Goal: Task Accomplishment & Management: Manage account settings

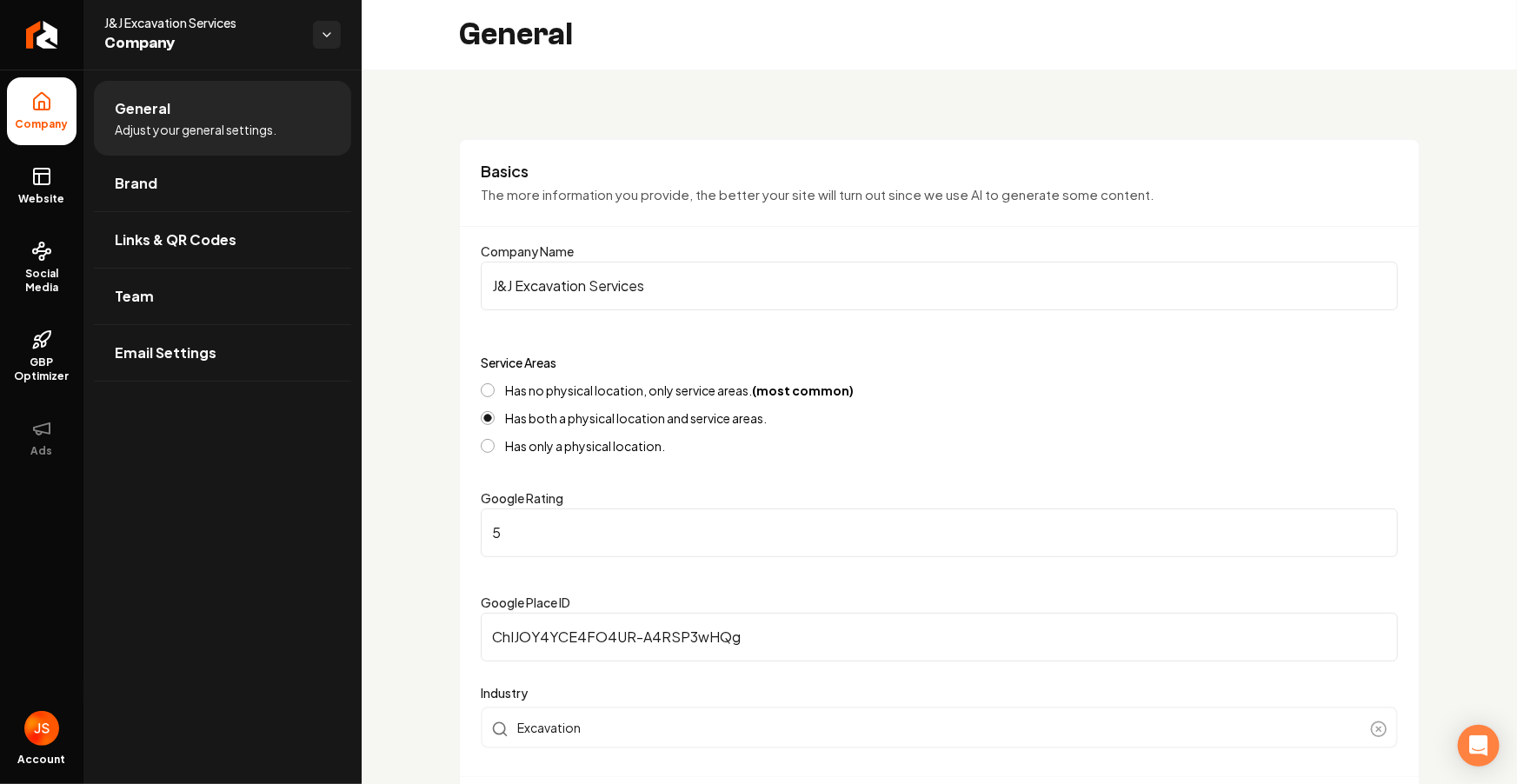
click at [30, 19] on link "Return to dashboard" at bounding box center [42, 34] width 83 height 69
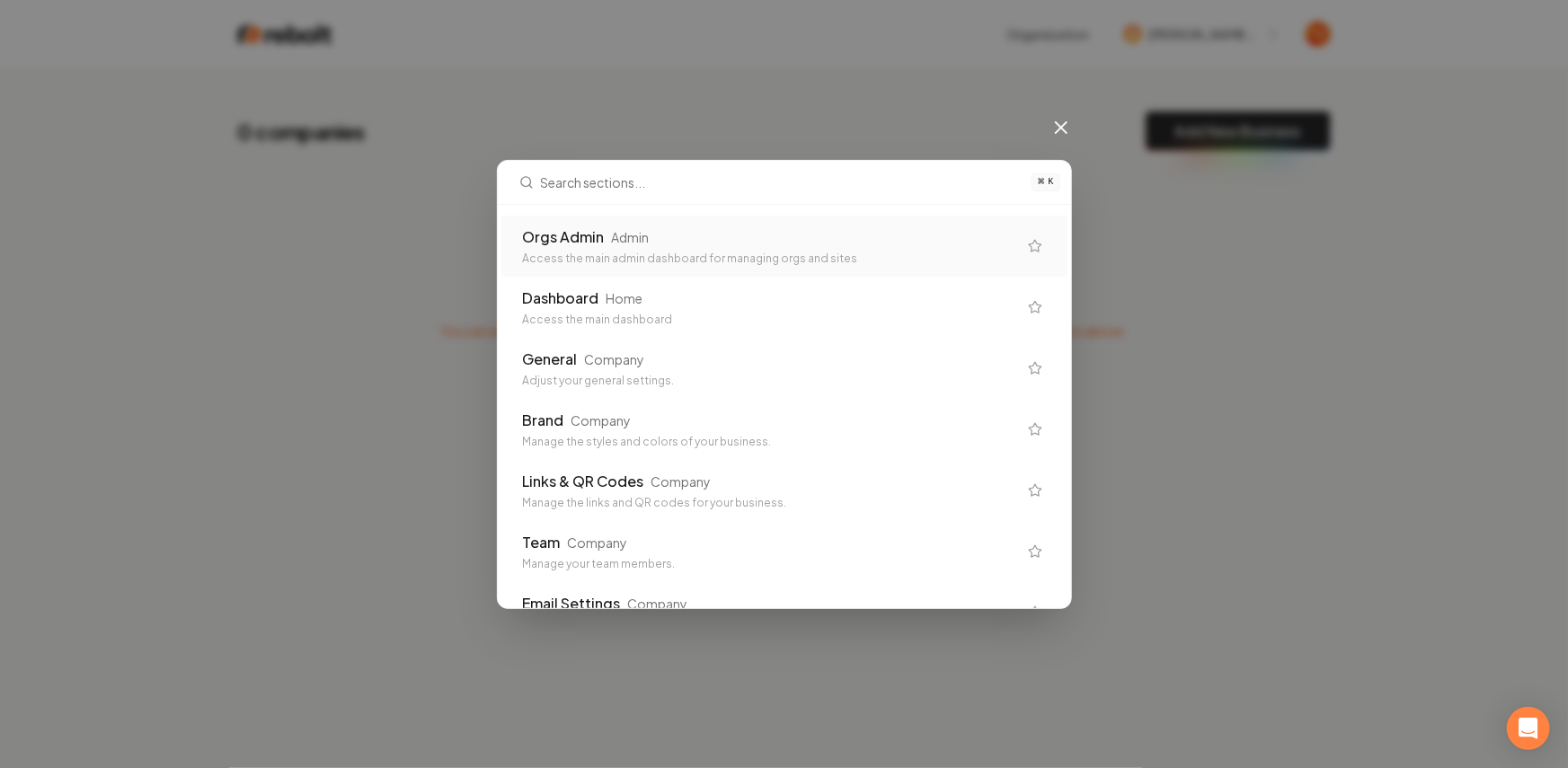
click at [978, 114] on div "⌘ K Orgs Admin Admin Access the main admin dashboard for managing orgs and site…" at bounding box center [784, 384] width 1568 height 768
click at [1069, 132] on icon at bounding box center [1061, 127] width 22 height 22
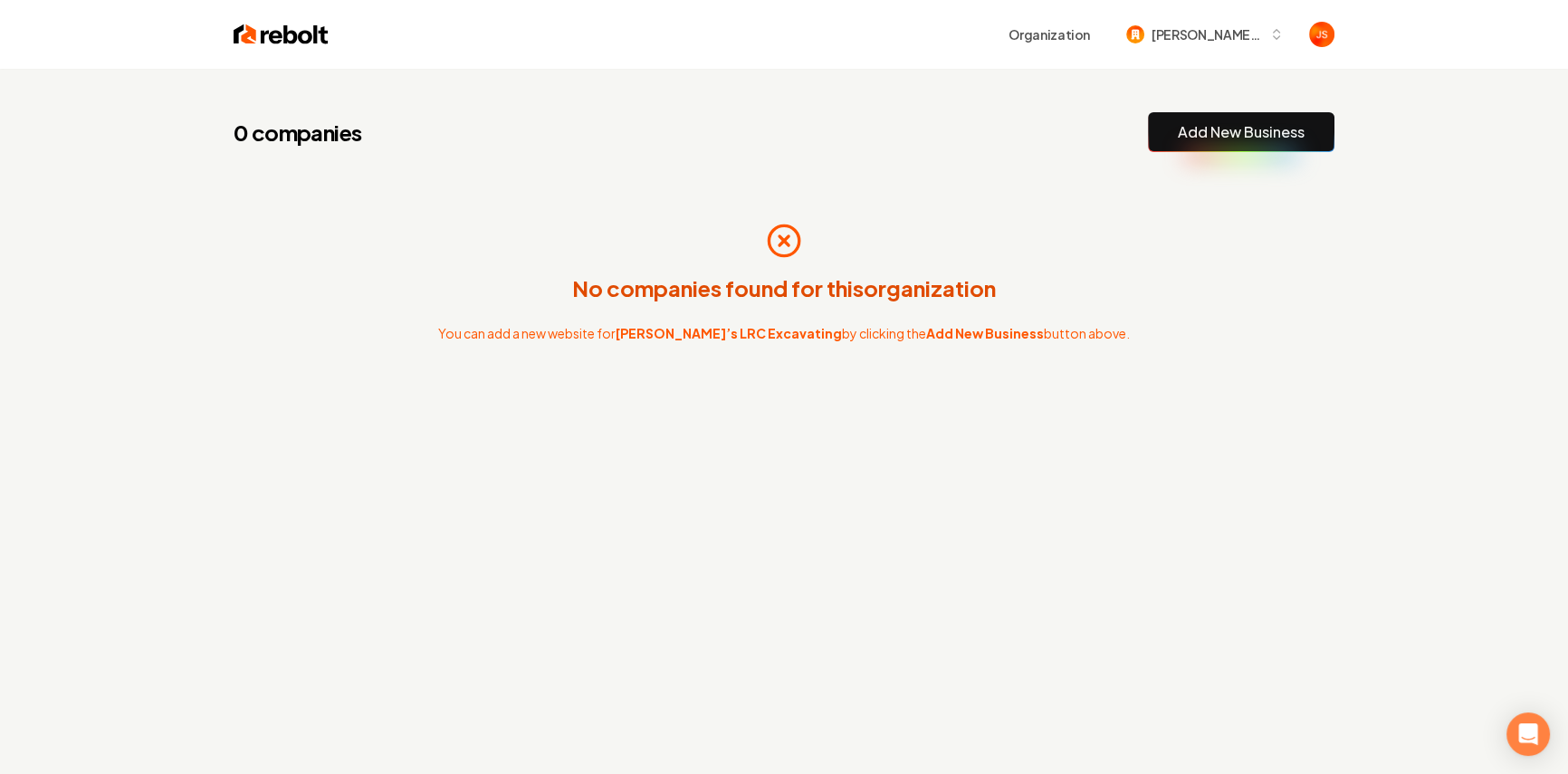
click at [1076, 126] on div "0 companies Add New Business" at bounding box center [784, 132] width 1101 height 39
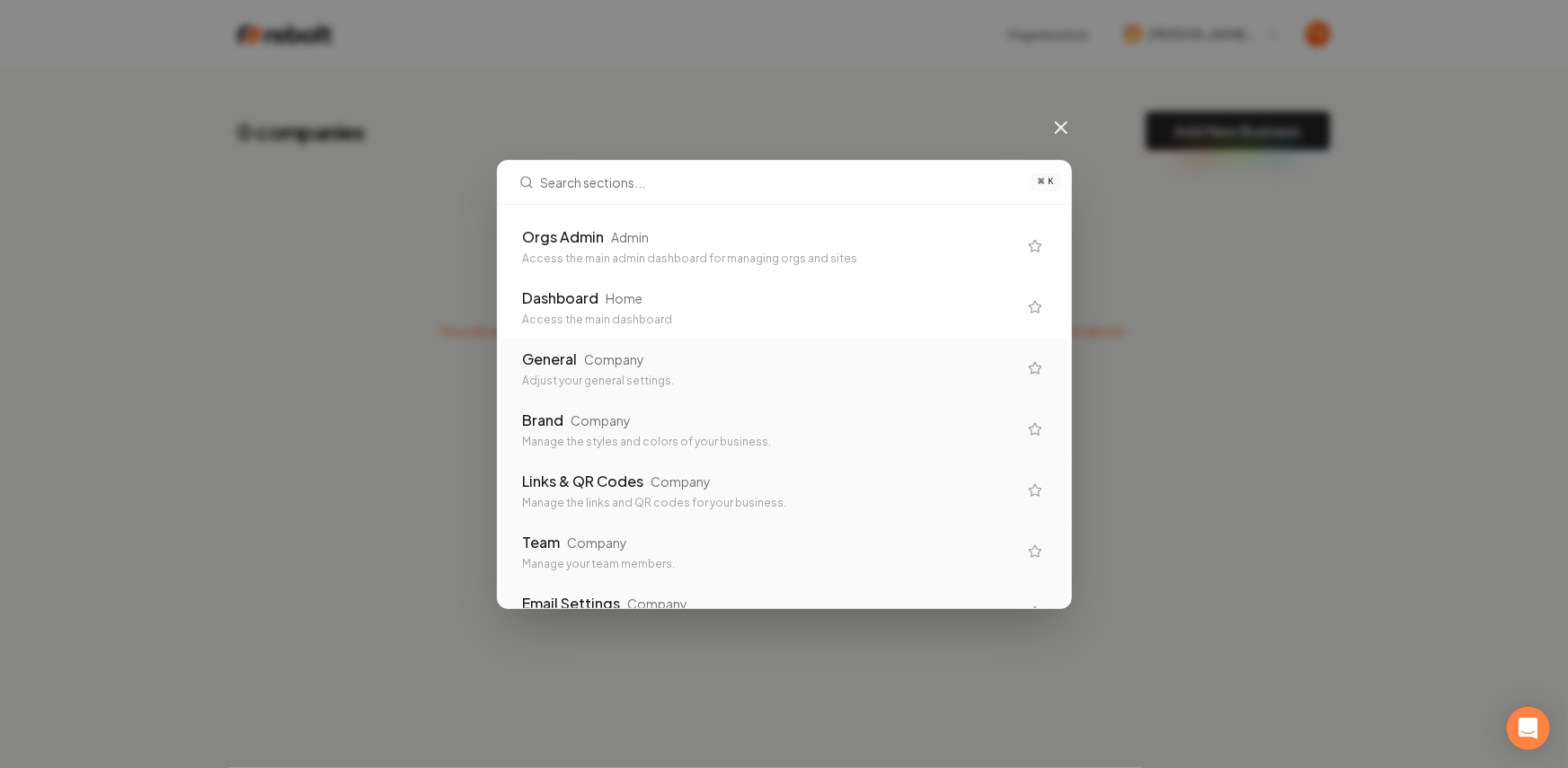
click at [657, 368] on div "General Company" at bounding box center [770, 359] width 494 height 22
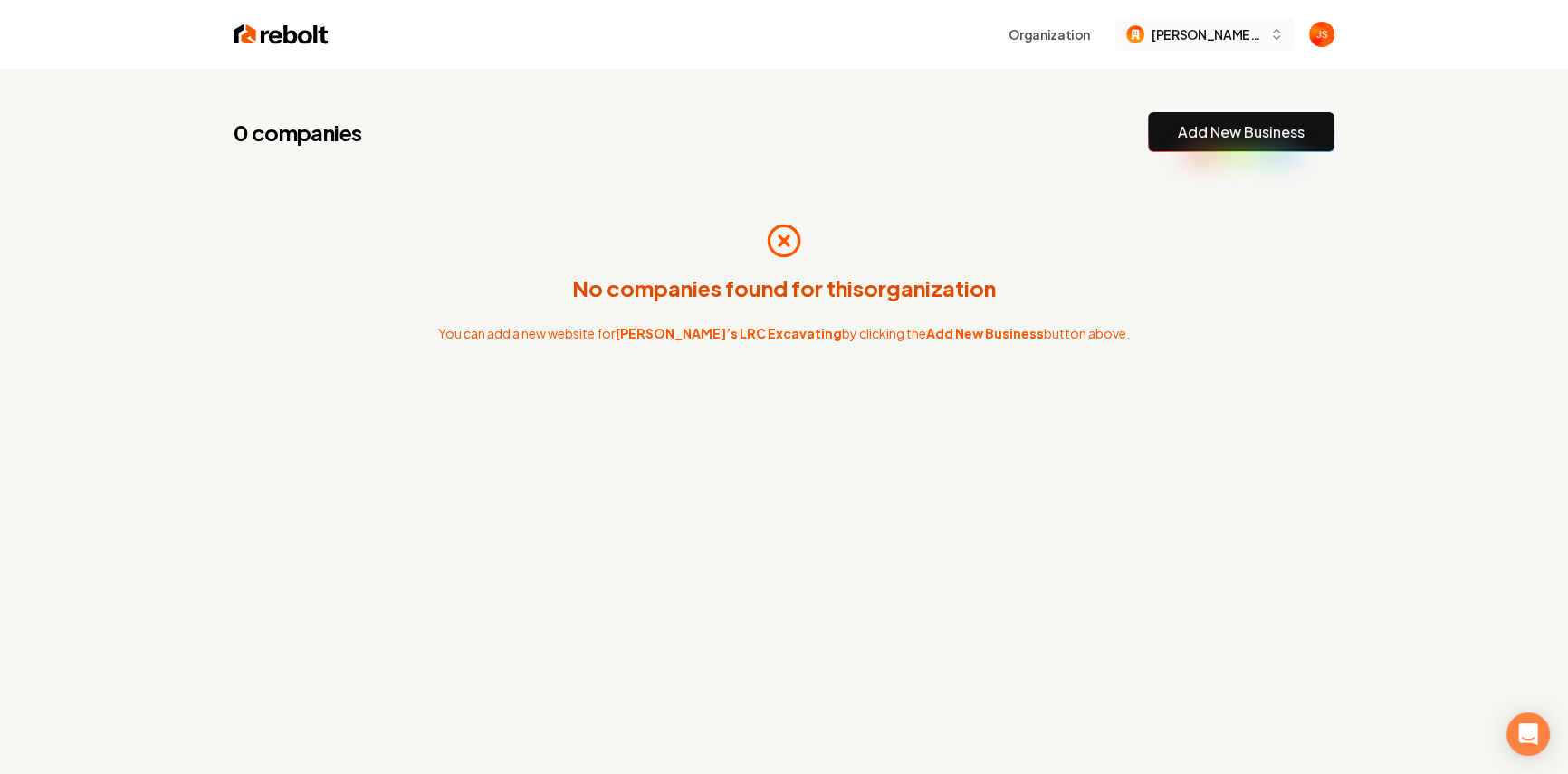
click at [1201, 38] on span "[PERSON_NAME]’s LRC Excavating" at bounding box center [1207, 35] width 111 height 19
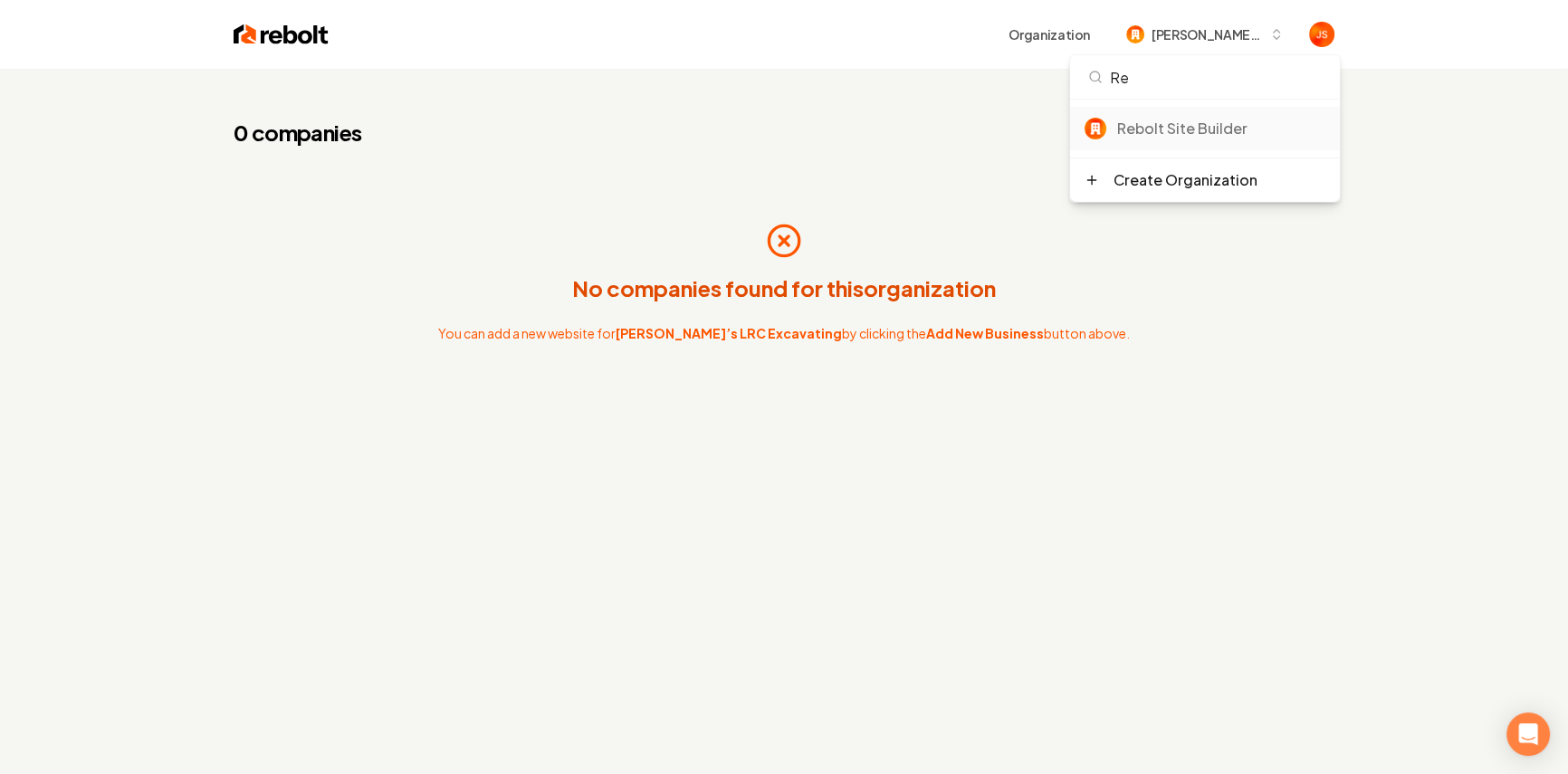
type input "Re"
click at [1170, 134] on div "Rebolt Site Builder" at bounding box center [1221, 128] width 208 height 22
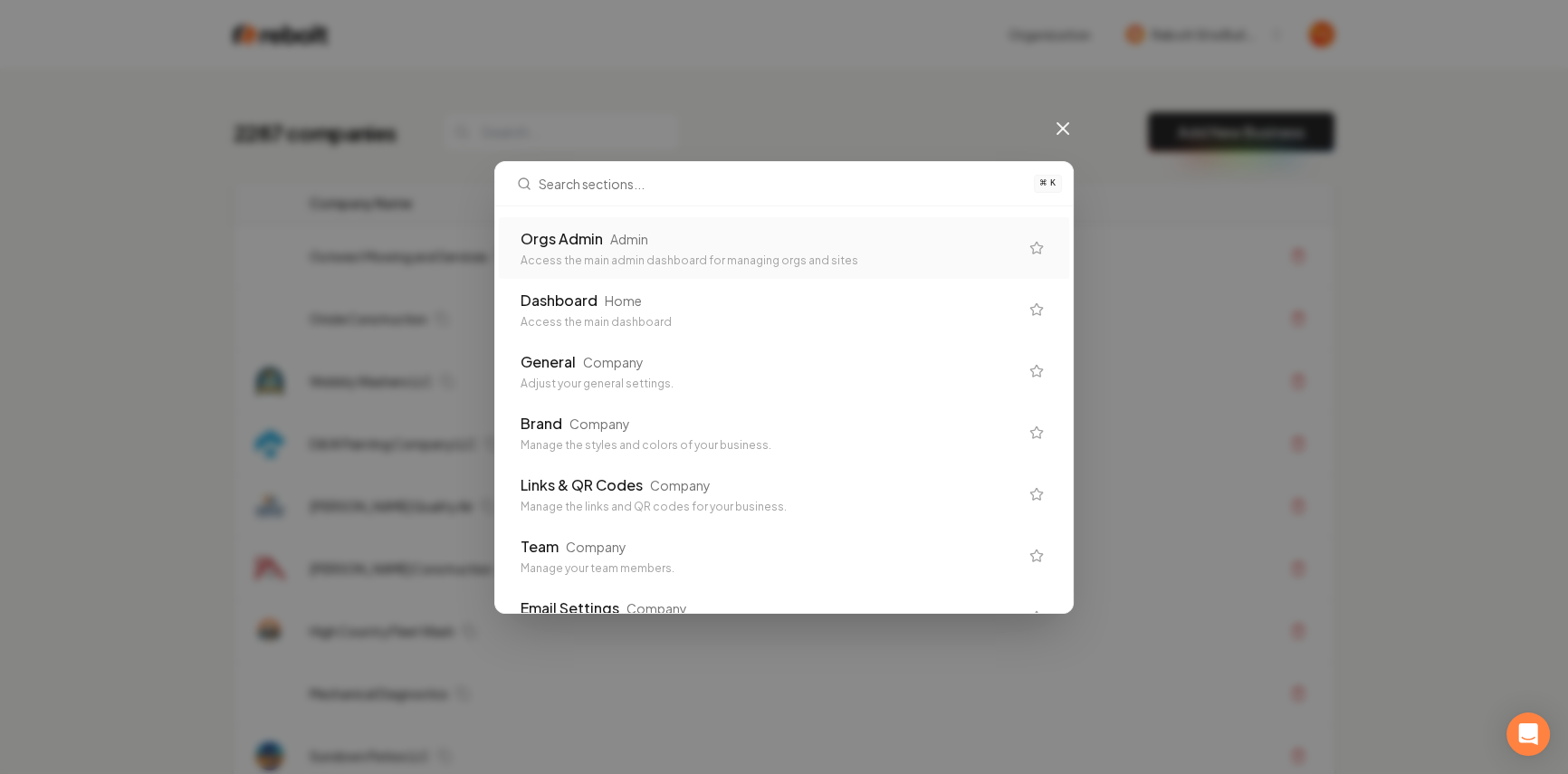
click at [670, 94] on div "⌘ K Orgs Admin Admin Access the main admin dashboard for managing orgs and site…" at bounding box center [784, 387] width 1568 height 774
click at [1063, 128] on icon at bounding box center [1063, 128] width 22 height 22
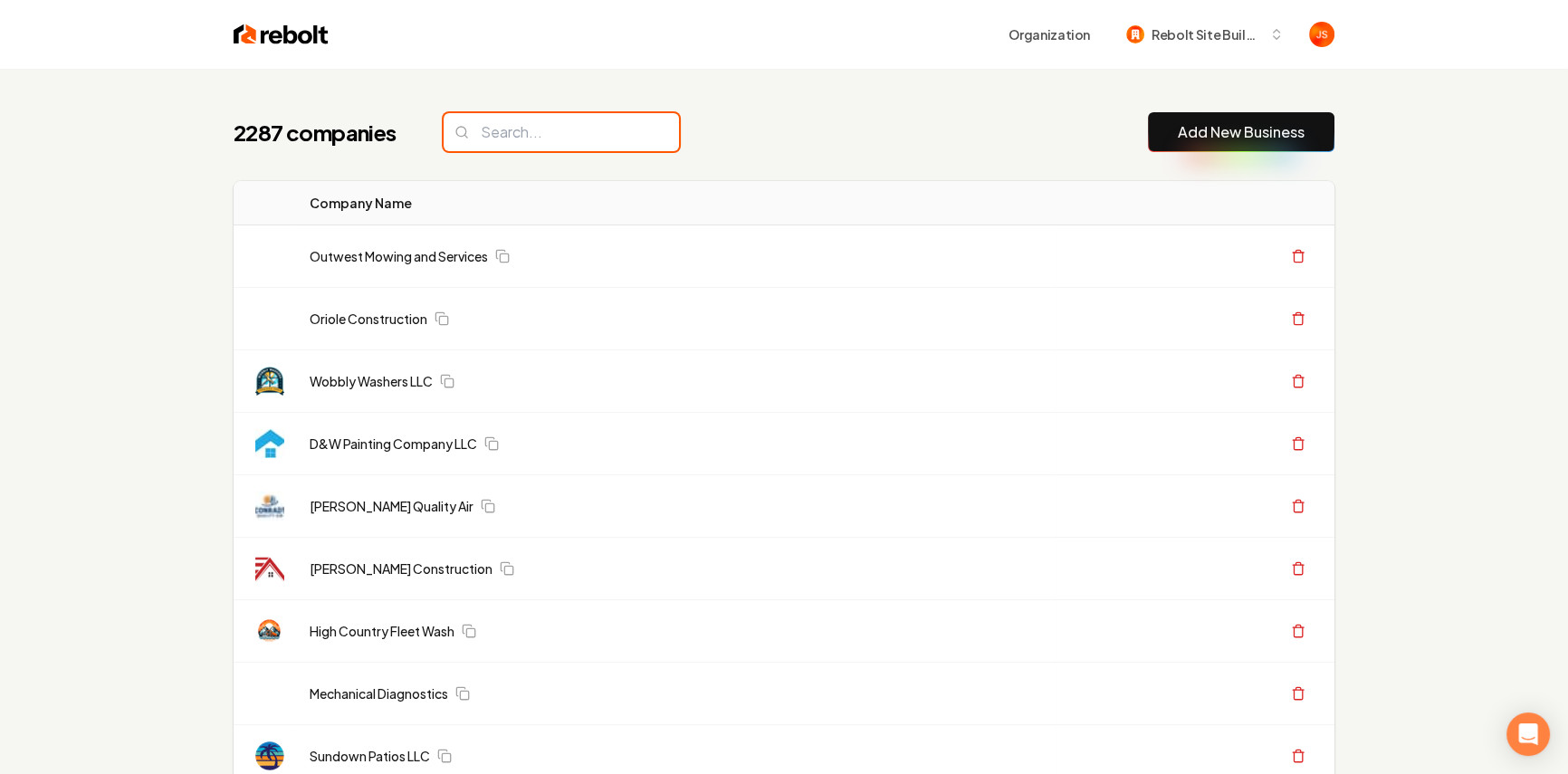
click at [579, 114] on input "search" at bounding box center [561, 133] width 236 height 39
click at [567, 122] on input "search" at bounding box center [561, 133] width 236 height 39
paste input "Nu Style Landscape"
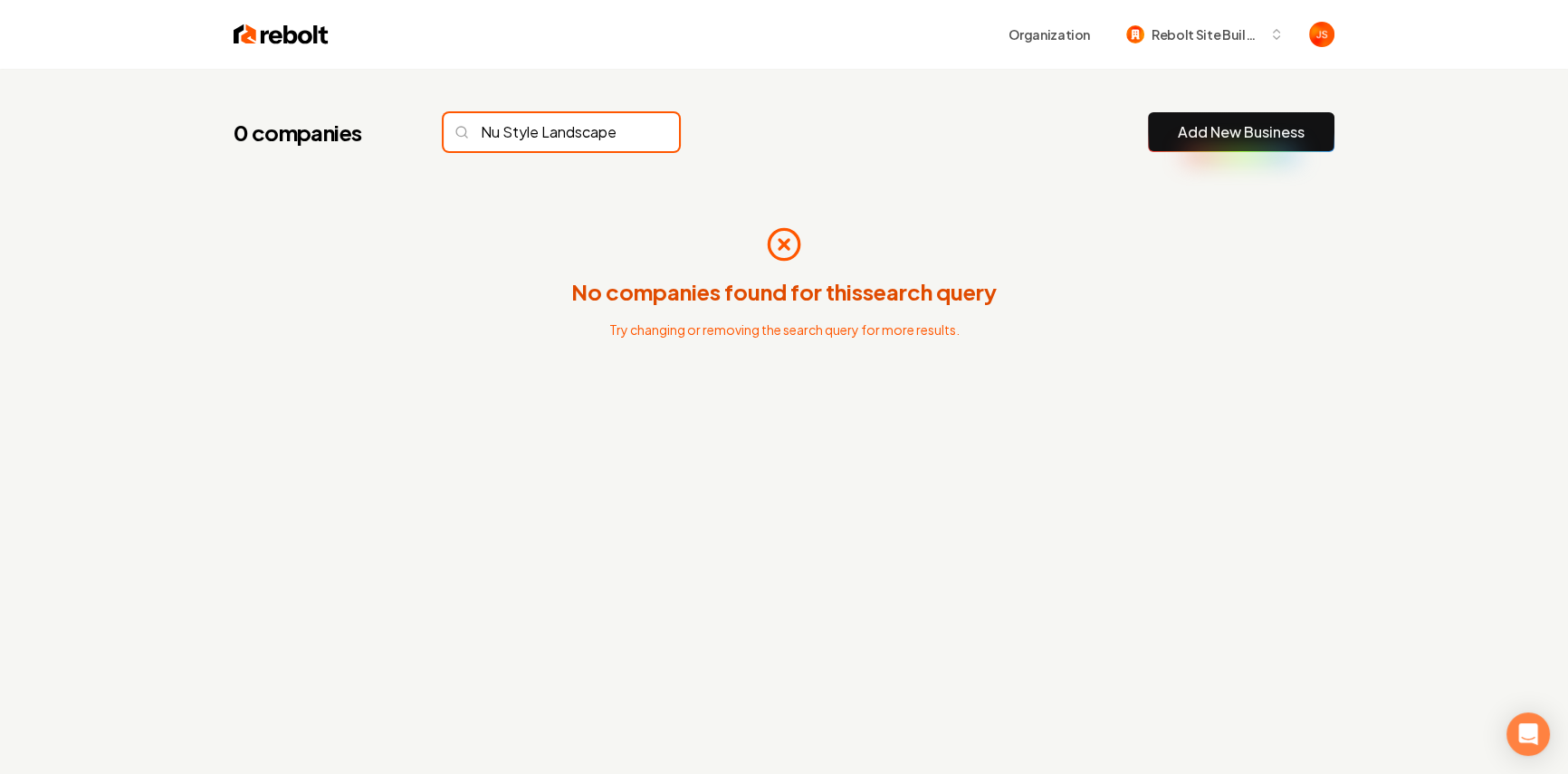
click at [578, 133] on input "Nu Style Landscape" at bounding box center [561, 133] width 236 height 39
drag, startPoint x: 540, startPoint y: 131, endPoint x: 647, endPoint y: 124, distance: 107.2
click at [647, 124] on input "Nu Style Landscape" at bounding box center [561, 133] width 236 height 39
drag, startPoint x: 476, startPoint y: 134, endPoint x: 486, endPoint y: 130, distance: 10.8
click at [478, 133] on input "Nu Style" at bounding box center [561, 133] width 236 height 39
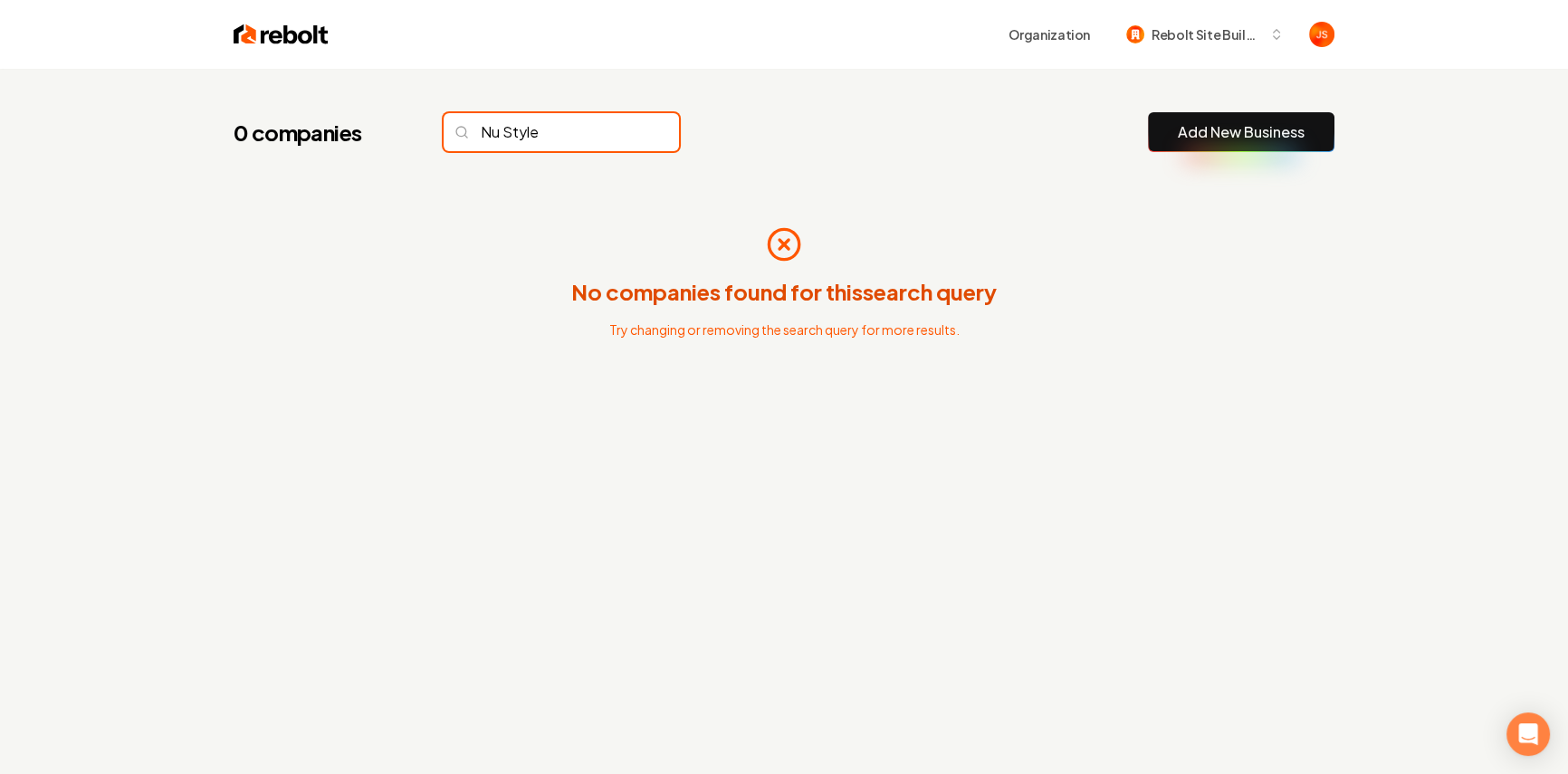
click at [486, 130] on input "Nu Style" at bounding box center [561, 133] width 236 height 39
click at [479, 131] on input "Nu Style" at bounding box center [561, 133] width 236 height 39
click at [553, 135] on input "Nu Style" at bounding box center [561, 133] width 236 height 39
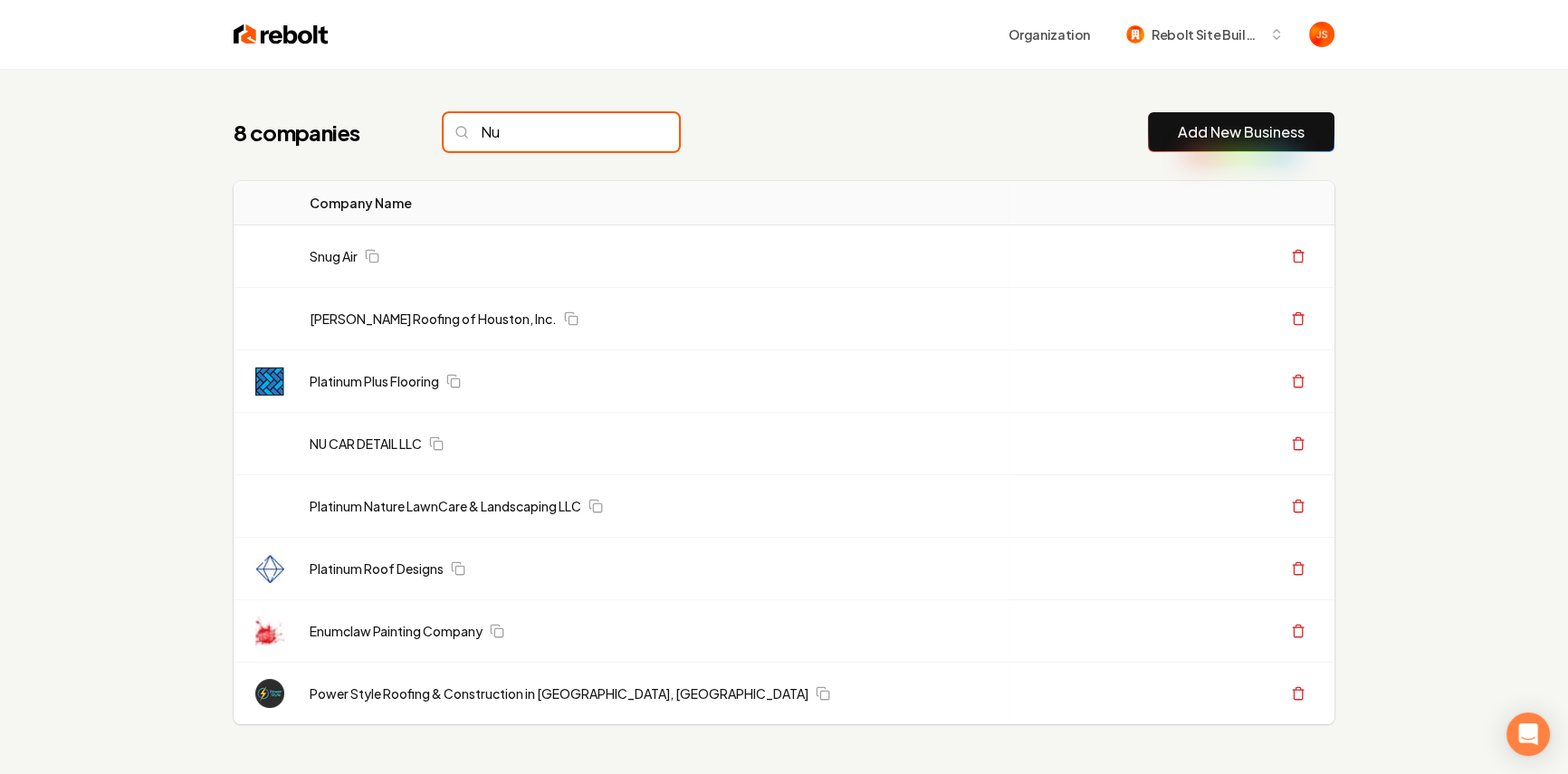
type input "Nu"
click at [635, 131] on input "Nu" at bounding box center [561, 133] width 236 height 39
click at [626, 133] on input "Nu" at bounding box center [561, 133] width 236 height 39
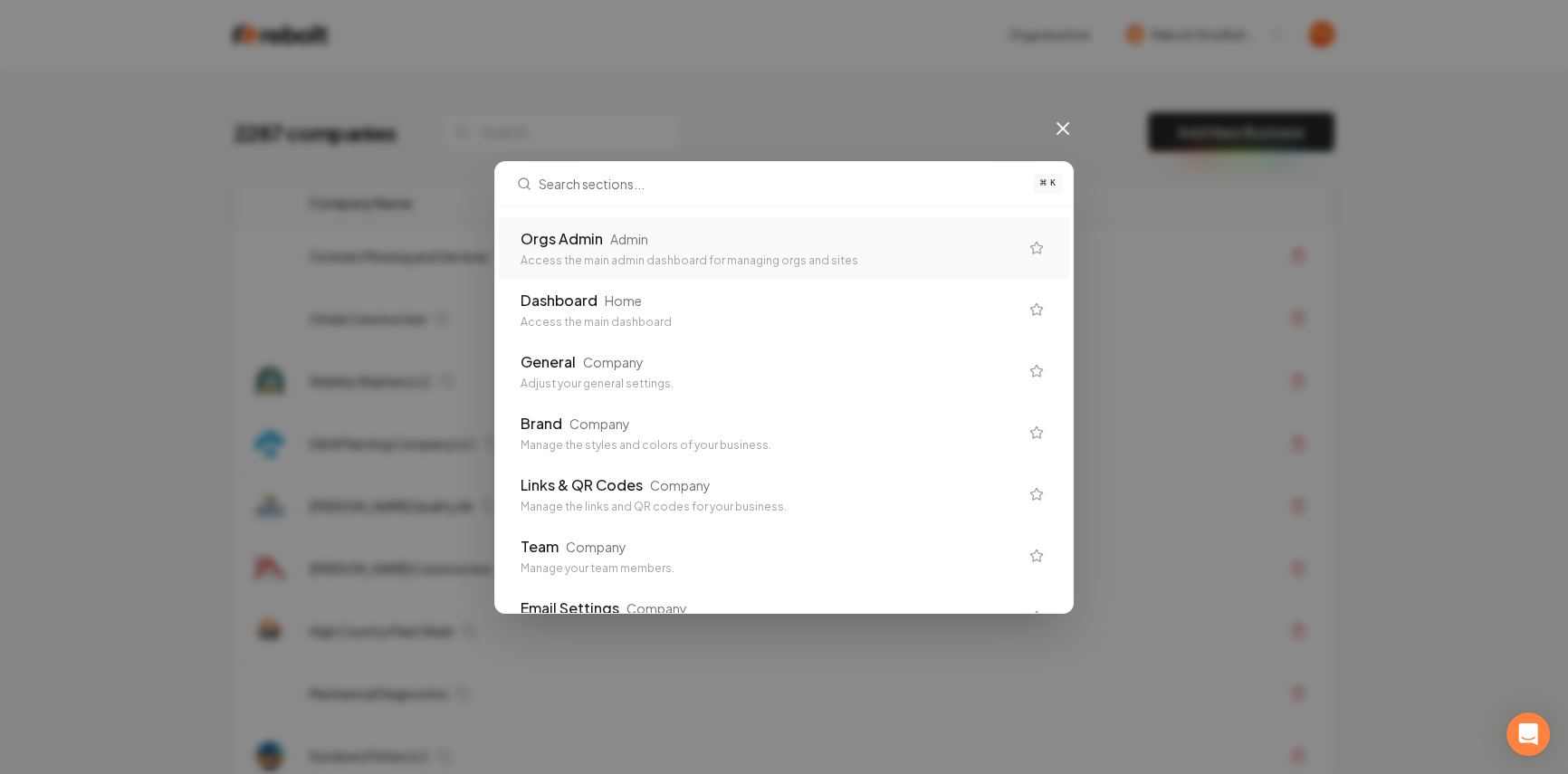
click at [835, 224] on div "Orgs Admin Admin Access the main admin dashboard for managing orgs and sites" at bounding box center [784, 248] width 571 height 62
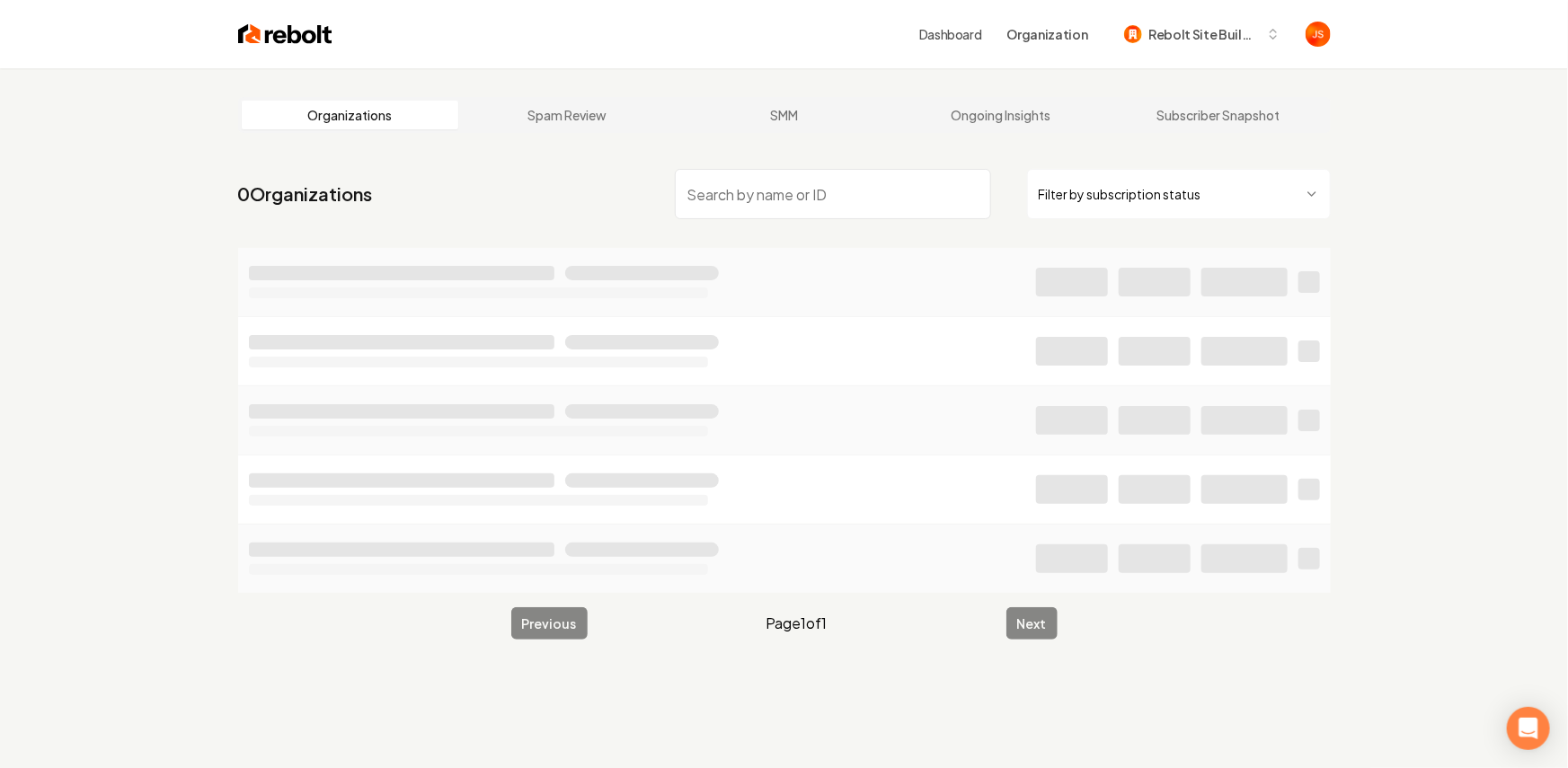
click at [1167, 198] on html "Dashboard Organization Rebolt Site Builder Organizations Spam Review SMM Ongoin…" at bounding box center [784, 384] width 1568 height 768
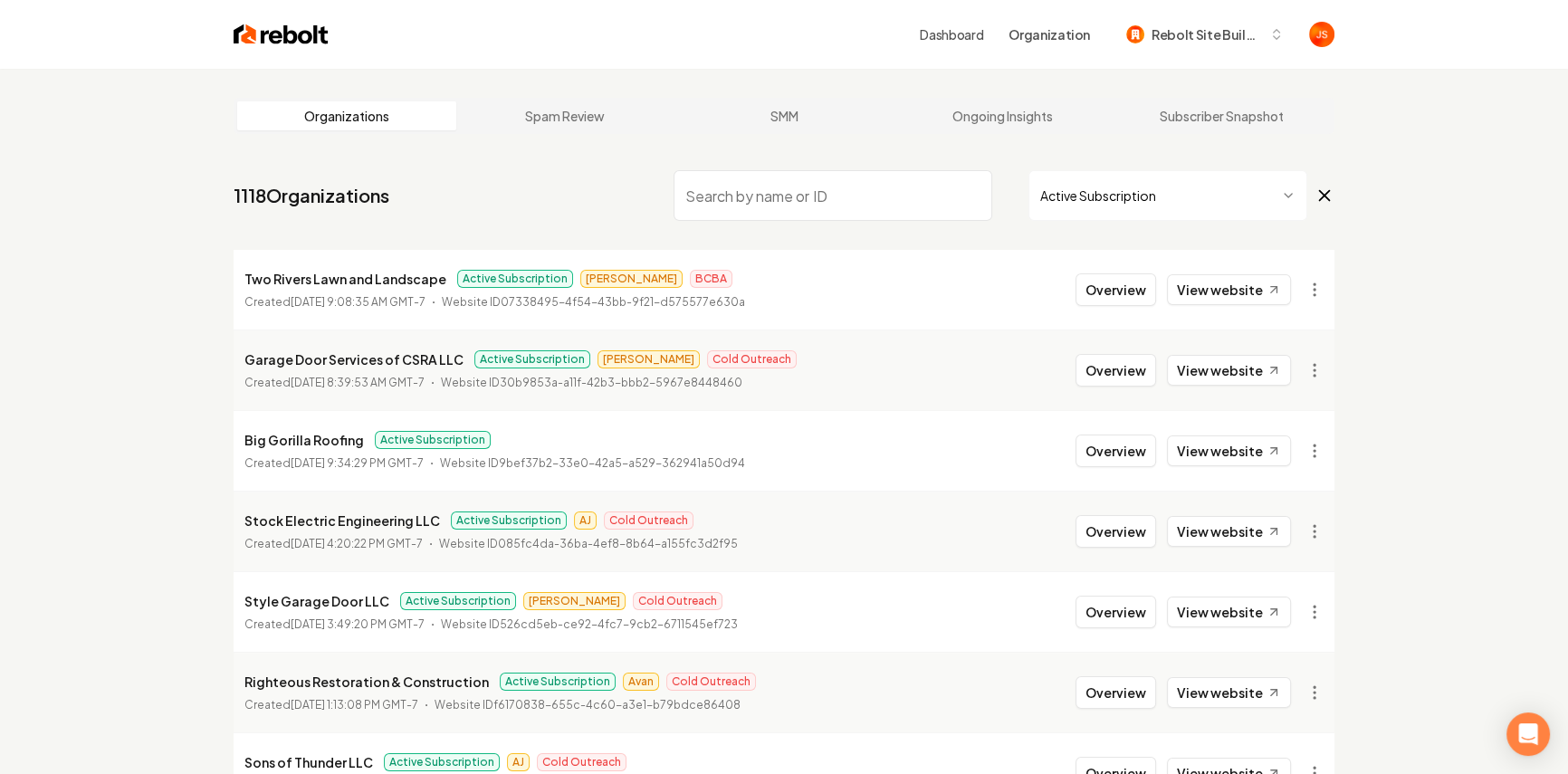
click at [866, 191] on input "search" at bounding box center [833, 195] width 319 height 51
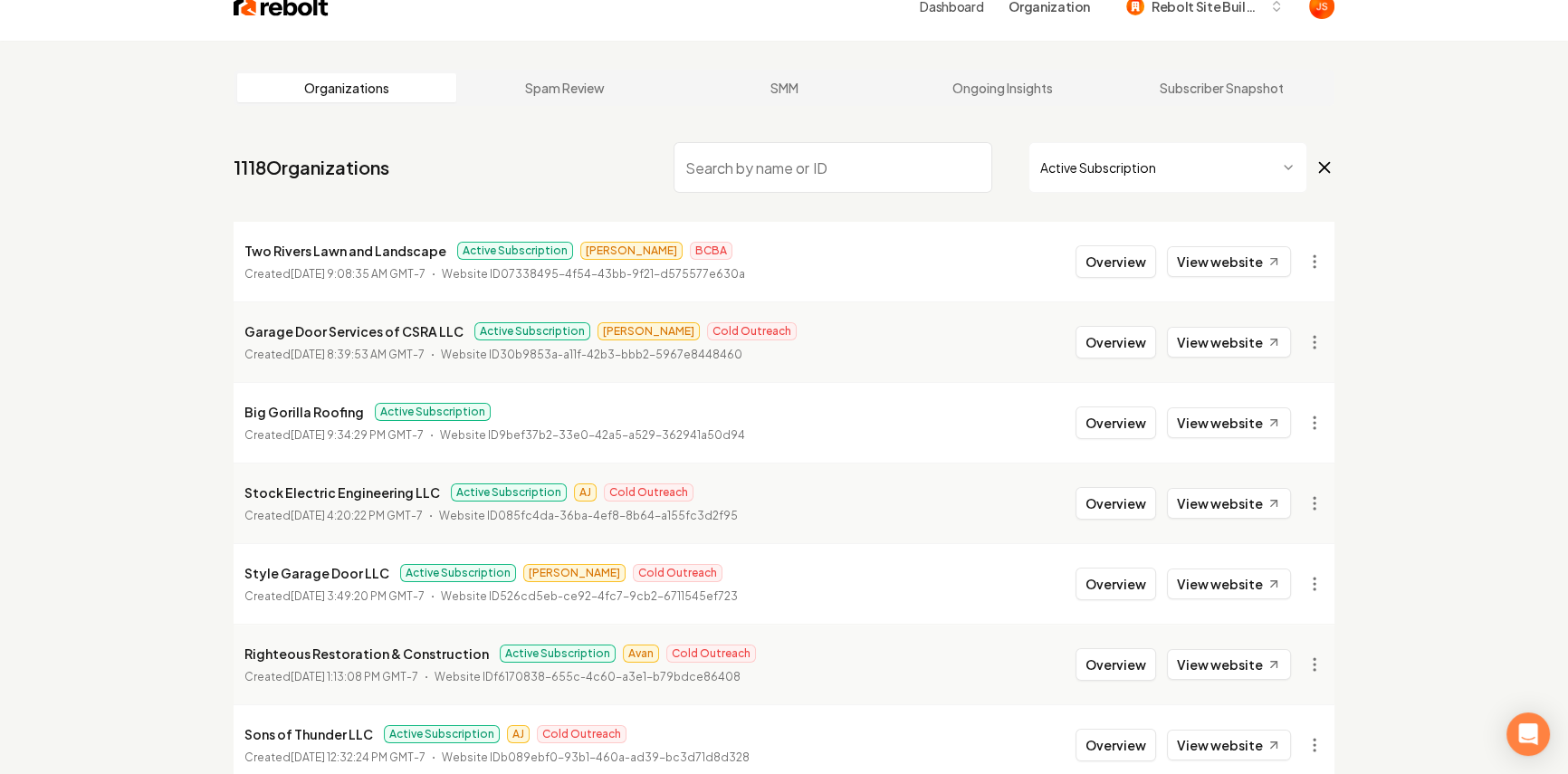
scroll to position [27, 0]
click at [861, 176] on input "search" at bounding box center [833, 168] width 319 height 51
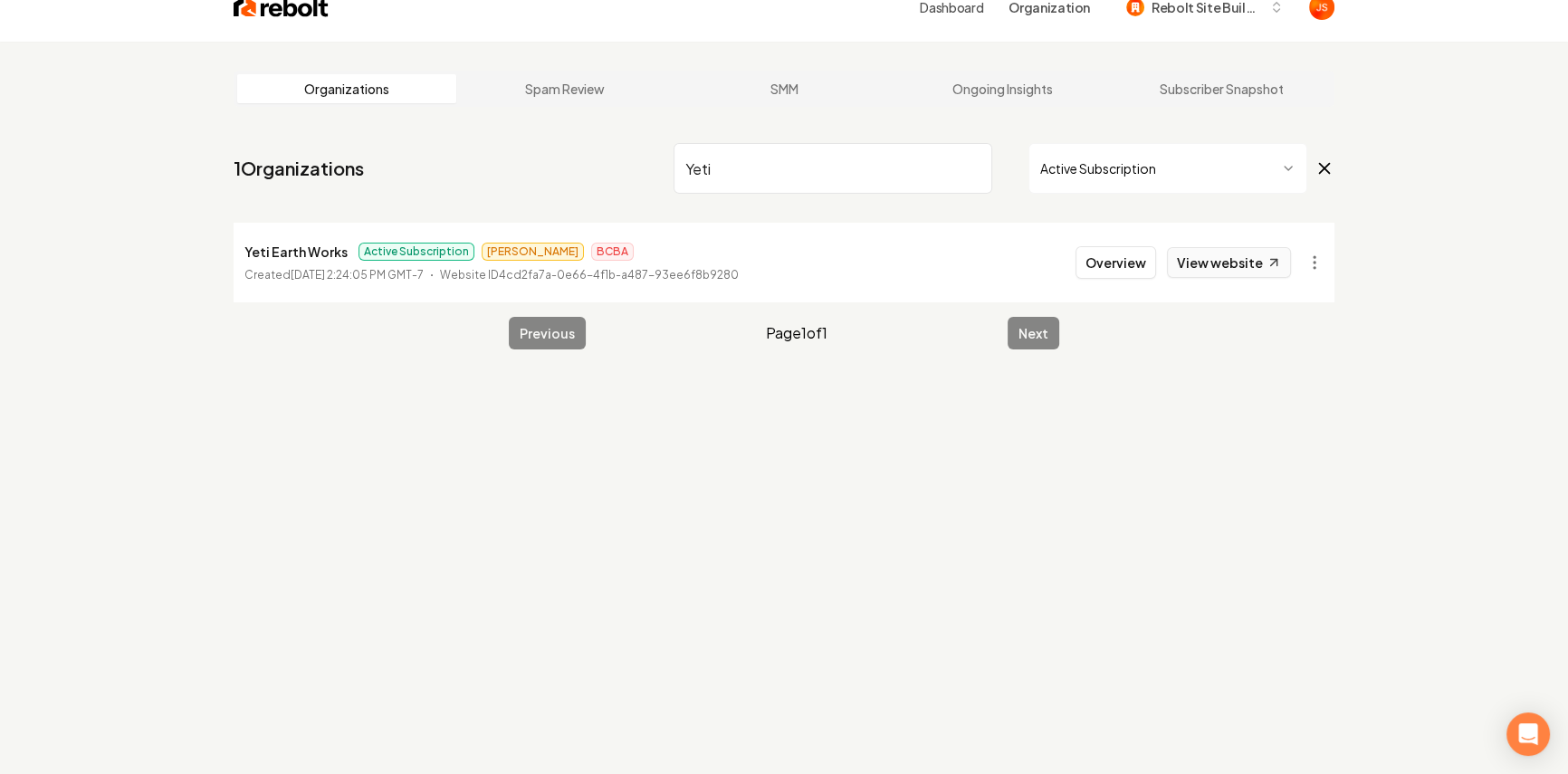
type input "Yeti"
click at [1280, 269] on icon at bounding box center [1274, 263] width 15 height 15
click at [1471, 146] on div "Organizations Spam Review SMM Ongoing Insights Subscriber Snapshot 1 Organizati…" at bounding box center [784, 428] width 1568 height 774
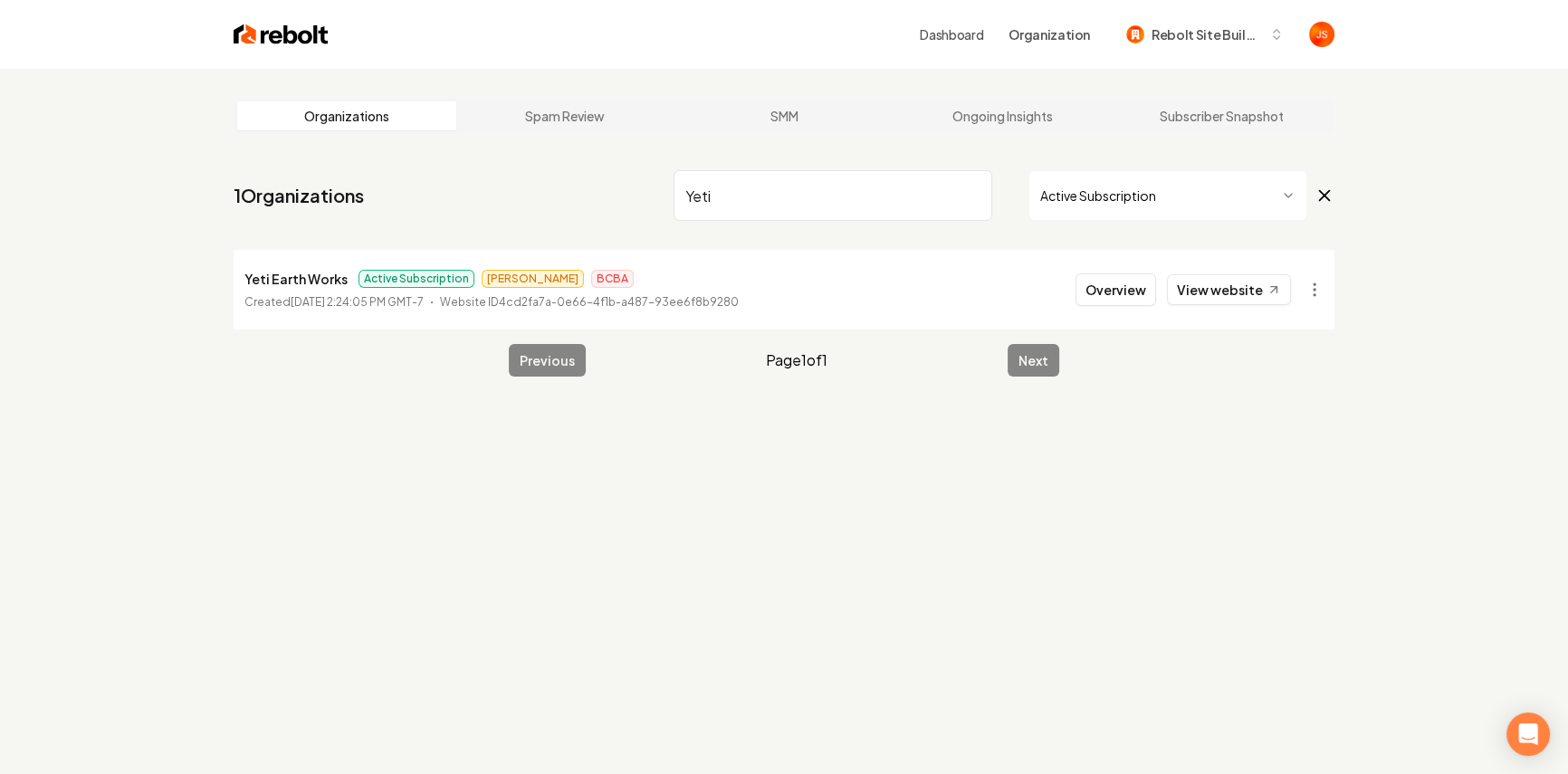
click at [1276, 189] on html "Dashboard Organization Rebolt Site Builder Organizations Spam Review SMM Ongoin…" at bounding box center [784, 387] width 1568 height 774
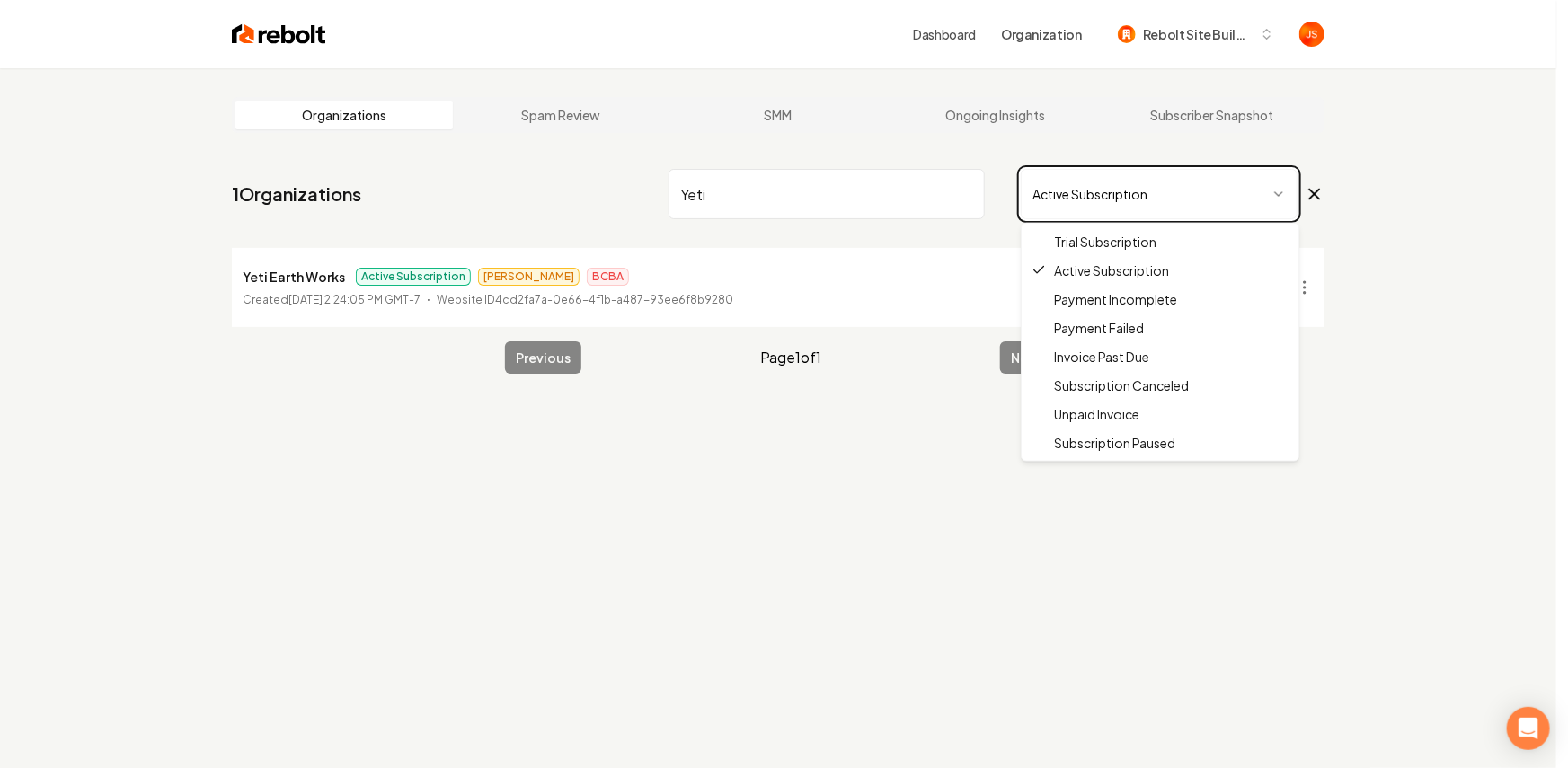
click at [862, 197] on html "Dashboard Organization Rebolt Site Builder Organizations Spam Review SMM Ongoin…" at bounding box center [784, 384] width 1568 height 768
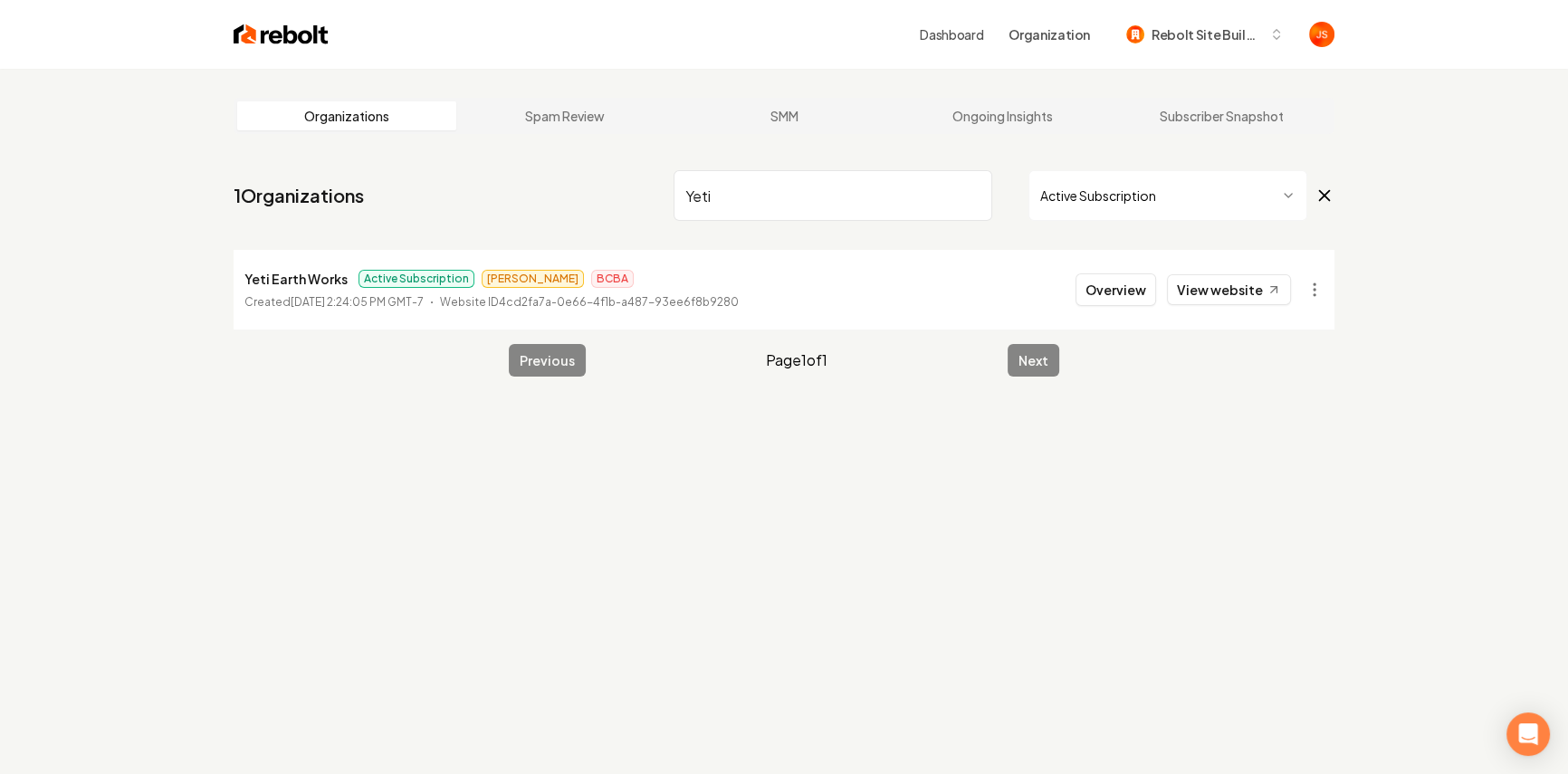
click at [973, 196] on input "Yeti" at bounding box center [833, 195] width 319 height 51
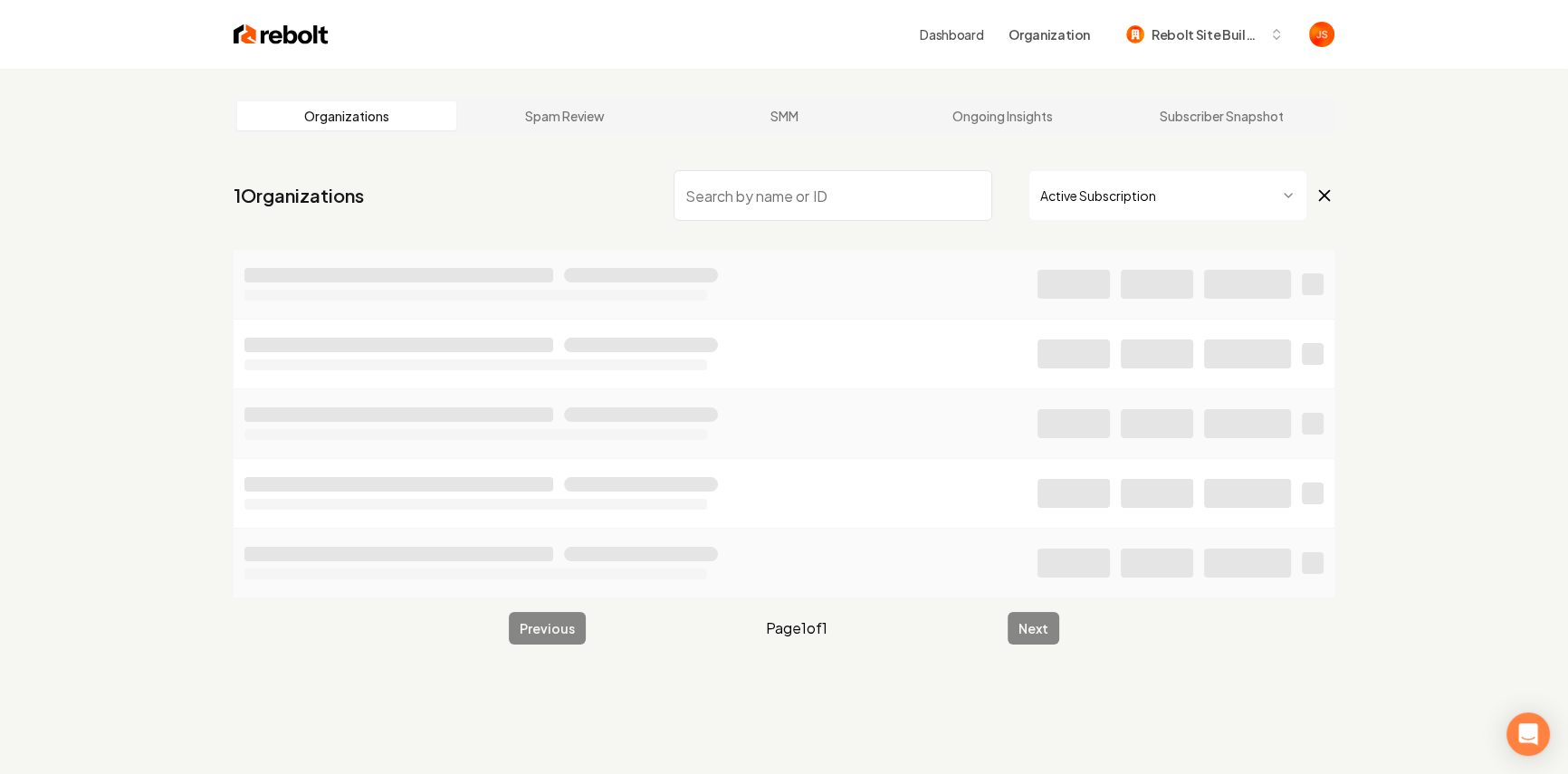
click at [1443, 118] on div "Organizations Spam Review SMM Ongoing Insights Subscriber Snapshot 1 Organizati…" at bounding box center [784, 455] width 1568 height 774
click at [1067, 225] on nav "1 Organizations Active Subscription" at bounding box center [784, 202] width 1101 height 80
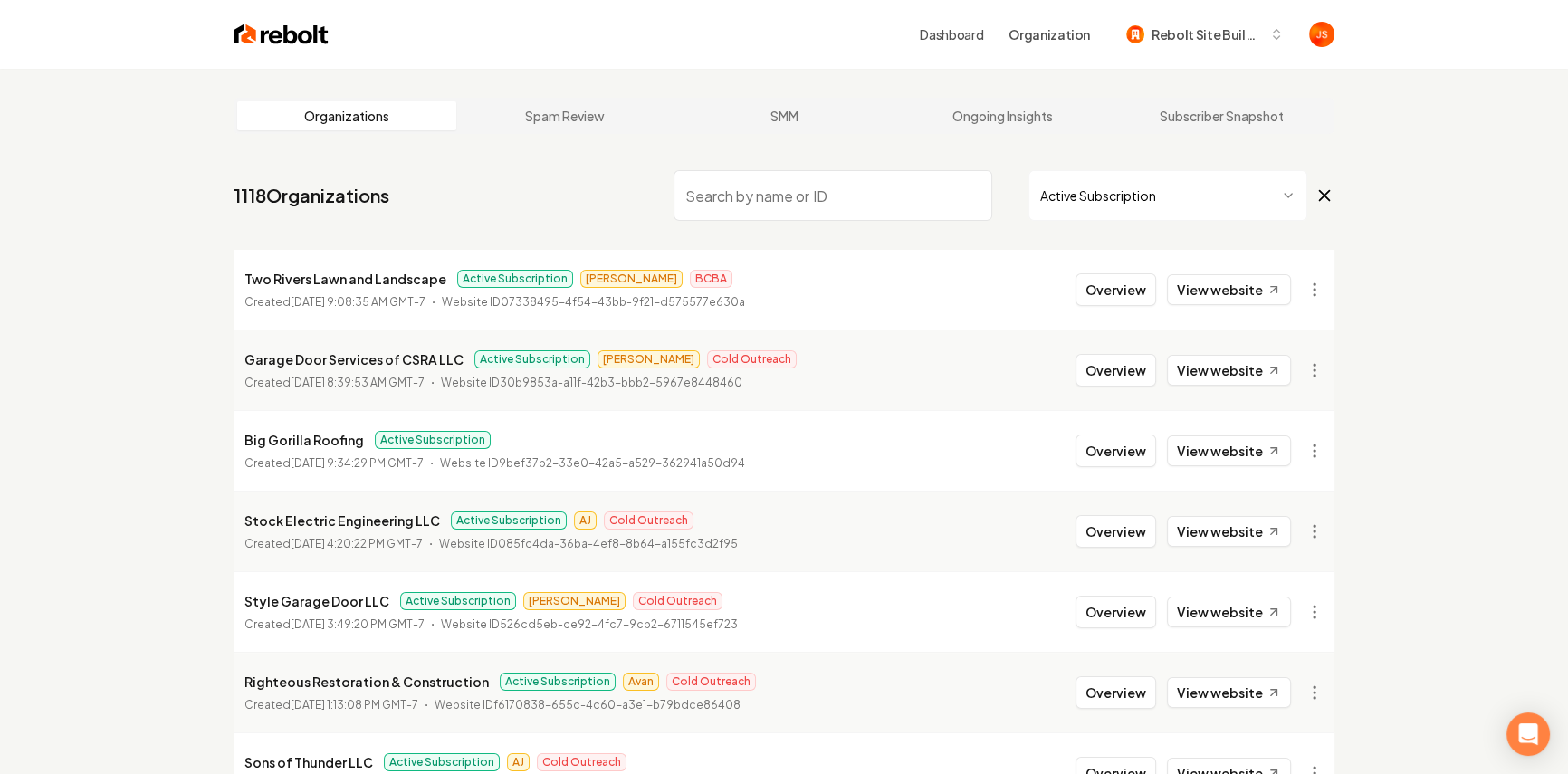
click at [1076, 204] on html "Dashboard Organization Rebolt Site Builder Organizations Spam Review SMM Ongoin…" at bounding box center [784, 387] width 1568 height 774
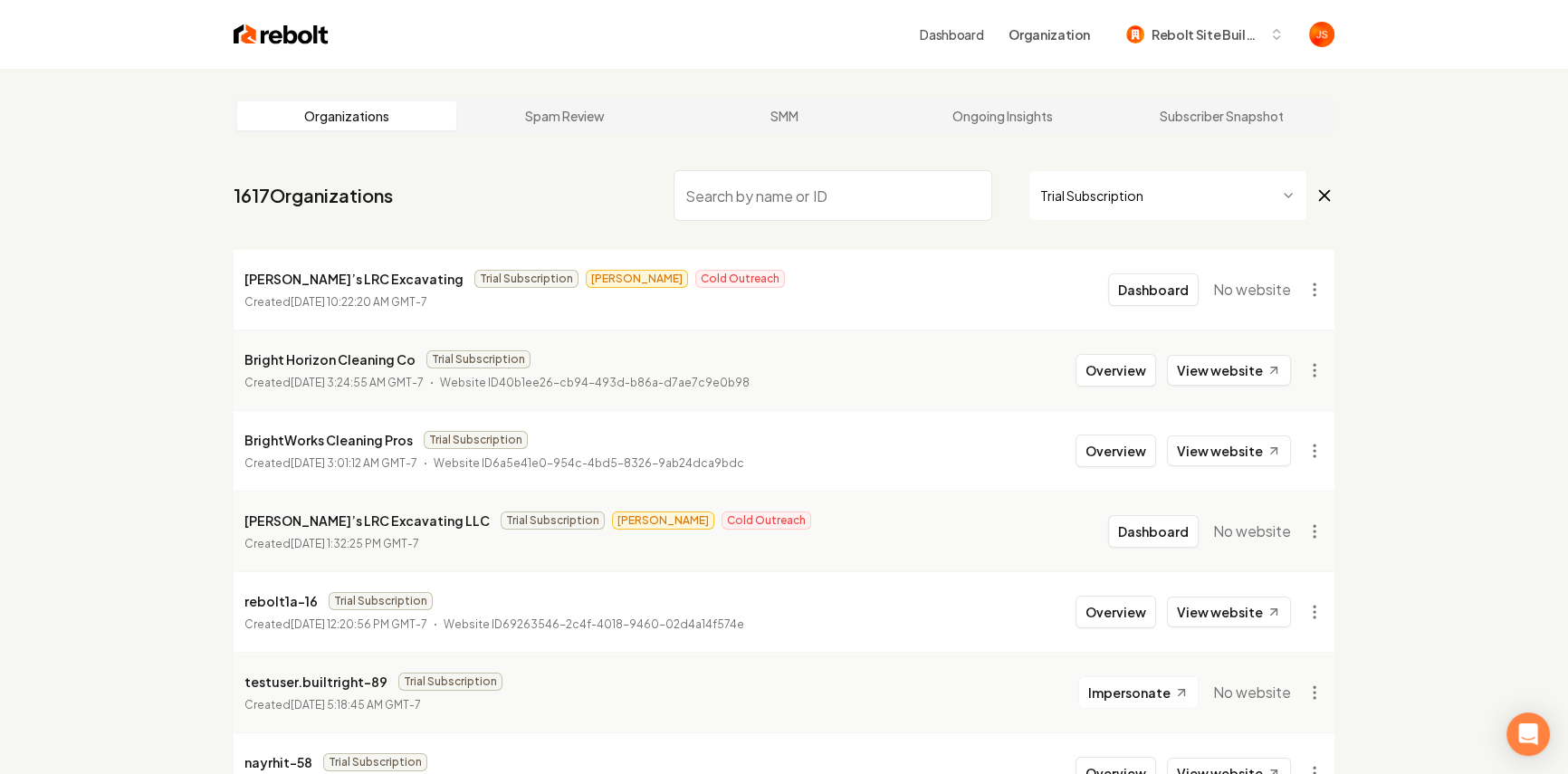
drag, startPoint x: 1466, startPoint y: 108, endPoint x: 1444, endPoint y: 101, distance: 23.1
drag, startPoint x: 805, startPoint y: 212, endPoint x: 463, endPoint y: 194, distance: 342.5
click at [805, 212] on input "search" at bounding box center [833, 195] width 319 height 51
click at [458, 194] on nav "1617 Organizations Trial Subscription" at bounding box center [784, 202] width 1101 height 80
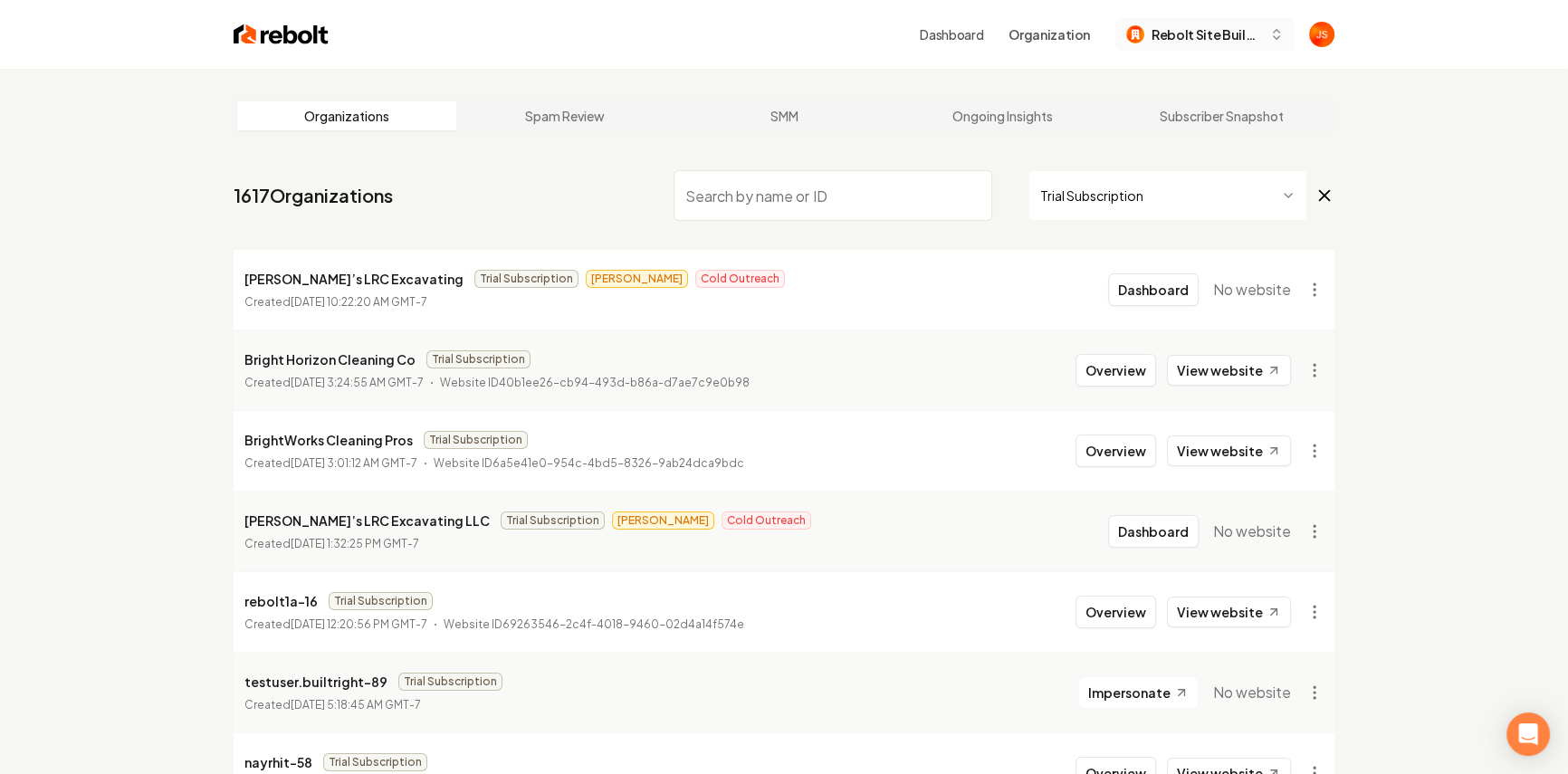
click at [1200, 37] on span "Rebolt Site Builder" at bounding box center [1207, 35] width 111 height 19
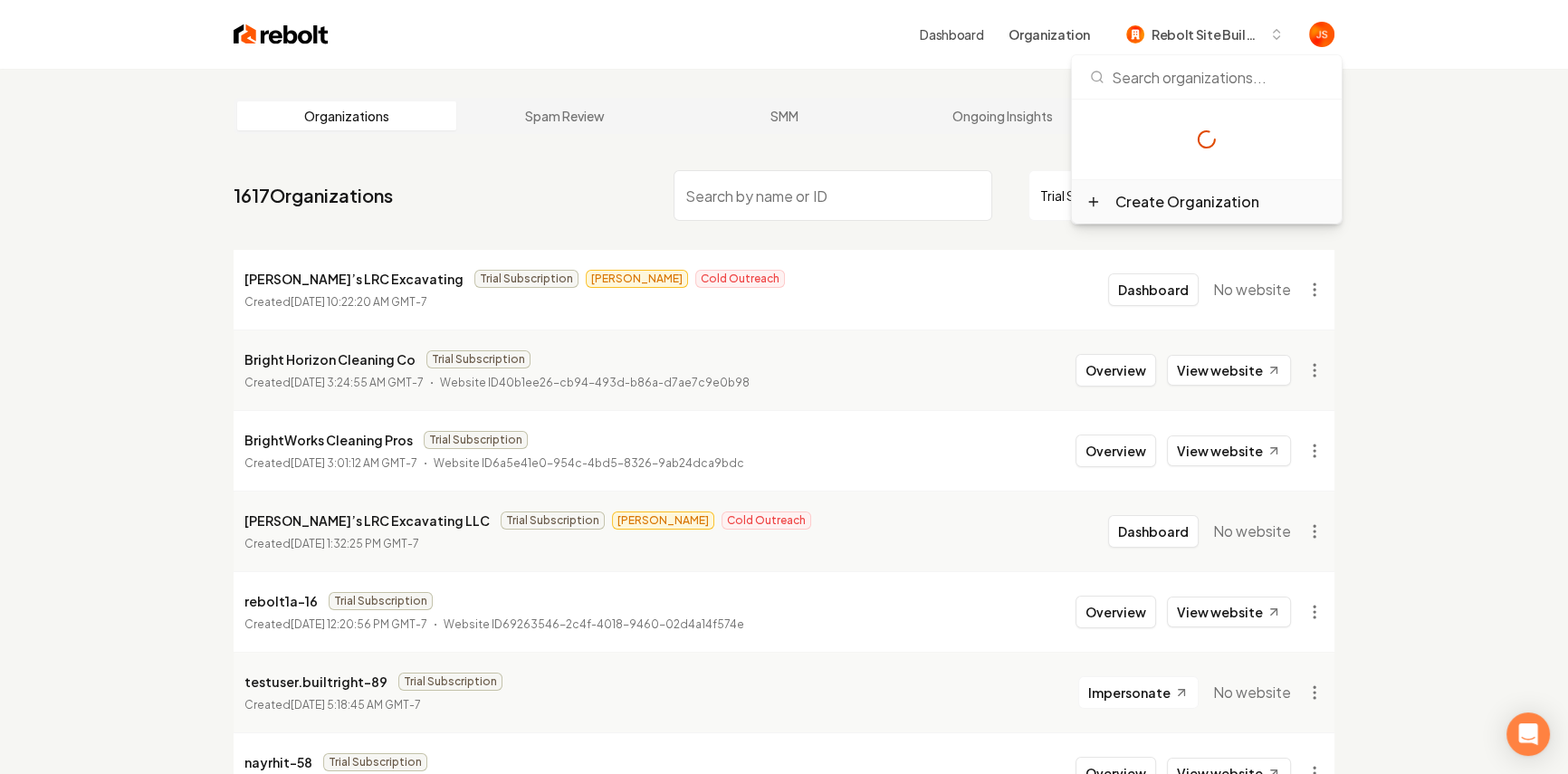
click at [1163, 208] on div "Create Organization" at bounding box center [1207, 161] width 270 height 124
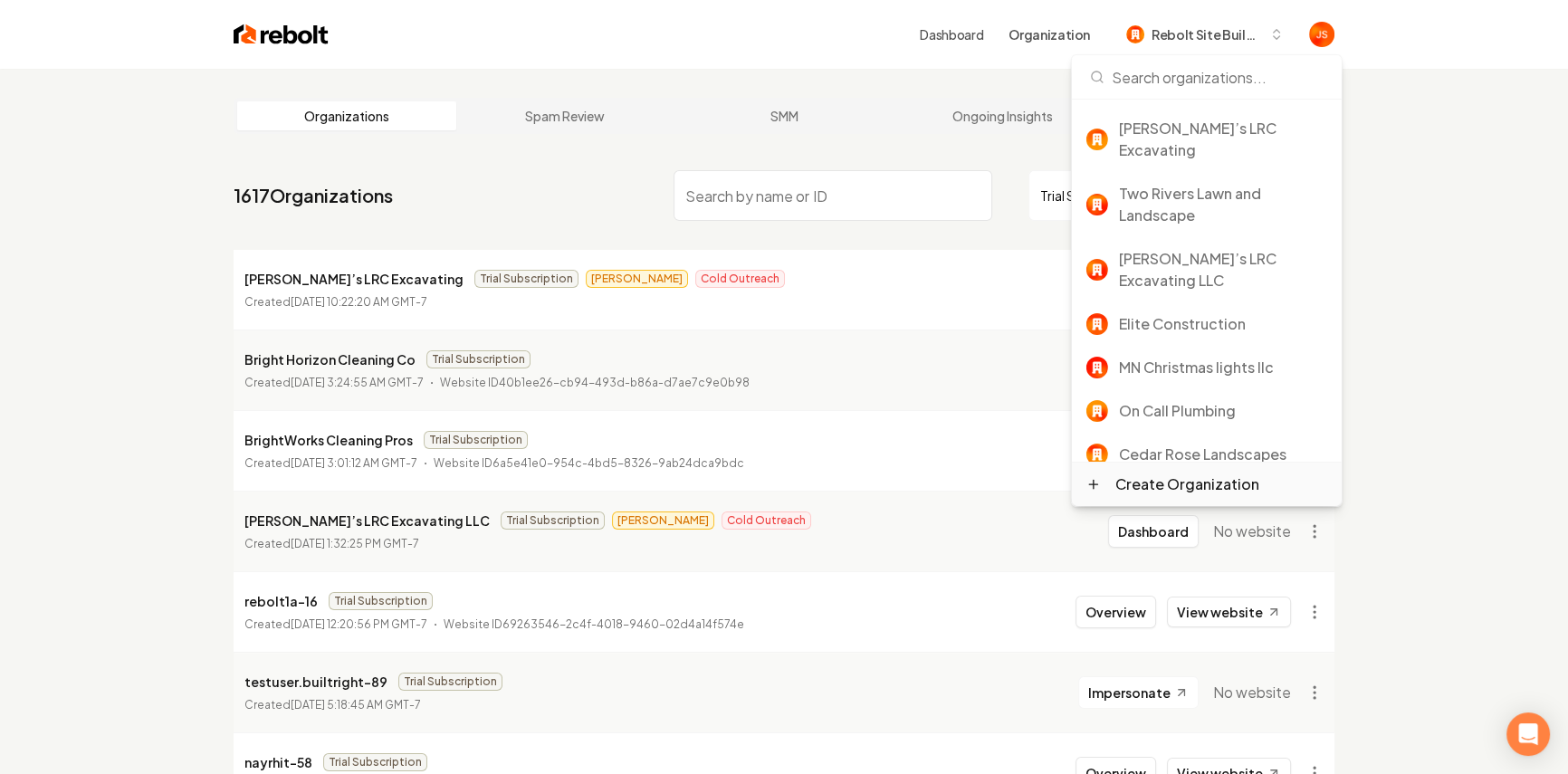
click at [1142, 479] on div "Create Organization" at bounding box center [1188, 484] width 144 height 22
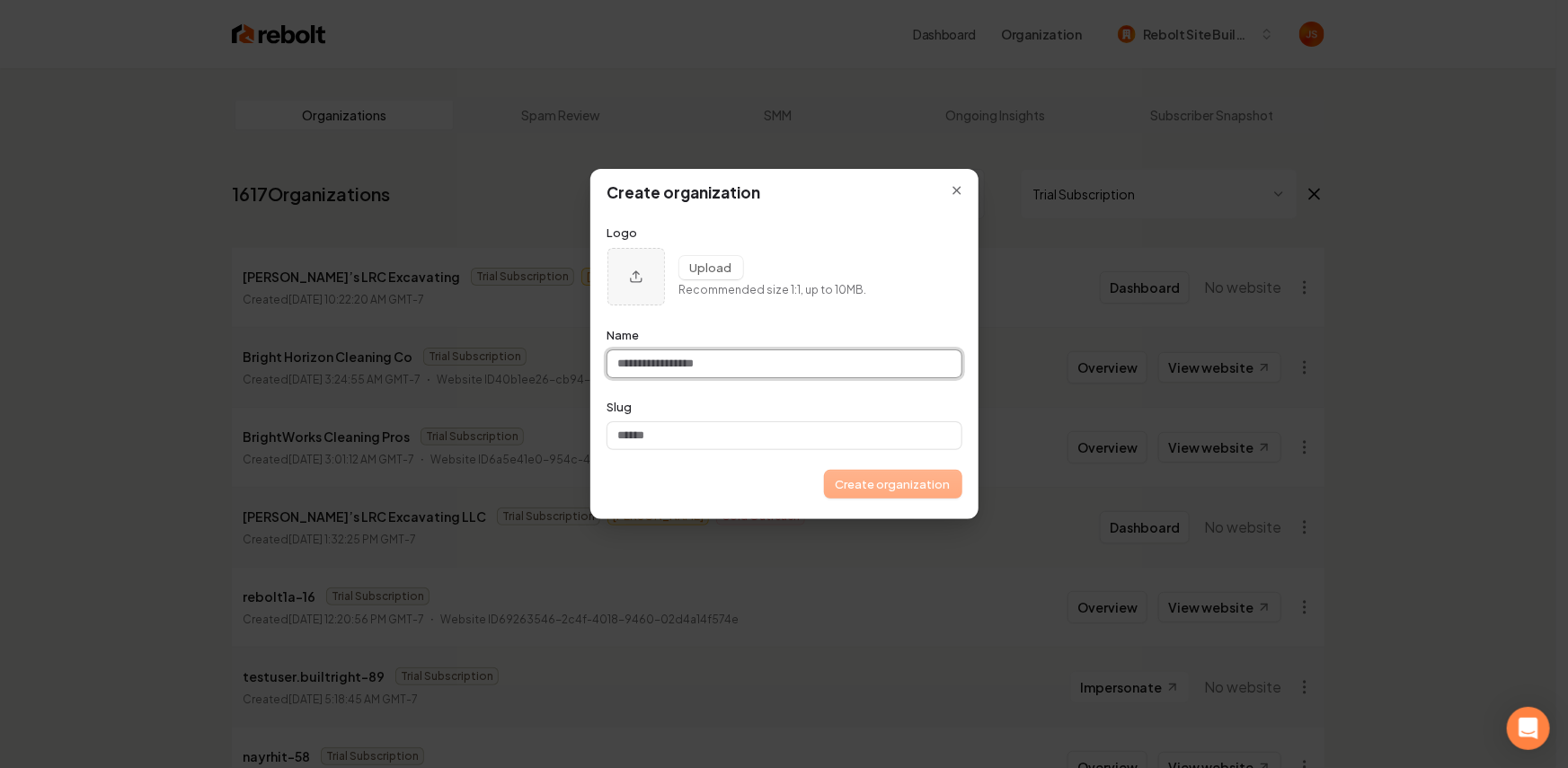
paste input "**********"
type input "**********"
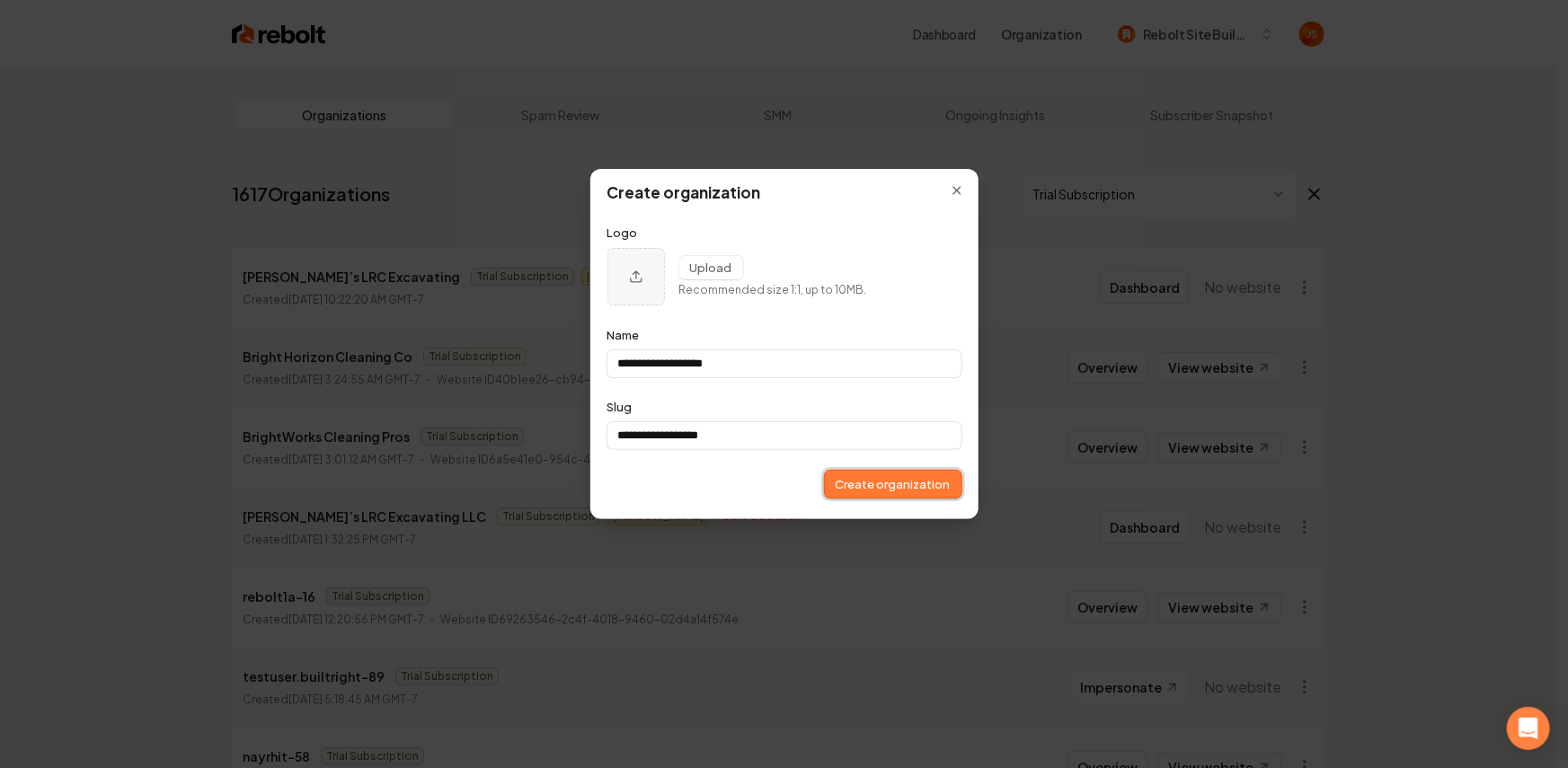
click at [852, 483] on button "Create organization" at bounding box center [893, 484] width 137 height 27
type input "**********"
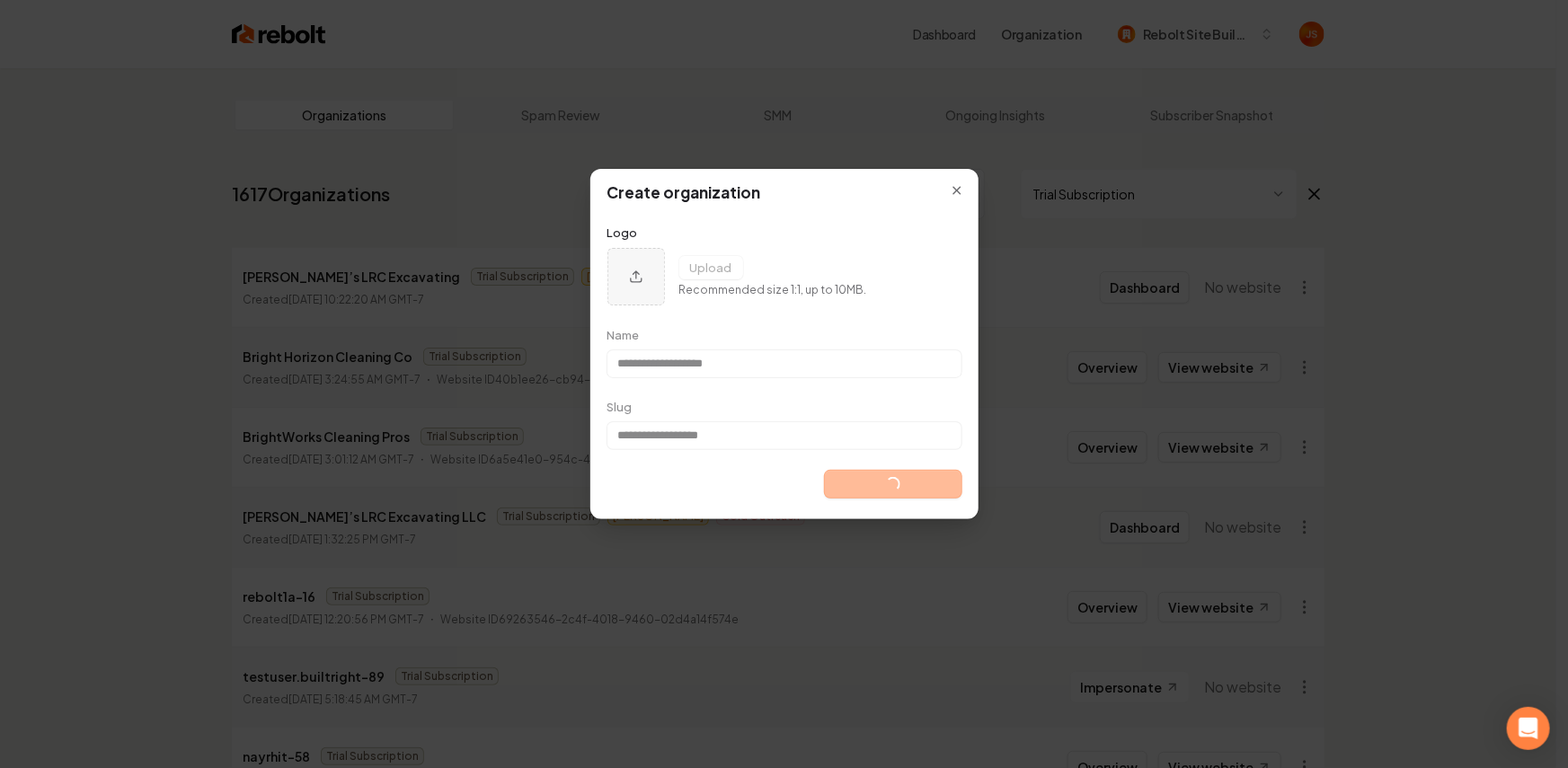
type input "**********"
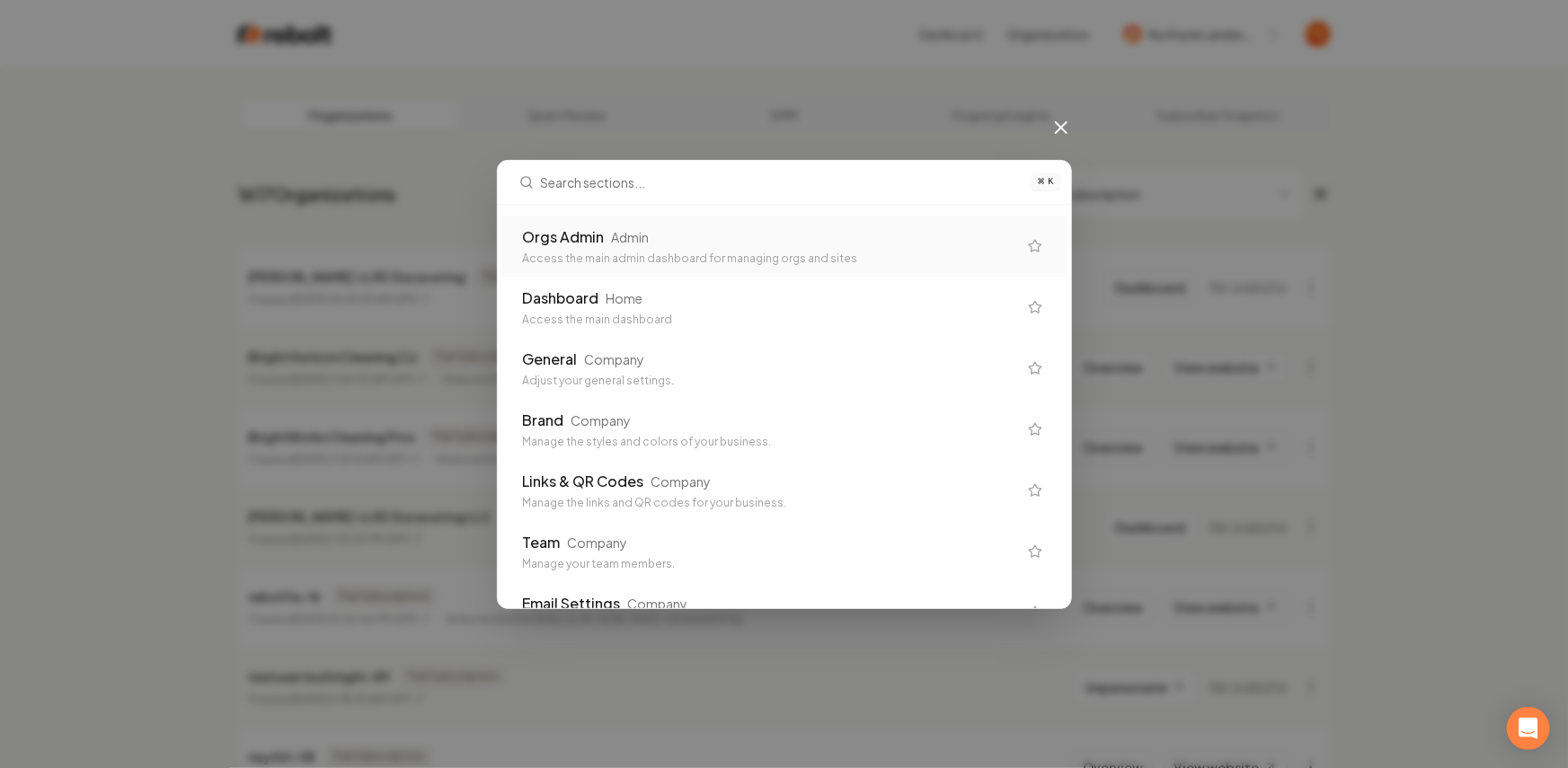
click at [715, 251] on div "Access the main admin dashboard for managing orgs and sites" at bounding box center [770, 258] width 494 height 14
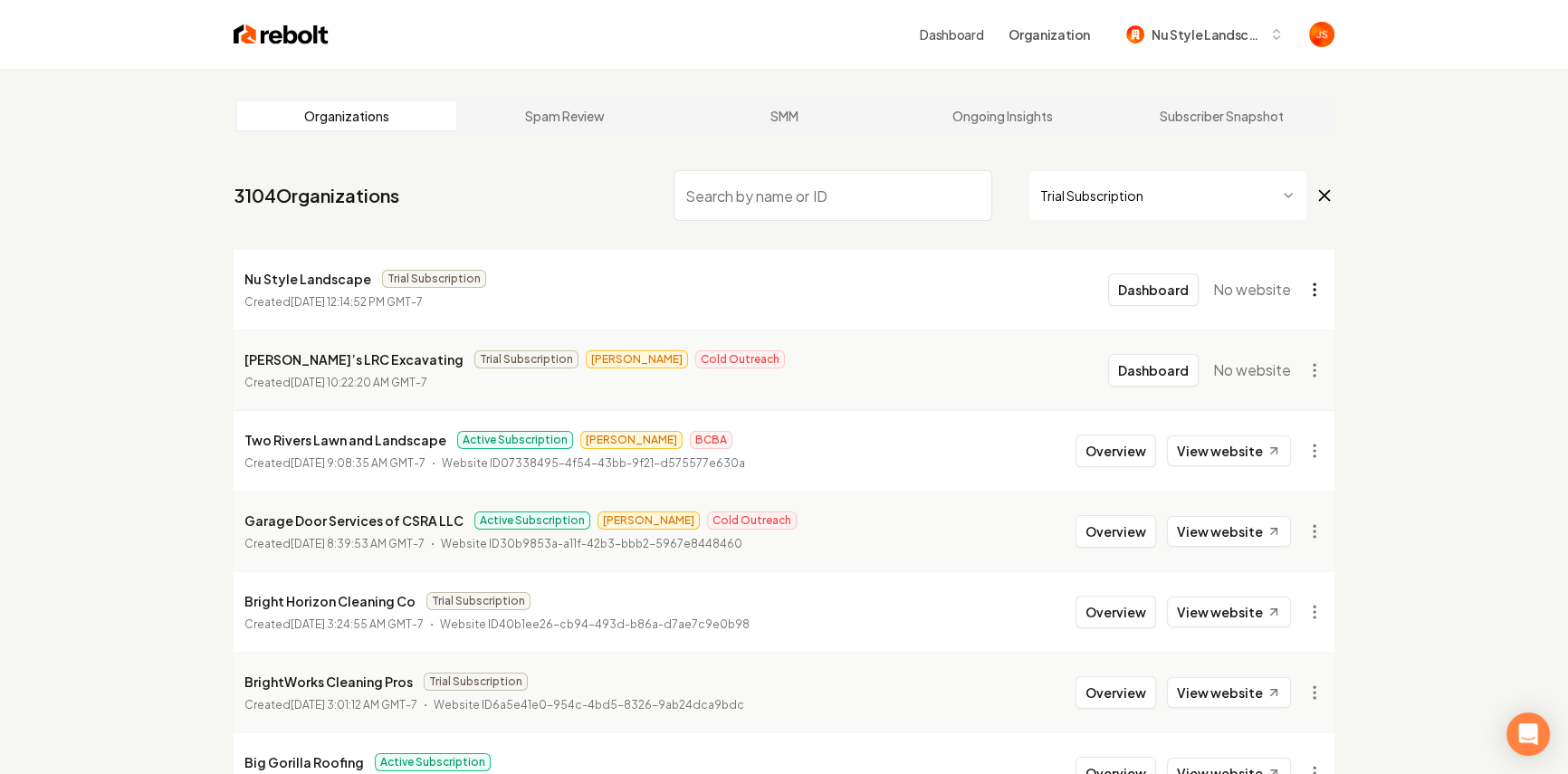
click at [1326, 282] on html "Dashboard Organization Nu Style Landscape Organizations Spam Review SMM Ongoing…" at bounding box center [784, 387] width 1568 height 774
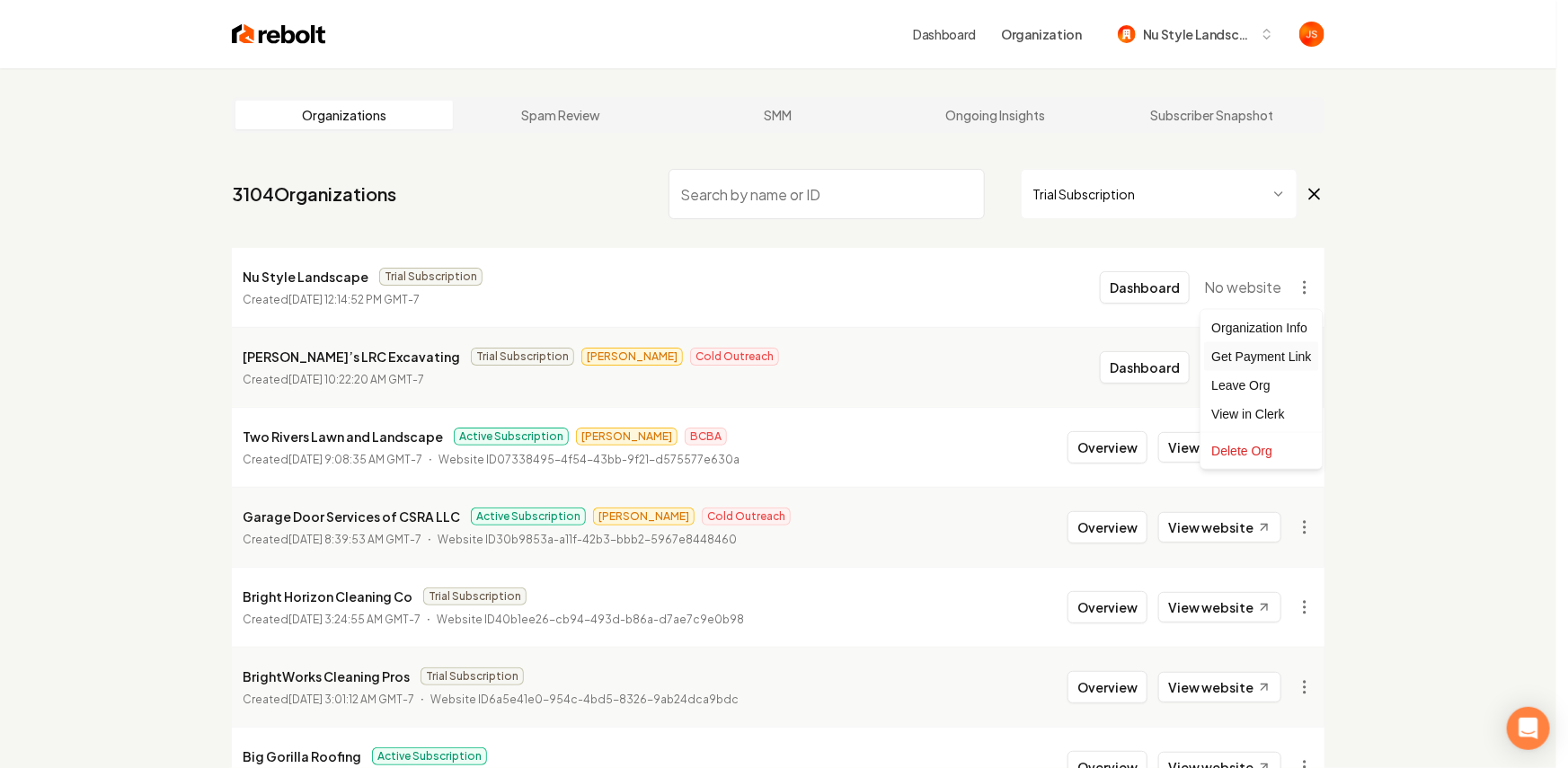
click at [1266, 360] on div "Get Payment Link" at bounding box center [1261, 356] width 114 height 29
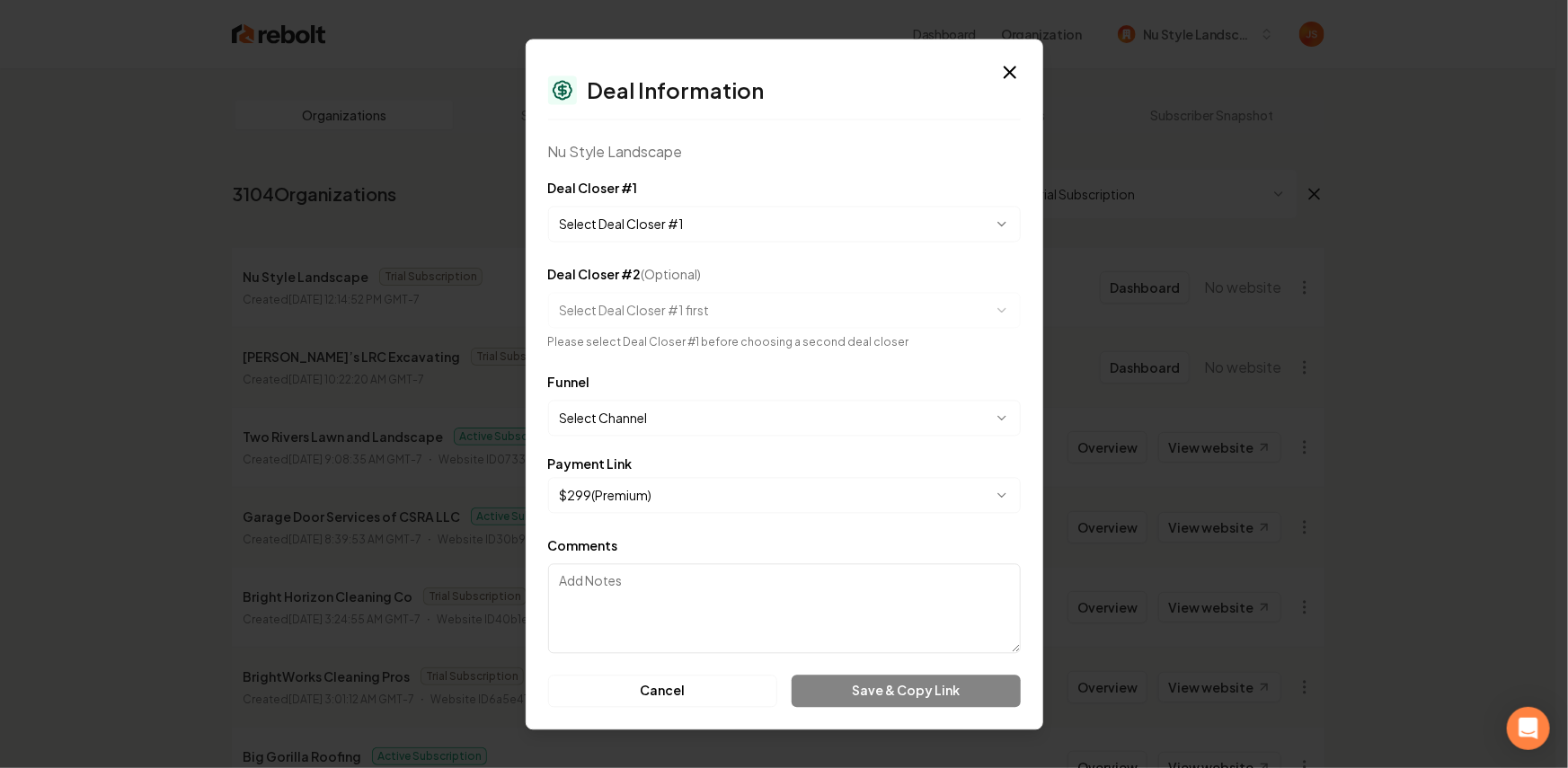
click at [672, 234] on body "Dashboard Organization Nu Style Landscape Organizations Spam Review SMM Ongoing…" at bounding box center [777, 384] width 1556 height 768
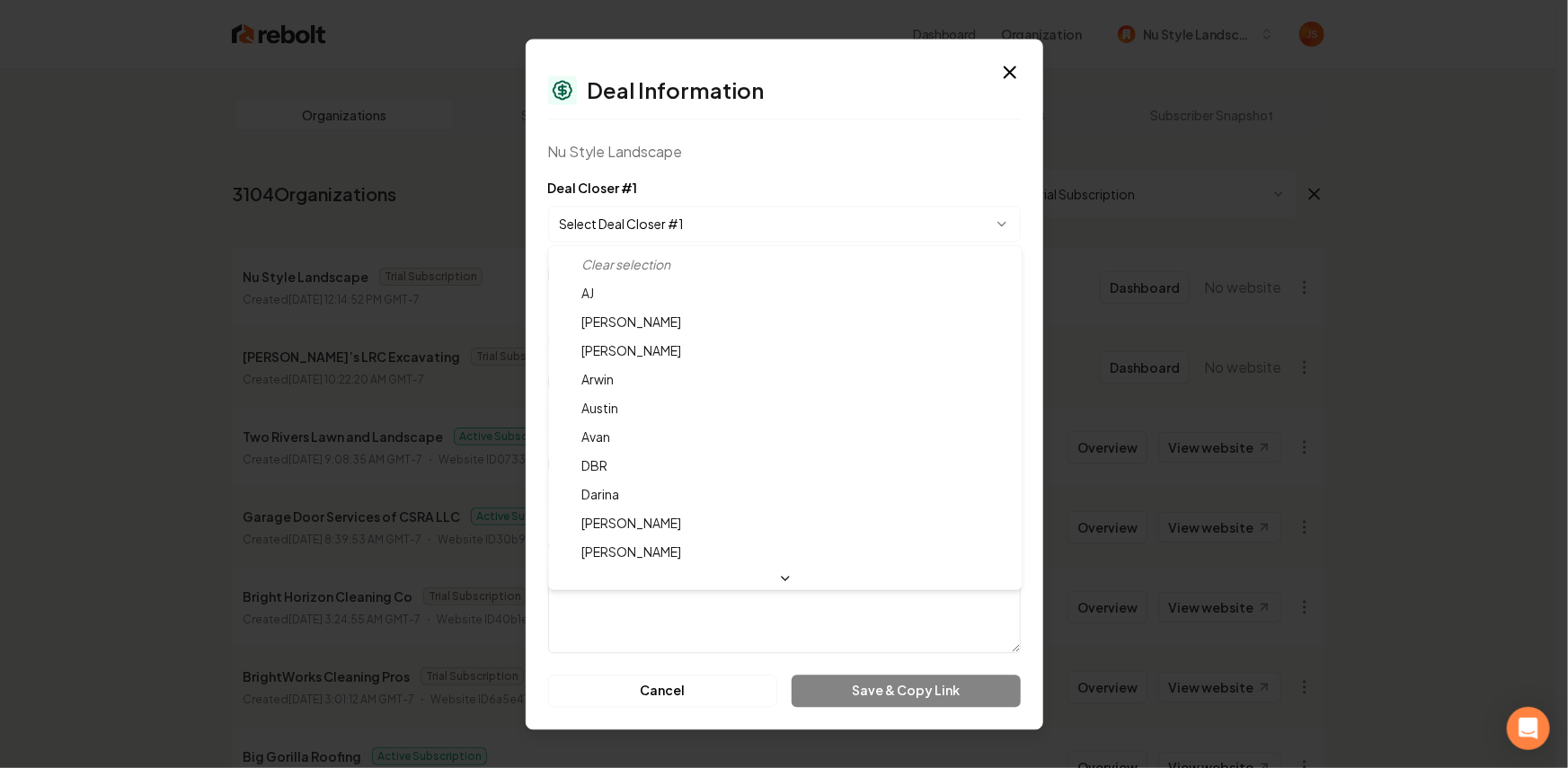
select select "**********"
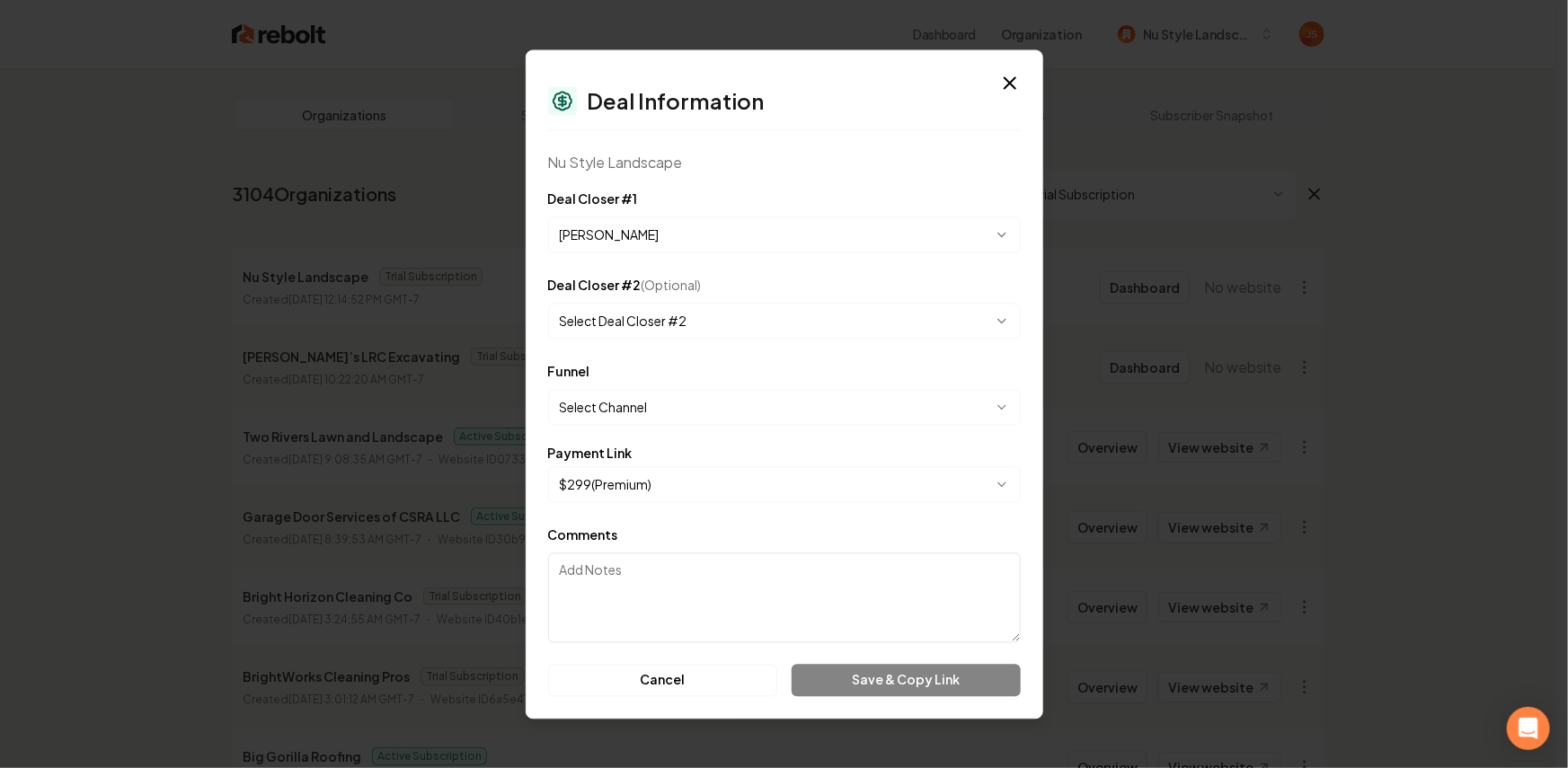
click at [672, 391] on body "Dashboard Organization Nu Style Landscape Organizations Spam Review SMM Ongoing…" at bounding box center [777, 384] width 1556 height 768
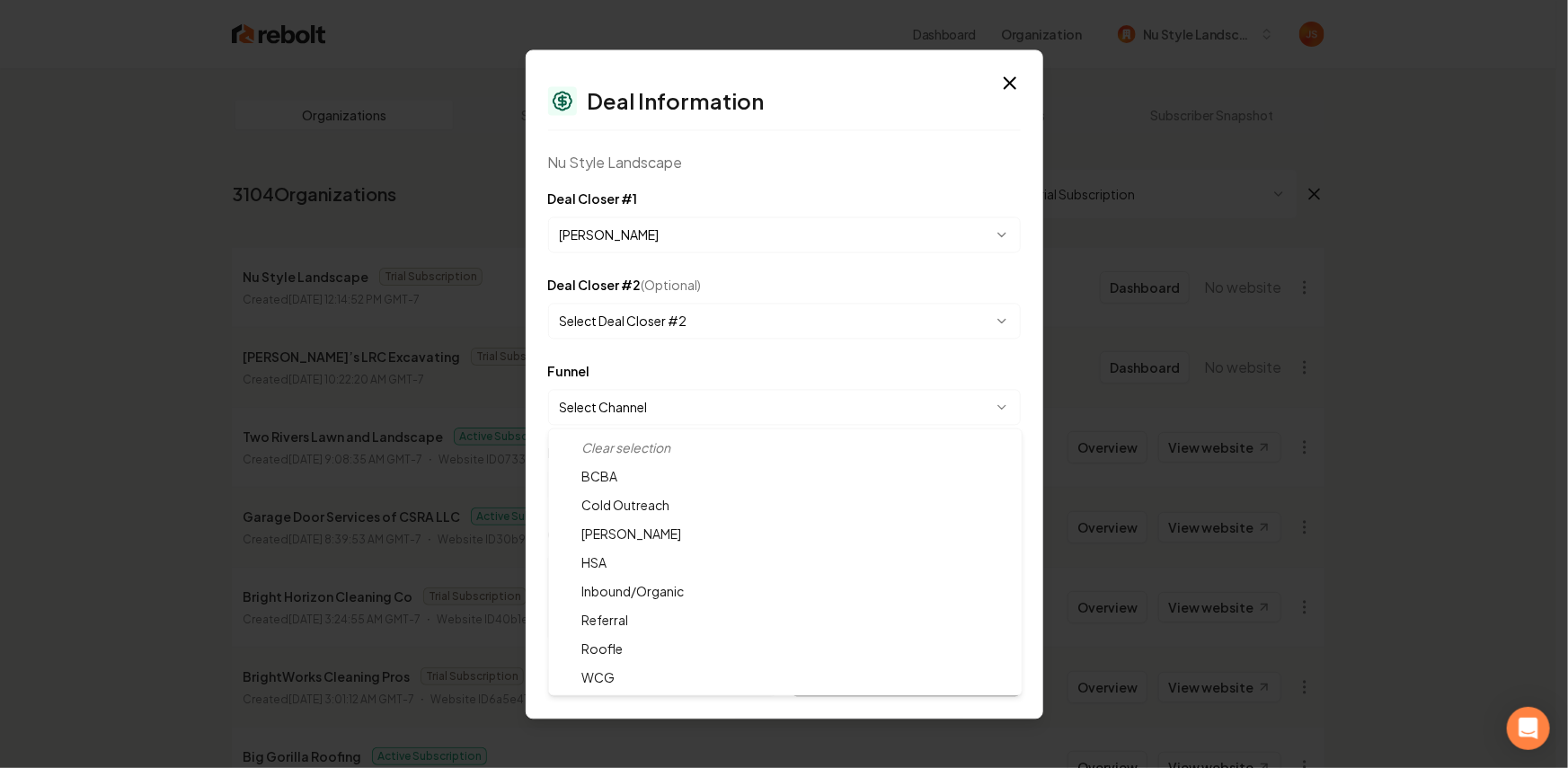
select select "**********"
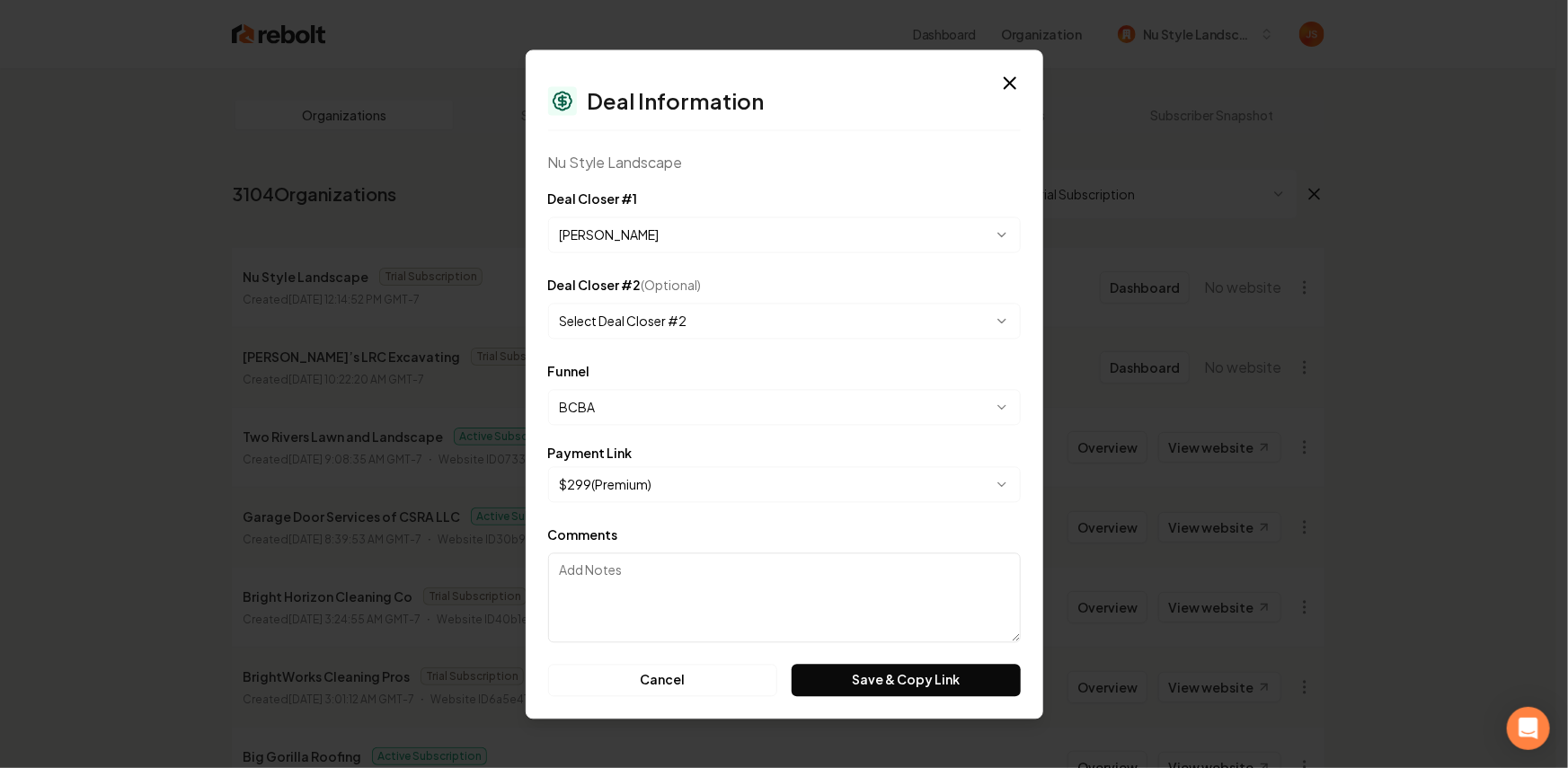
click at [630, 471] on body "Dashboard Organization Nu Style Landscape Organizations Spam Review SMM Ongoing…" at bounding box center [777, 384] width 1556 height 768
click at [860, 693] on button "Save & Copy Link" at bounding box center [905, 680] width 228 height 32
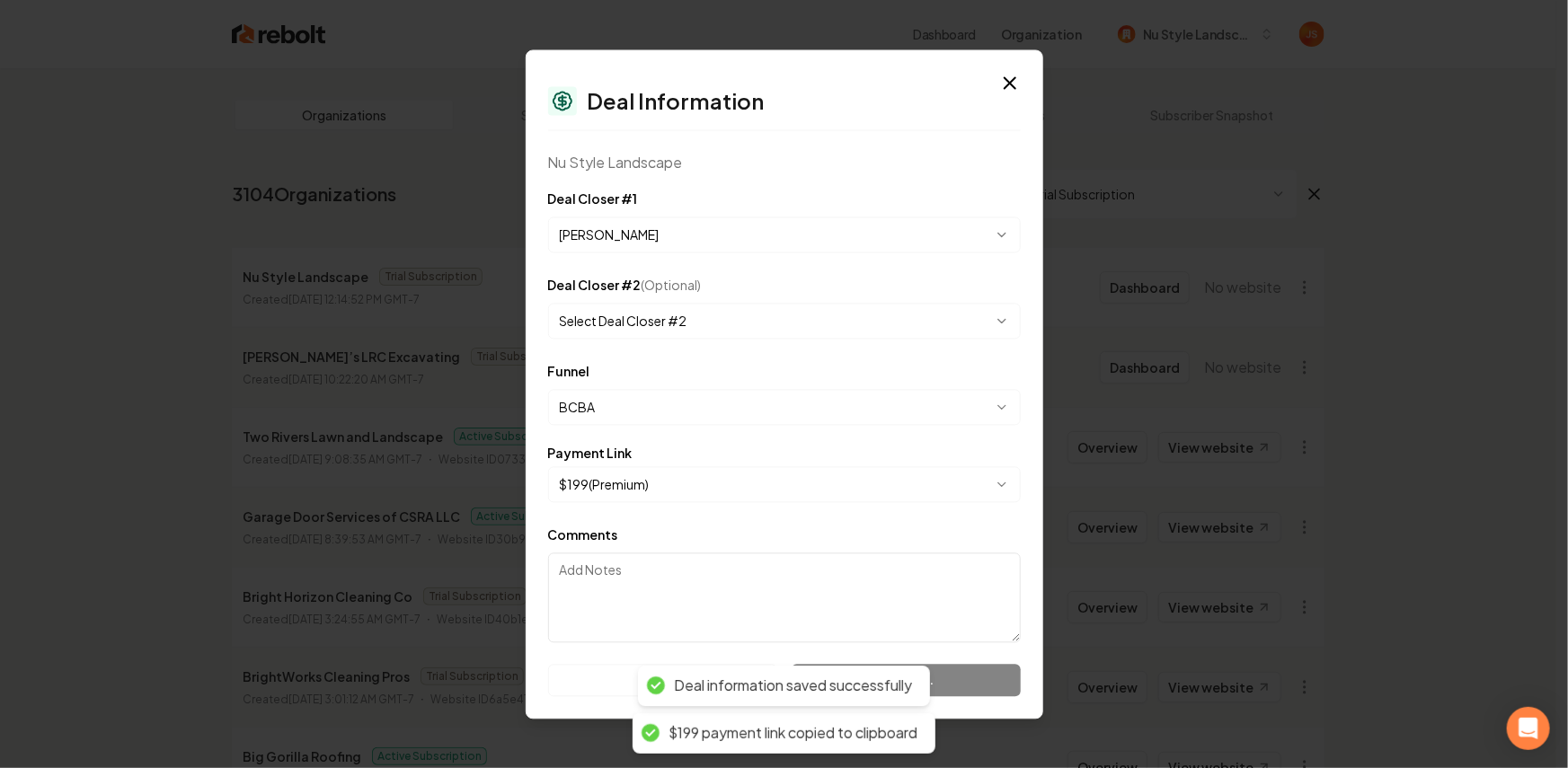
select select "**********"
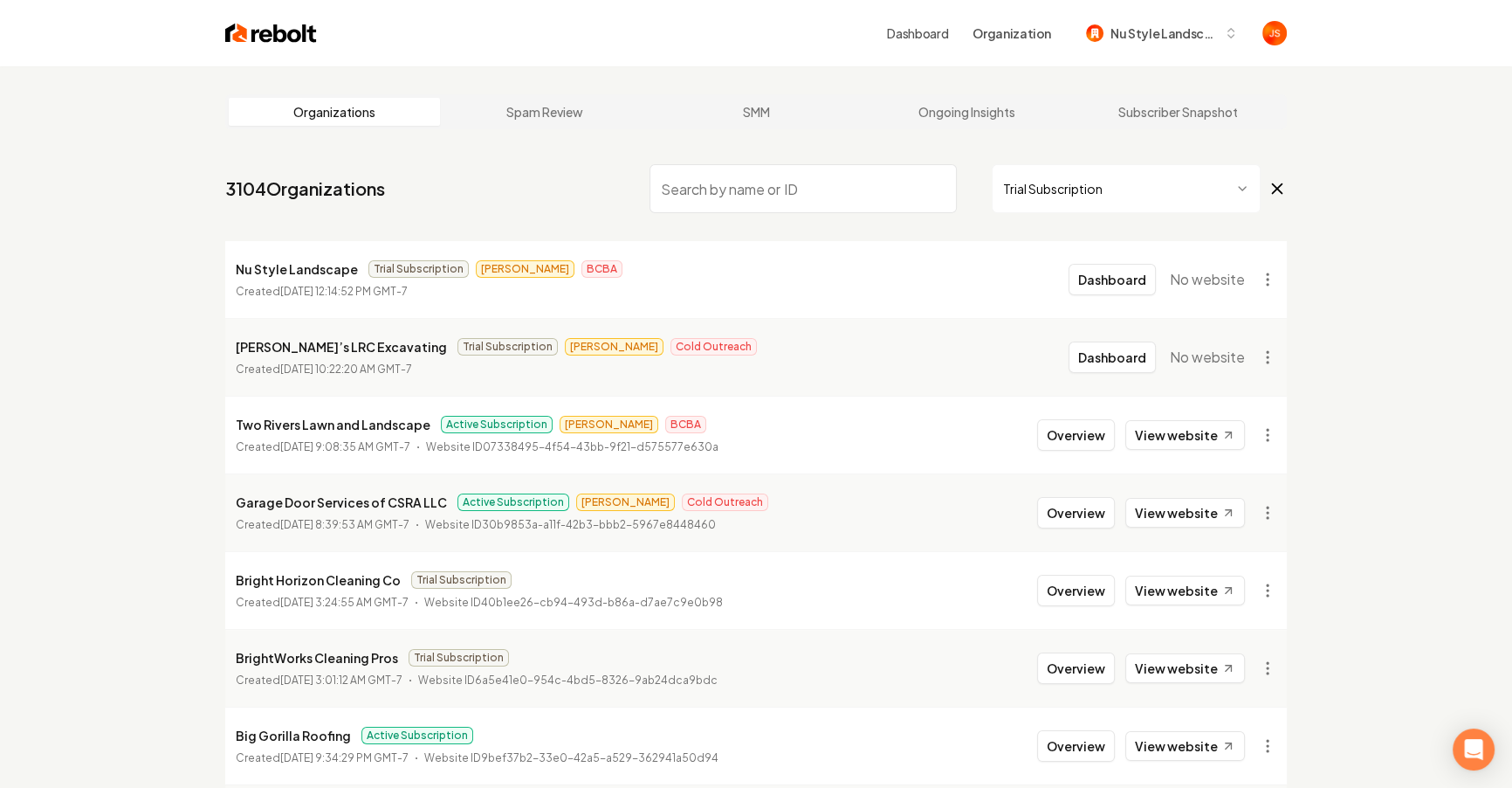
click at [1083, 275] on button "Dashboard" at bounding box center [1112, 279] width 87 height 32
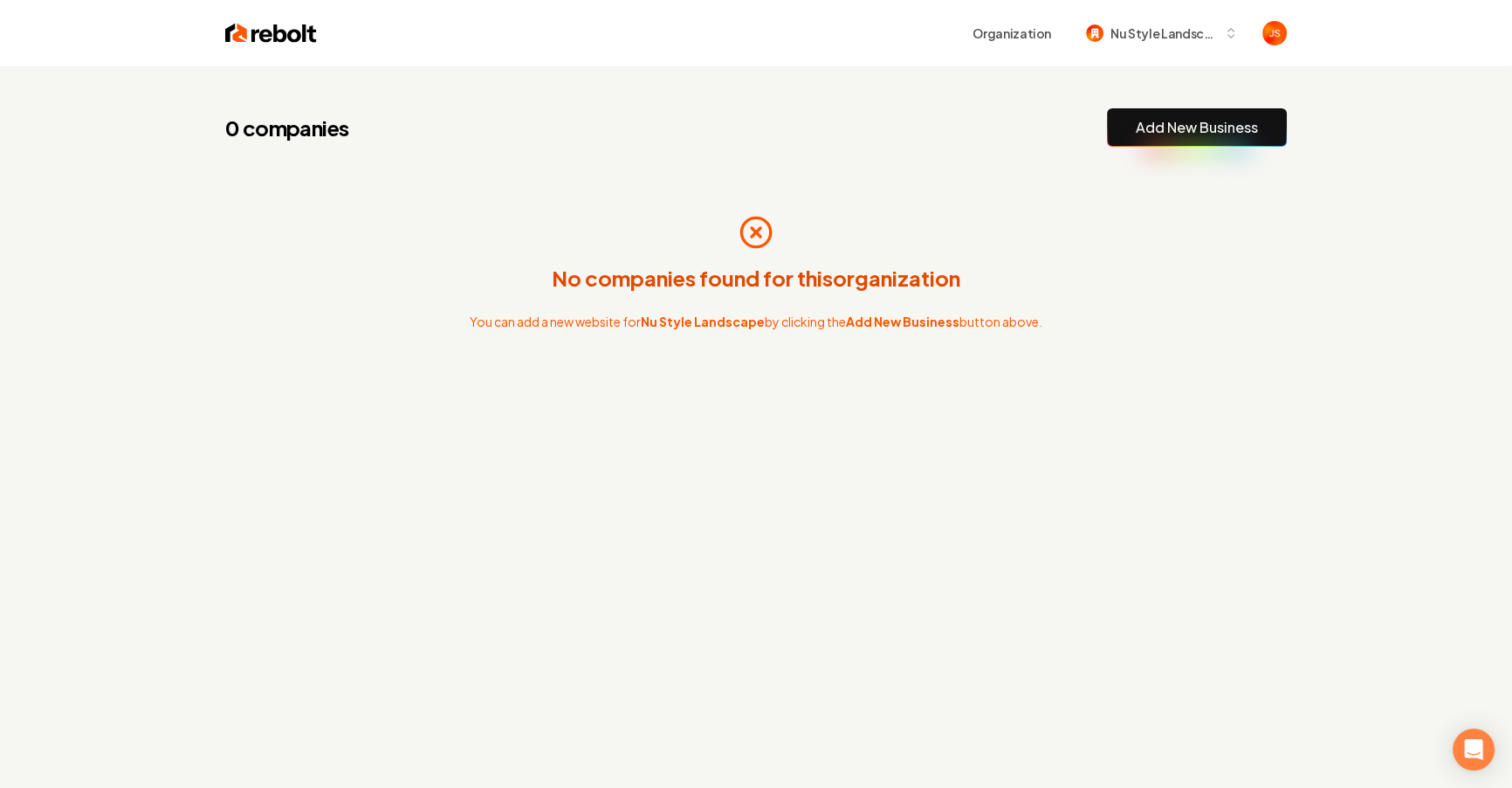
click at [1159, 126] on link "Add New Business" at bounding box center [1197, 127] width 123 height 21
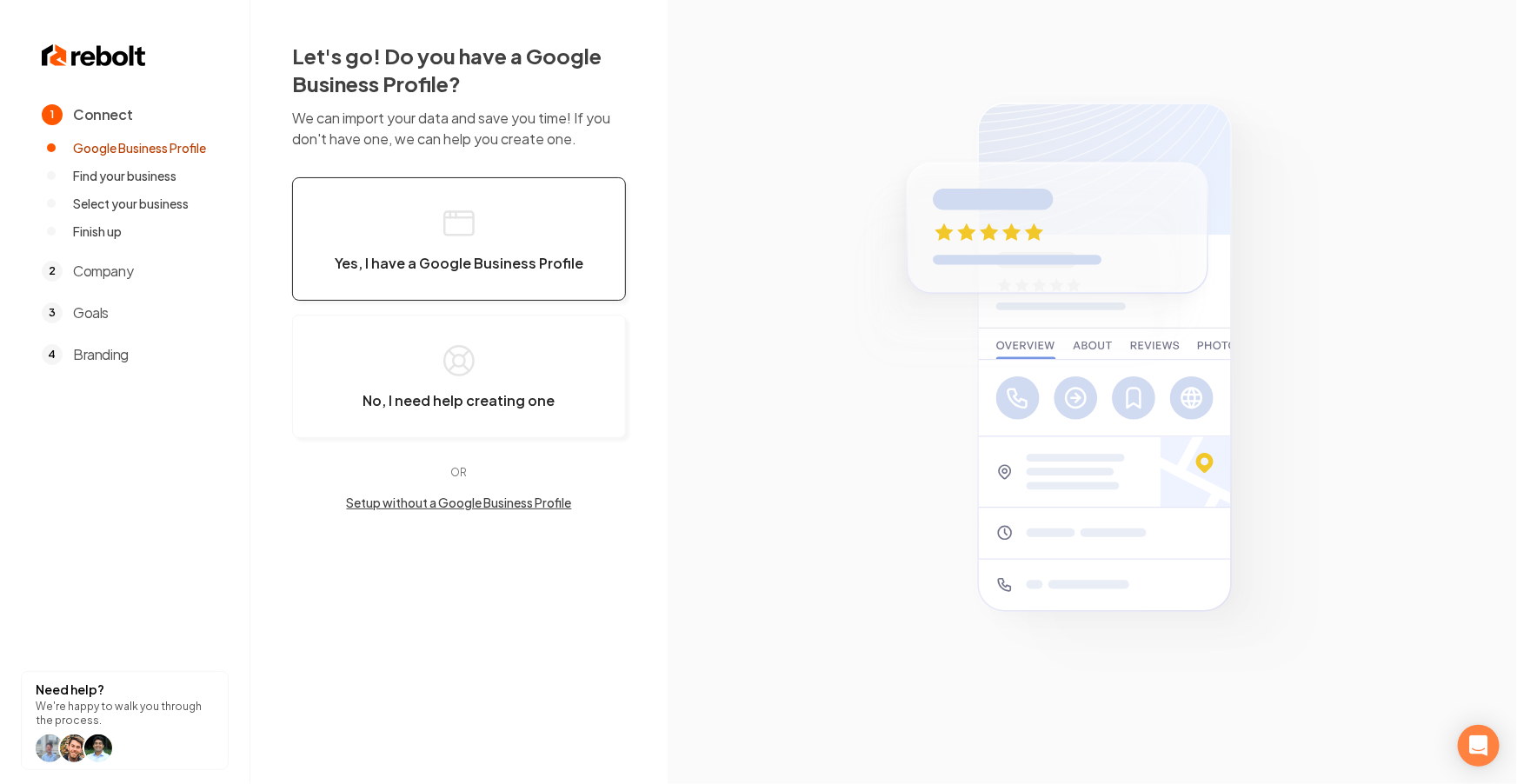
click at [528, 259] on span "Yes, I have a Google Business Profile" at bounding box center [458, 263] width 249 height 18
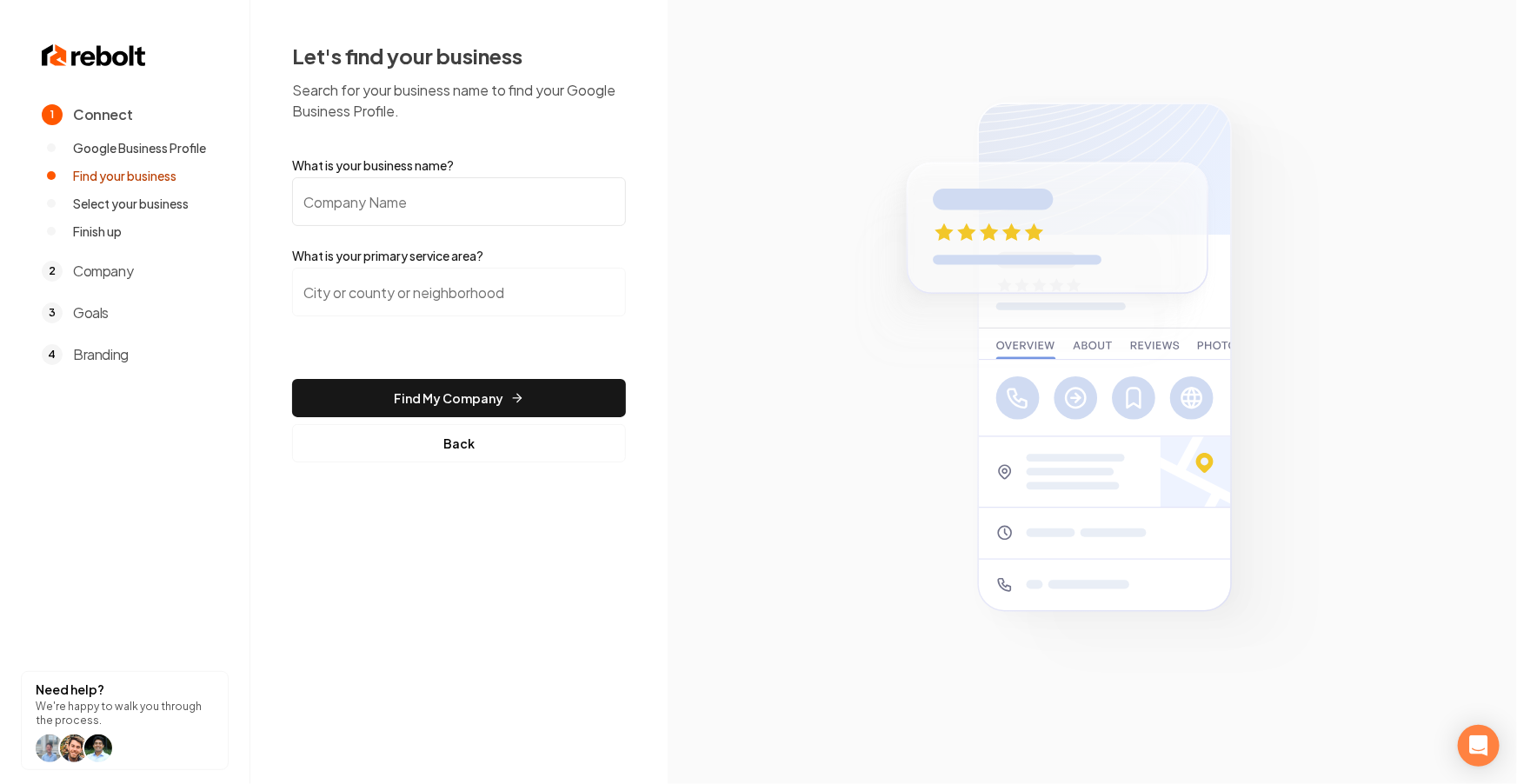
click at [487, 223] on input "What is your business name?" at bounding box center [458, 201] width 334 height 49
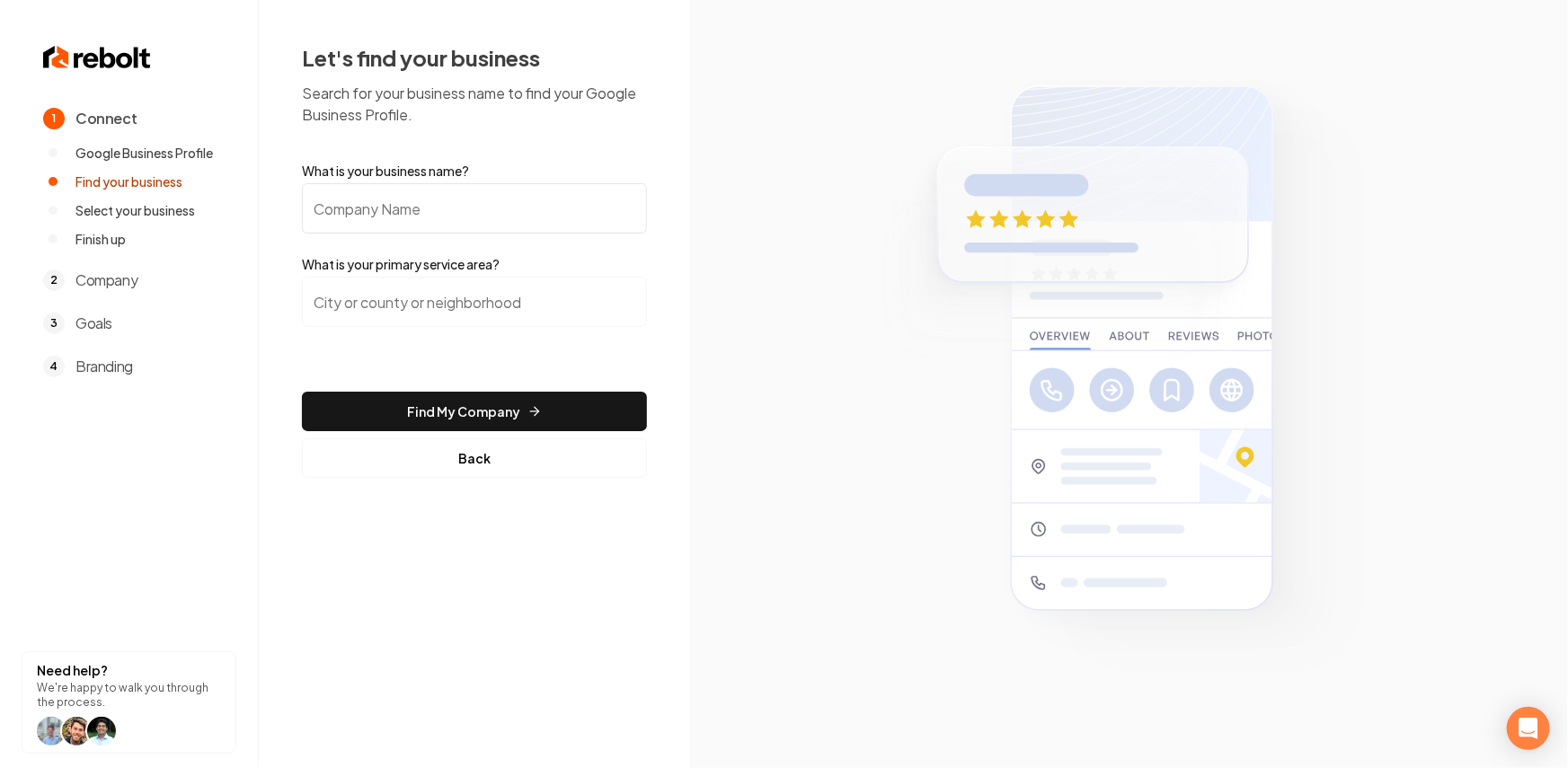
click at [407, 208] on input "What is your business name?" at bounding box center [474, 208] width 345 height 51
type input "Nu Style Landscape"
click at [438, 300] on input "search" at bounding box center [474, 302] width 345 height 51
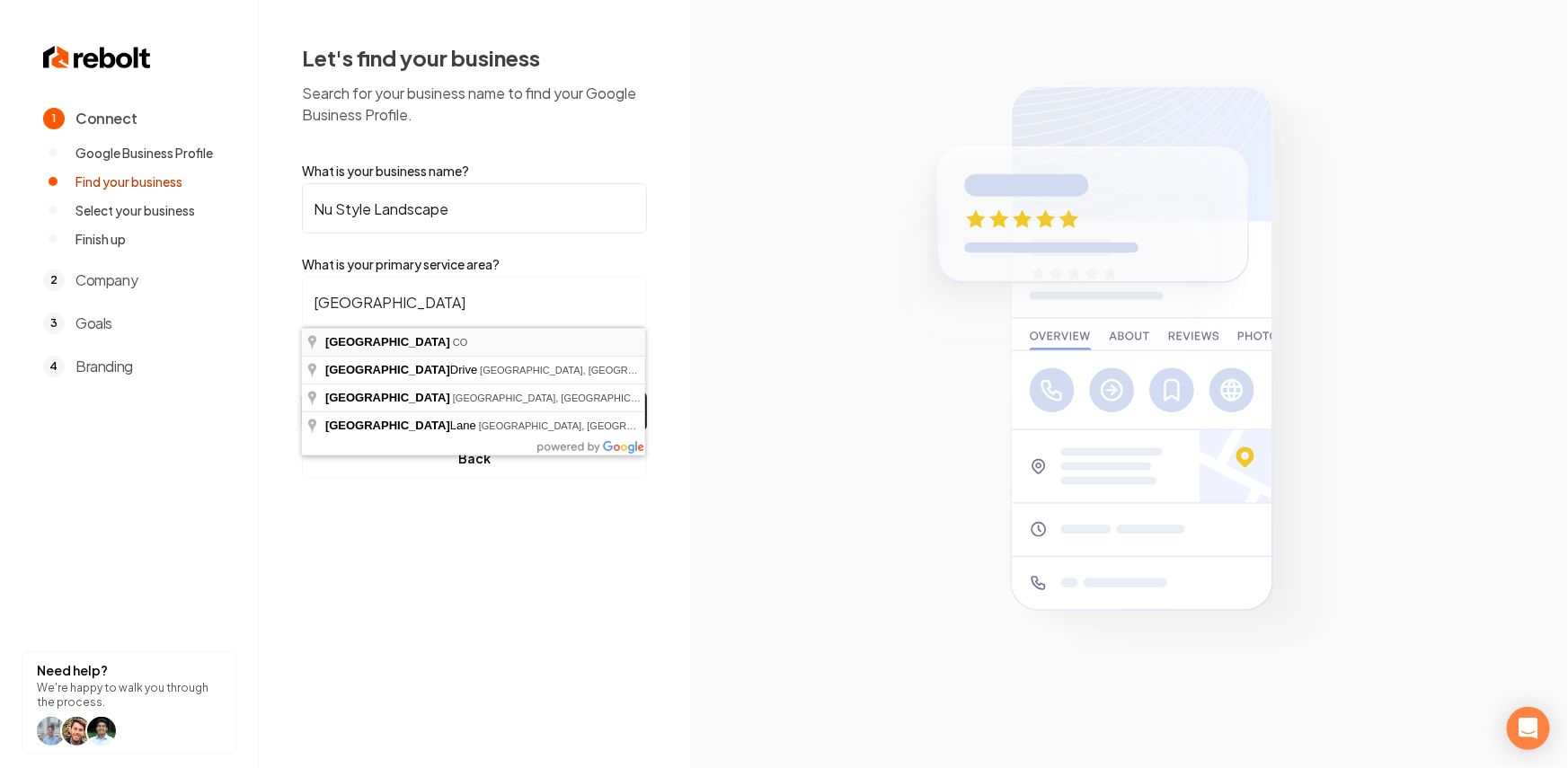
type input "Denver, CO"
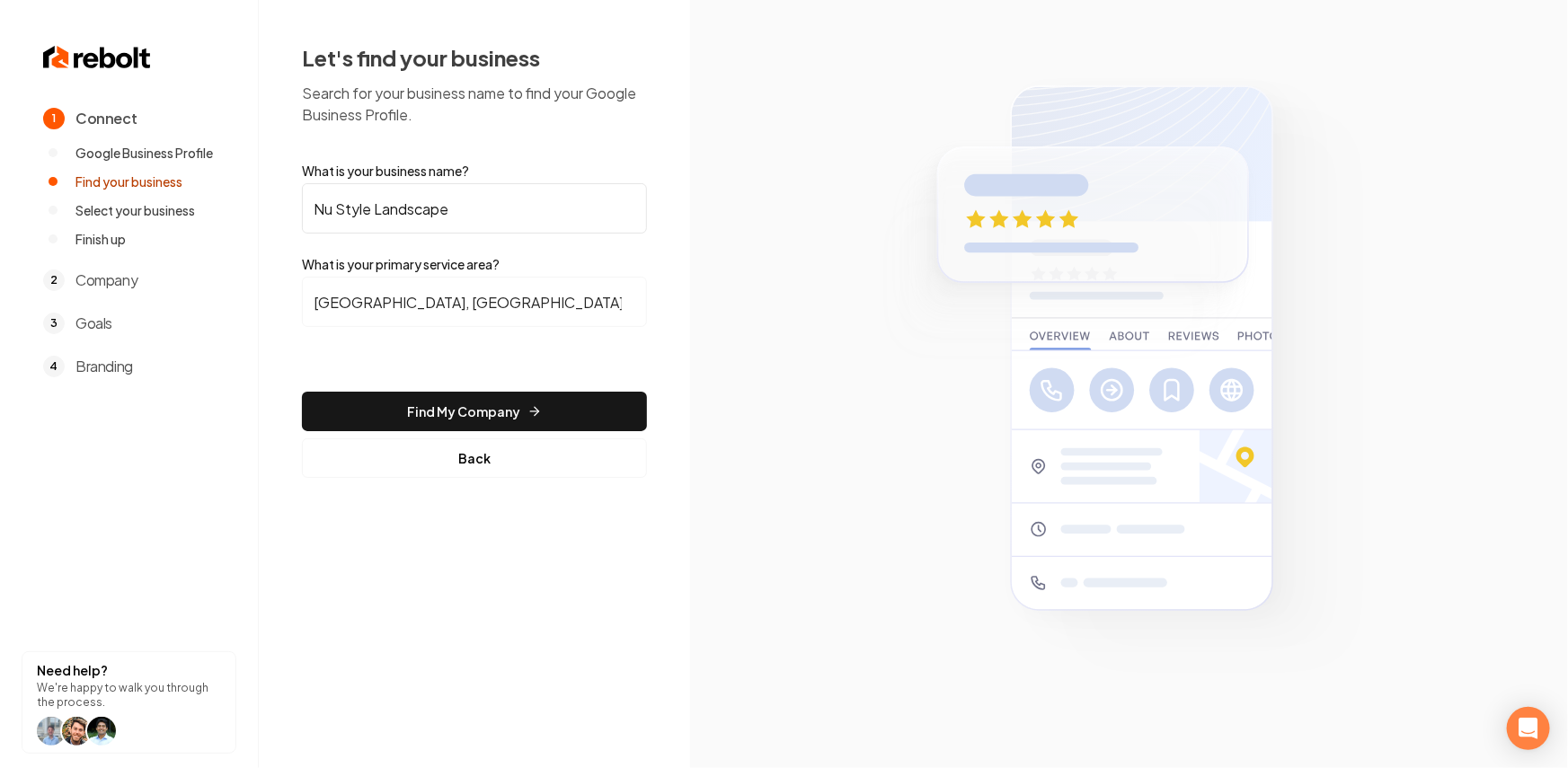
click at [454, 388] on form "What is your business name? Nu Style Landscape What is your primary service are…" at bounding box center [474, 319] width 345 height 316
click at [457, 407] on button "Find My Company" at bounding box center [474, 411] width 345 height 39
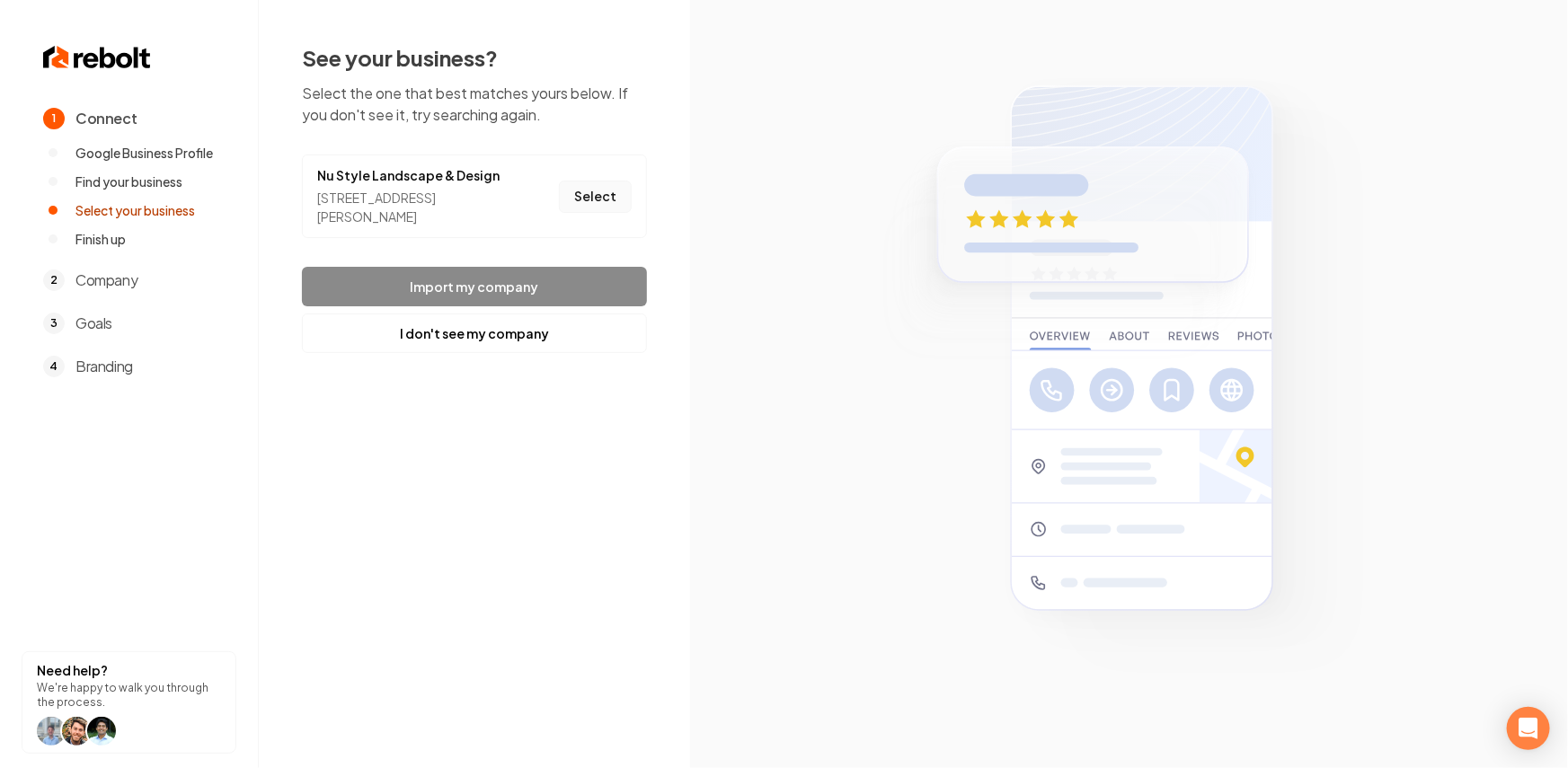
click at [583, 198] on button "Select" at bounding box center [595, 197] width 73 height 32
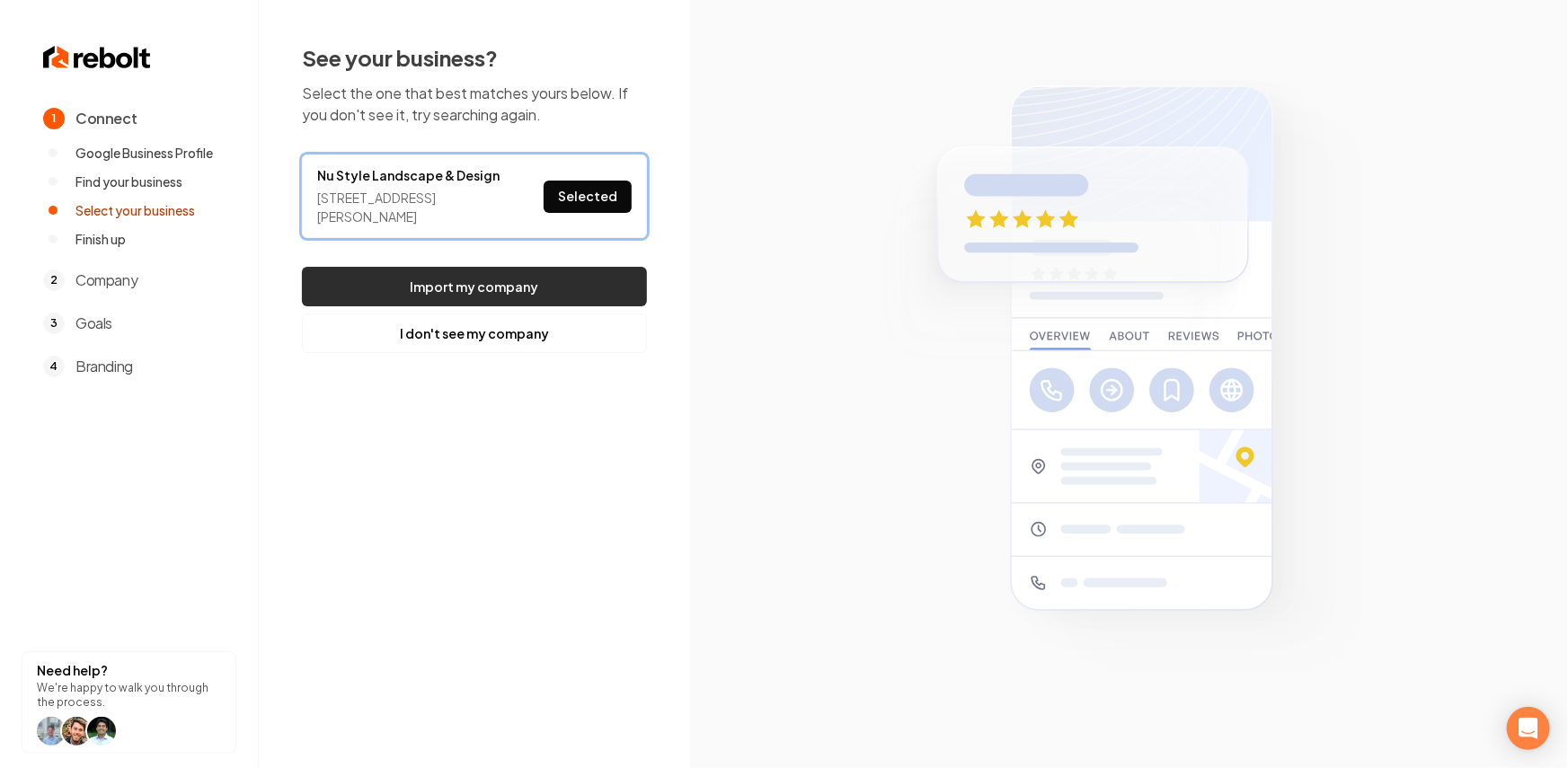
click at [556, 280] on button "Import my company" at bounding box center [474, 286] width 345 height 39
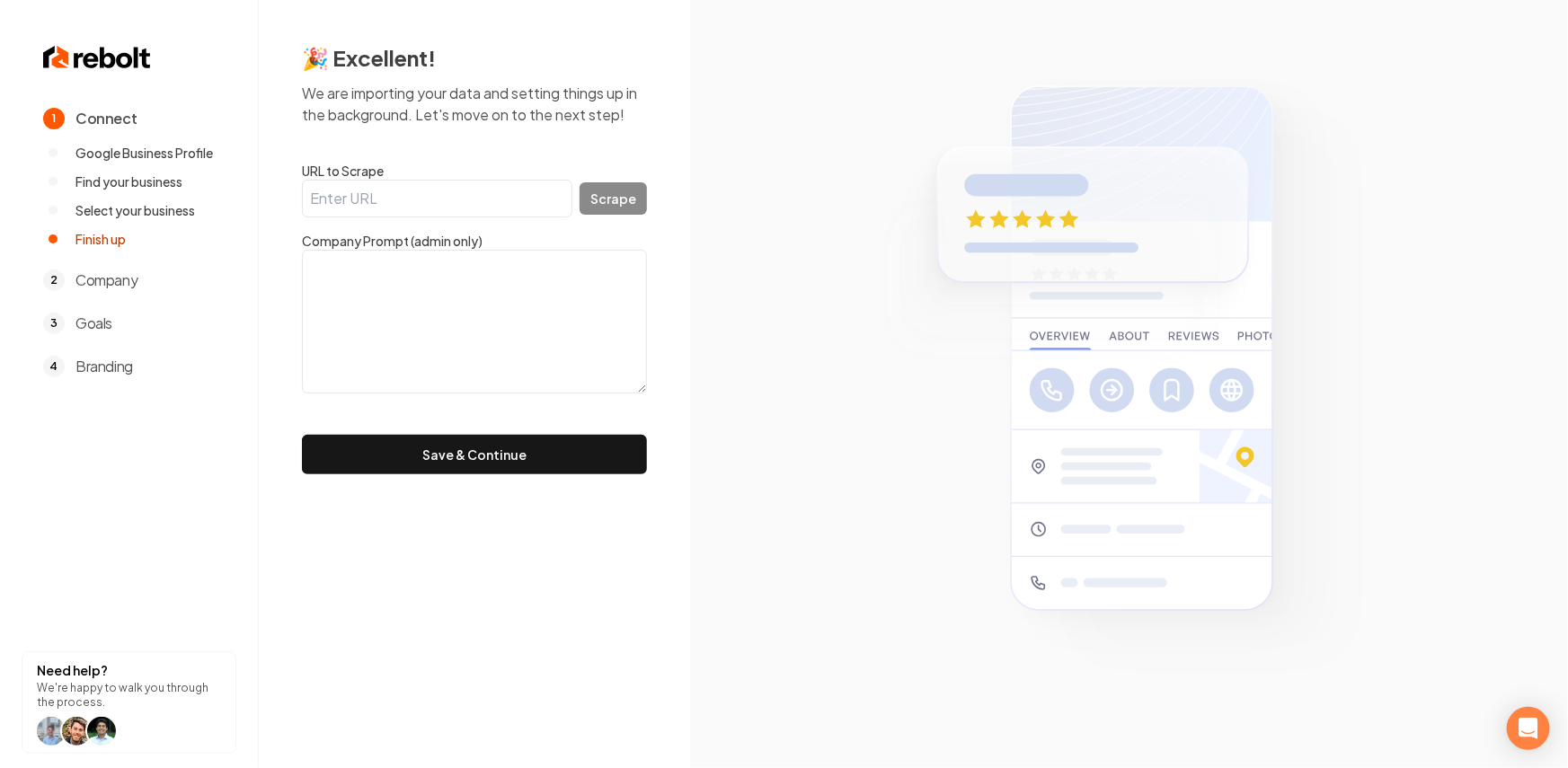
click at [437, 203] on input "URL to Scrape" at bounding box center [436, 199] width 270 height 38
paste input "https://nustylelandscape.com/"
type input "https://nustylelandscape.com/"
click at [612, 197] on button "Scrape" at bounding box center [613, 199] width 68 height 32
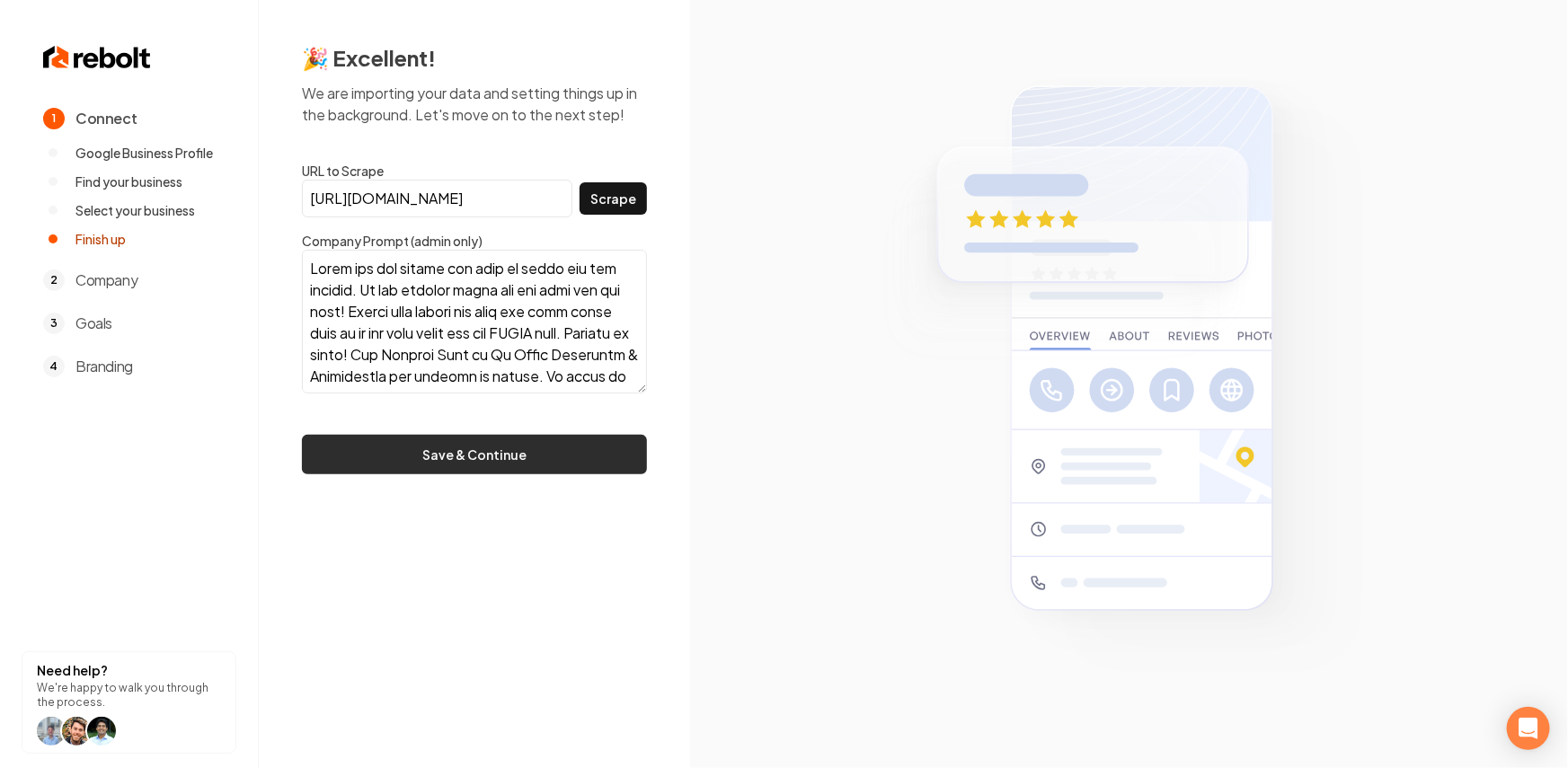
click at [421, 467] on button "Save & Continue" at bounding box center [474, 454] width 345 height 39
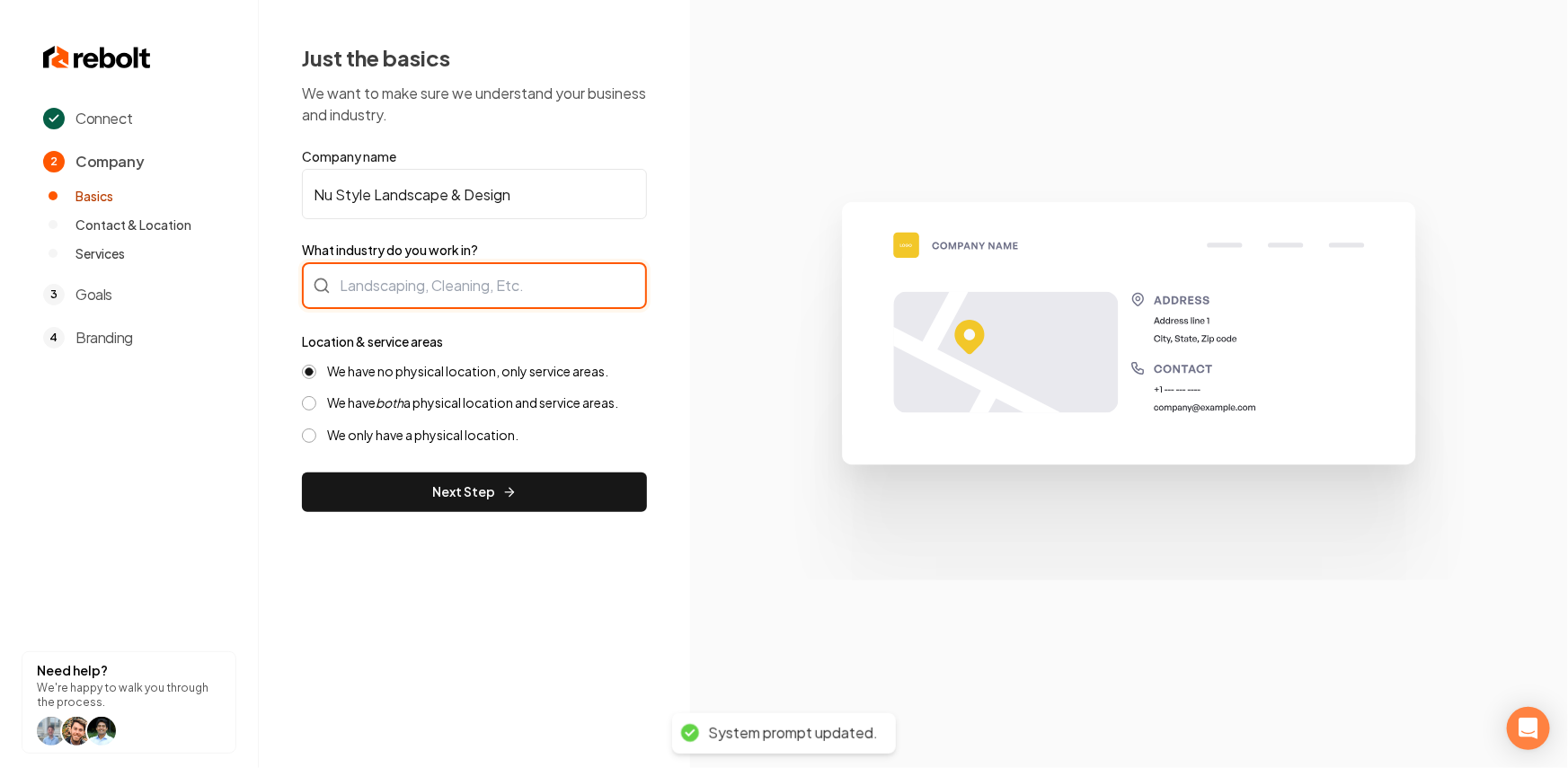
click at [462, 292] on div at bounding box center [474, 286] width 345 height 47
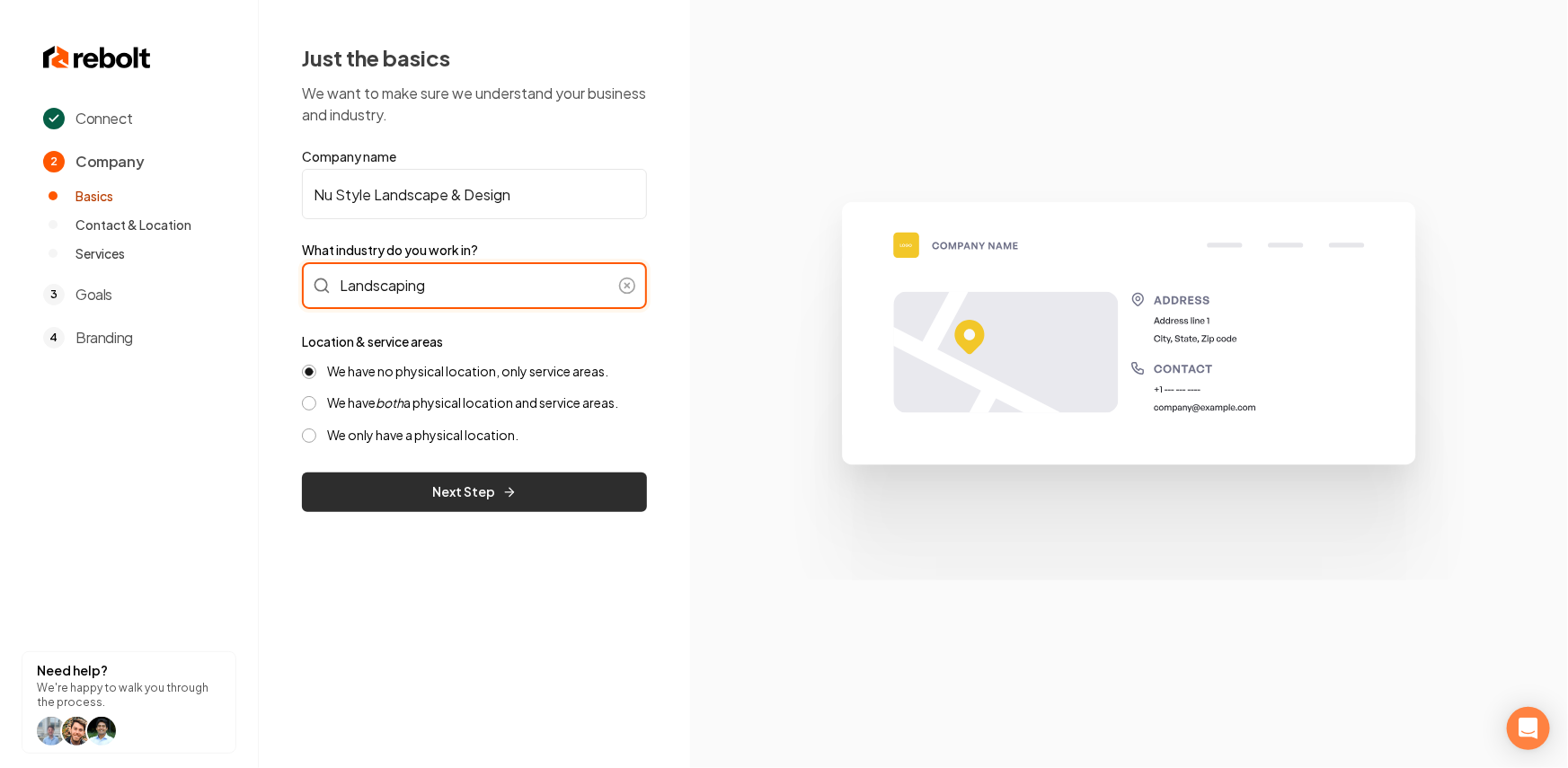
type input "Landscaping"
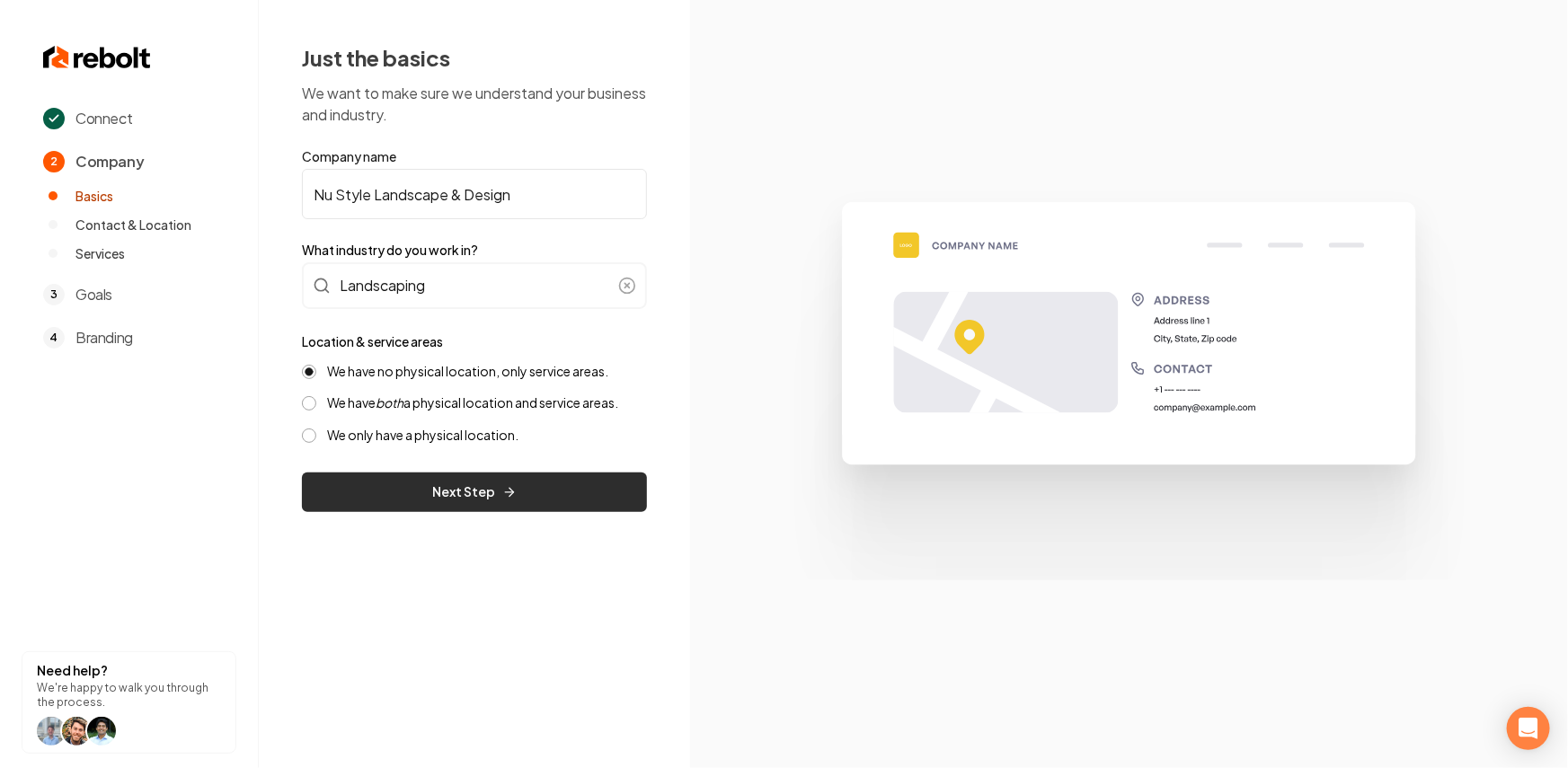
click at [524, 485] on button "Next Step" at bounding box center [474, 492] width 345 height 39
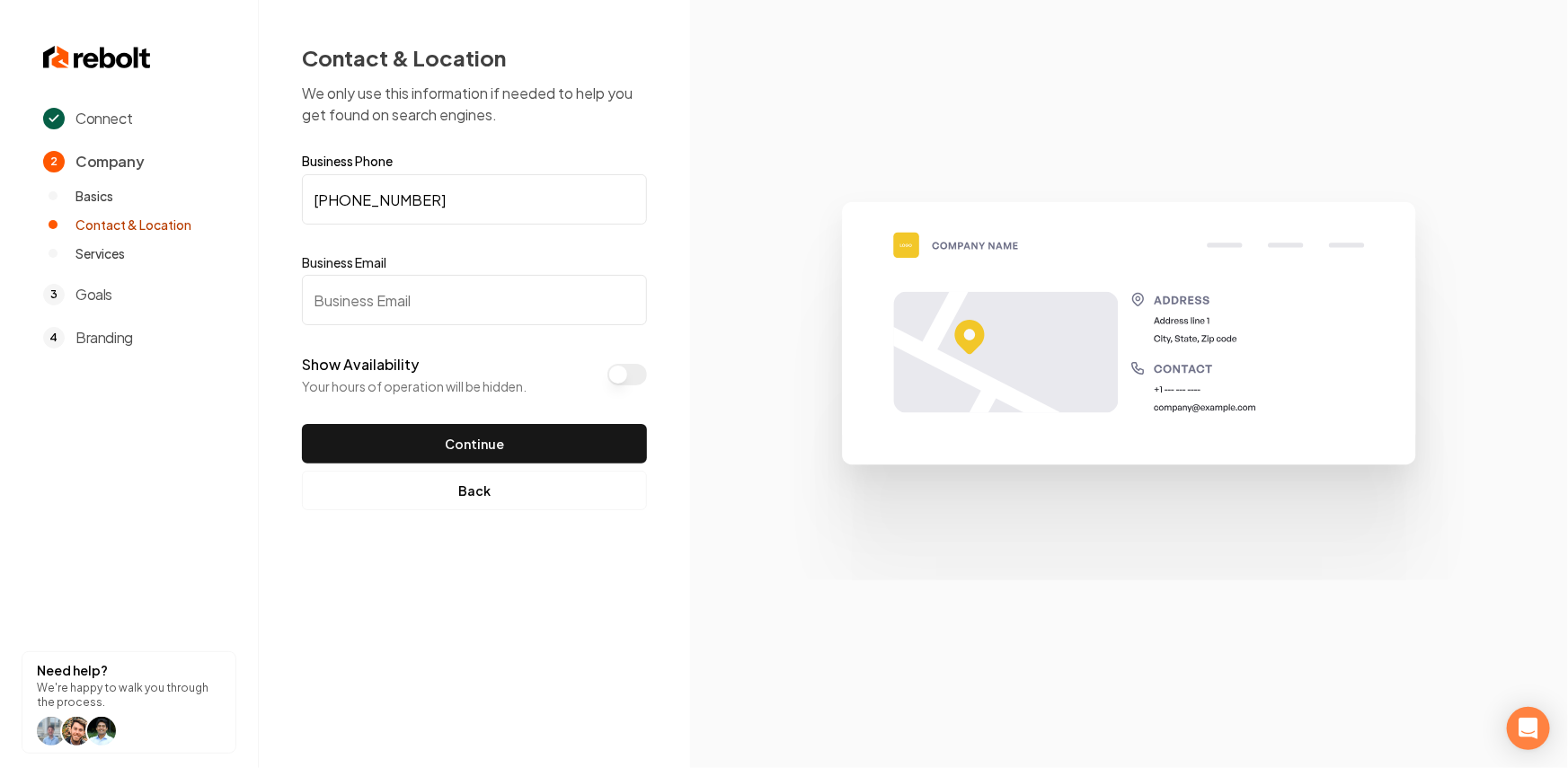
click at [464, 306] on input "Business Email" at bounding box center [474, 300] width 345 height 51
click at [447, 302] on input "Business Email" at bounding box center [474, 300] width 345 height 51
paste input "2 PM 3 PM 4 PM 5 PM 6 PM 7 PM 8 PM 9 PM 10 PM 11 PM Get a Rebolt/BCBA Site betw…"
type input "2 PM 3 PM 4 PM 5 PM 6 PM 7 PM 8 PM 9 PM 10 PM 11 PM Get a Rebolt/BCBA Site betw…"
paste input "info@nustylelandscape.com"
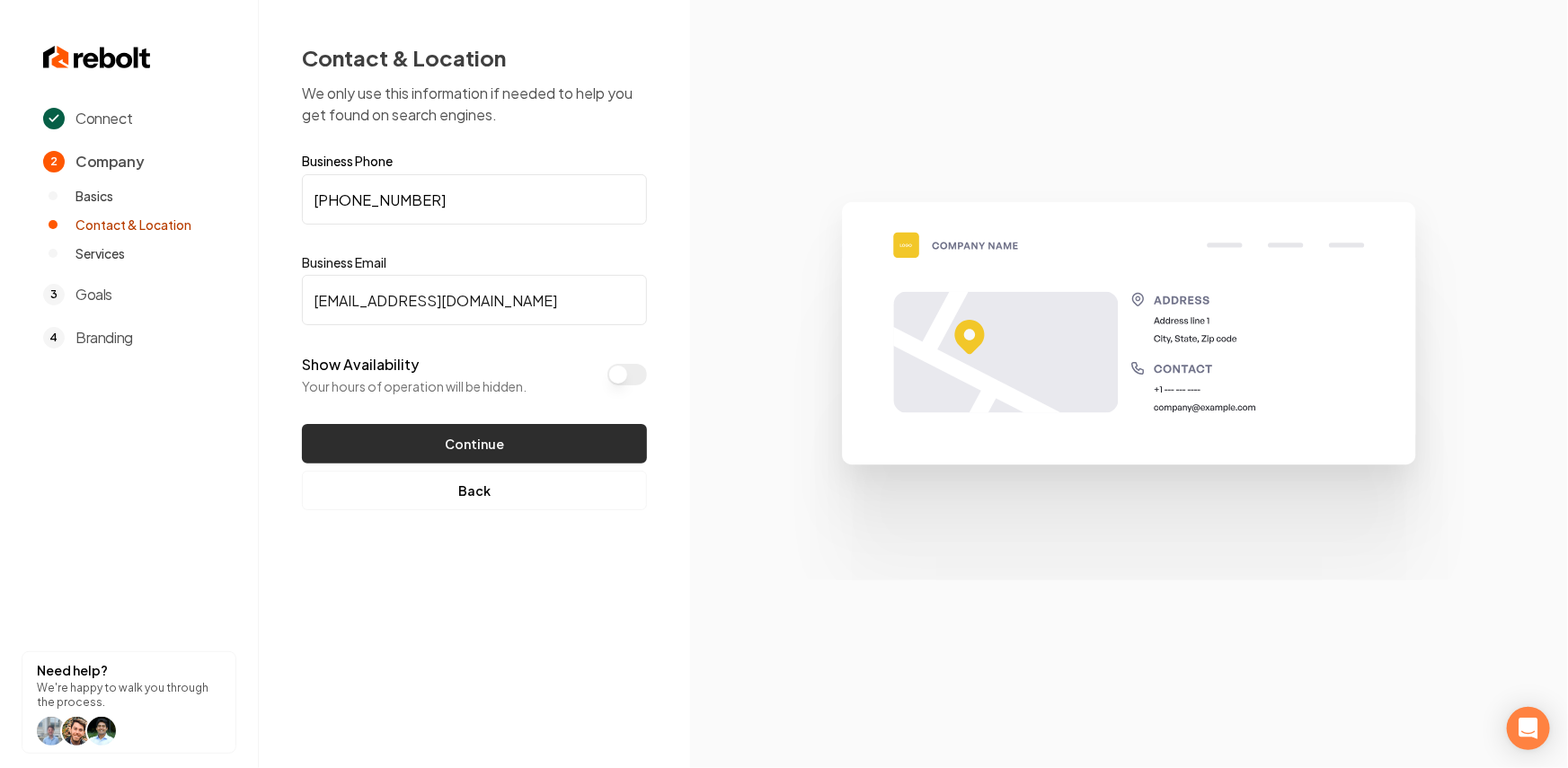
type input "info@nustylelandscape.com"
click at [485, 453] on button "Continue" at bounding box center [474, 443] width 345 height 39
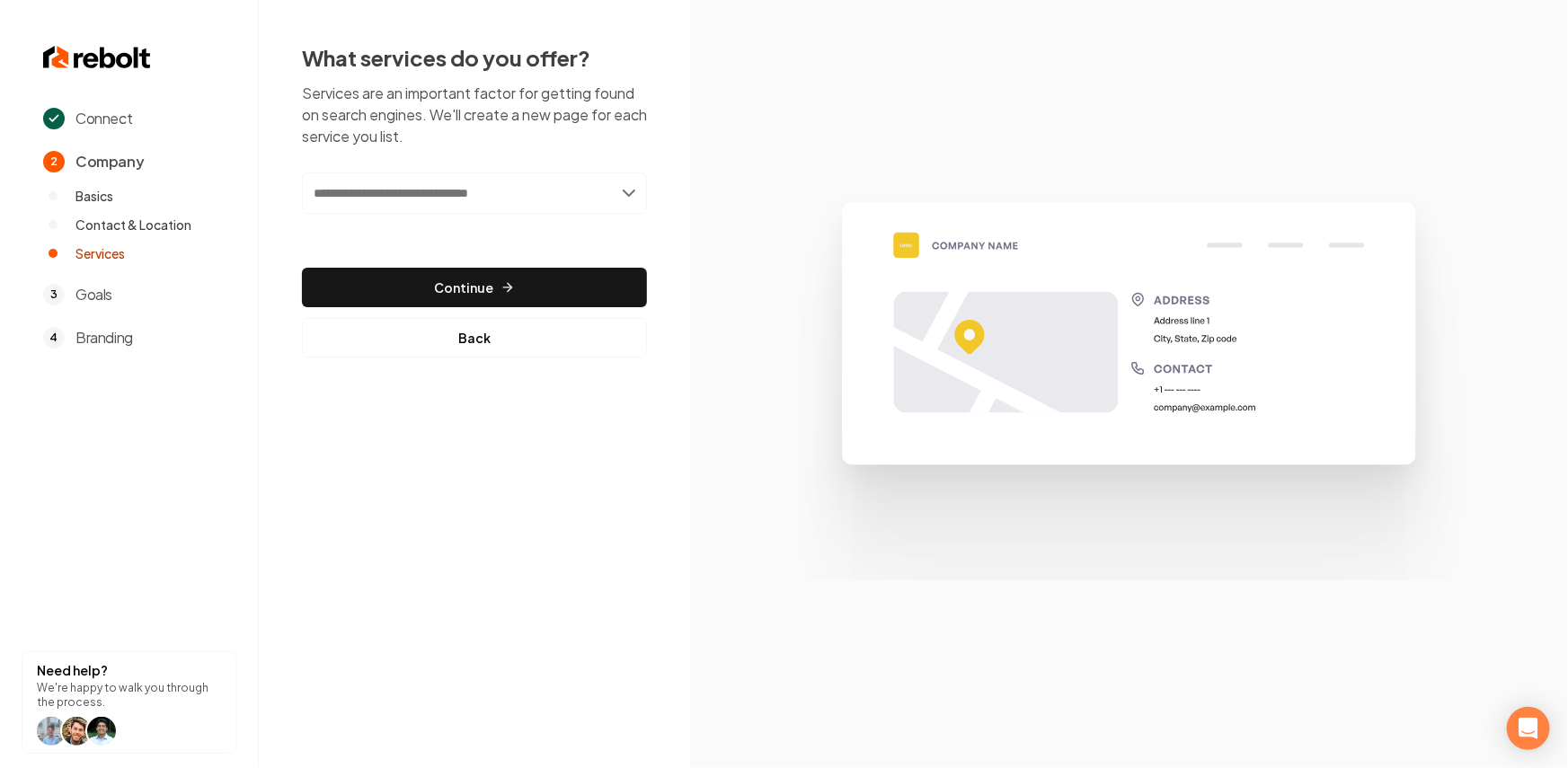
click at [617, 171] on div "What services do you offer? Services are an important factor for getting found …" at bounding box center [474, 200] width 345 height 314
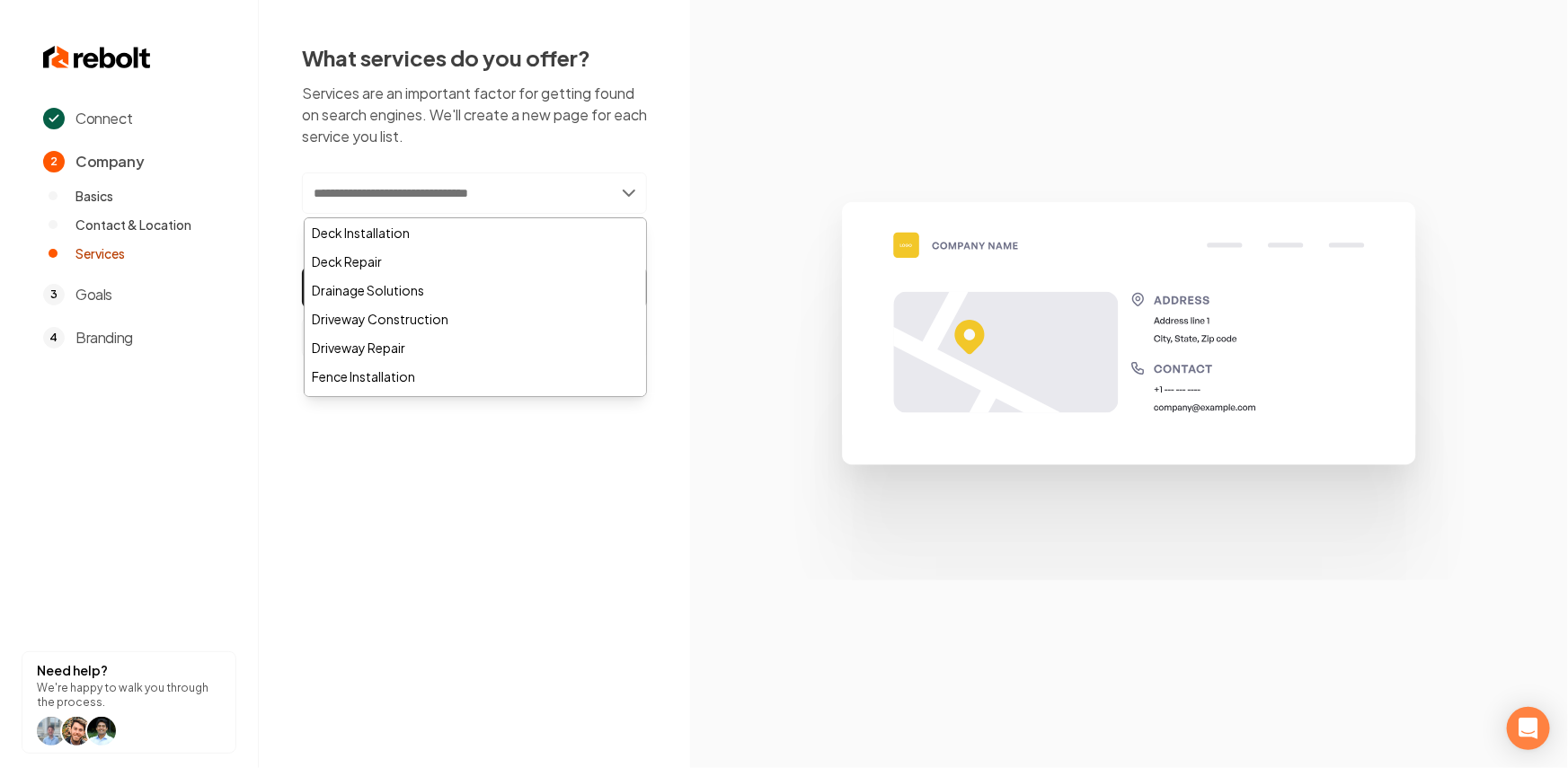
click at [615, 196] on input "text" at bounding box center [474, 193] width 345 height 41
click at [552, 176] on input "text" at bounding box center [474, 193] width 345 height 41
paste input "**********"
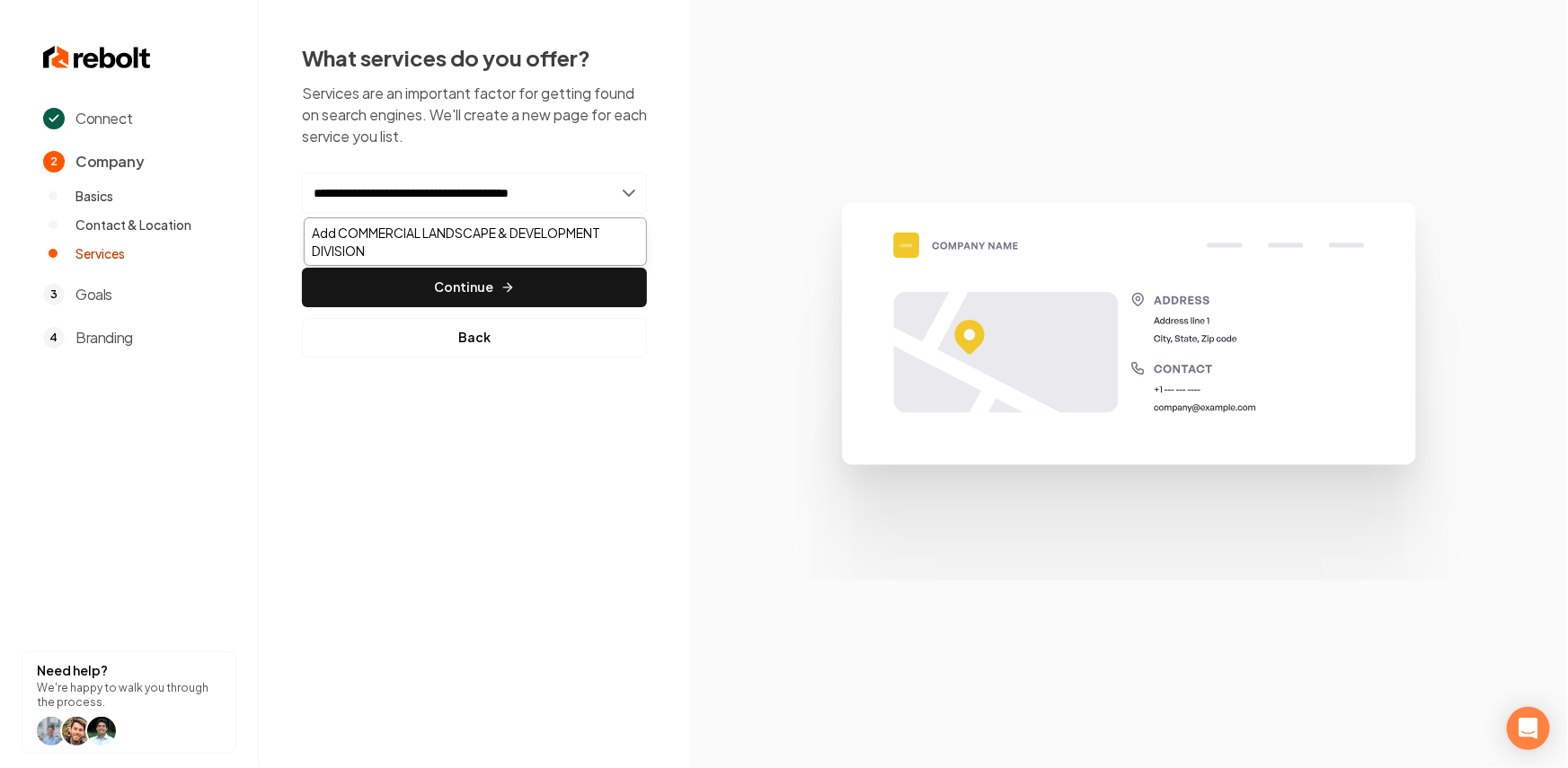
type input "**********"
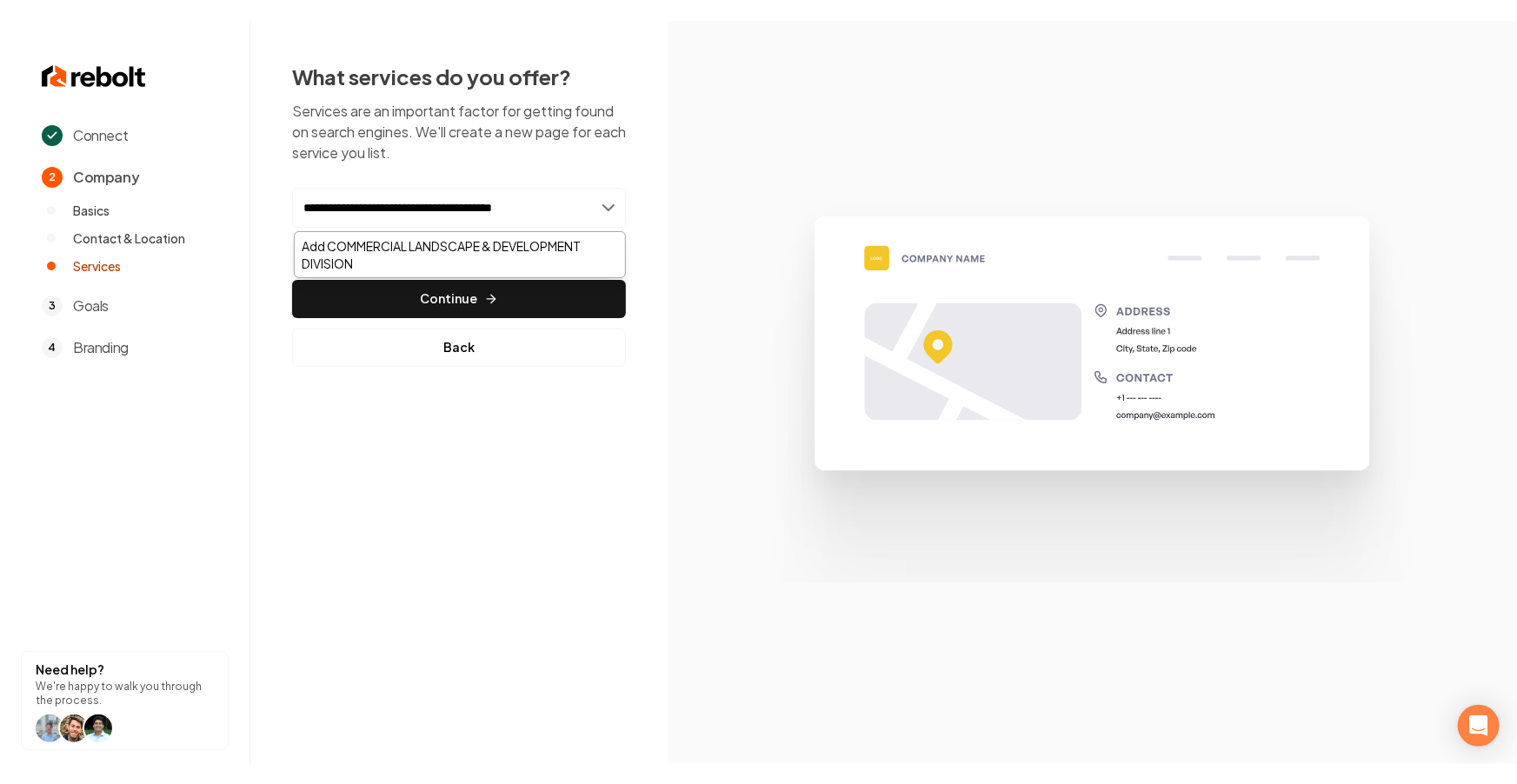
scroll to position [0, 0]
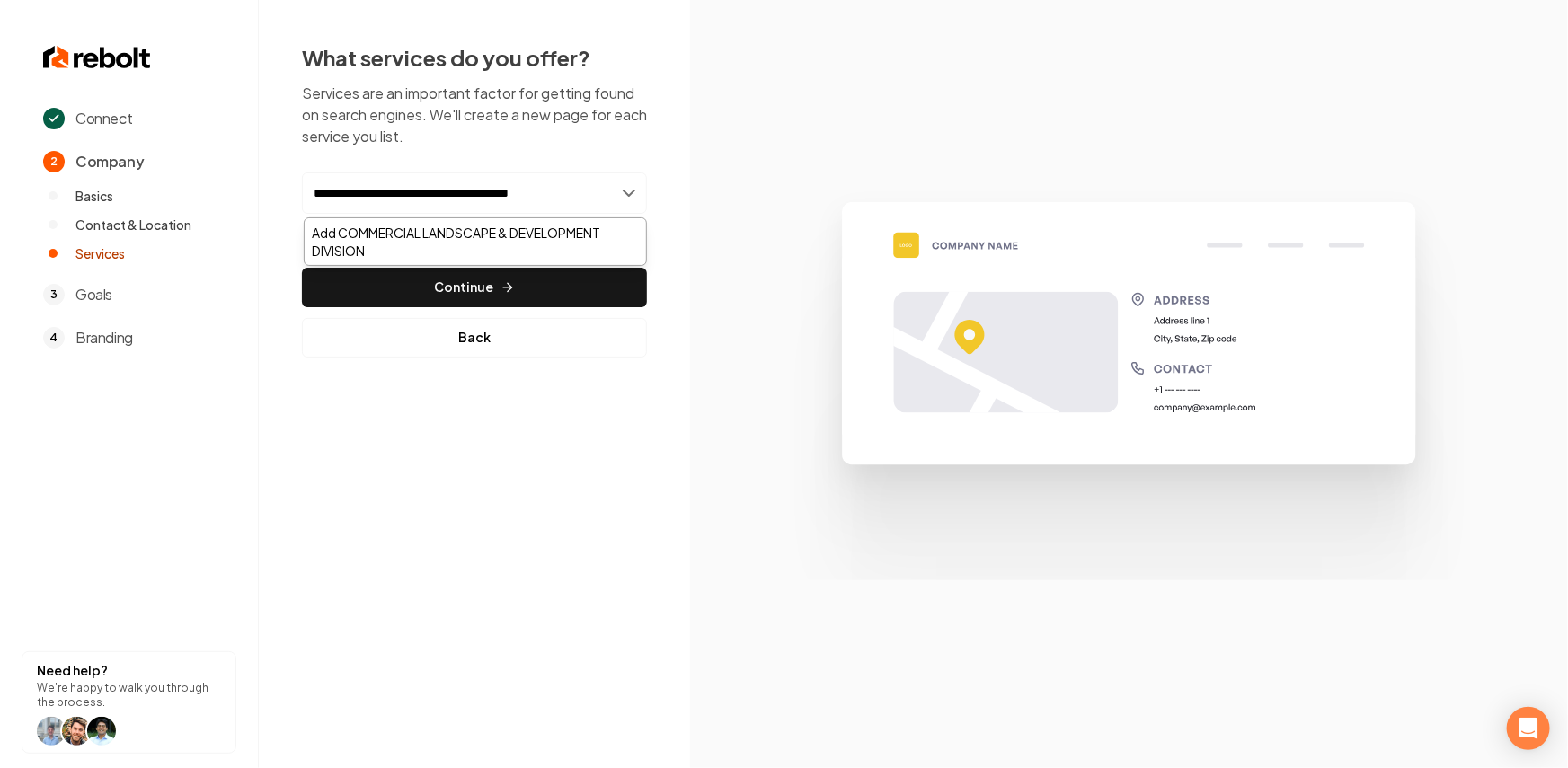
click at [591, 131] on p "Services are an important factor for getting found on search engines. We'll cre…" at bounding box center [474, 116] width 345 height 65
type input "**********"
click at [480, 235] on div "Add Commercial Landscape and Development" at bounding box center [475, 233] width 341 height 29
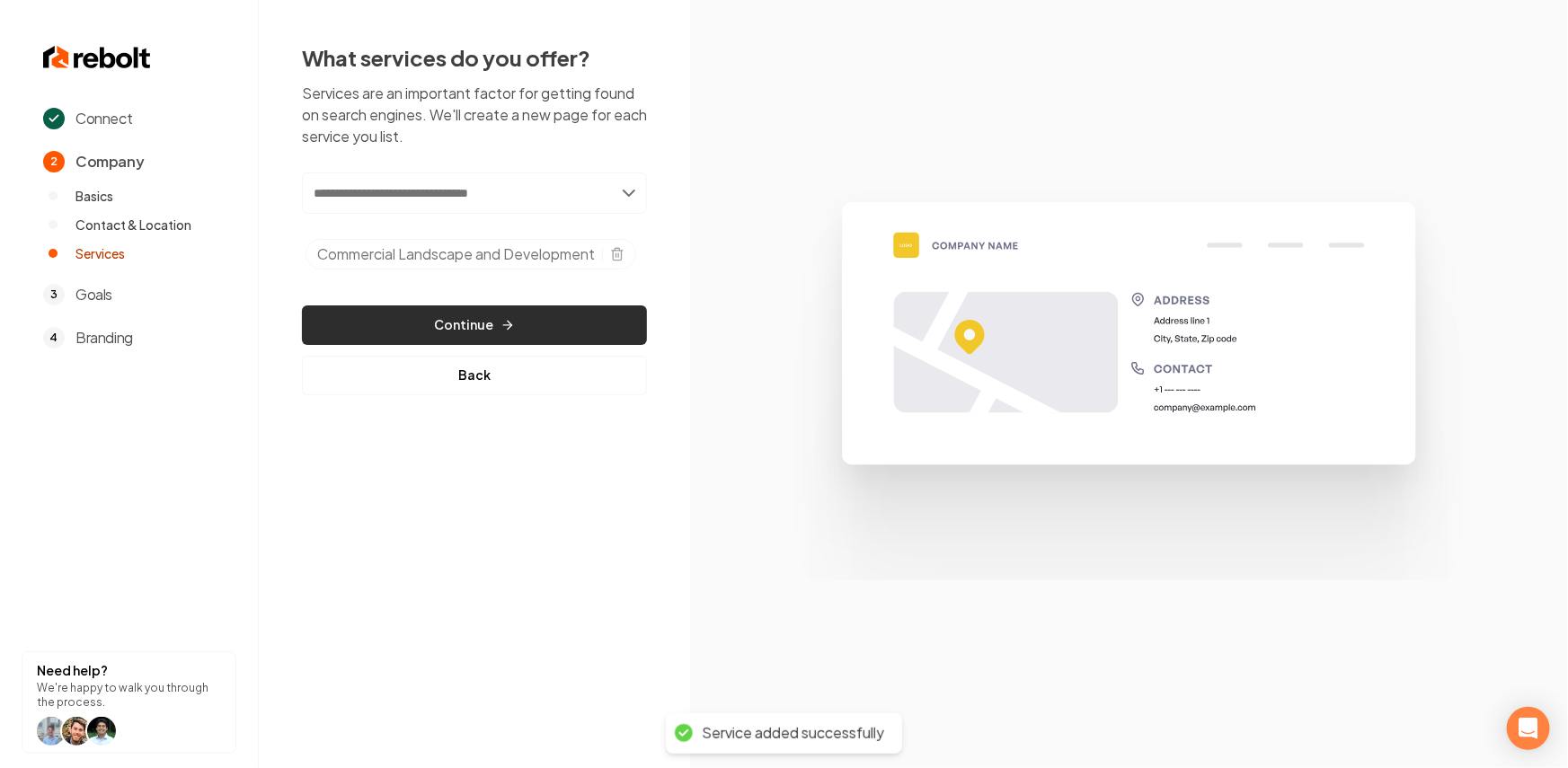
click at [477, 341] on button "Continue" at bounding box center [474, 325] width 345 height 39
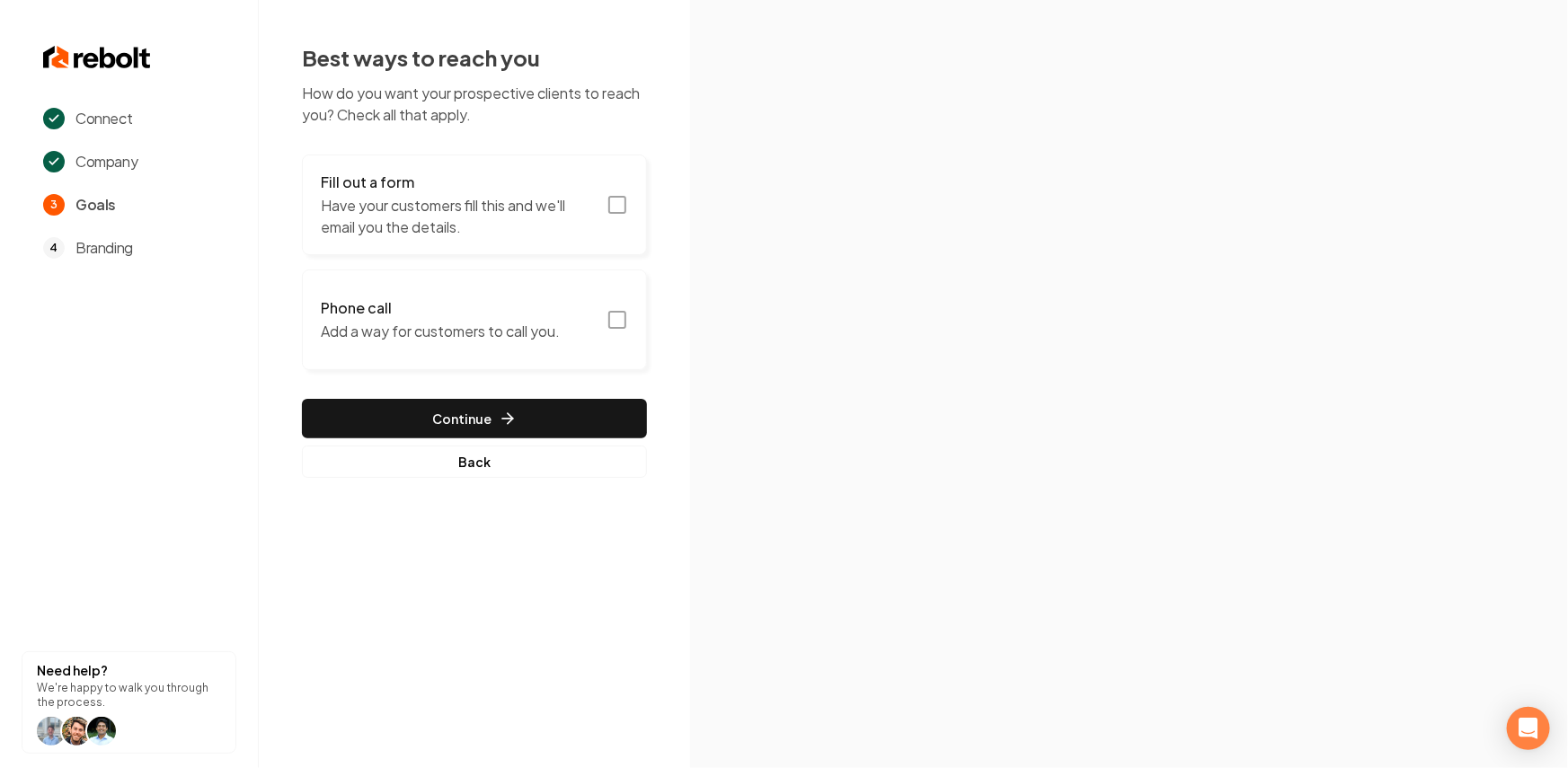
click at [606, 197] on button "Fill out a form Have your customers fill this and we'll email you the details." at bounding box center [474, 204] width 345 height 100
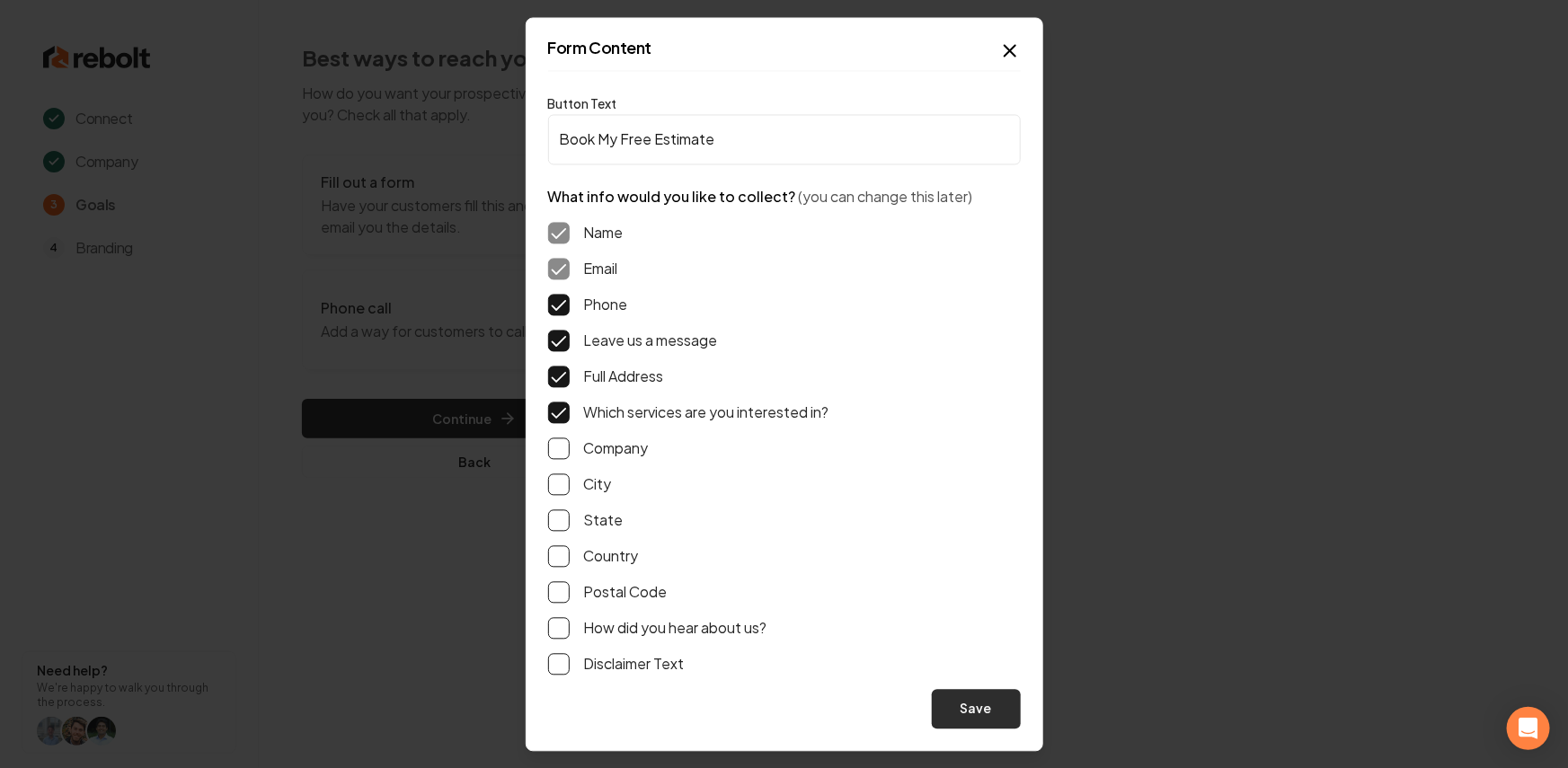
click at [1011, 725] on button "Save" at bounding box center [976, 709] width 89 height 39
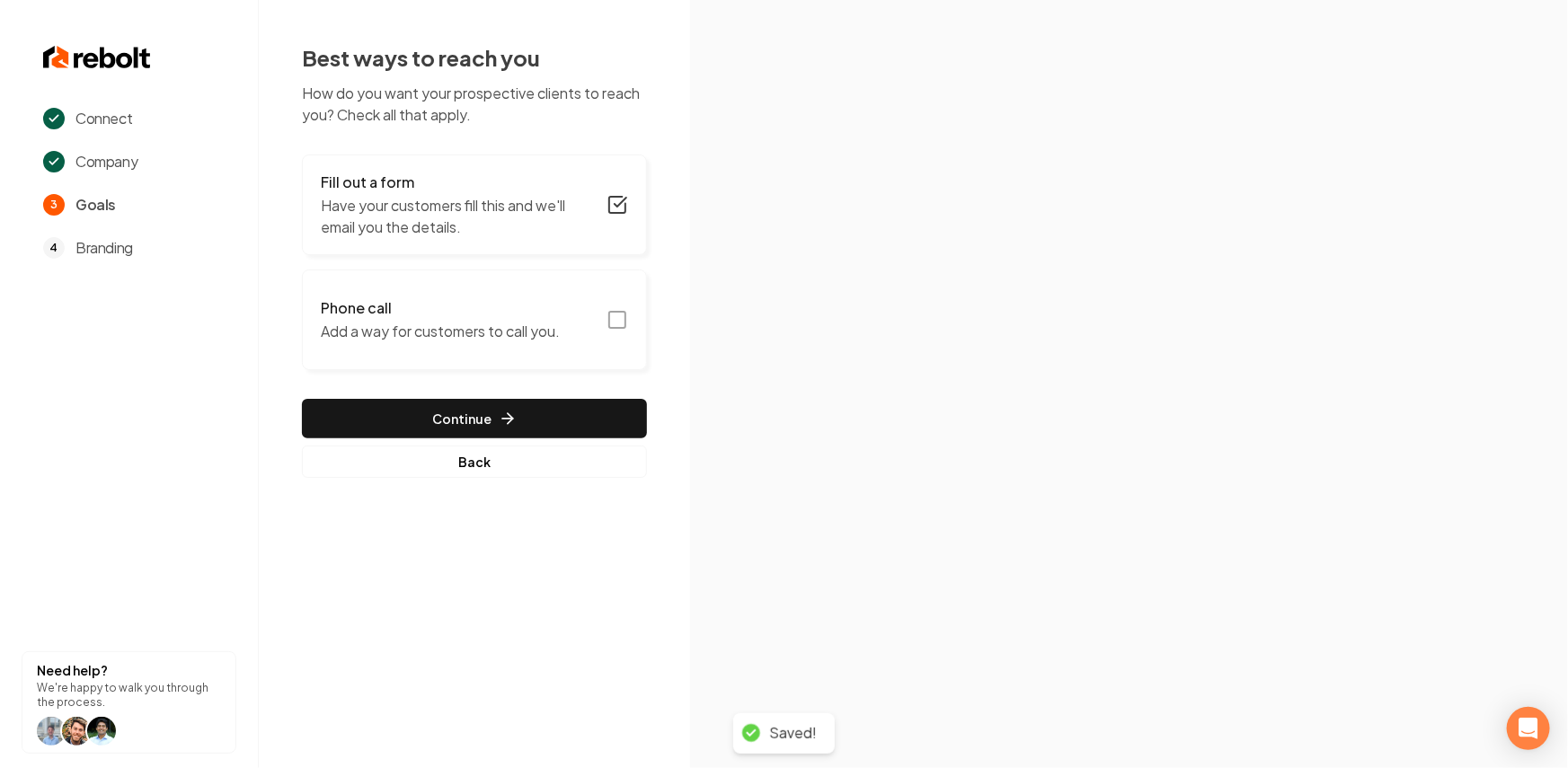
click at [612, 313] on icon "button" at bounding box center [617, 320] width 22 height 22
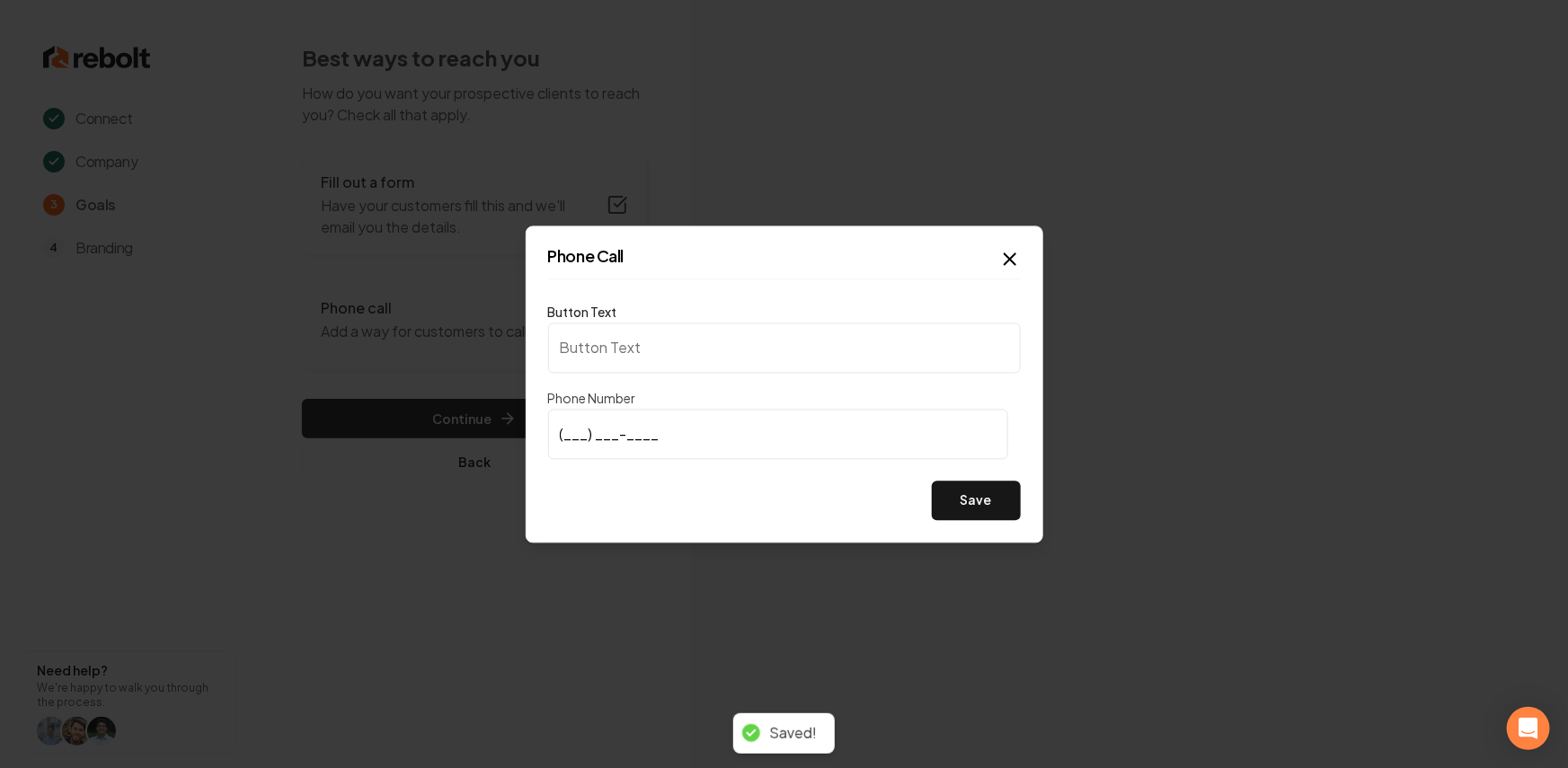
type input "Call us"
type input "(303) 781-7766"
click at [1006, 505] on button "Save" at bounding box center [976, 500] width 89 height 39
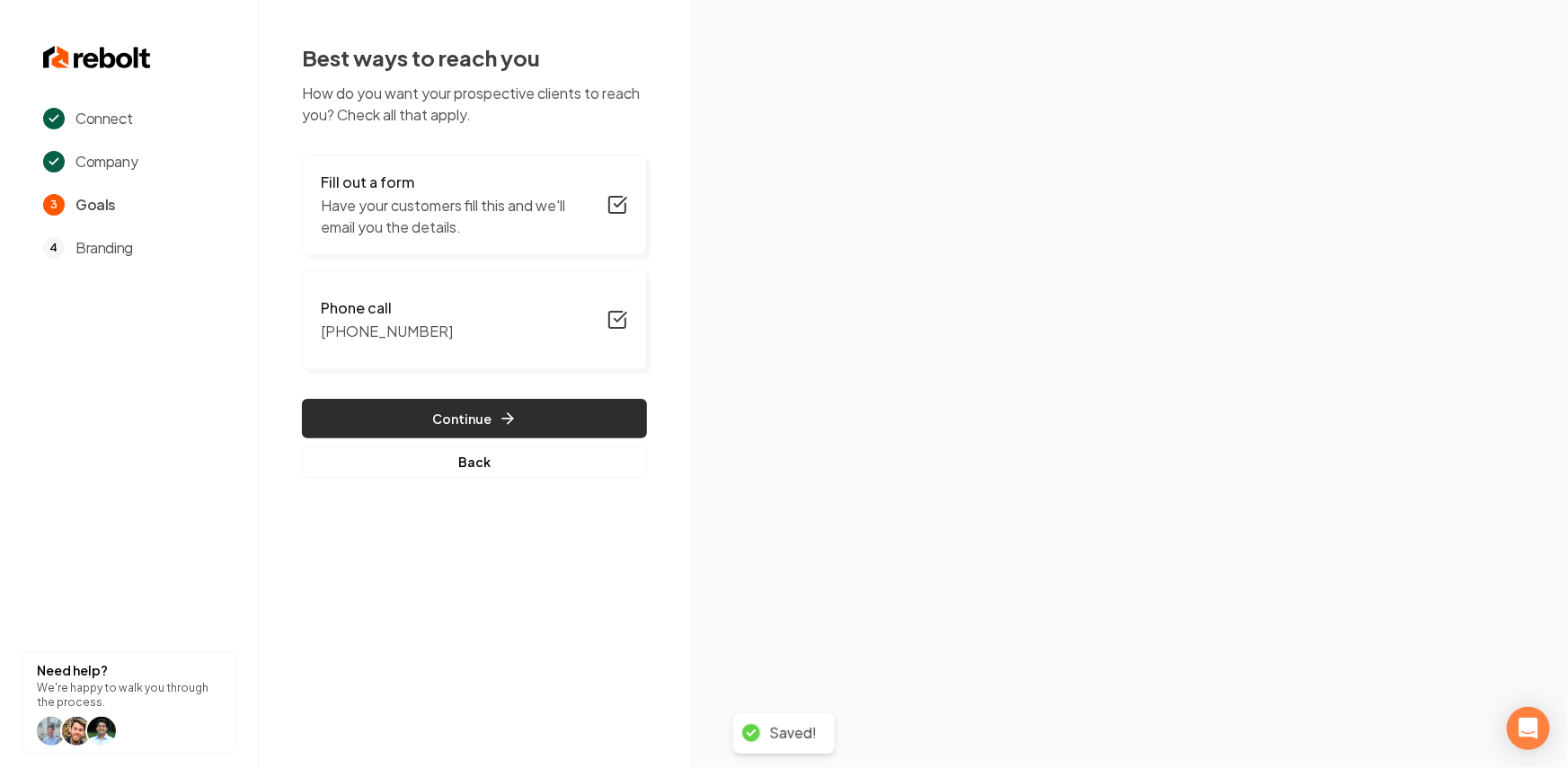
click at [524, 437] on button "Continue" at bounding box center [474, 418] width 345 height 39
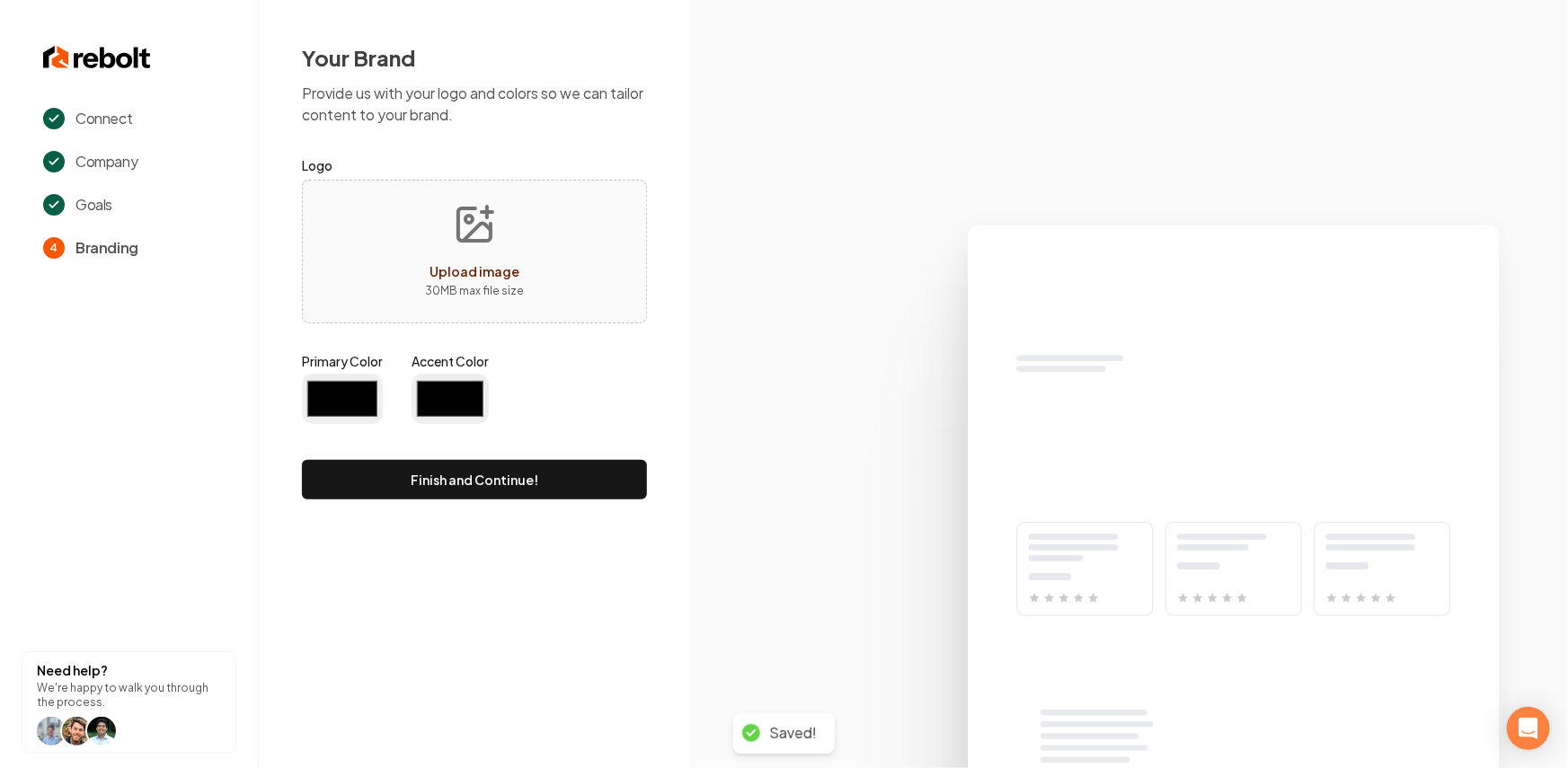
type input "#194d33"
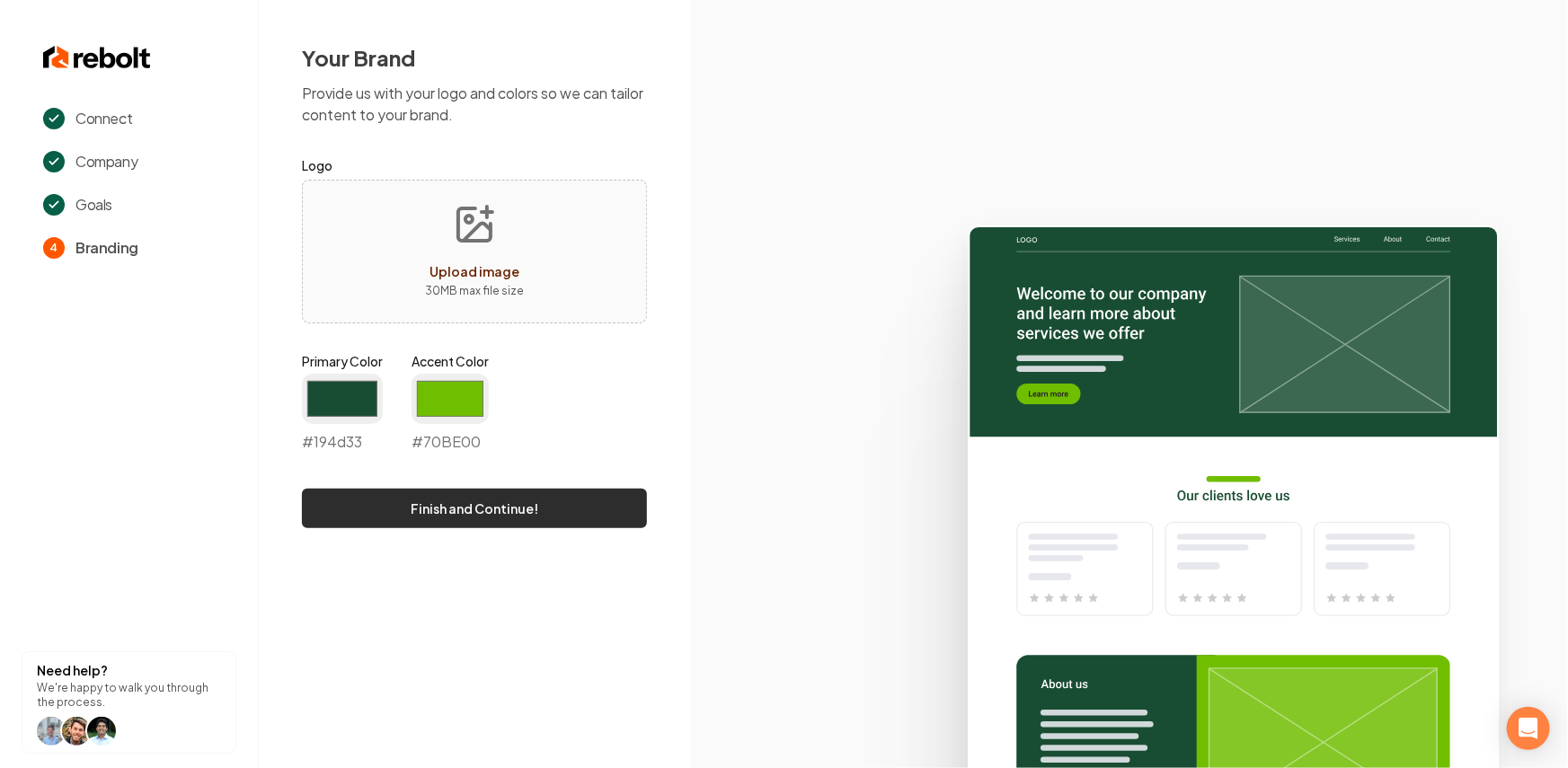
click at [362, 501] on button "Finish and Continue!" at bounding box center [474, 508] width 345 height 39
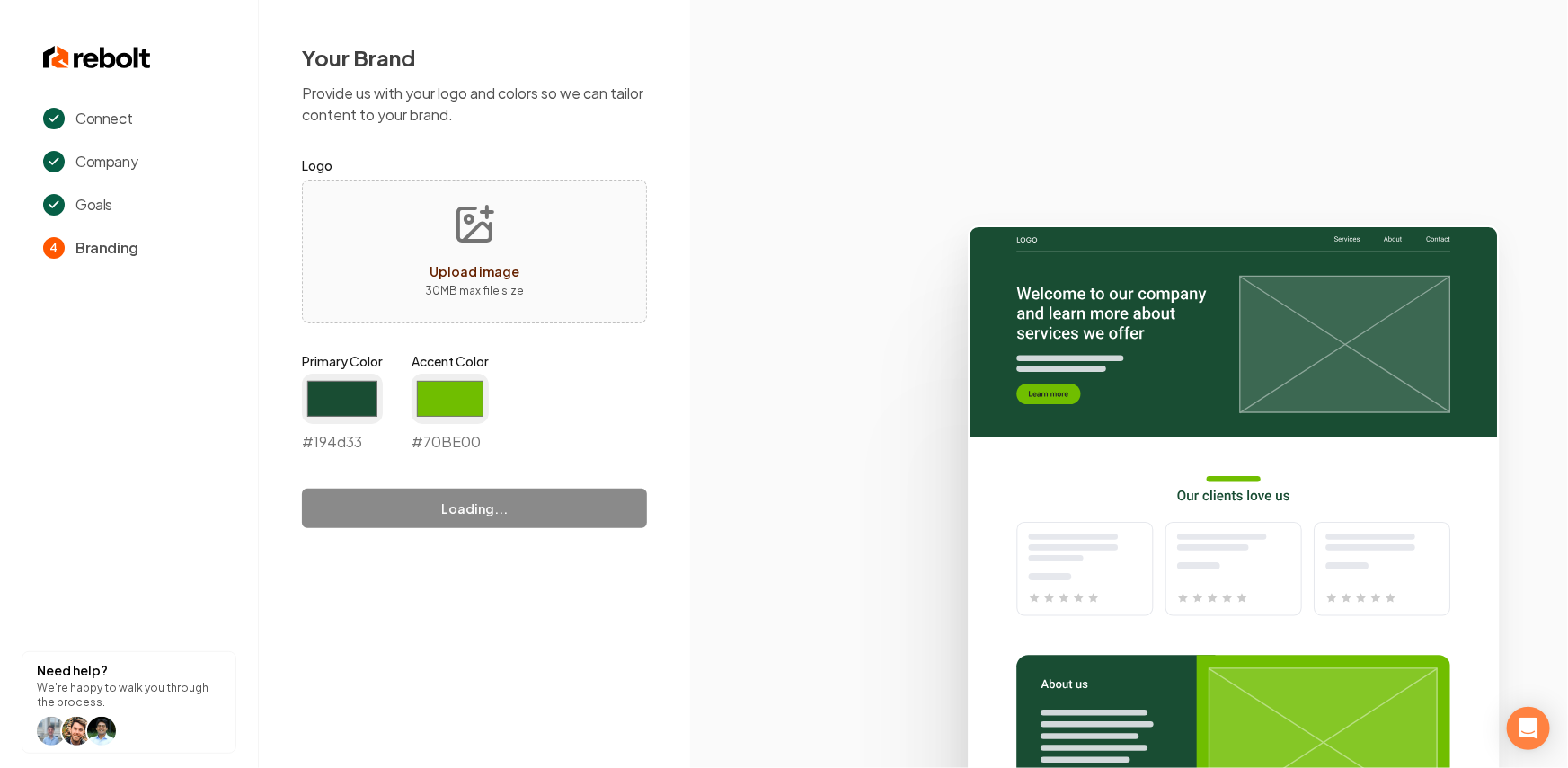
type input "#70be00"
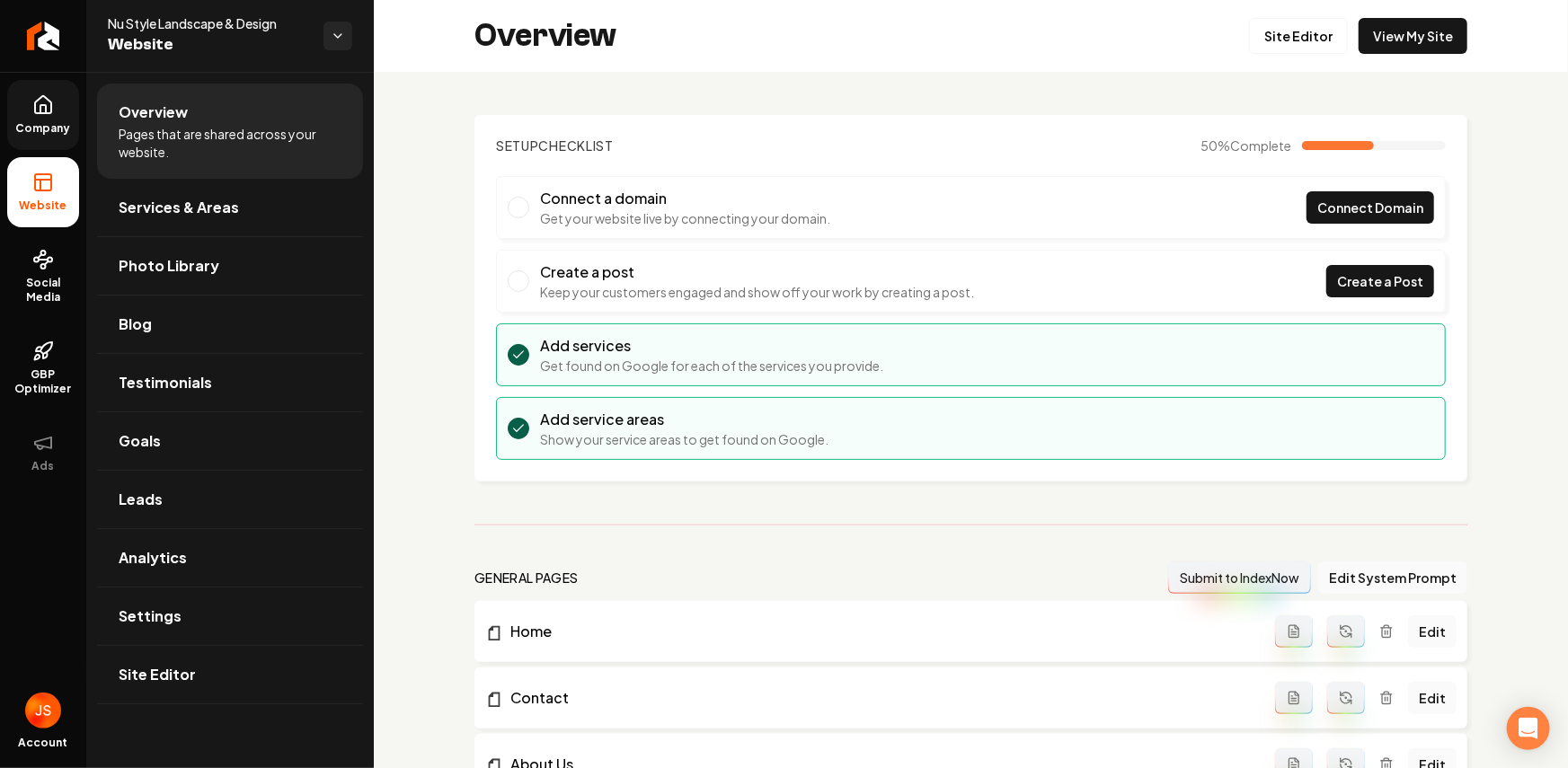
click at [38, 121] on span "Company" at bounding box center [43, 128] width 69 height 14
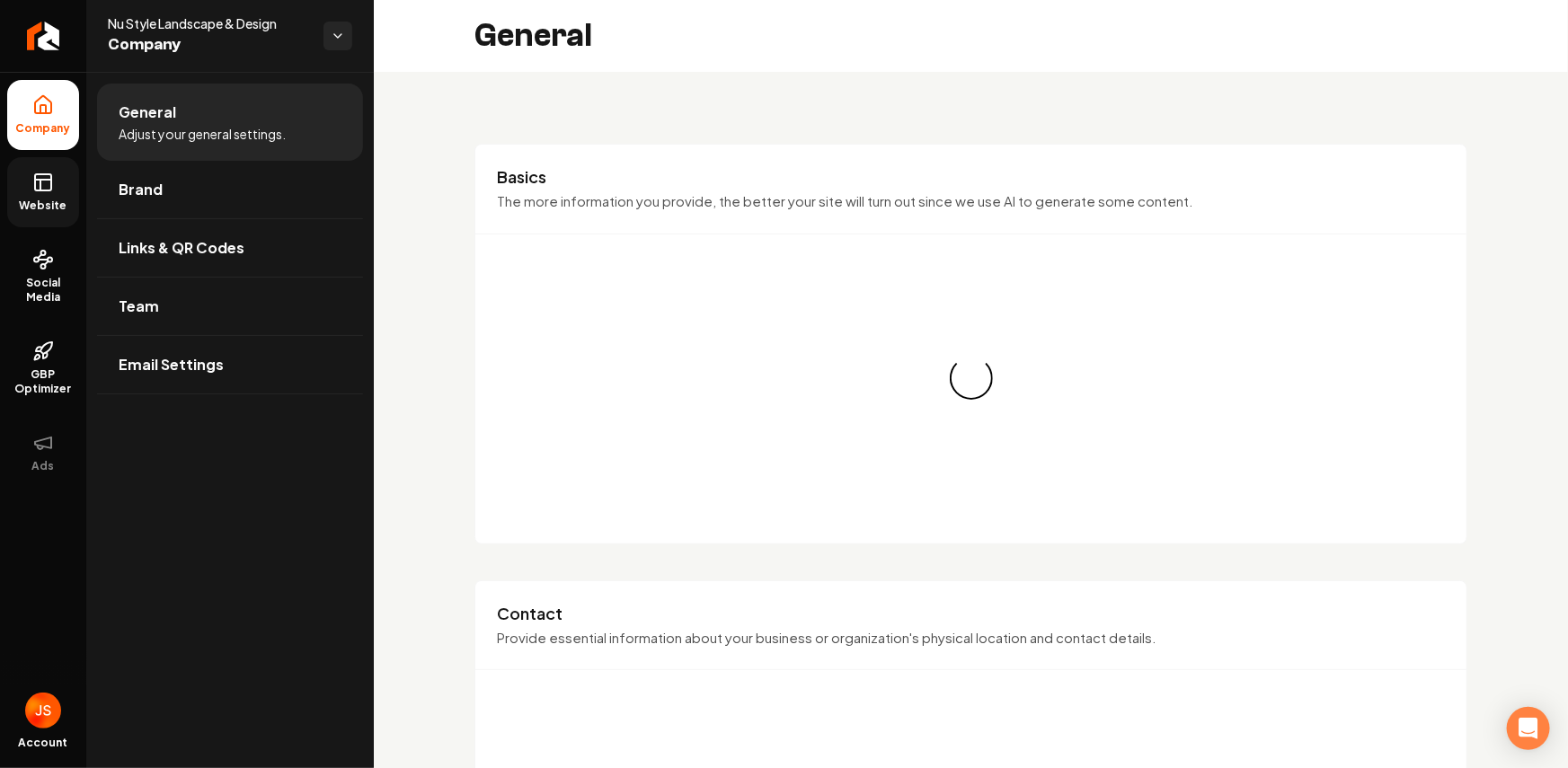
click at [38, 193] on link "Website" at bounding box center [43, 192] width 72 height 70
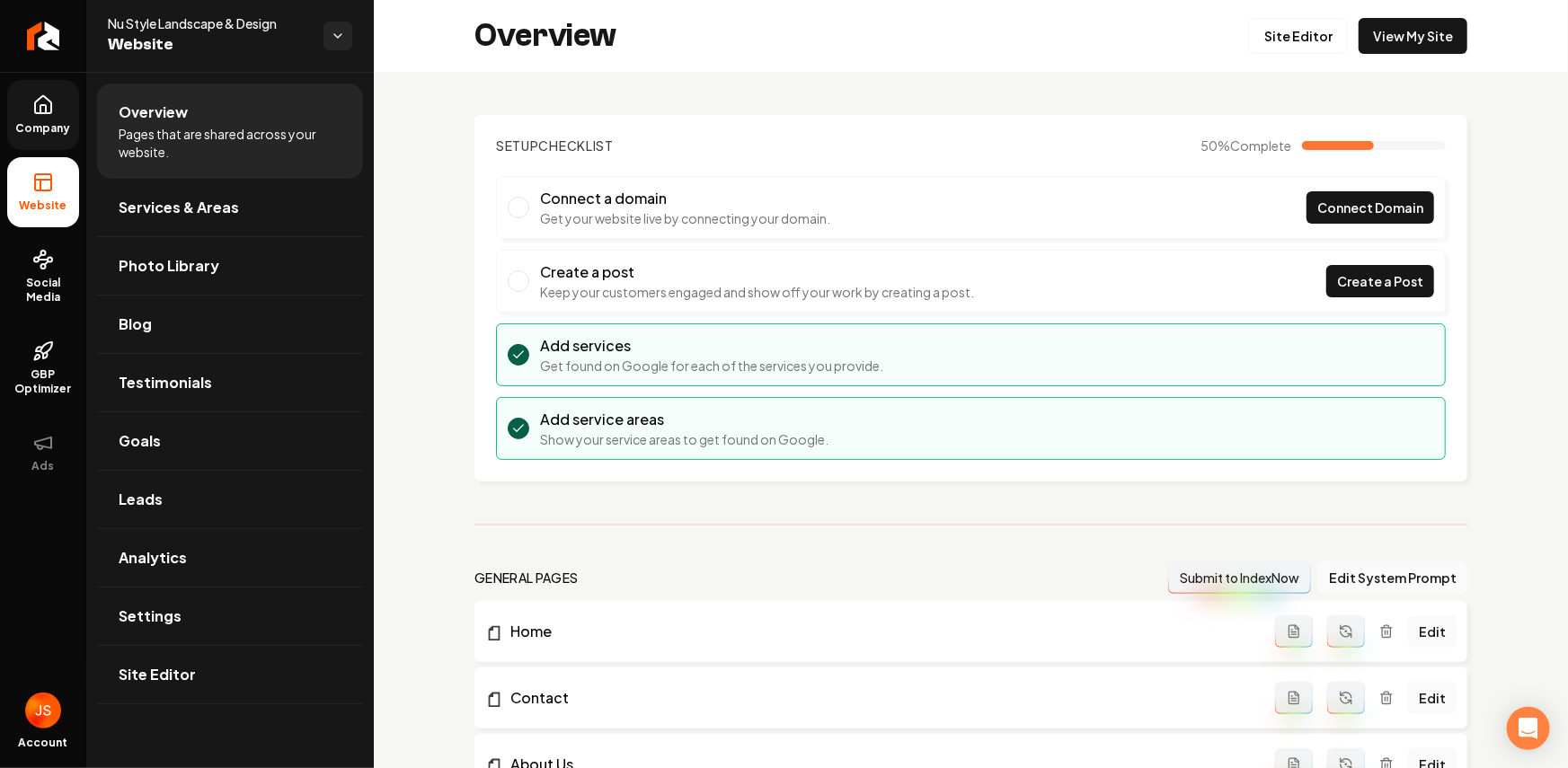
click at [40, 141] on link "Company" at bounding box center [43, 115] width 72 height 70
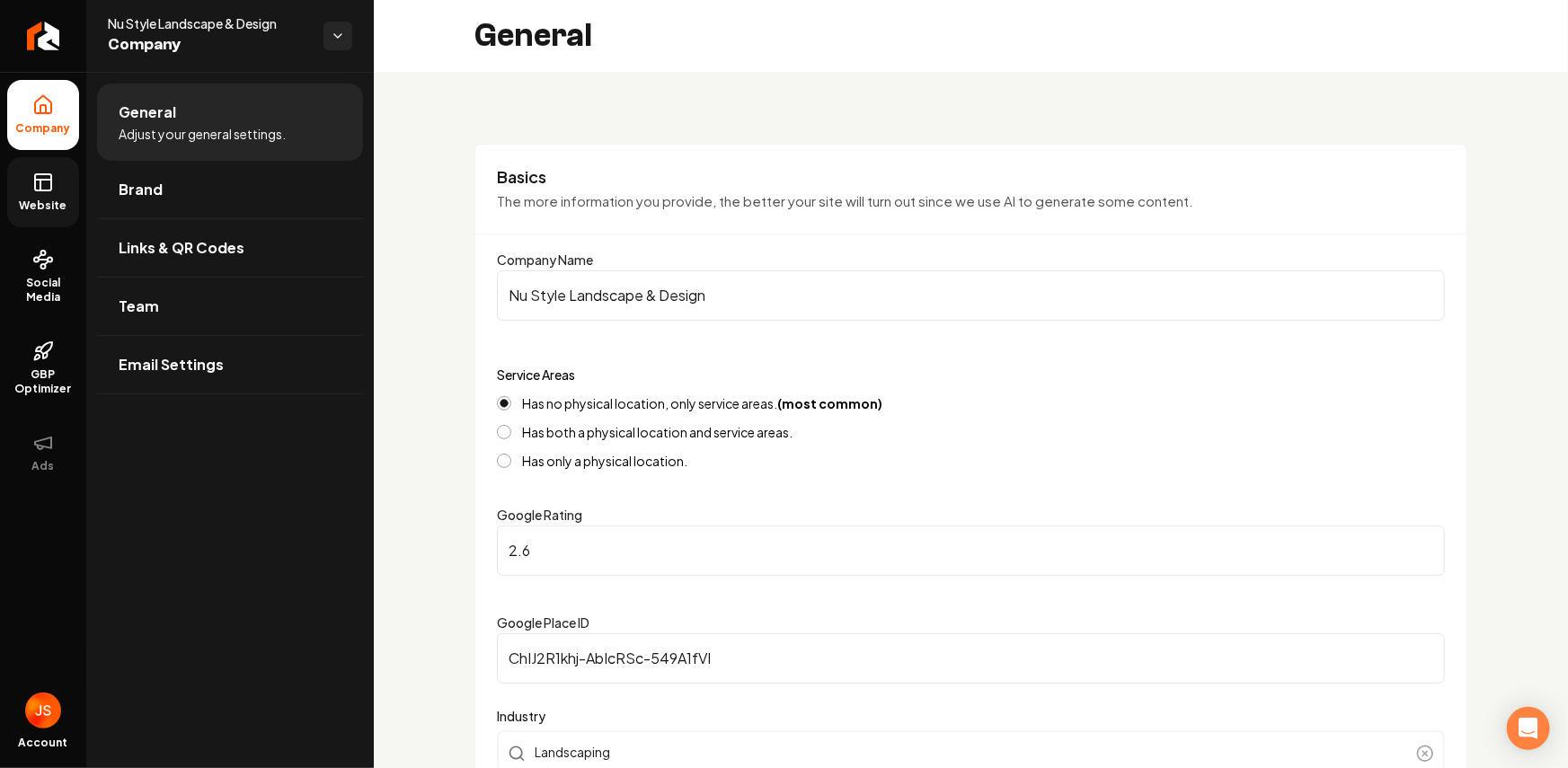
click at [55, 200] on span "Website" at bounding box center [43, 205] width 62 height 14
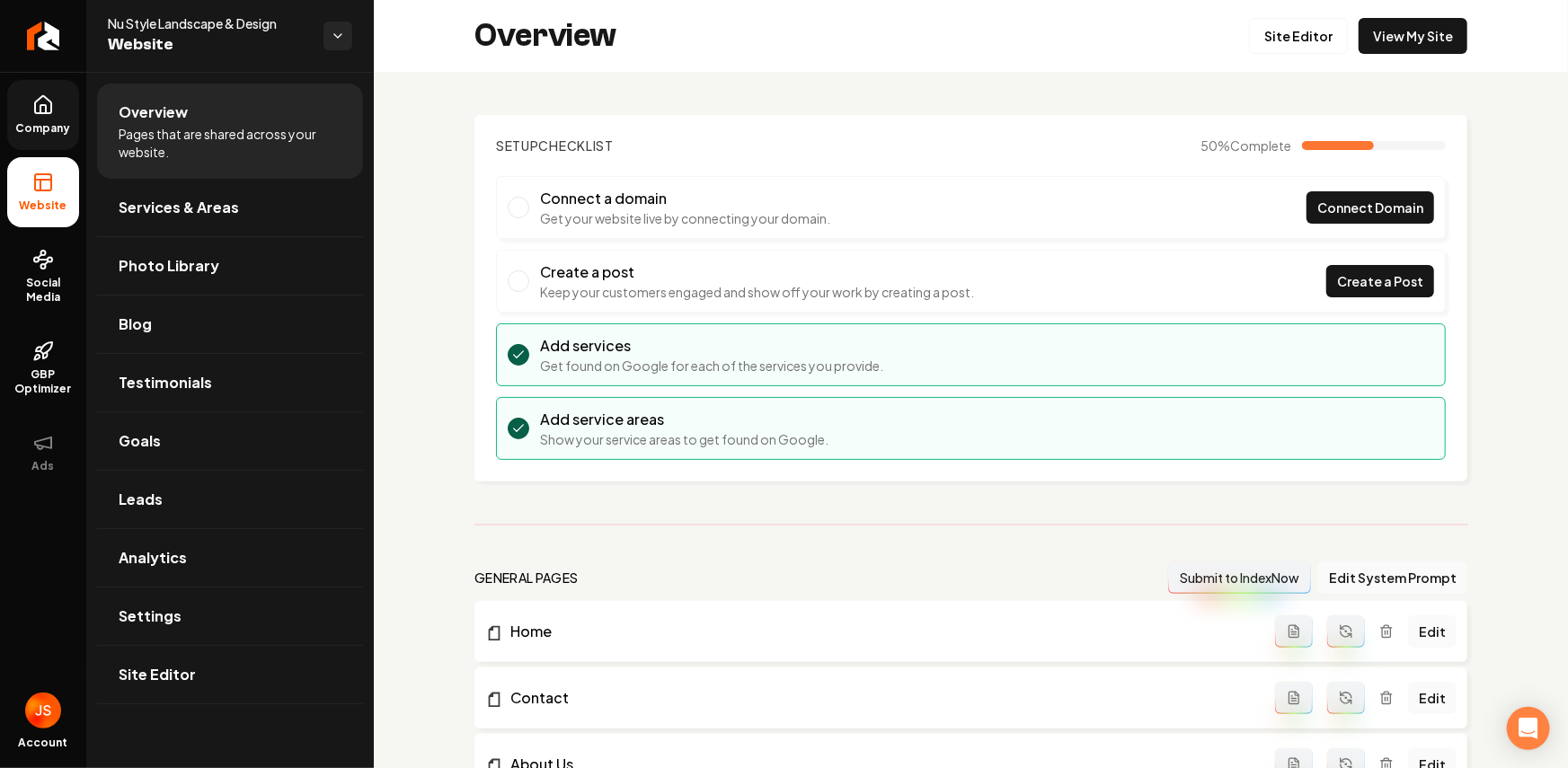
click at [45, 139] on link "Company" at bounding box center [43, 115] width 72 height 70
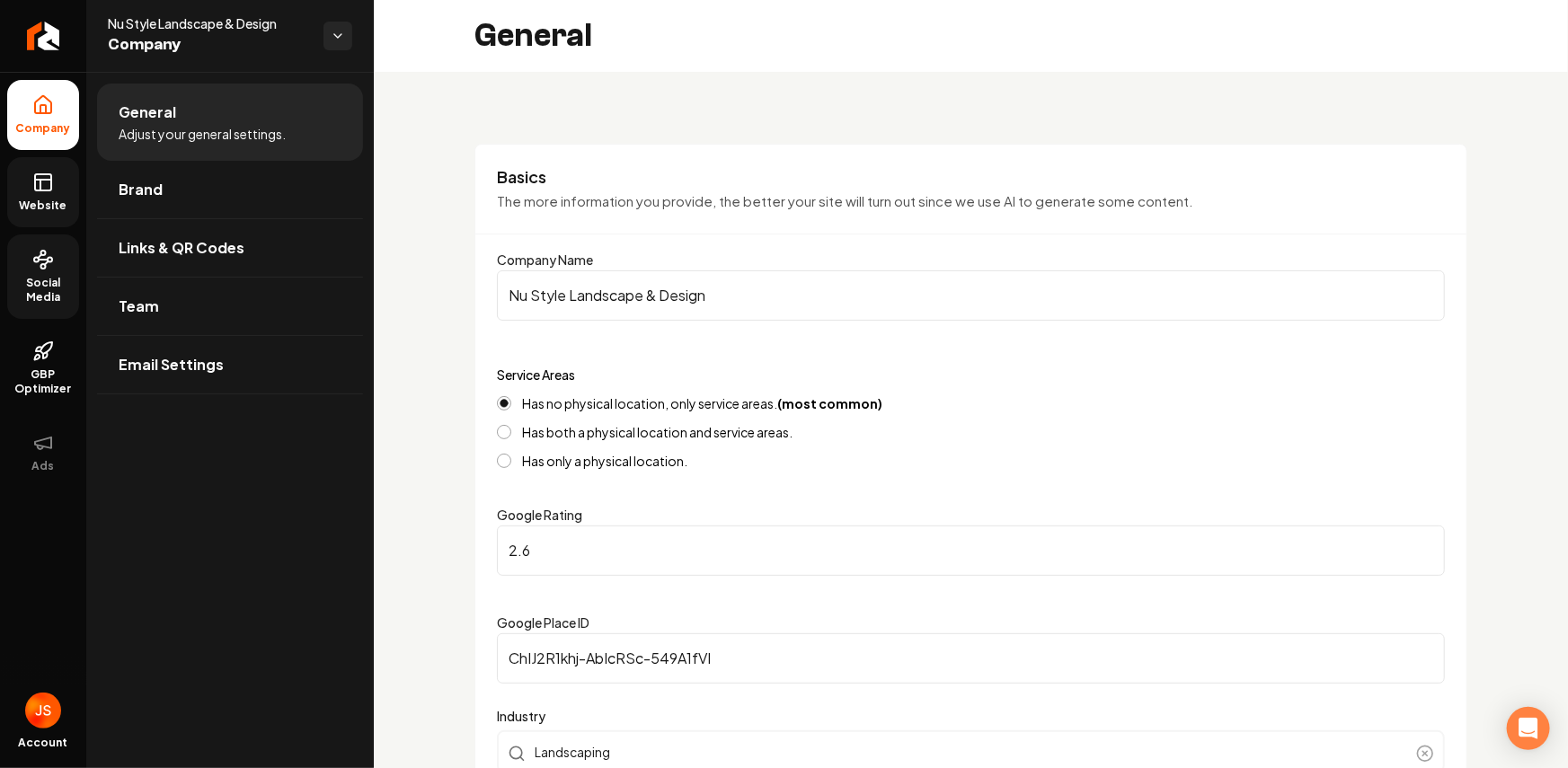
click at [48, 255] on icon at bounding box center [43, 260] width 22 height 22
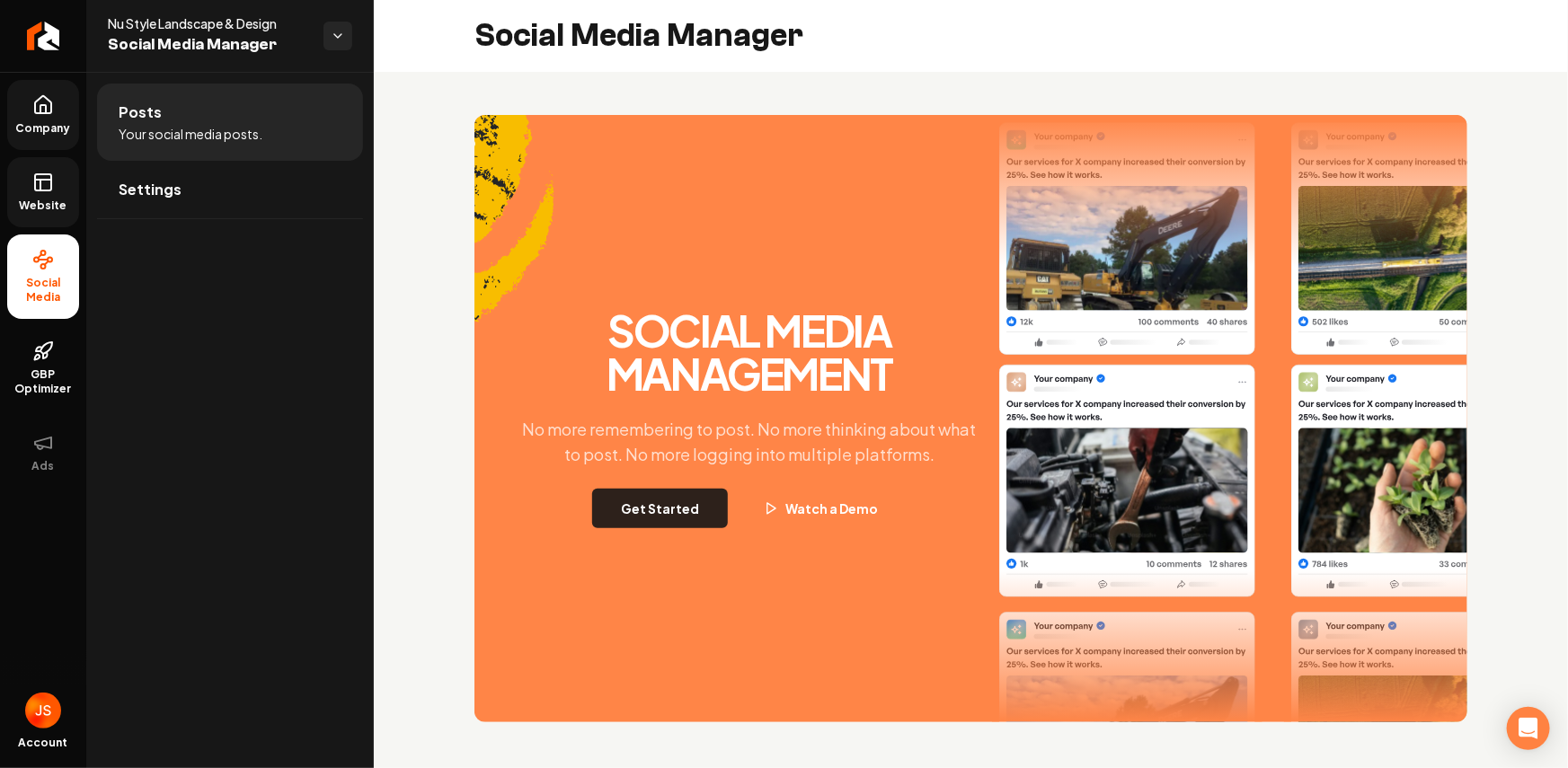
click at [682, 508] on button "Get Started" at bounding box center [660, 508] width 136 height 39
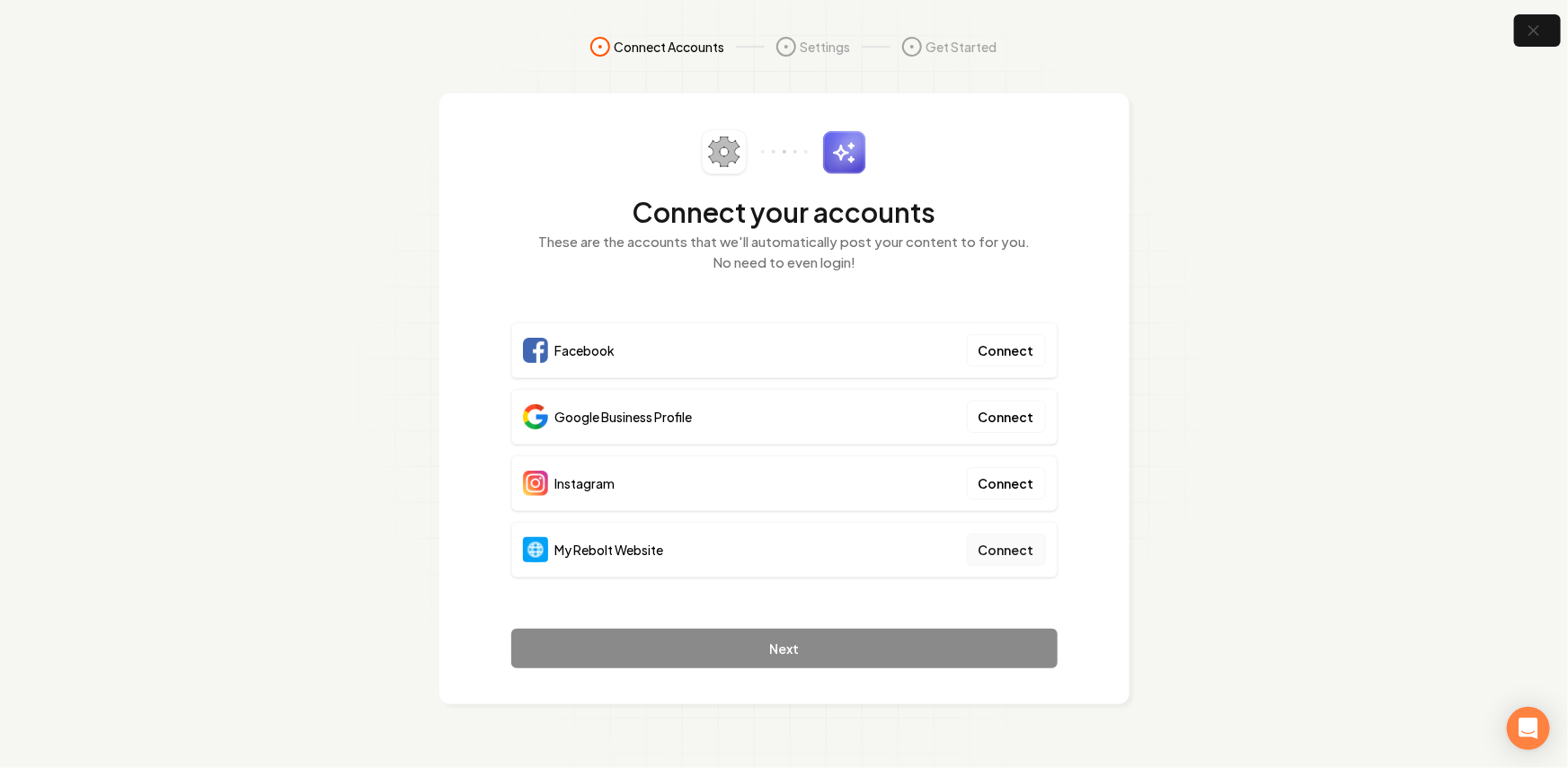
drag, startPoint x: 1033, startPoint y: 572, endPoint x: 1025, endPoint y: 551, distance: 22.5
click at [1033, 571] on div "My Rebolt Website Connect" at bounding box center [784, 550] width 546 height 55
click at [1025, 551] on button "Connect" at bounding box center [1006, 550] width 79 height 32
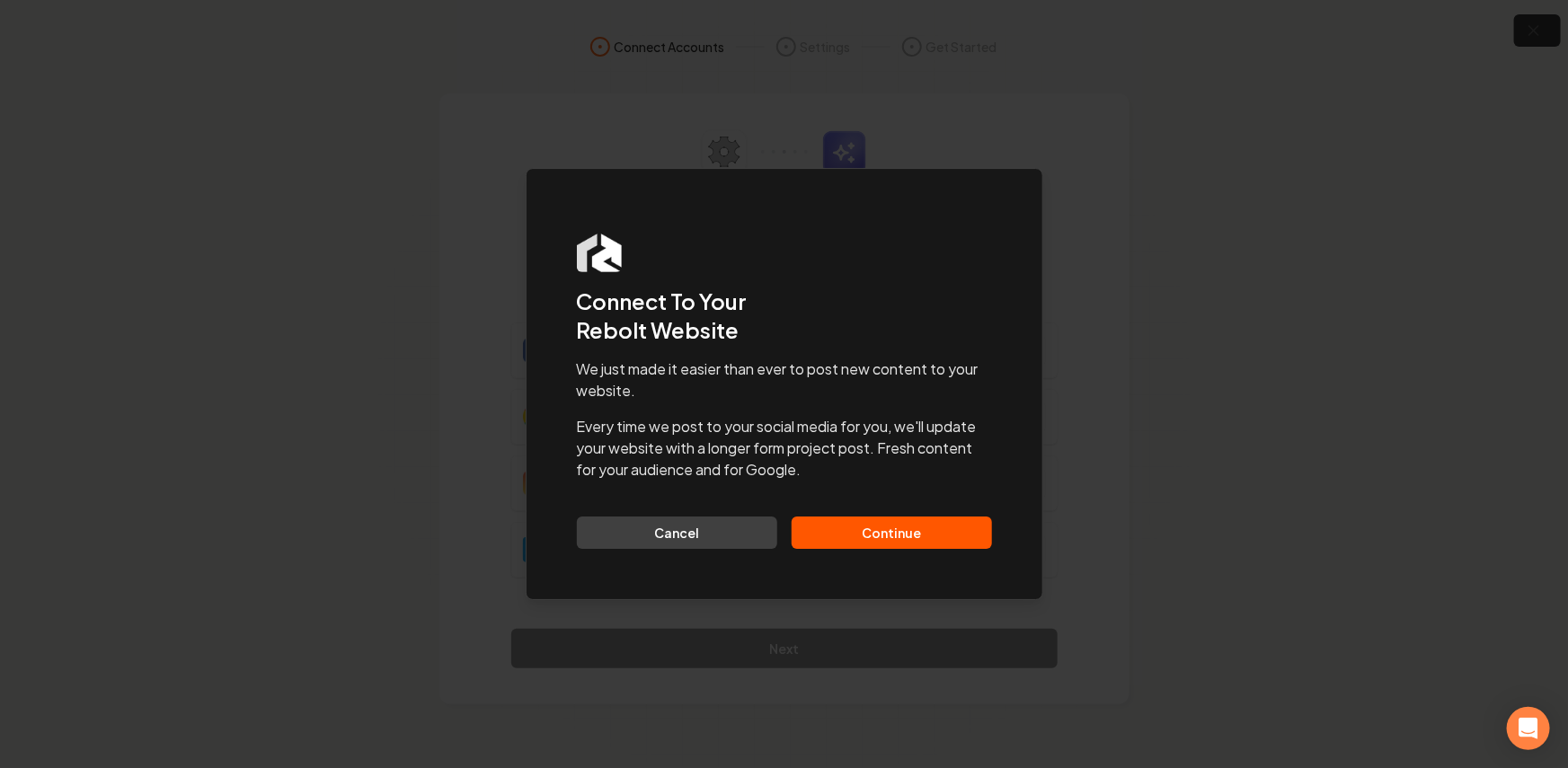
click at [880, 517] on button "Continue" at bounding box center [892, 533] width 201 height 32
click at [882, 535] on div "Cancel Continue" at bounding box center [784, 533] width 415 height 32
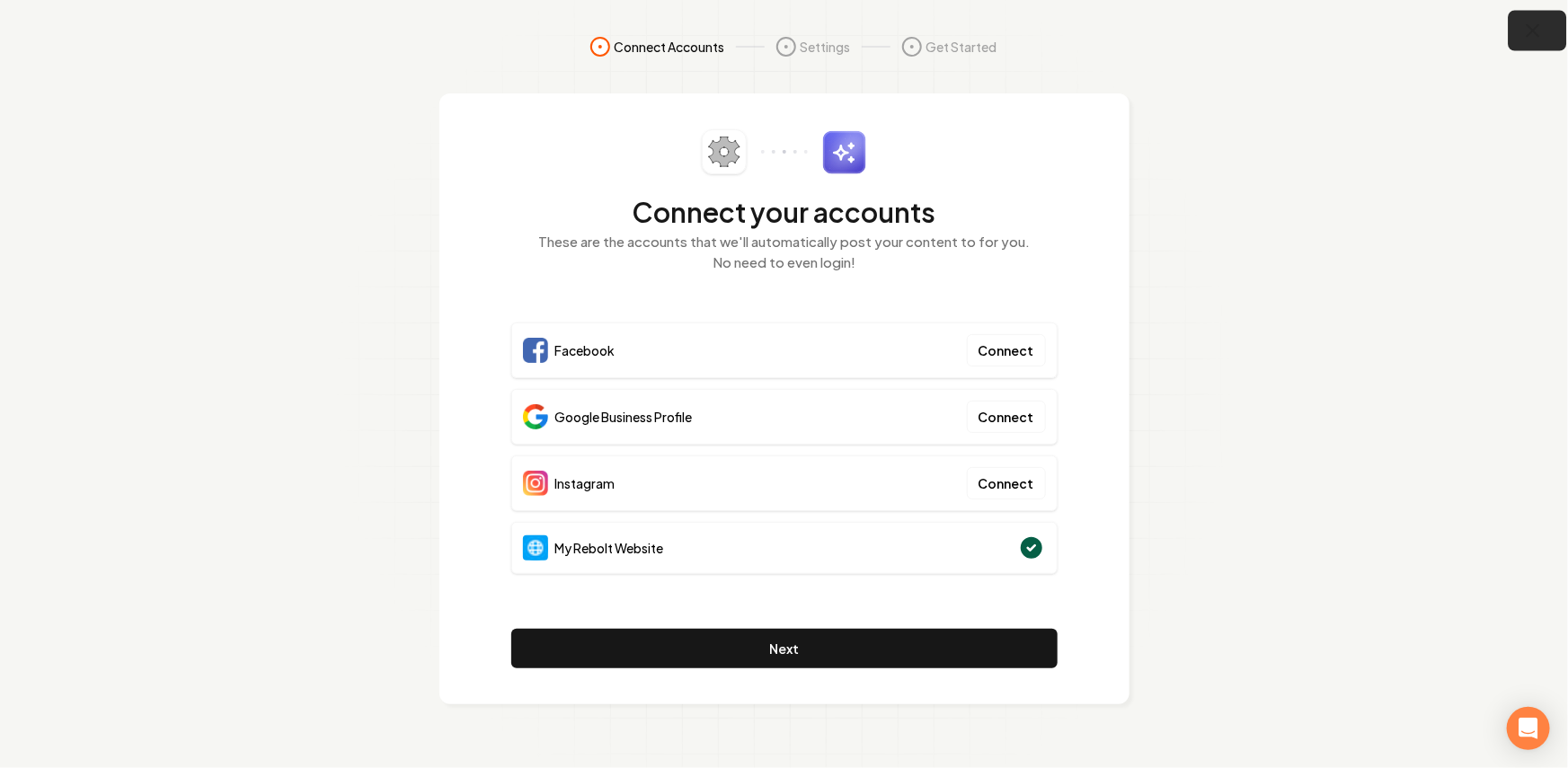
click at [1542, 23] on icon "button" at bounding box center [1534, 32] width 23 height 23
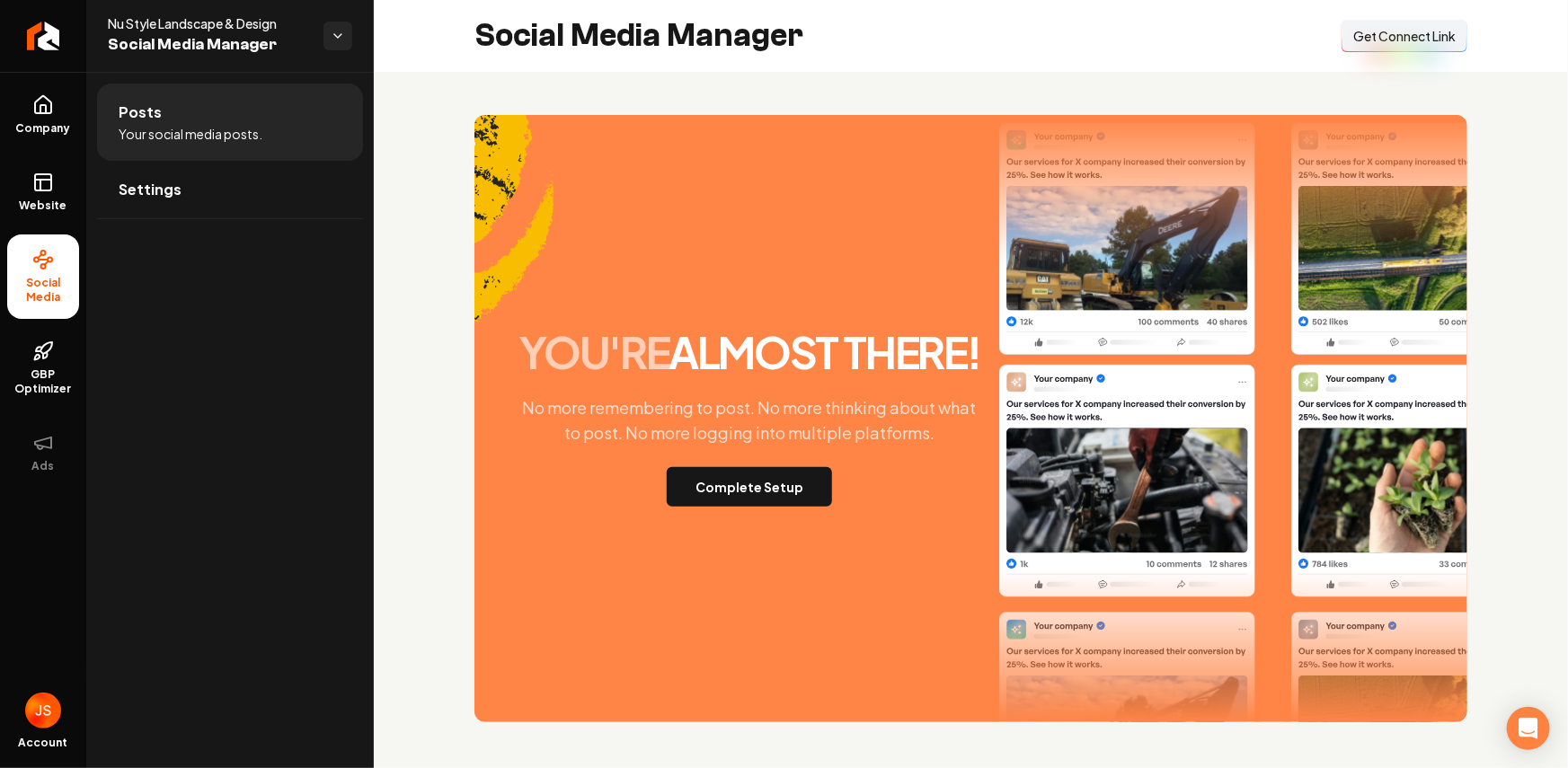
click at [1413, 34] on span "Get Connect Link" at bounding box center [1404, 35] width 102 height 18
click at [740, 481] on button "Complete Setup" at bounding box center [749, 486] width 165 height 39
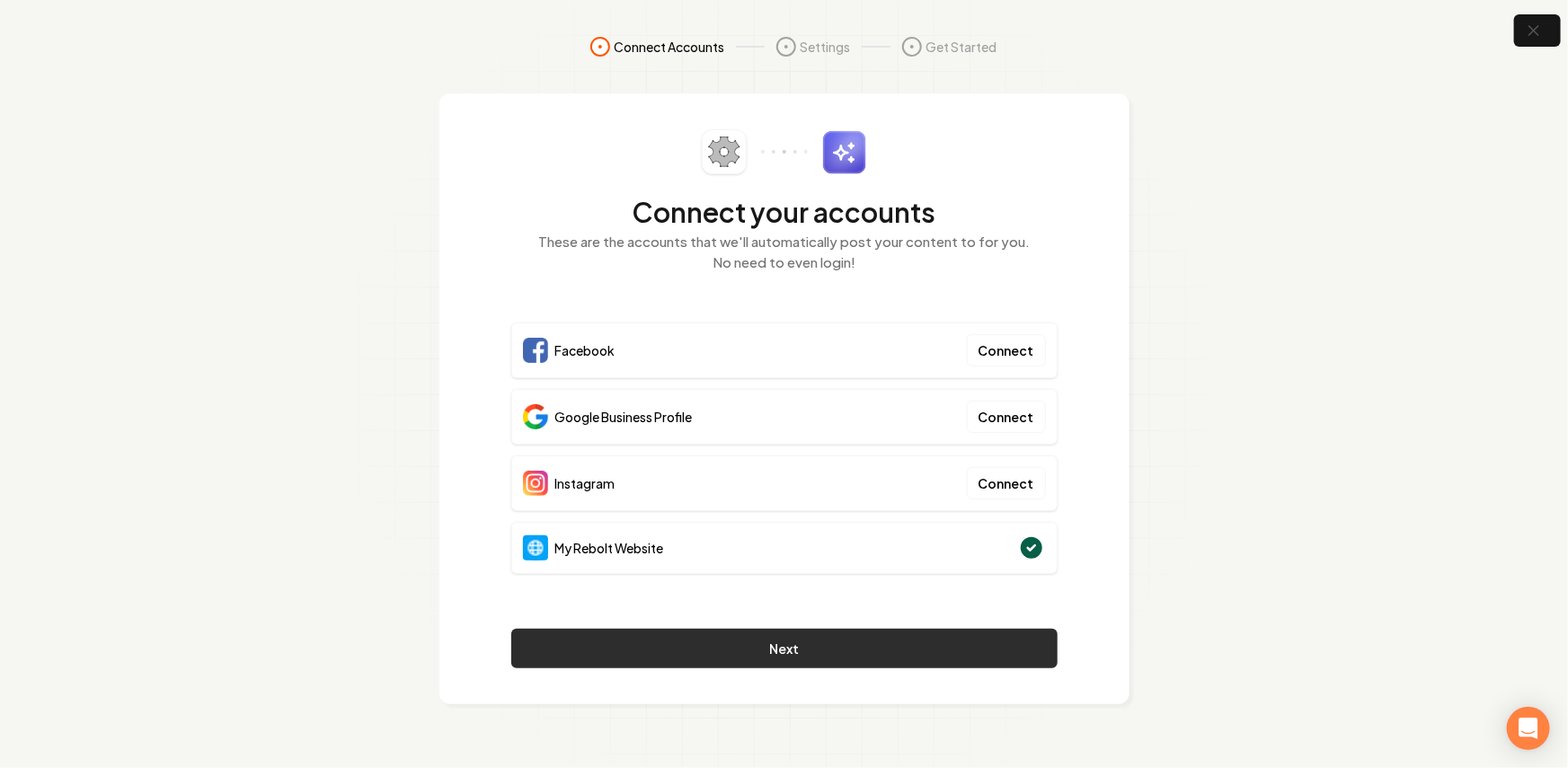
click at [855, 649] on button "Next" at bounding box center [784, 649] width 546 height 39
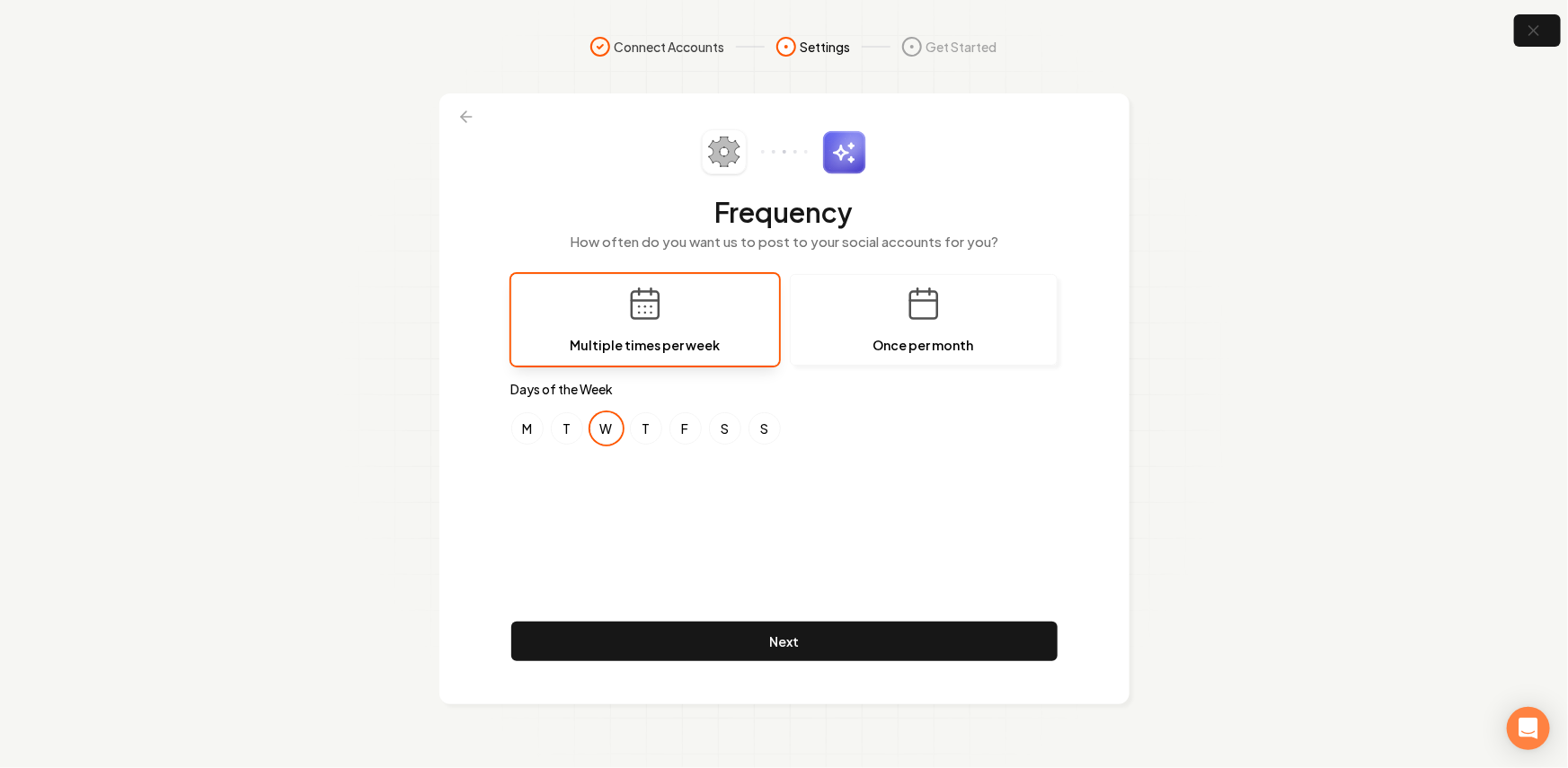
click at [773, 569] on div "Frequency How often do you want us to post to your social accounts for you? Mul…" at bounding box center [784, 398] width 546 height 539
drag, startPoint x: 728, startPoint y: 514, endPoint x: 713, endPoint y: 413, distance: 102.1
click at [729, 509] on div "Frequency How often do you want us to post to your social accounts for you? Mul…" at bounding box center [784, 398] width 546 height 539
drag, startPoint x: 519, startPoint y: 429, endPoint x: 596, endPoint y: 424, distance: 77.2
click at [519, 429] on button "M" at bounding box center [527, 429] width 32 height 32
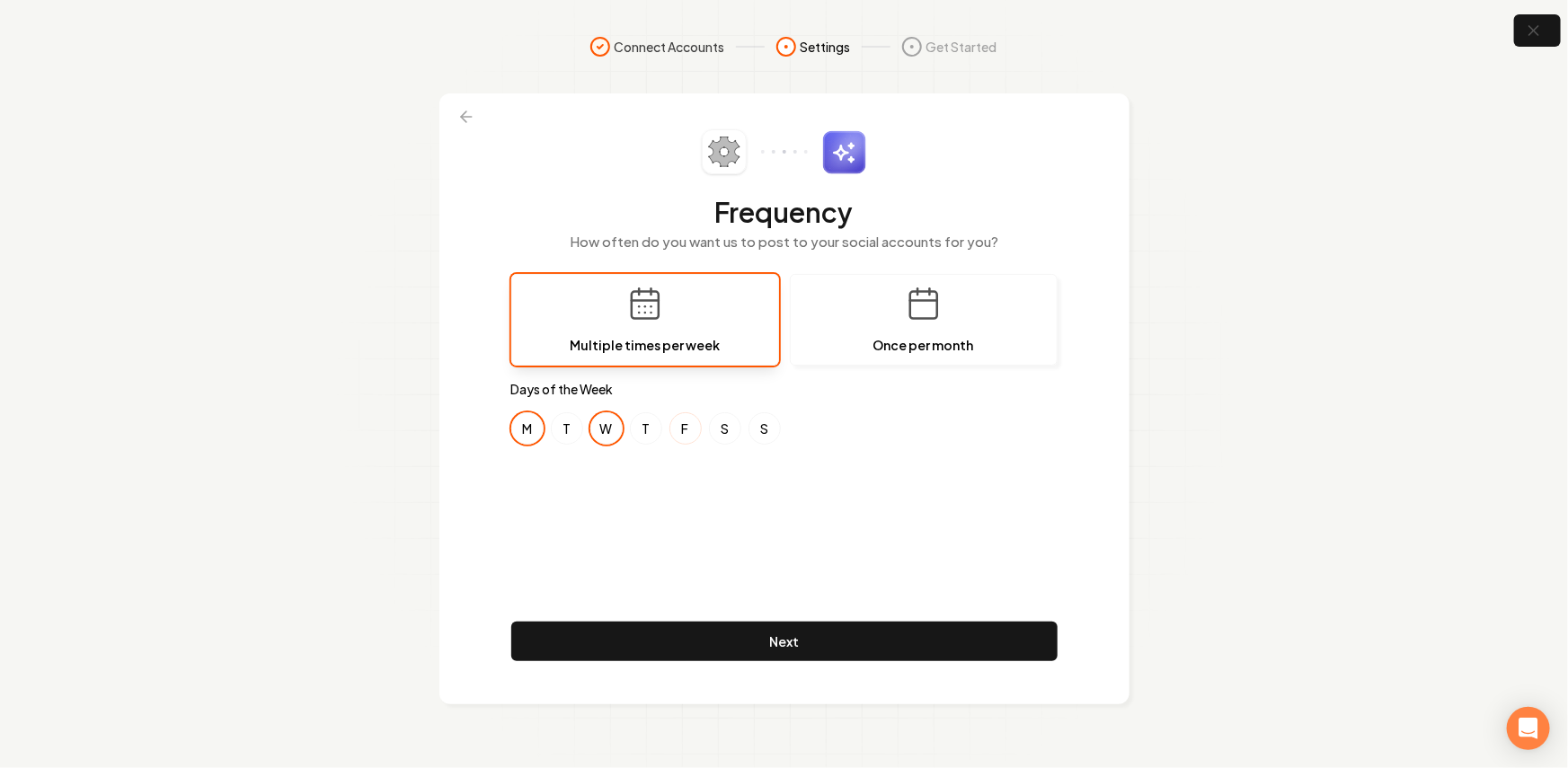
click at [685, 432] on button "F" at bounding box center [686, 429] width 32 height 32
drag, startPoint x: 560, startPoint y: 421, endPoint x: 629, endPoint y: 425, distance: 69.1
click at [562, 421] on button "T" at bounding box center [567, 429] width 32 height 32
click at [629, 425] on button "T" at bounding box center [646, 429] width 32 height 32
click at [658, 421] on button "T" at bounding box center [646, 429] width 32 height 32
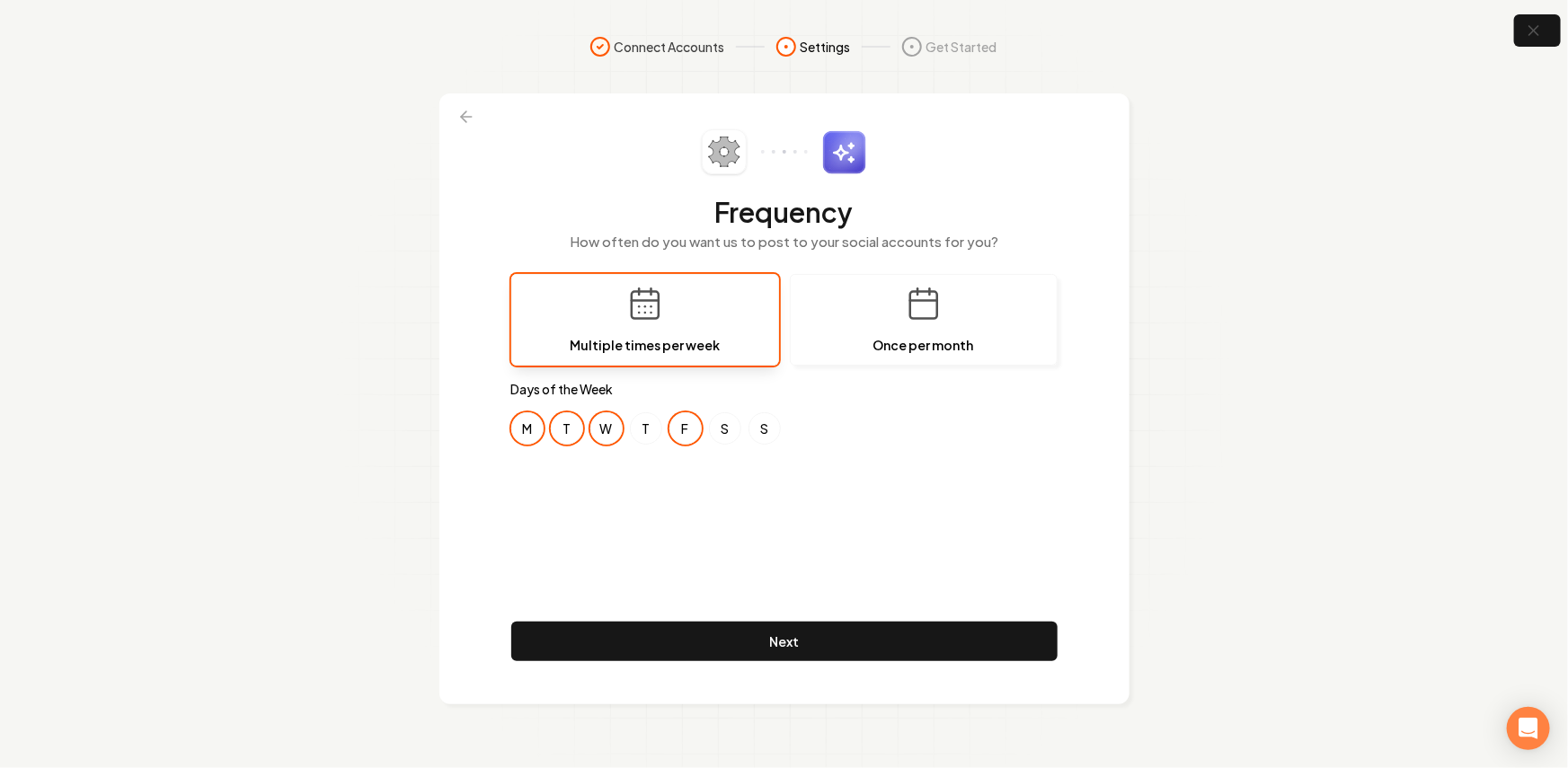
click at [667, 423] on div "M T W T F S S" at bounding box center [784, 429] width 546 height 32
click at [650, 422] on button "T" at bounding box center [646, 429] width 32 height 32
drag, startPoint x: 674, startPoint y: 425, endPoint x: 639, endPoint y: 430, distance: 35.4
click at [674, 425] on button "F" at bounding box center [686, 429] width 32 height 32
click at [609, 427] on button "W" at bounding box center [606, 429] width 32 height 32
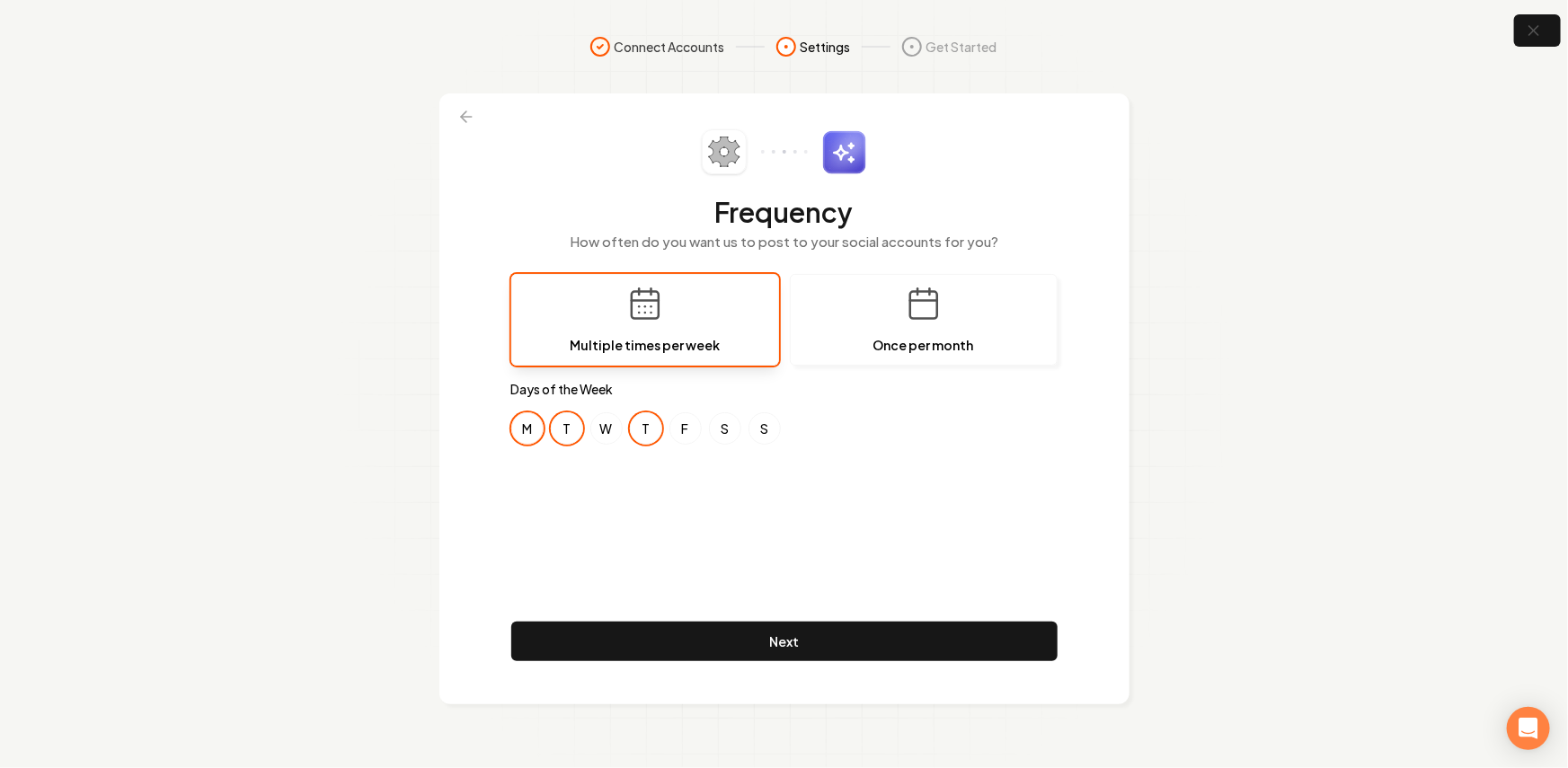
click at [536, 434] on button "M" at bounding box center [527, 429] width 32 height 32
click at [660, 494] on div "Frequency How often do you want us to post to your social accounts for you? Mul…" at bounding box center [784, 398] width 546 height 539
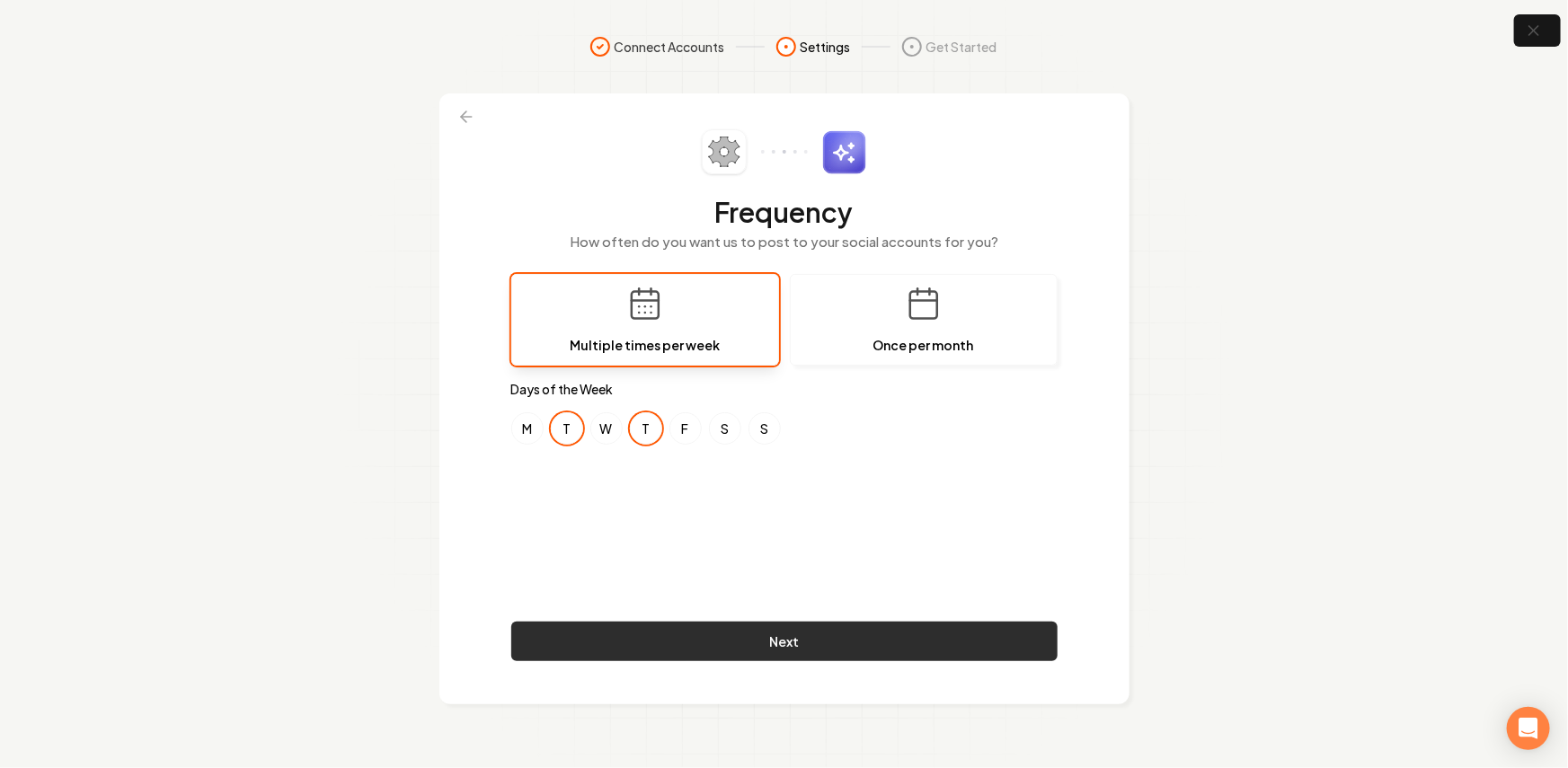
click at [696, 644] on button "Next" at bounding box center [784, 641] width 546 height 39
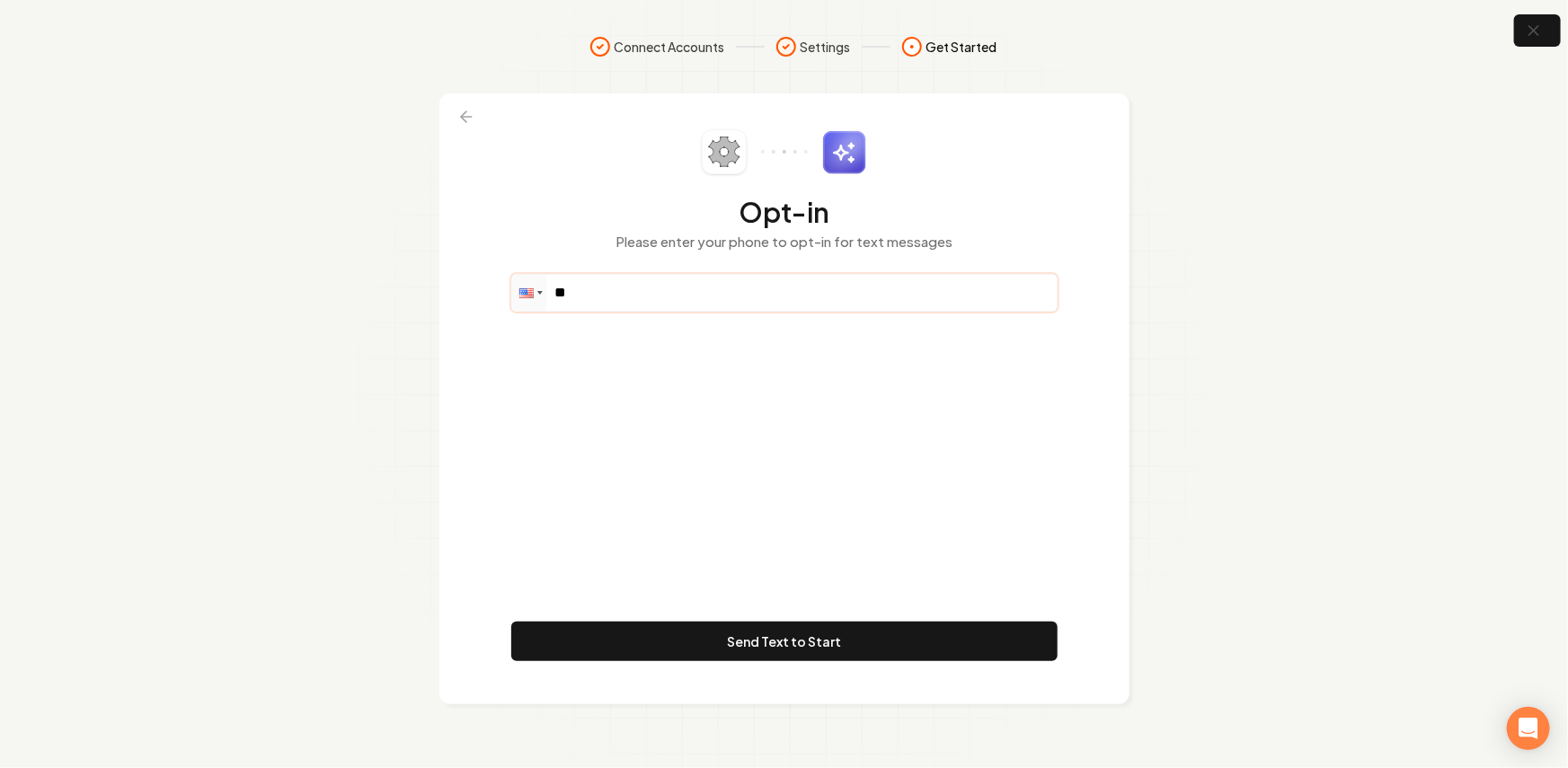
click at [627, 307] on input "**" at bounding box center [784, 293] width 544 height 36
paste input "**********"
type input "**********"
click at [625, 447] on div "**********" at bounding box center [784, 398] width 546 height 539
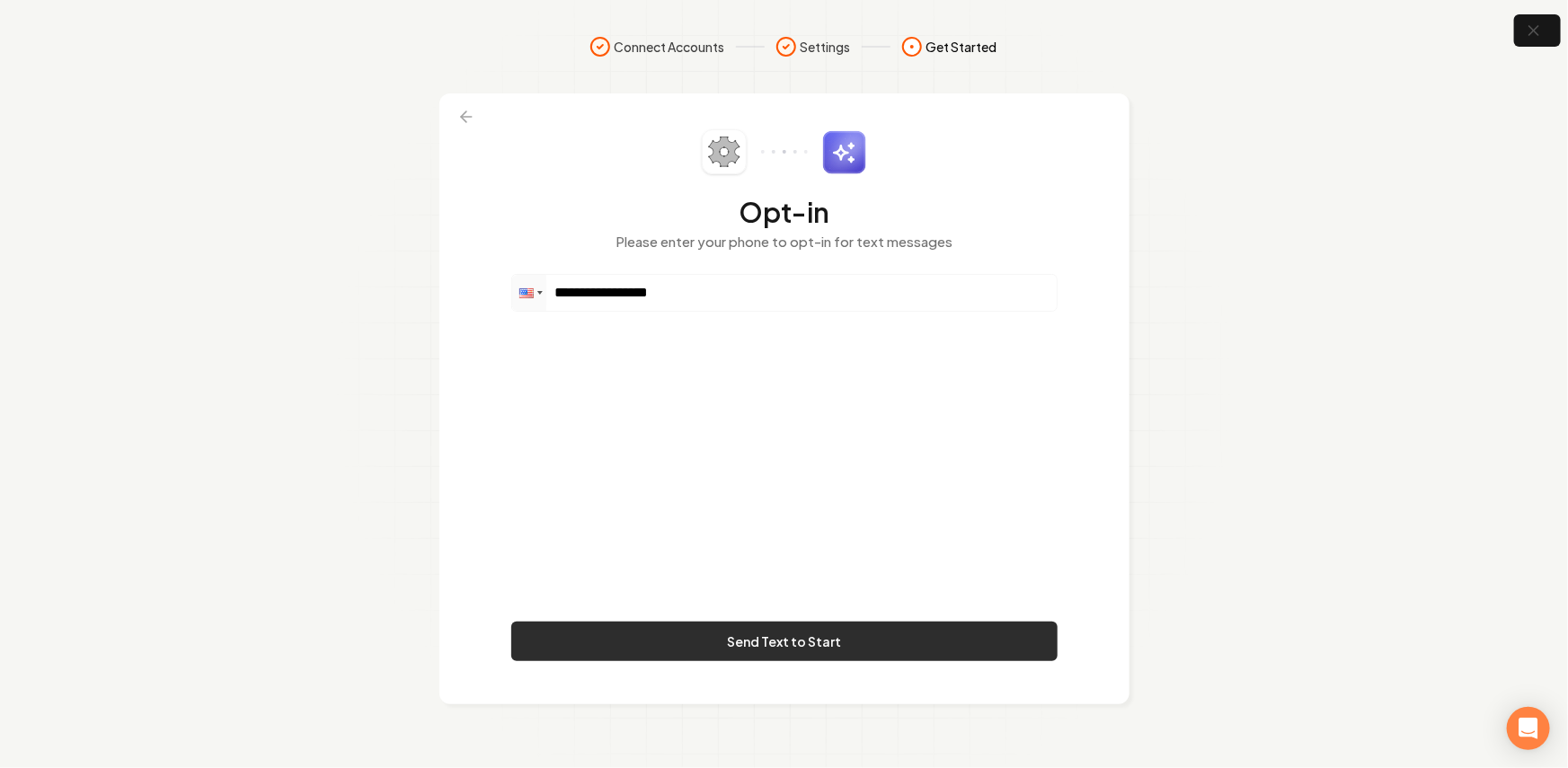
click at [630, 635] on button "Send Text to Start" at bounding box center [784, 641] width 546 height 39
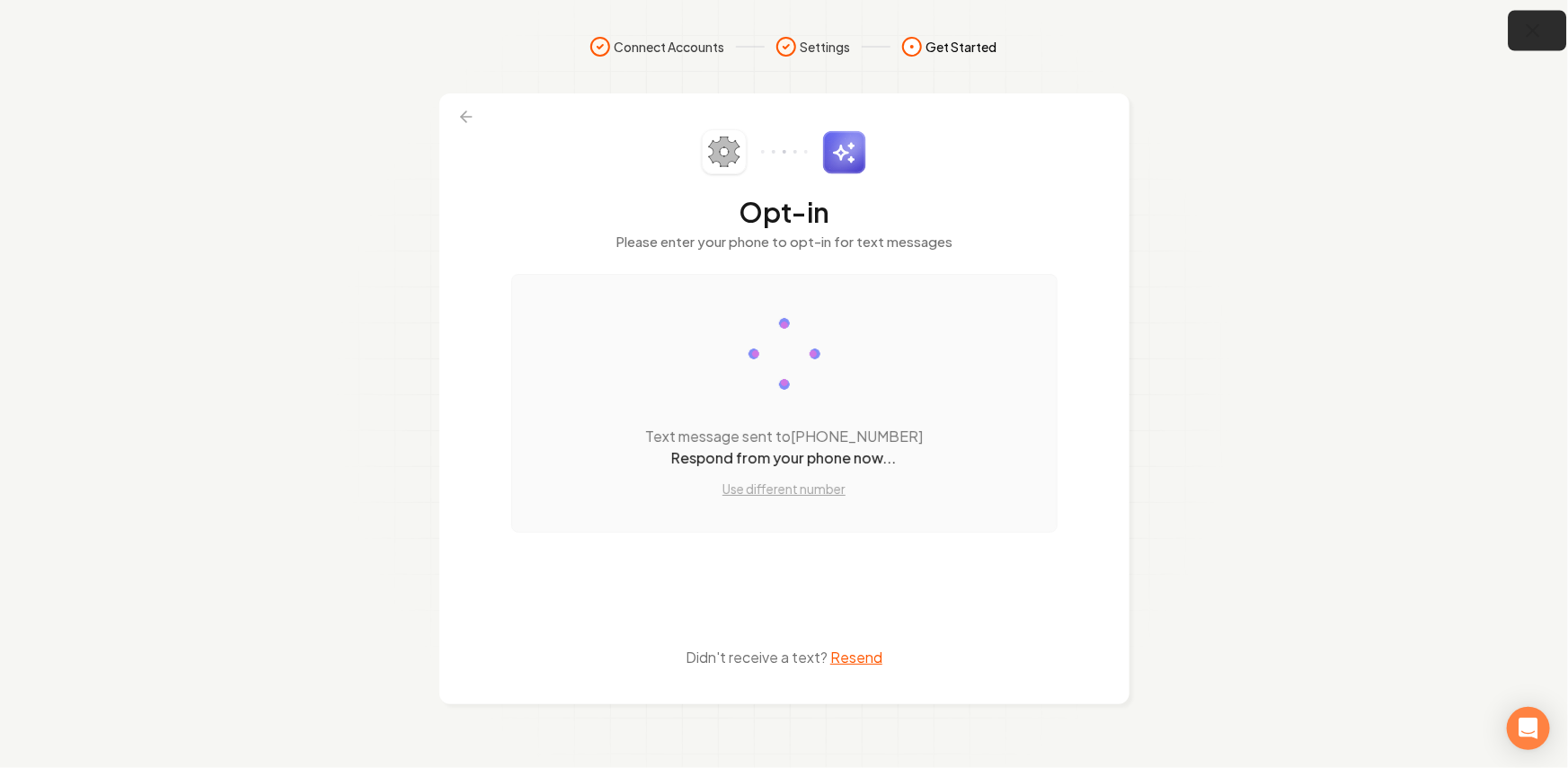
click at [1535, 28] on icon "button" at bounding box center [1534, 32] width 23 height 23
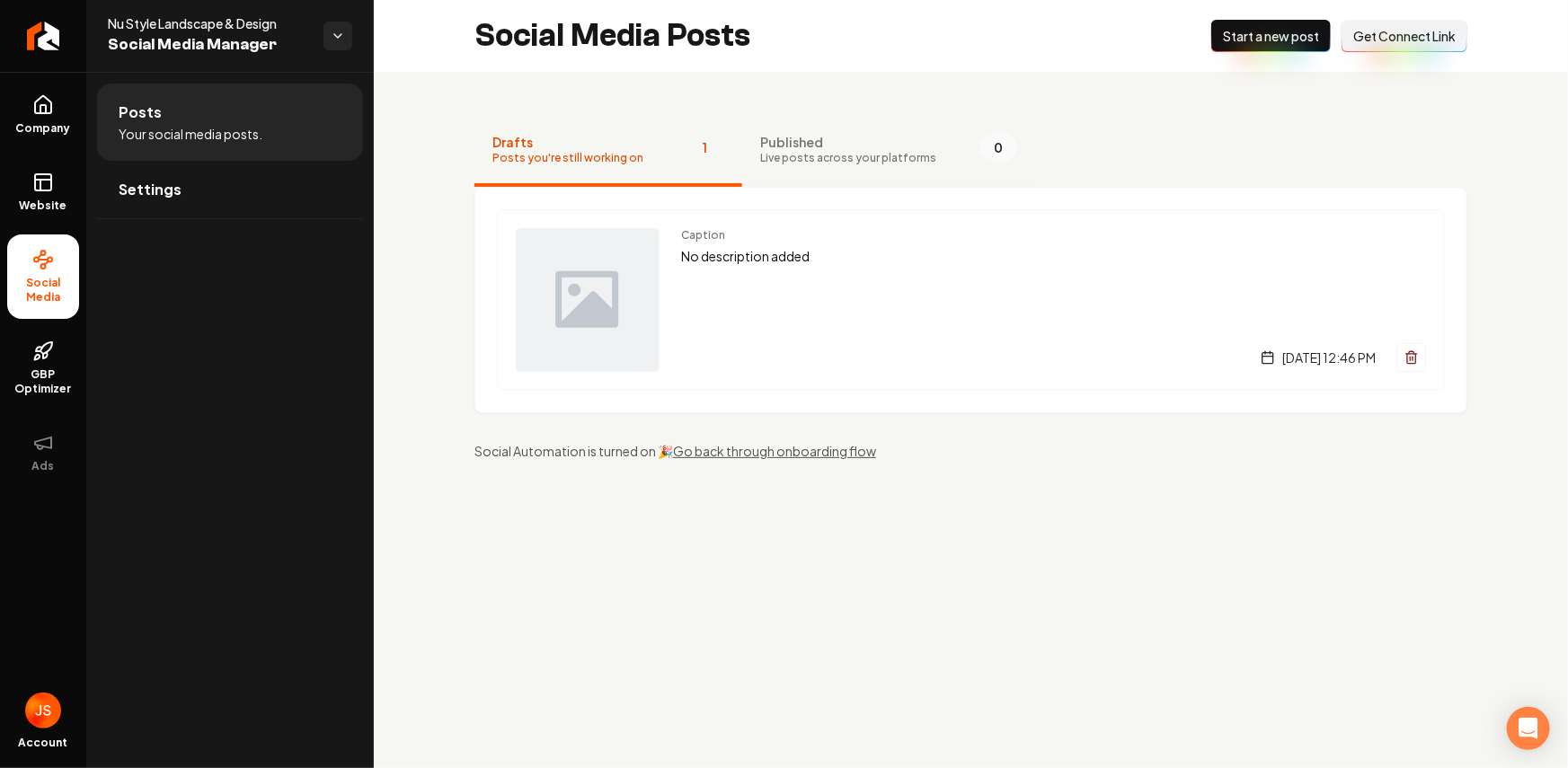
click at [790, 144] on span "Published" at bounding box center [848, 141] width 176 height 18
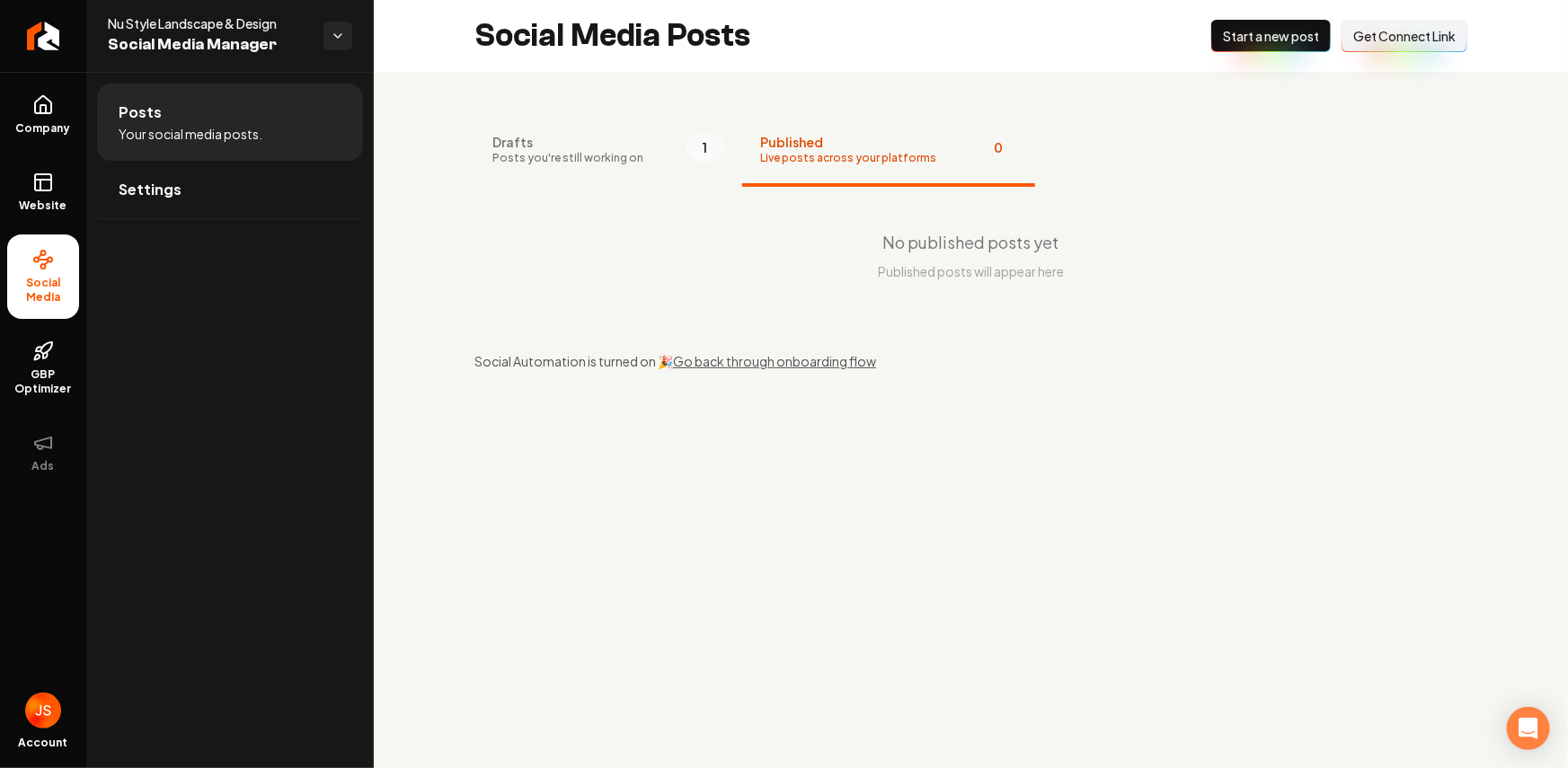
click at [660, 157] on button "Drafts Posts you're still working on 1" at bounding box center [608, 150] width 267 height 72
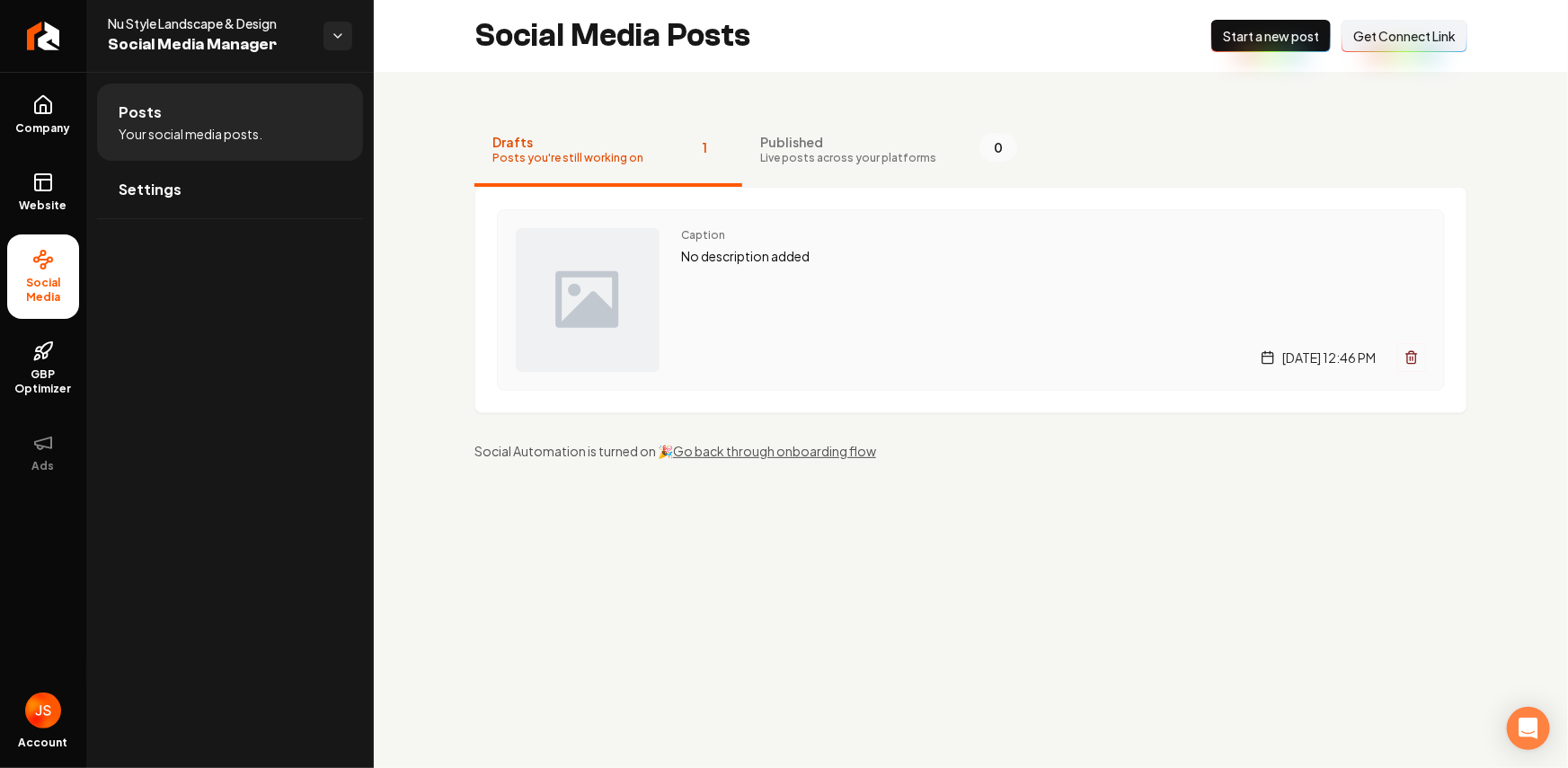
click at [622, 281] on img "Main content area" at bounding box center [587, 300] width 144 height 144
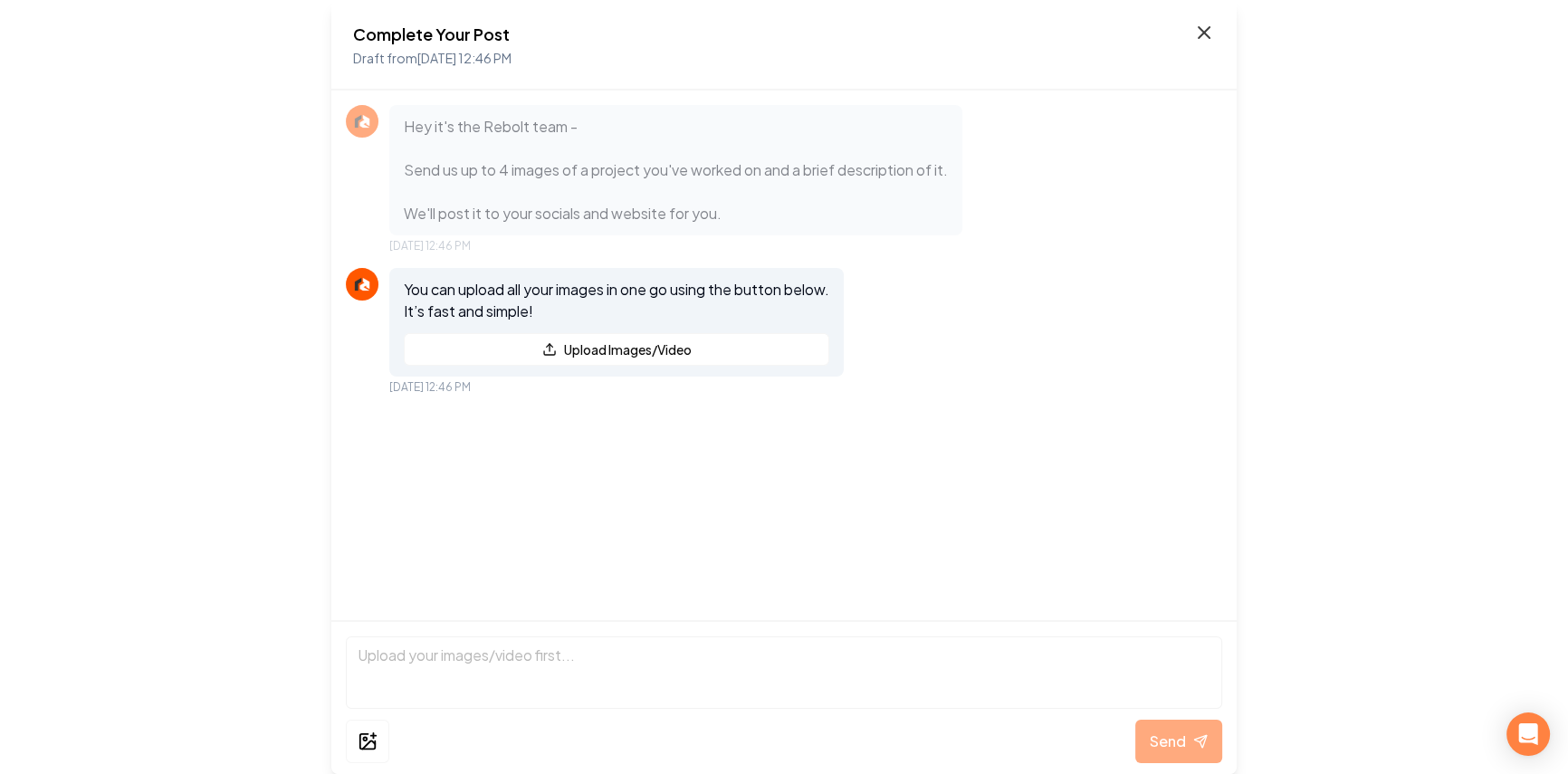
click at [1208, 38] on icon at bounding box center [1204, 33] width 22 height 22
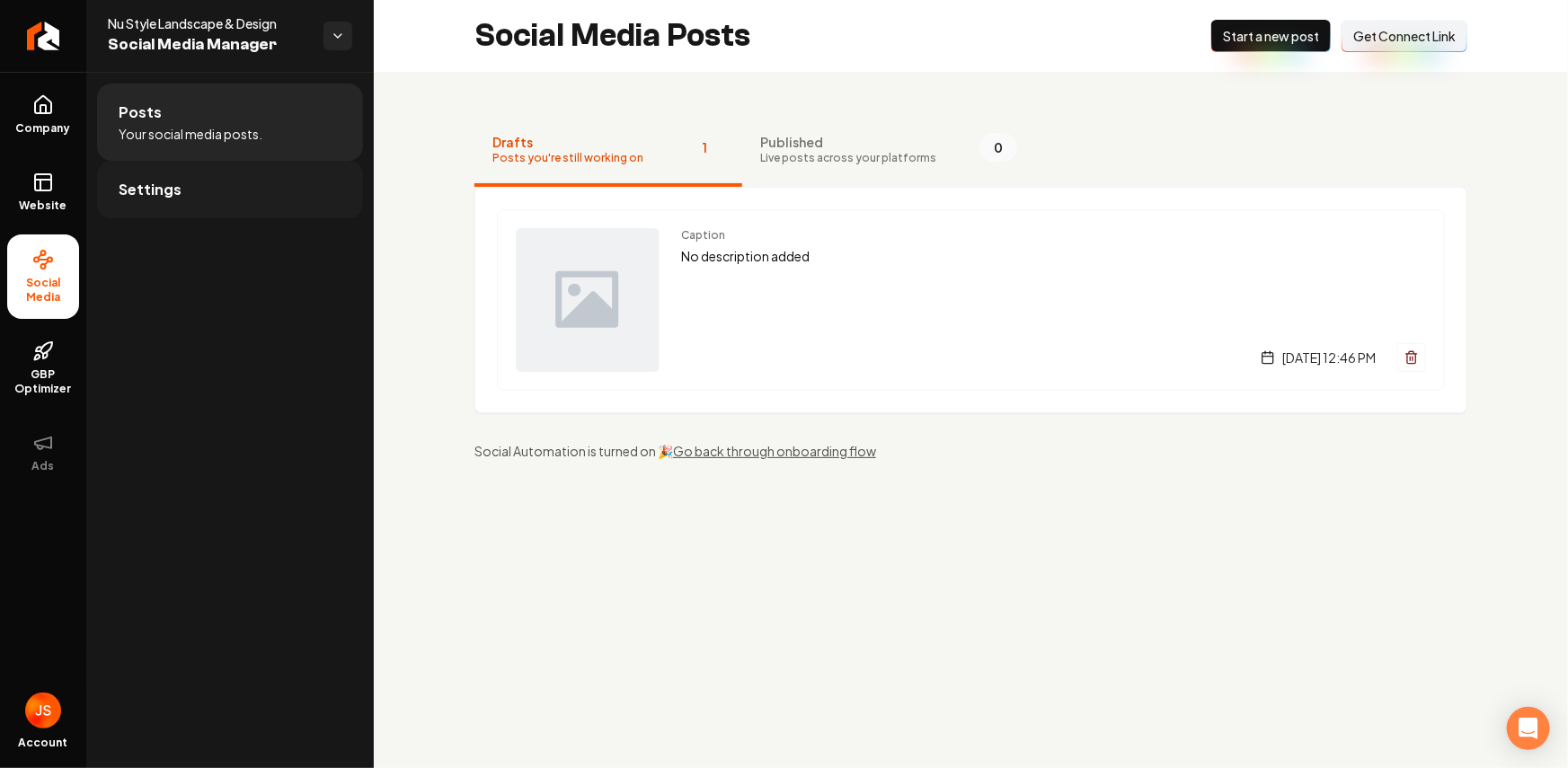
click at [157, 169] on link "Settings" at bounding box center [230, 189] width 265 height 57
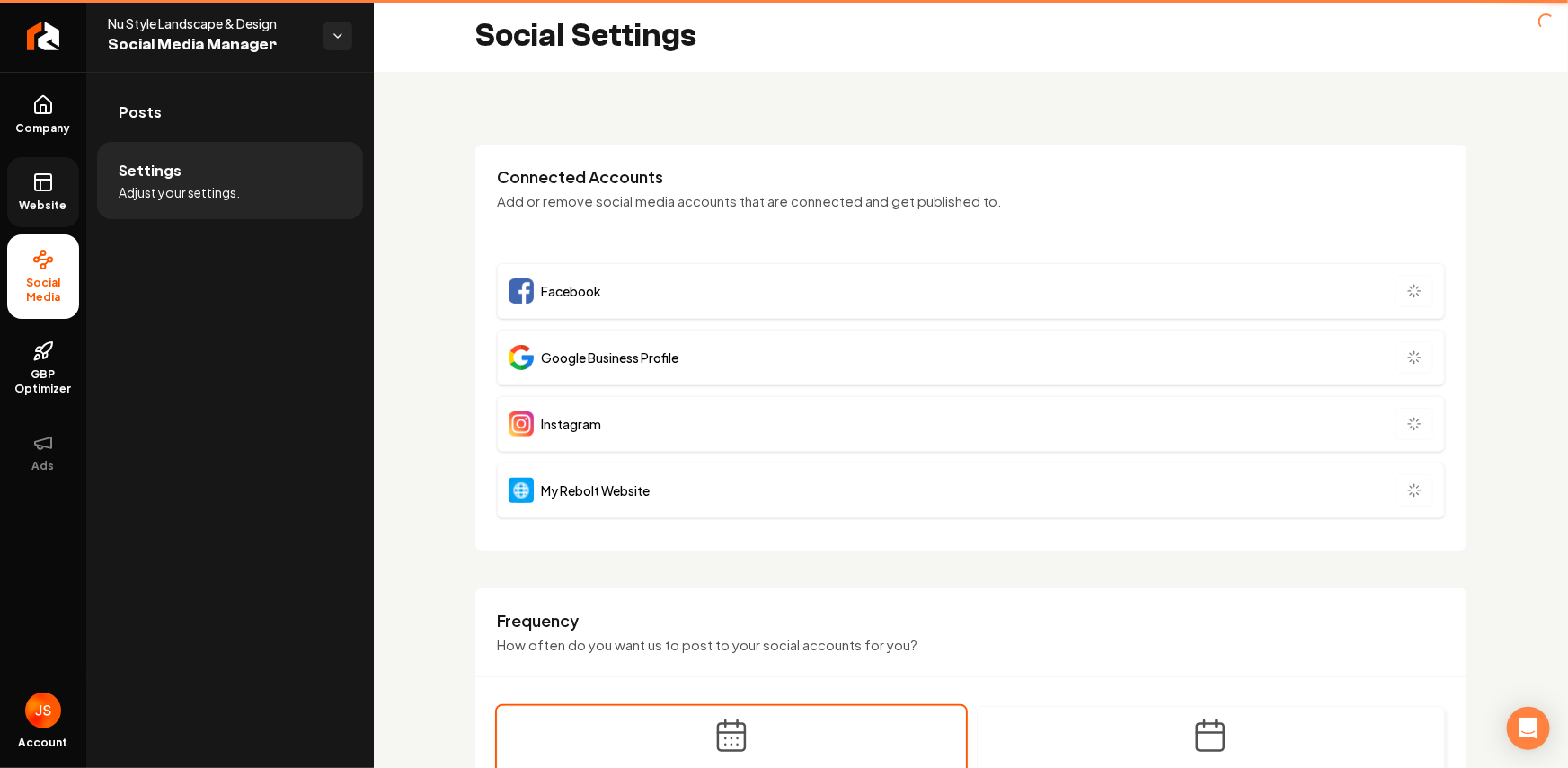
click at [70, 187] on link "Website" at bounding box center [43, 192] width 72 height 70
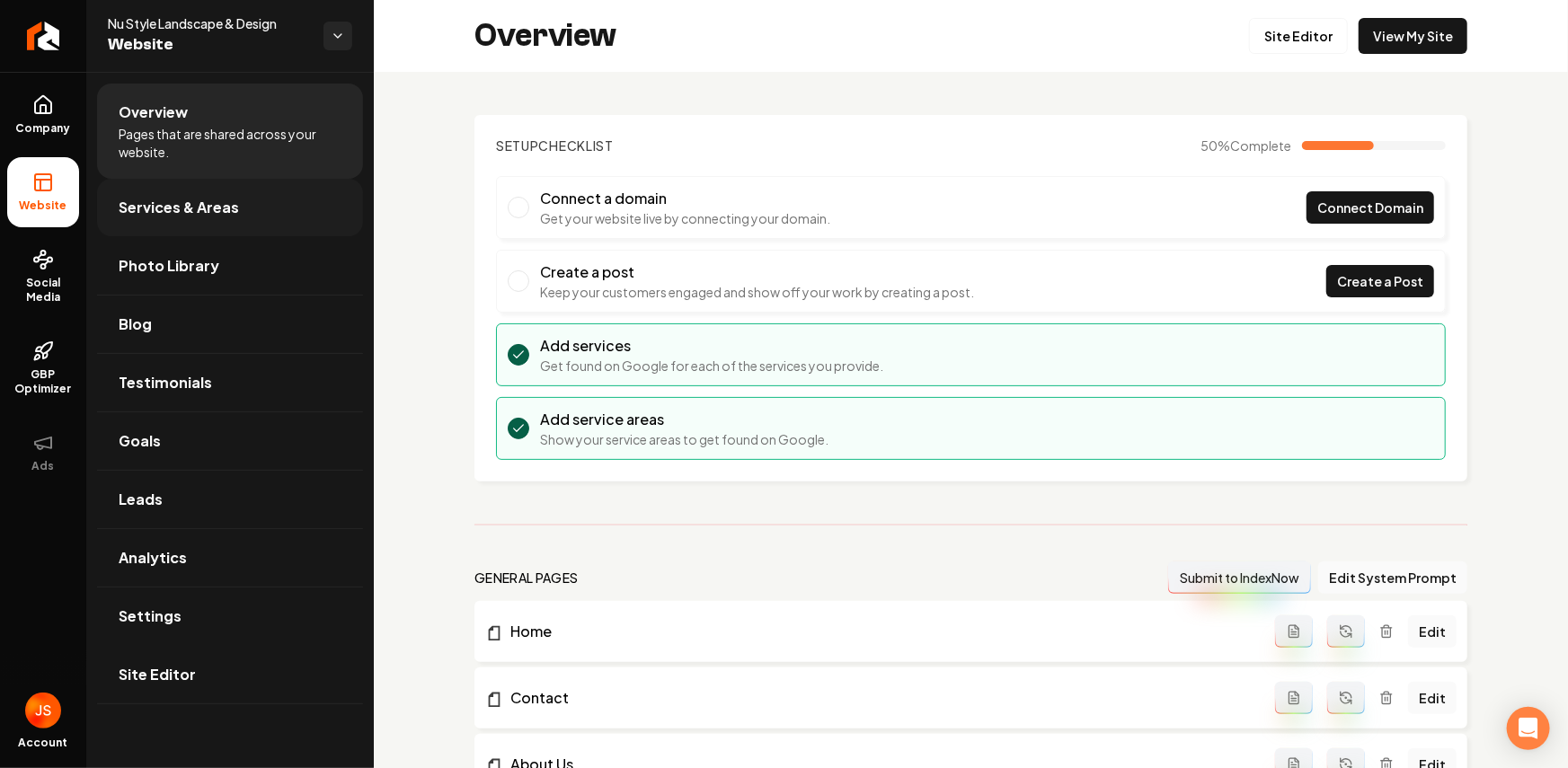
click at [139, 182] on link "Services & Areas" at bounding box center [230, 207] width 265 height 57
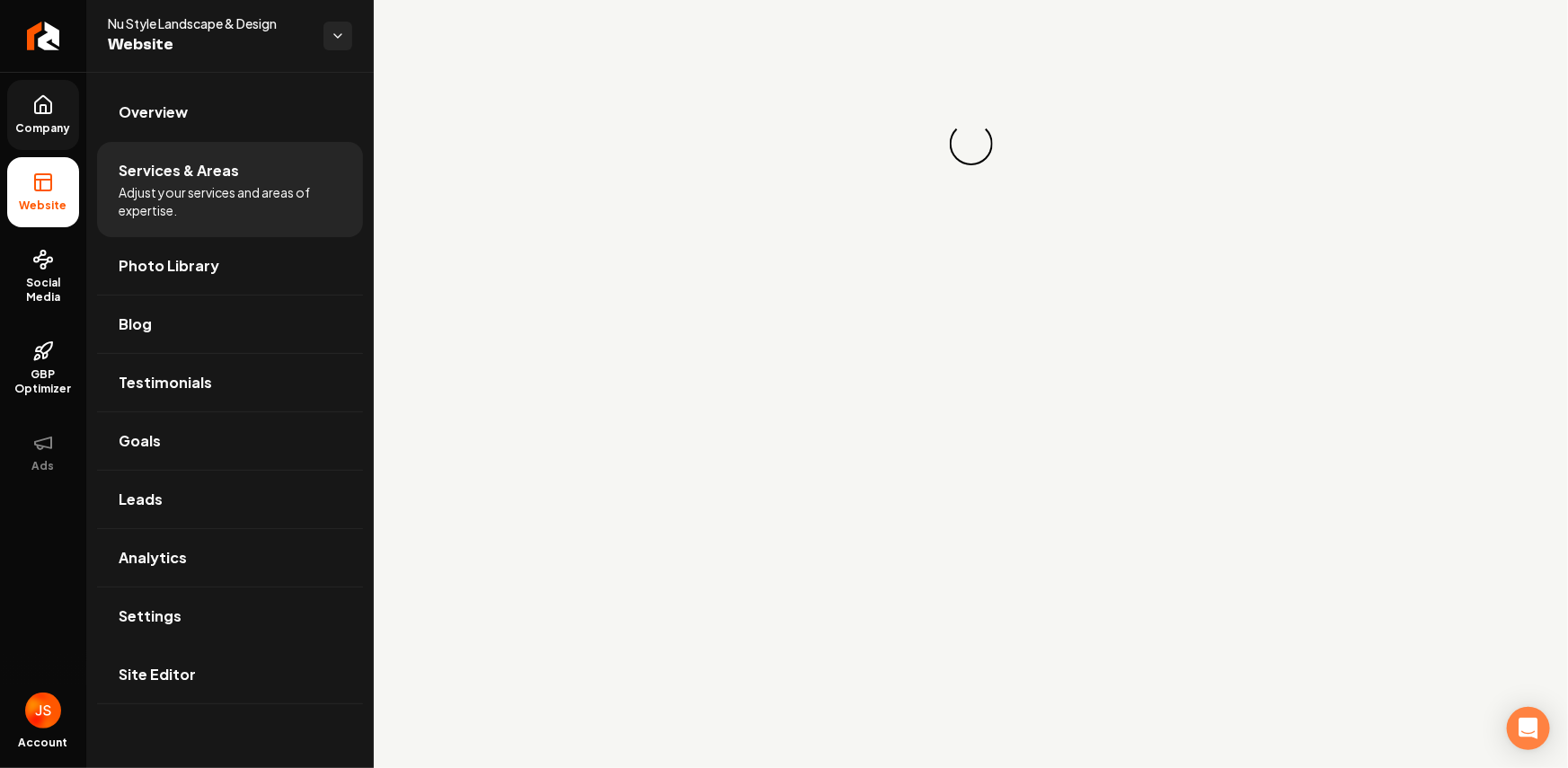
click at [53, 132] on span "Company" at bounding box center [43, 128] width 69 height 14
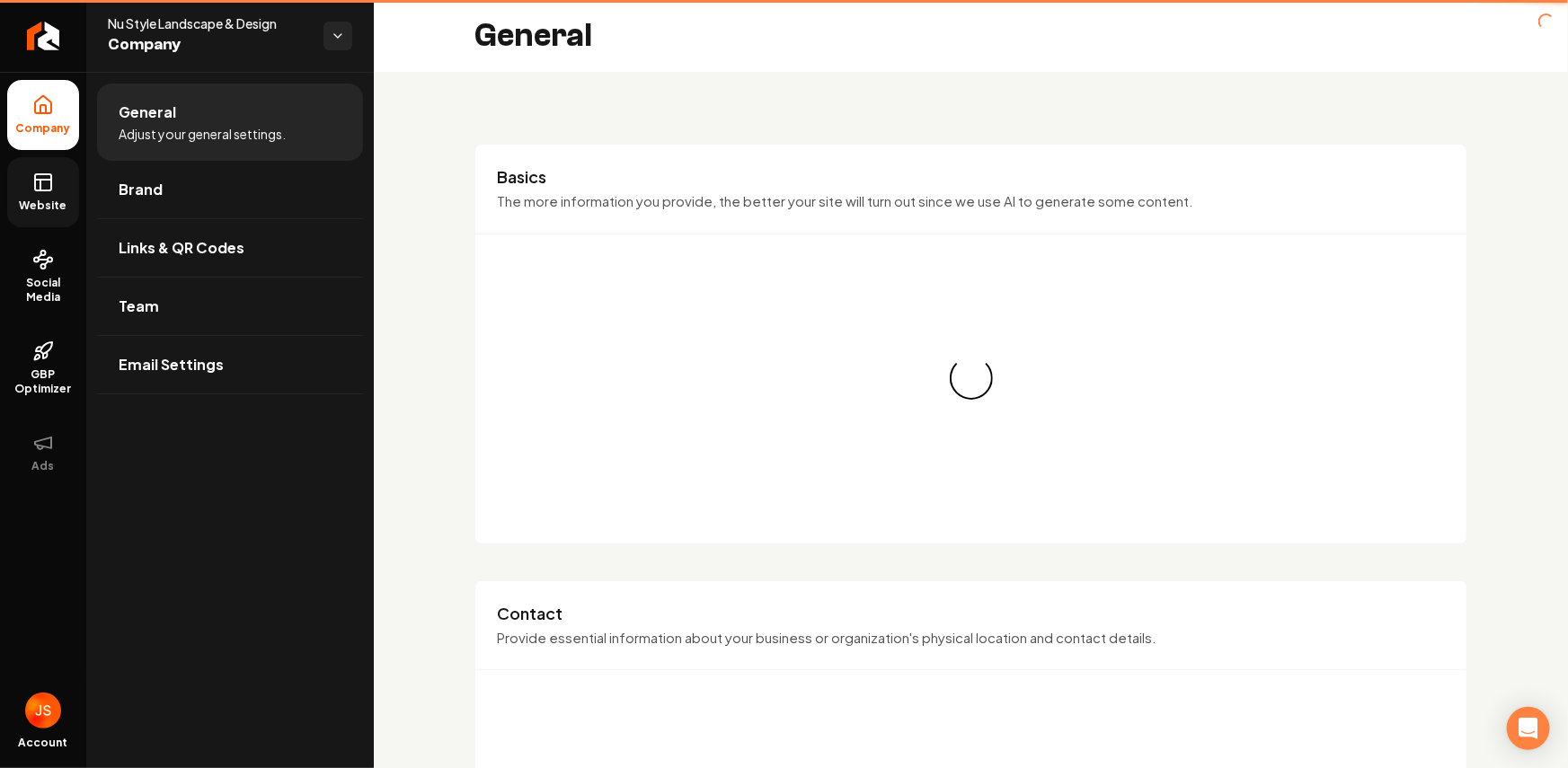
click at [42, 189] on rect at bounding box center [43, 182] width 16 height 16
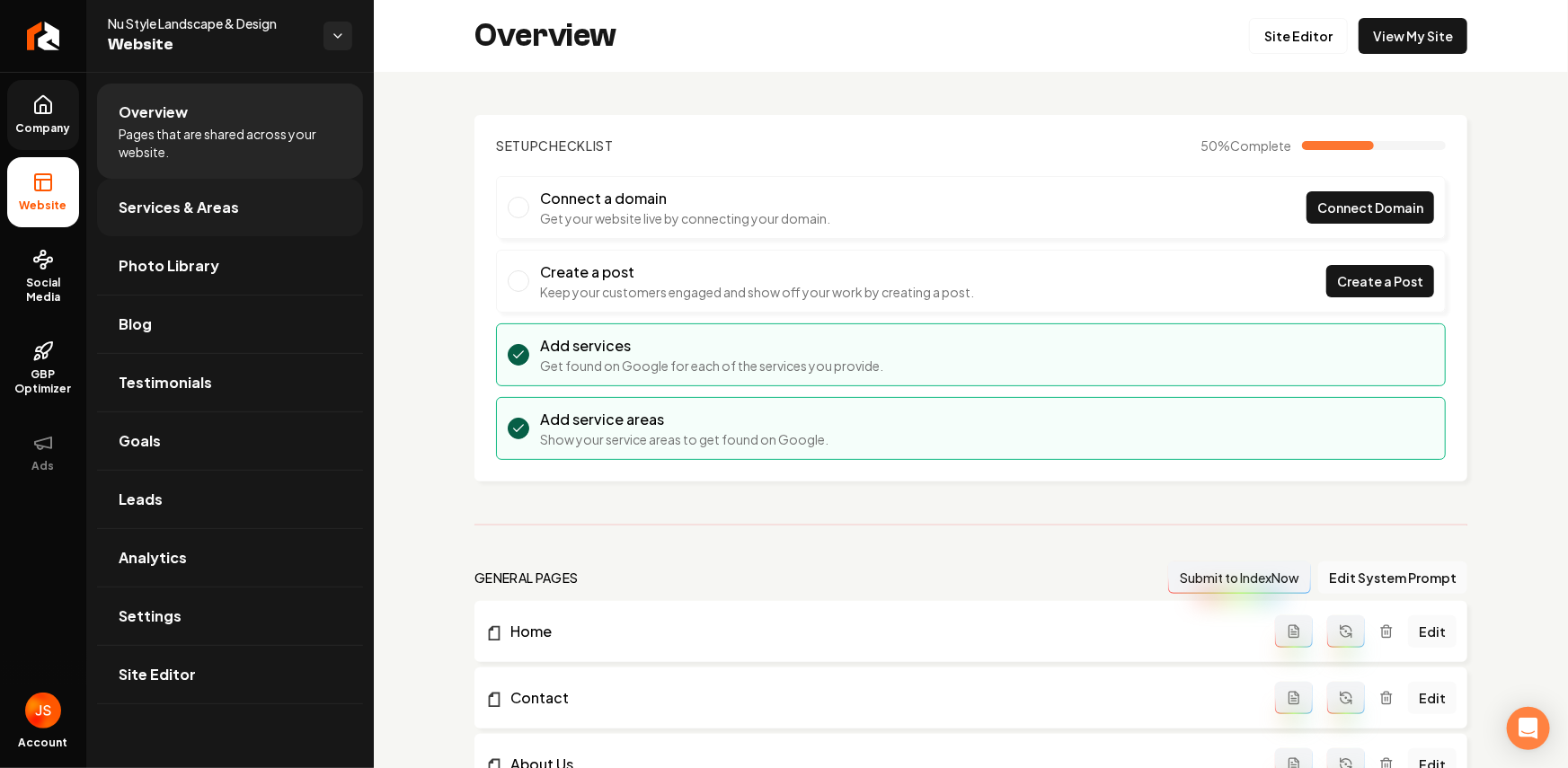
click at [211, 206] on span "Services & Areas" at bounding box center [179, 207] width 120 height 22
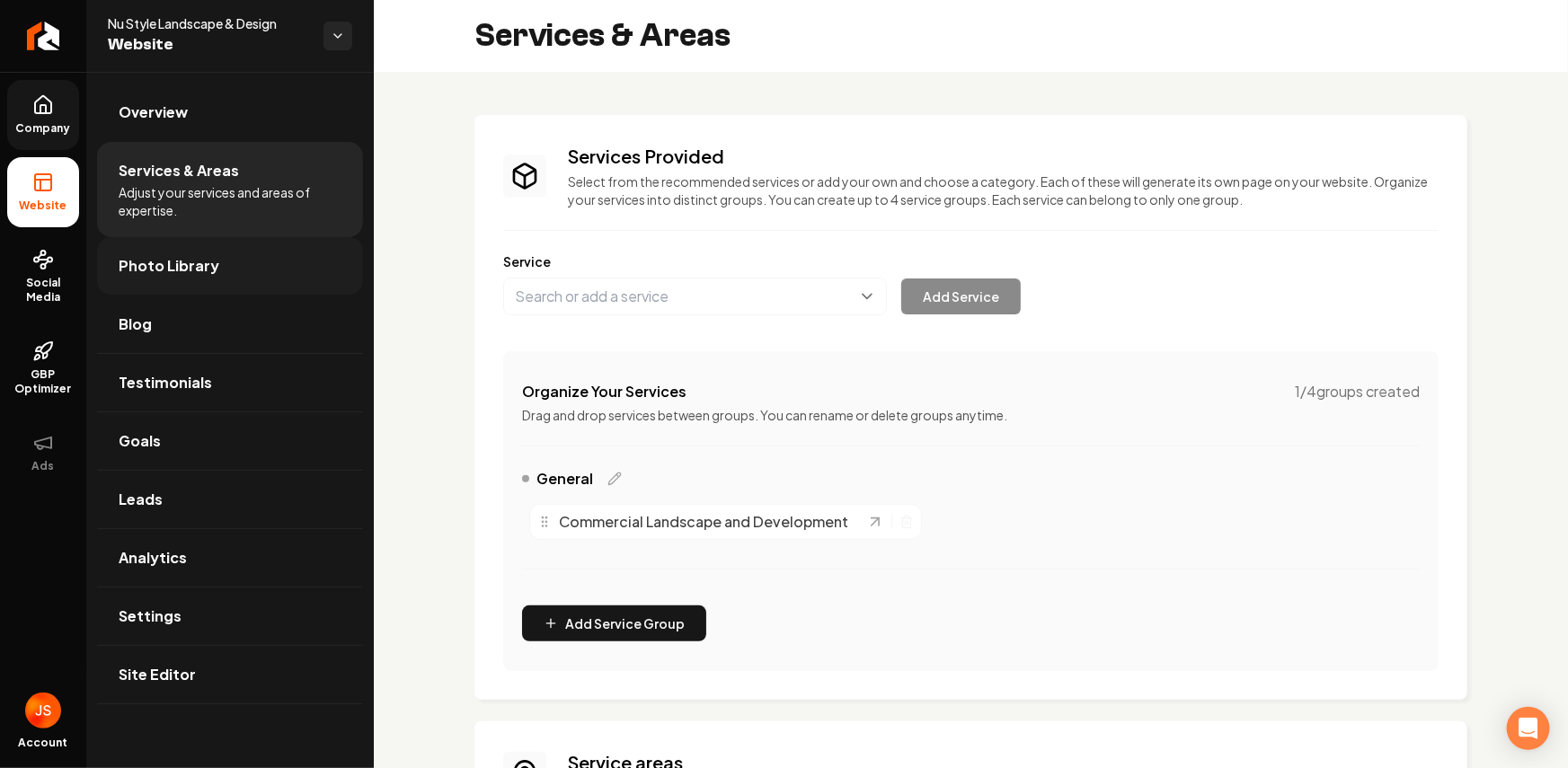
click at [199, 250] on link "Photo Library" at bounding box center [230, 266] width 265 height 57
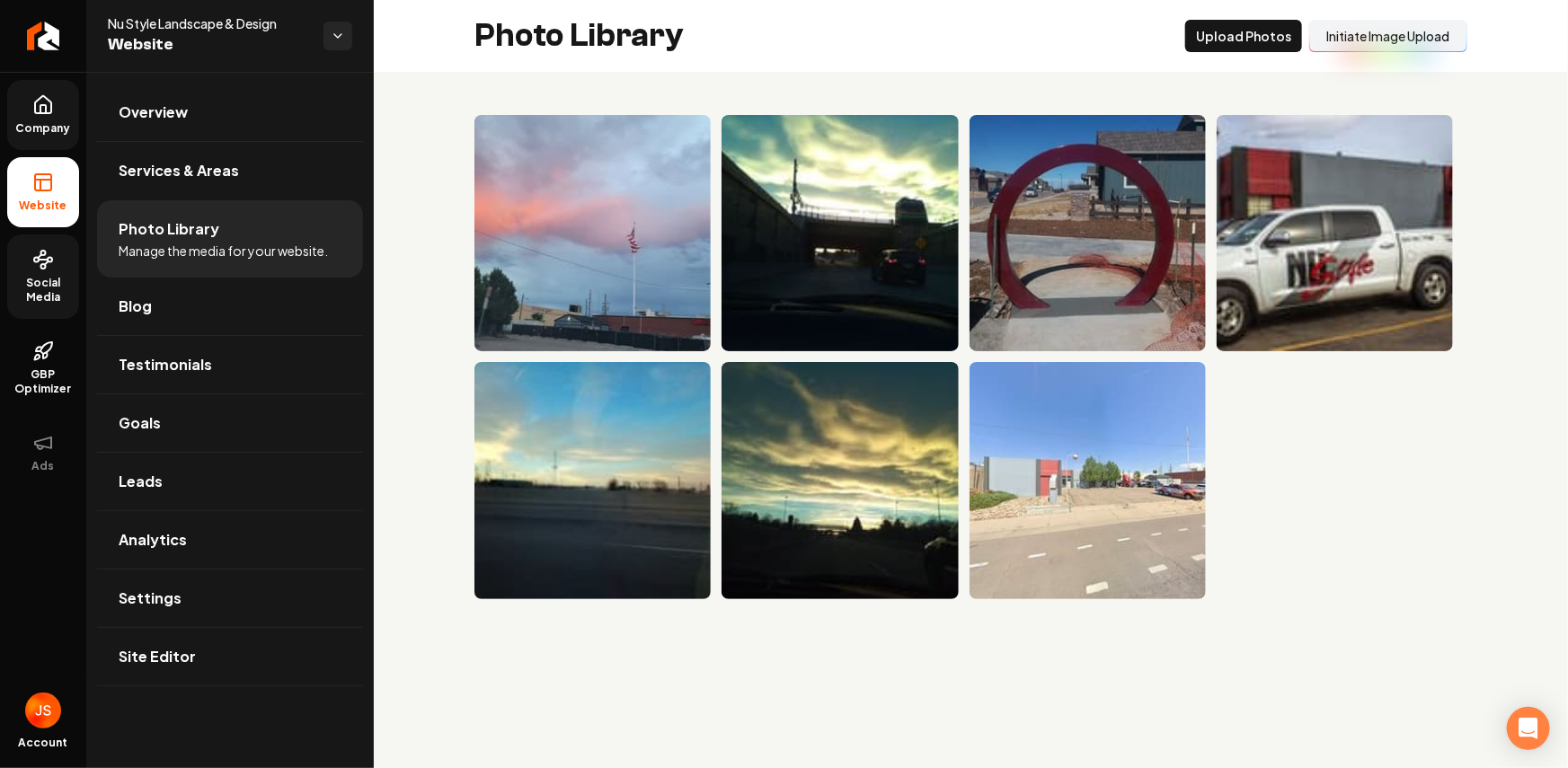
click at [10, 270] on link "Social Media" at bounding box center [43, 277] width 72 height 84
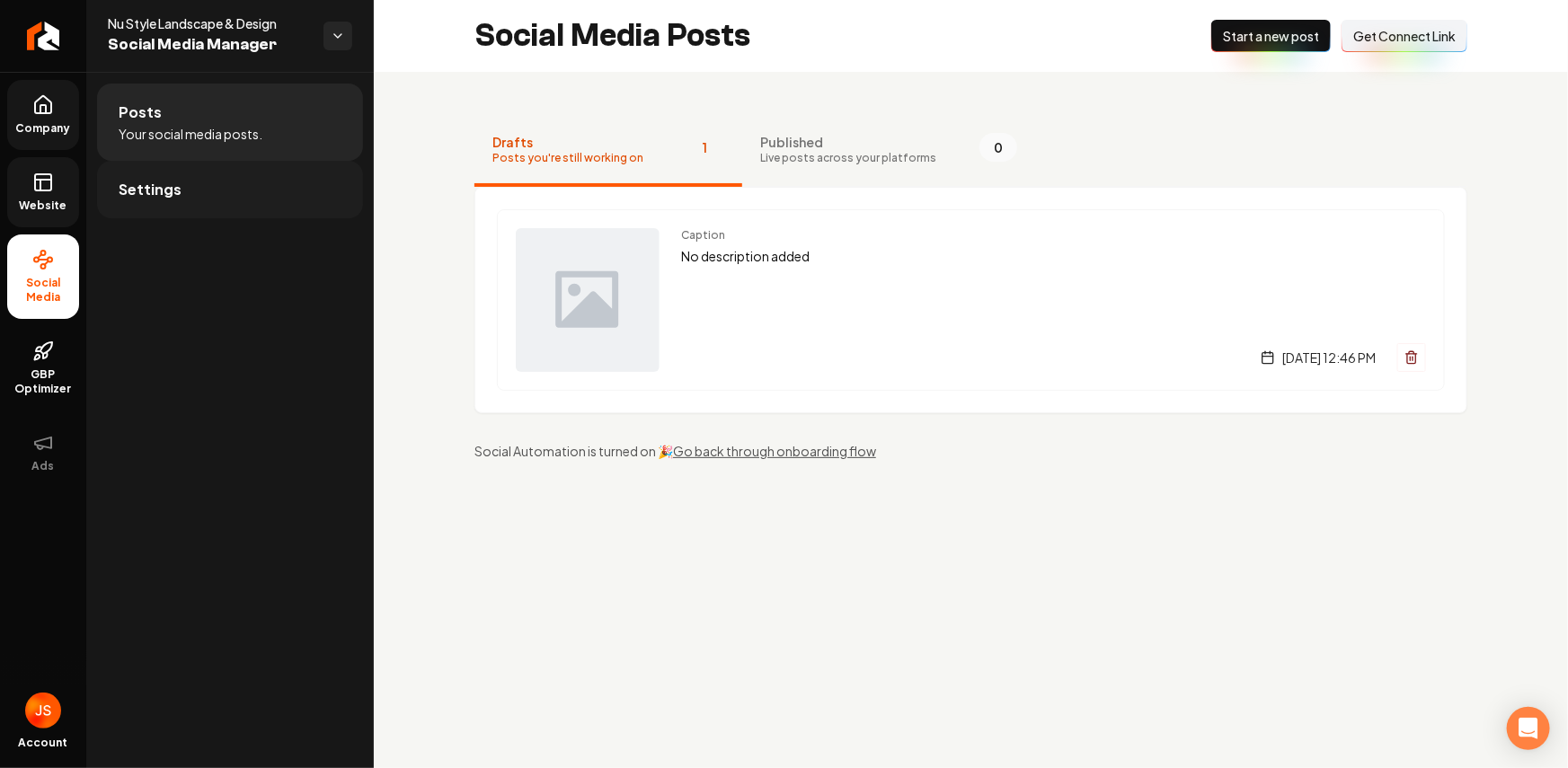
click at [235, 175] on link "Settings" at bounding box center [230, 189] width 265 height 57
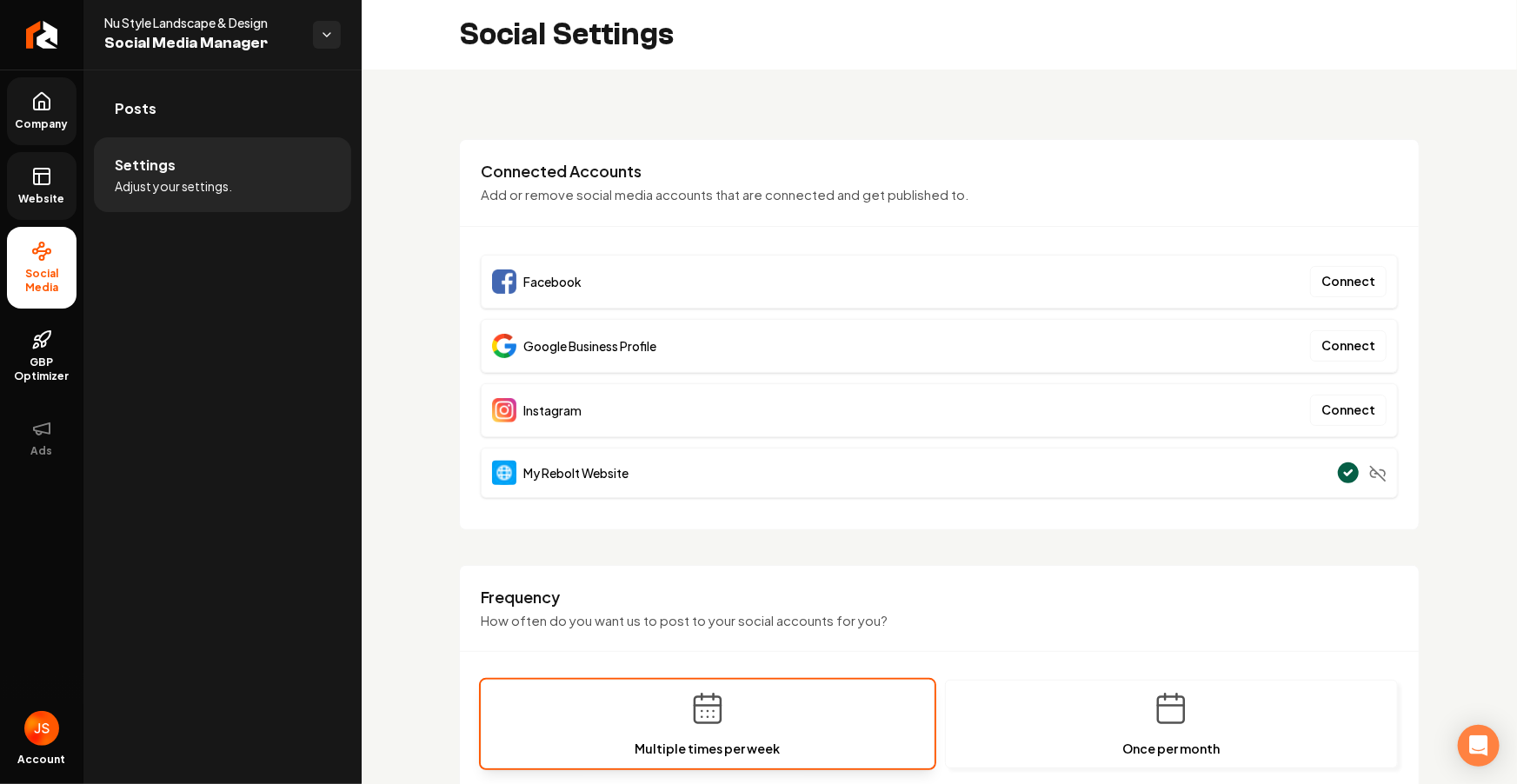
click at [10, 145] on ul "Company Website Social Media GBP Optimizer Ads" at bounding box center [42, 273] width 83 height 409
click at [30, 154] on link "Website" at bounding box center [42, 186] width 69 height 67
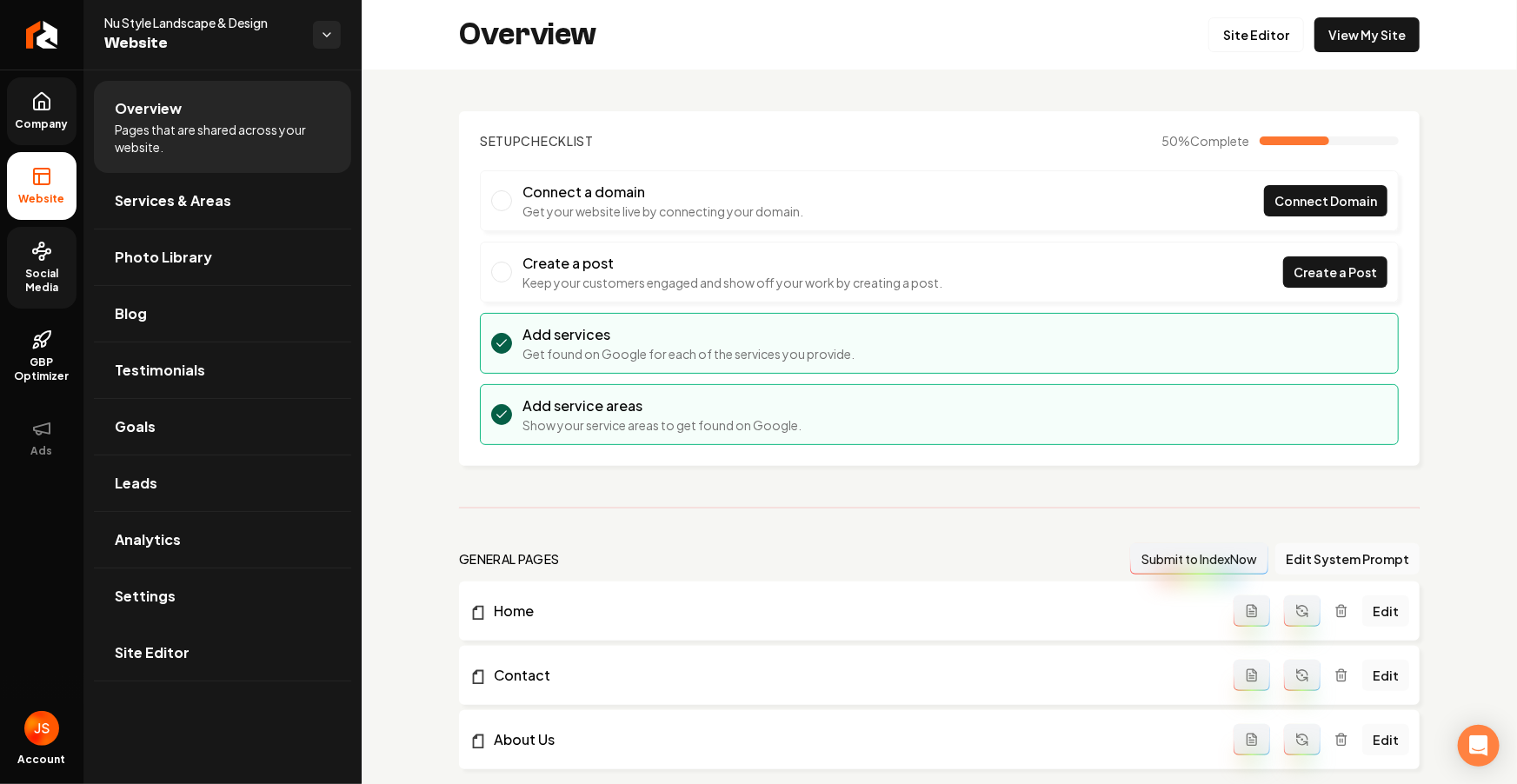
click at [48, 90] on link "Company" at bounding box center [42, 111] width 69 height 67
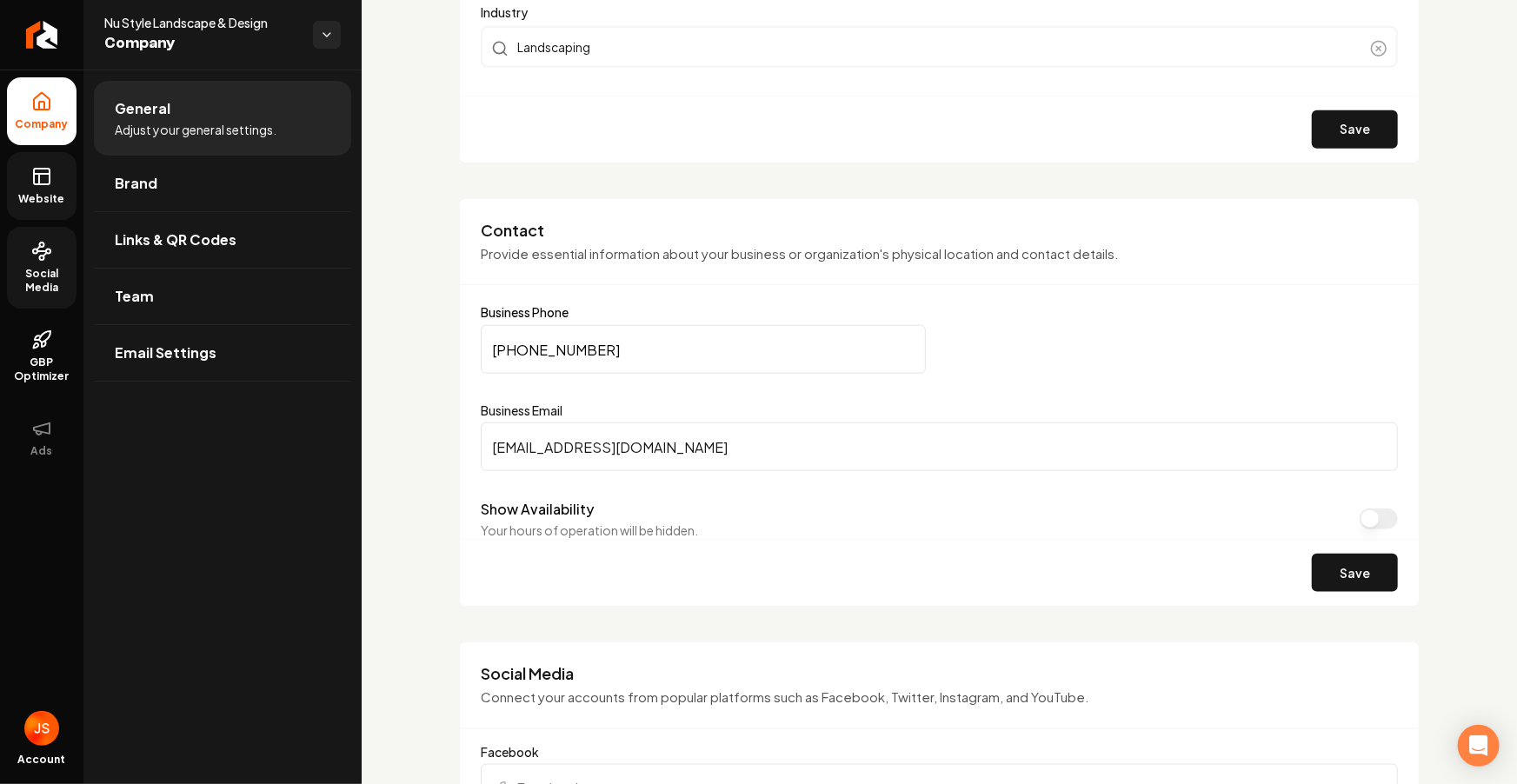
scroll to position [681, 0]
click at [638, 452] on input "info@nustylelandscape.com" at bounding box center [939, 444] width 916 height 49
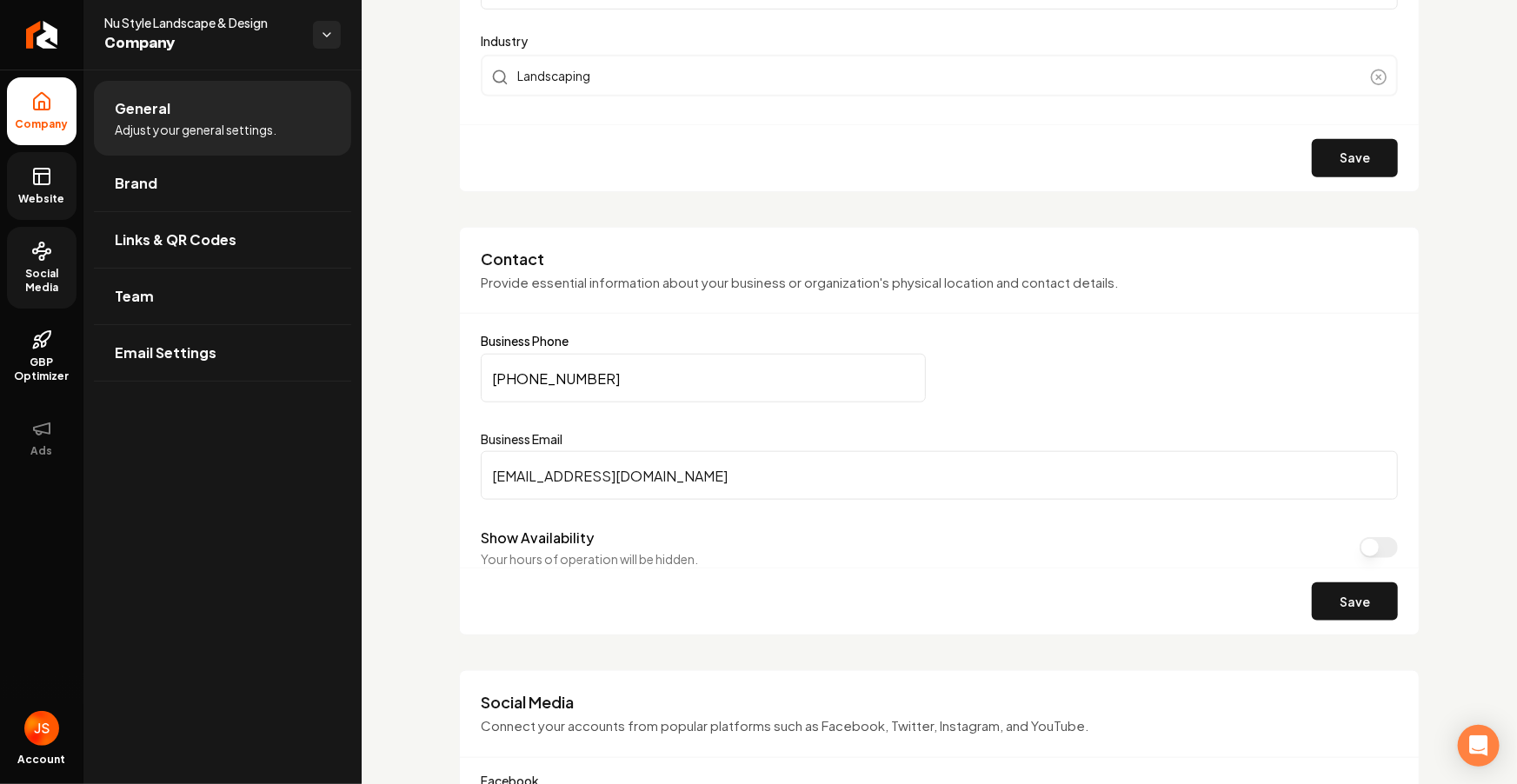
click at [39, 183] on icon at bounding box center [39, 178] width 0 height 10
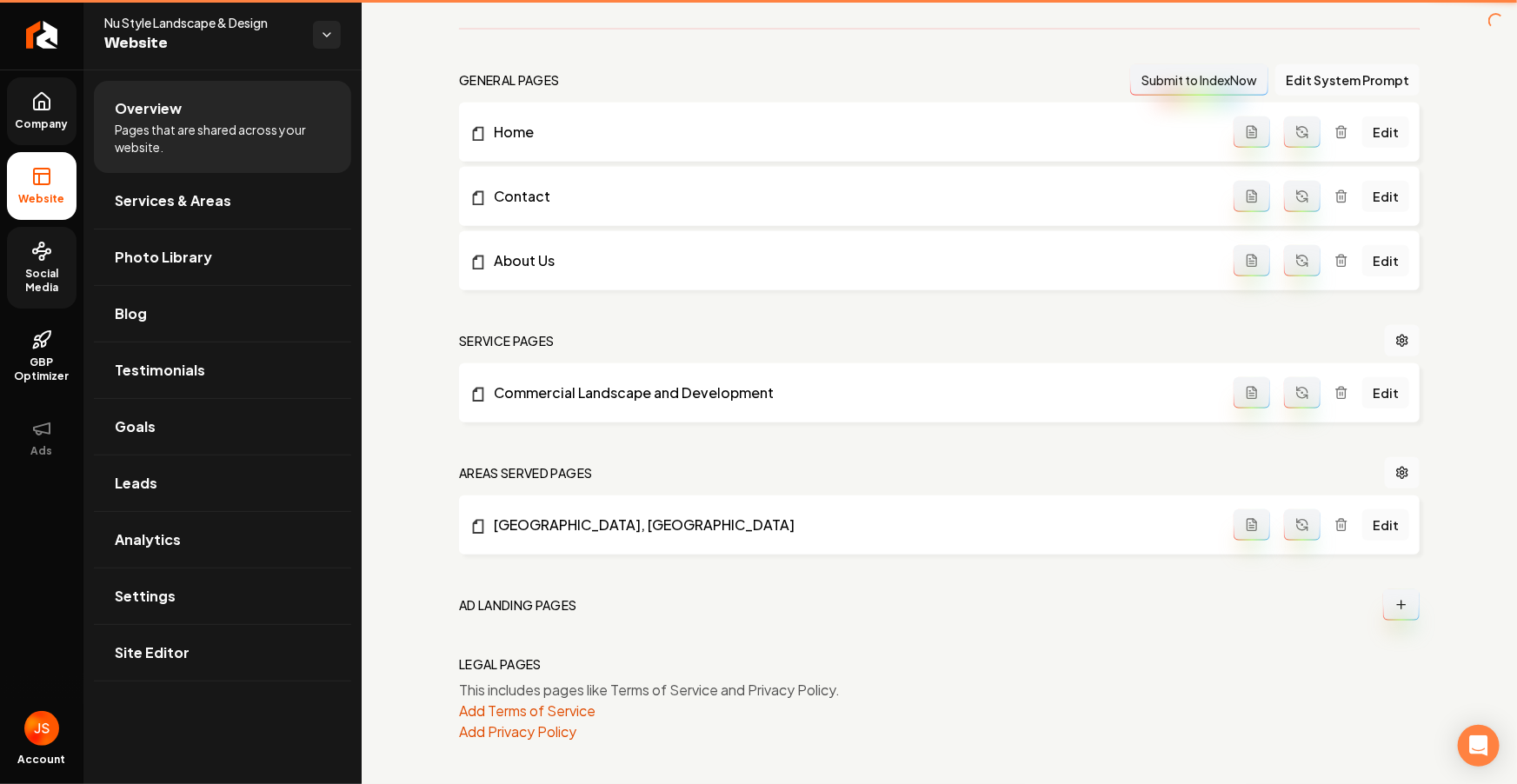
scroll to position [477, 0]
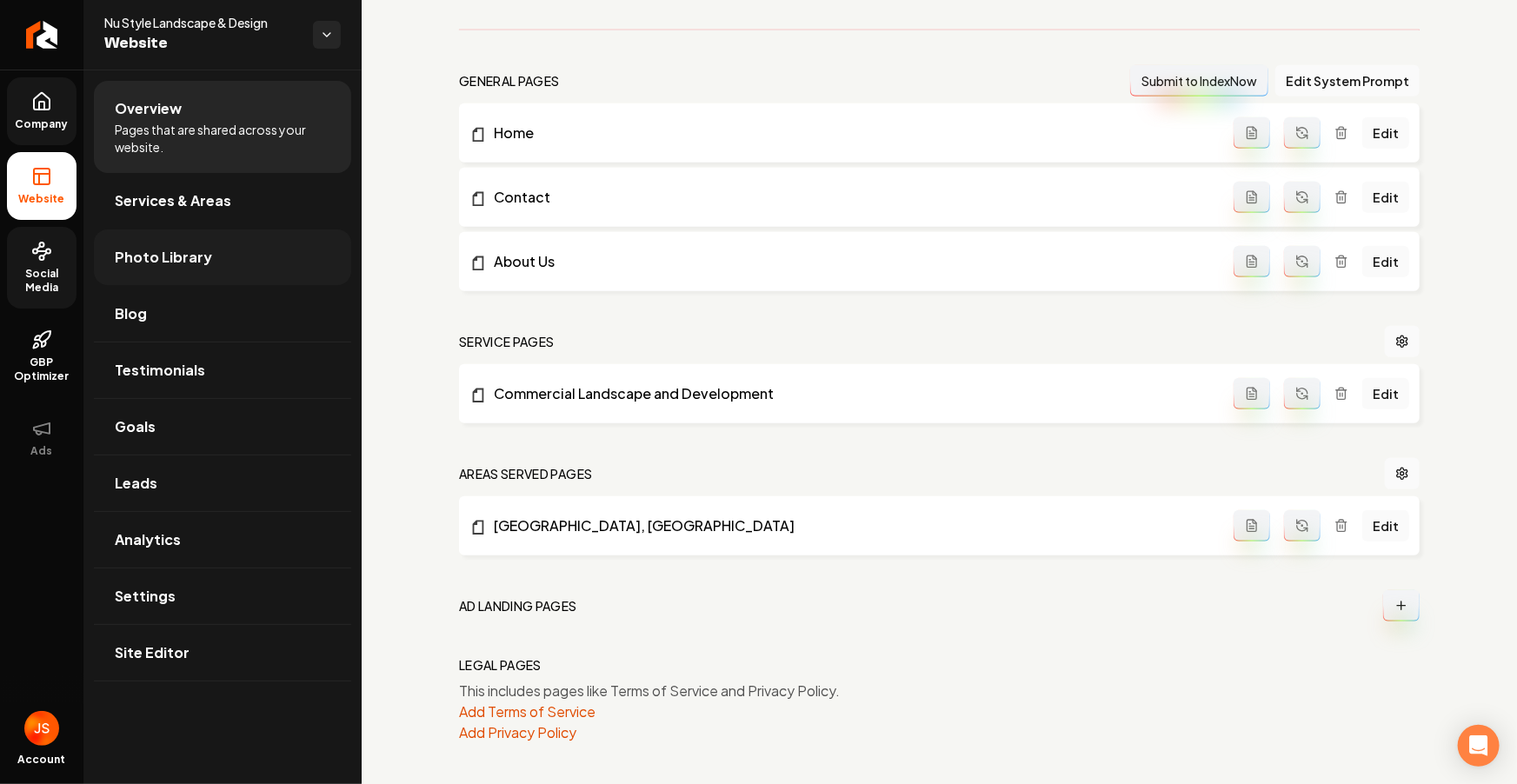
click at [152, 276] on link "Photo Library" at bounding box center [223, 257] width 257 height 55
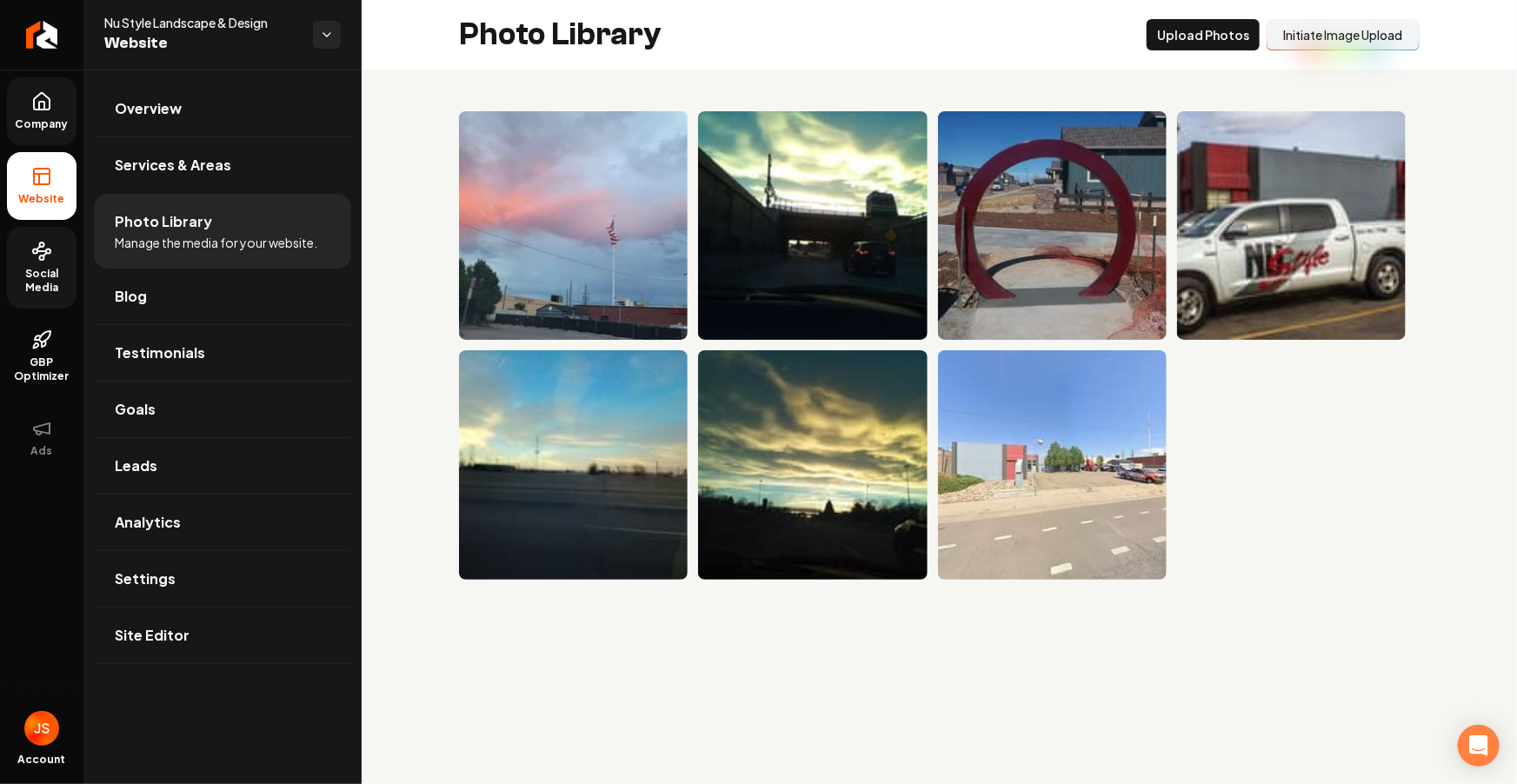
drag, startPoint x: 1190, startPoint y: 38, endPoint x: 1284, endPoint y: 51, distance: 94.9
click at [1285, 54] on div "Photo Library Upload Photos Initiate Image Upload" at bounding box center [939, 34] width 1155 height 69
click at [1285, 49] on button "Initiate Image Upload" at bounding box center [1343, 35] width 153 height 31
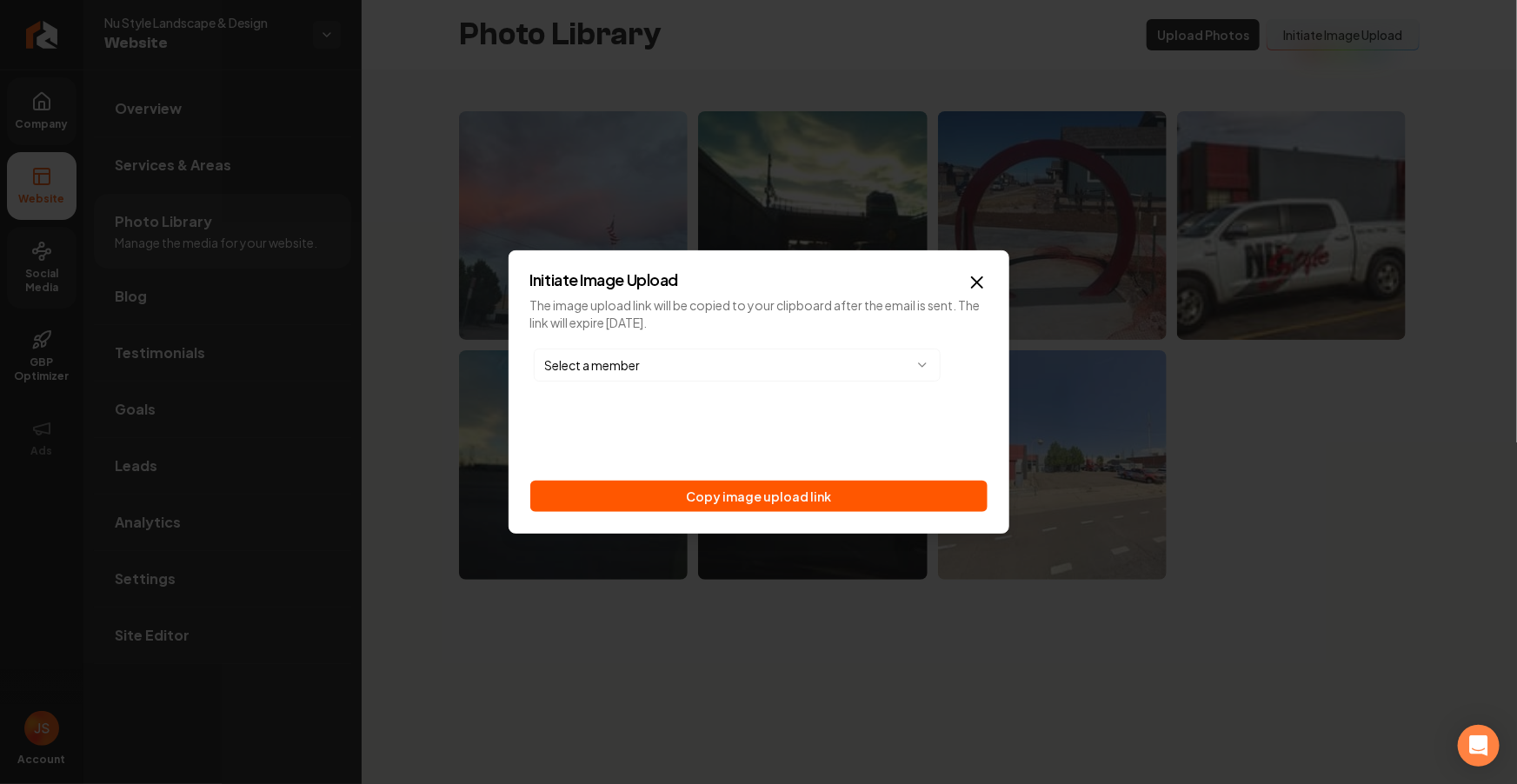
click at [812, 471] on div "Select a member Copy image upload link" at bounding box center [758, 428] width 457 height 167
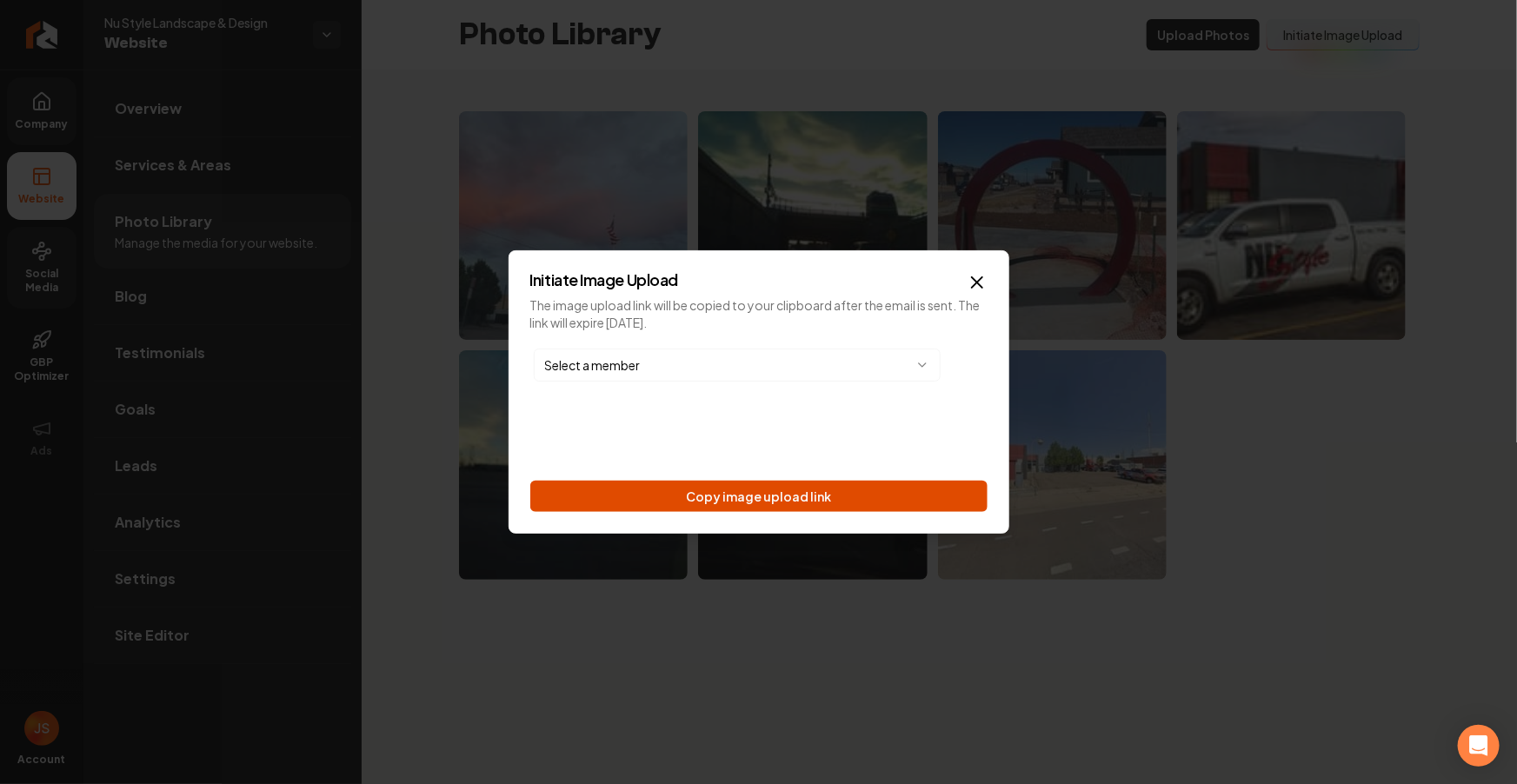
drag, startPoint x: 802, startPoint y: 504, endPoint x: 718, endPoint y: 271, distance: 247.7
click at [802, 503] on button "Copy image upload link" at bounding box center [758, 496] width 457 height 31
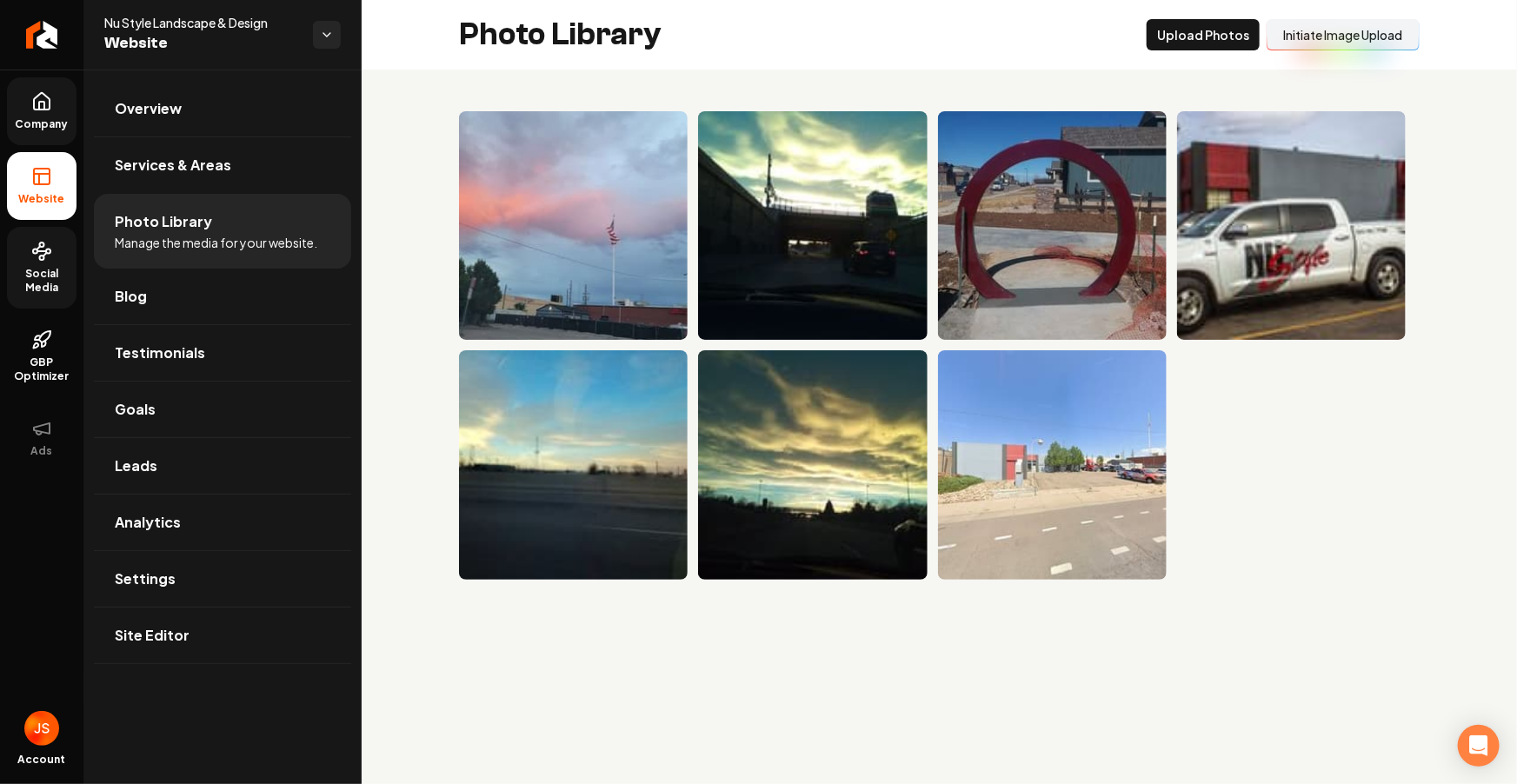
click at [59, 246] on link "Social Media" at bounding box center [42, 268] width 69 height 81
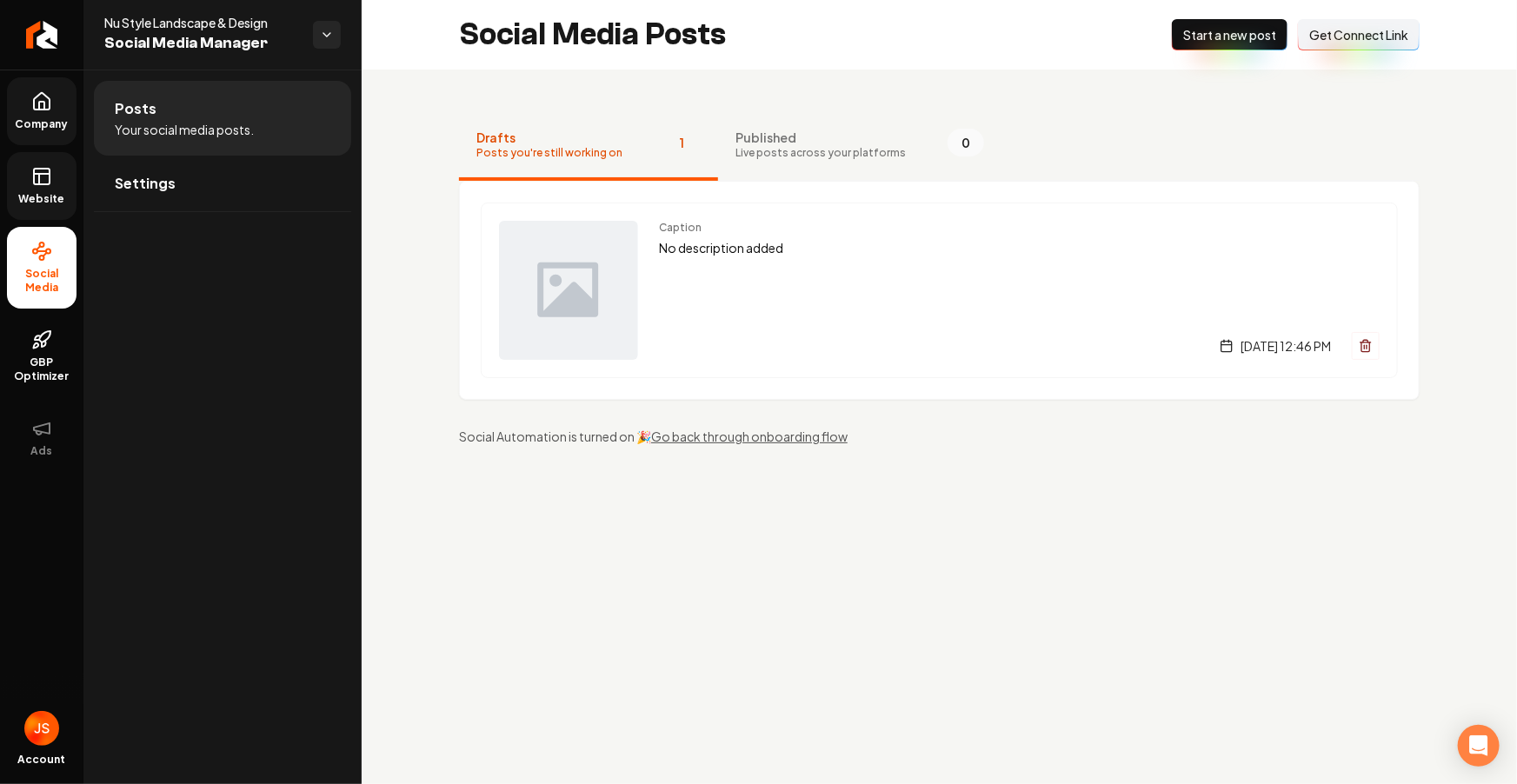
click at [1373, 43] on button "Connect Link Get Connect Link" at bounding box center [1359, 35] width 122 height 31
click at [47, 180] on icon at bounding box center [42, 176] width 21 height 21
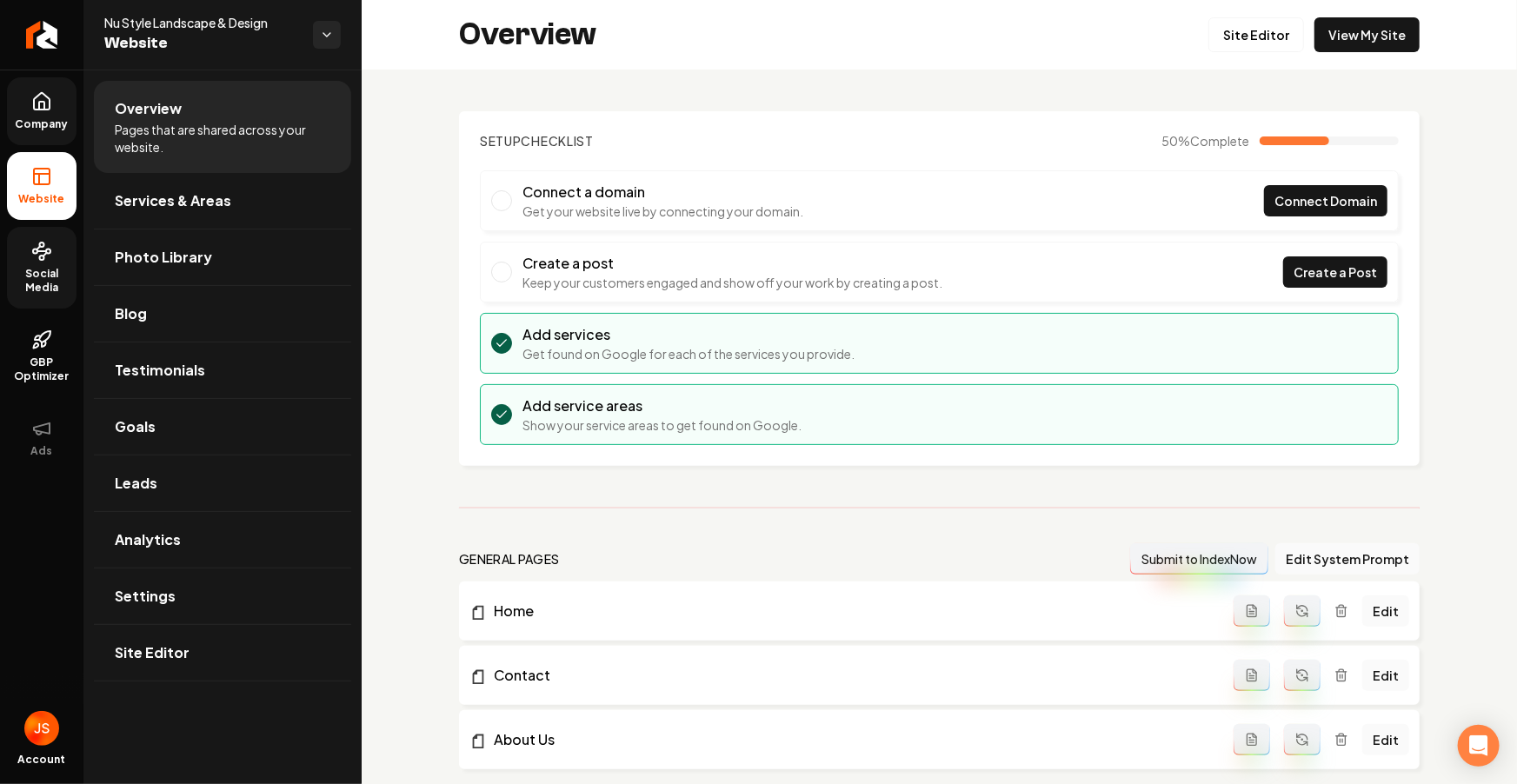
click at [72, 122] on span "Company" at bounding box center [42, 124] width 67 height 14
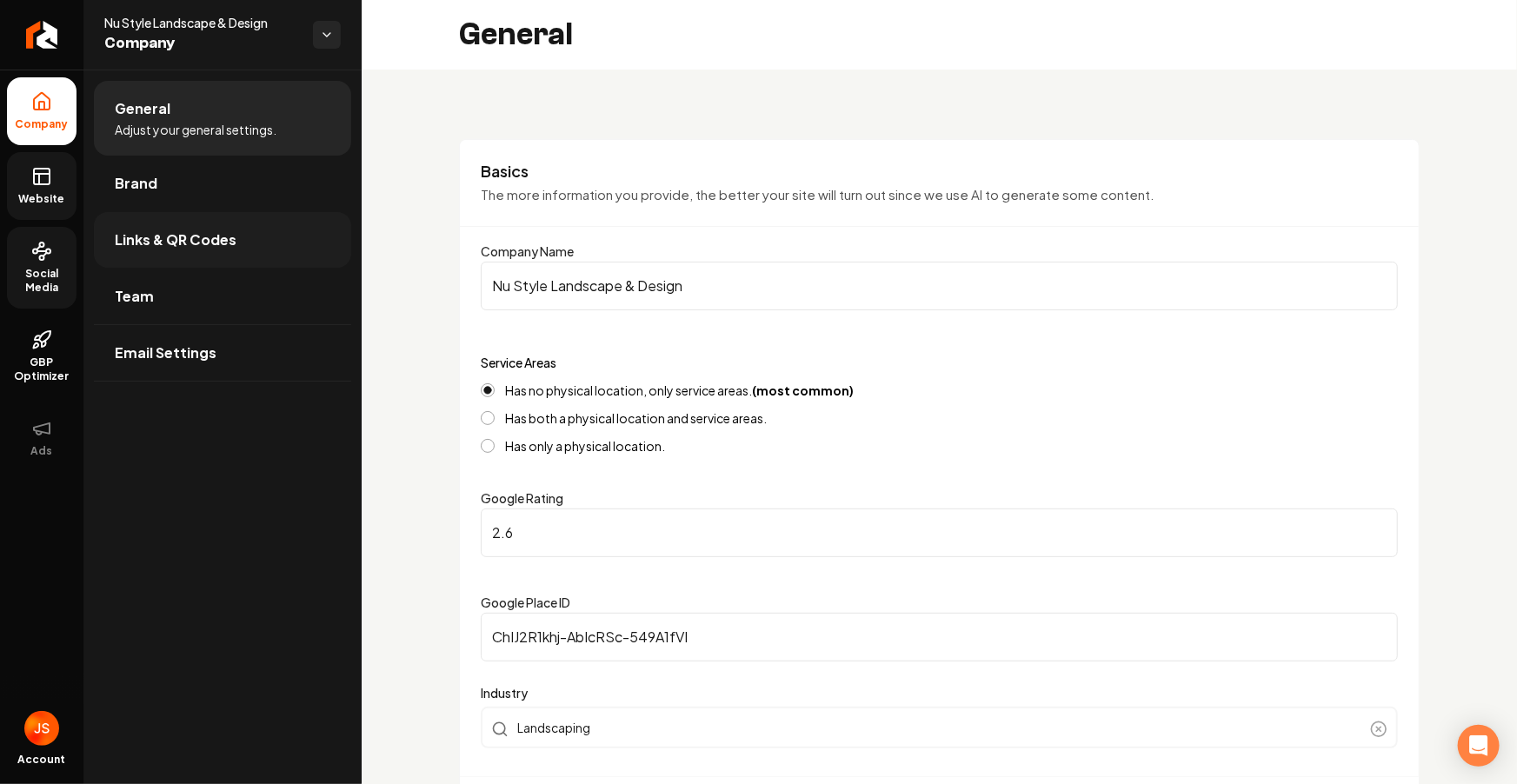
click at [176, 232] on span "Links & QR Codes" at bounding box center [176, 239] width 122 height 21
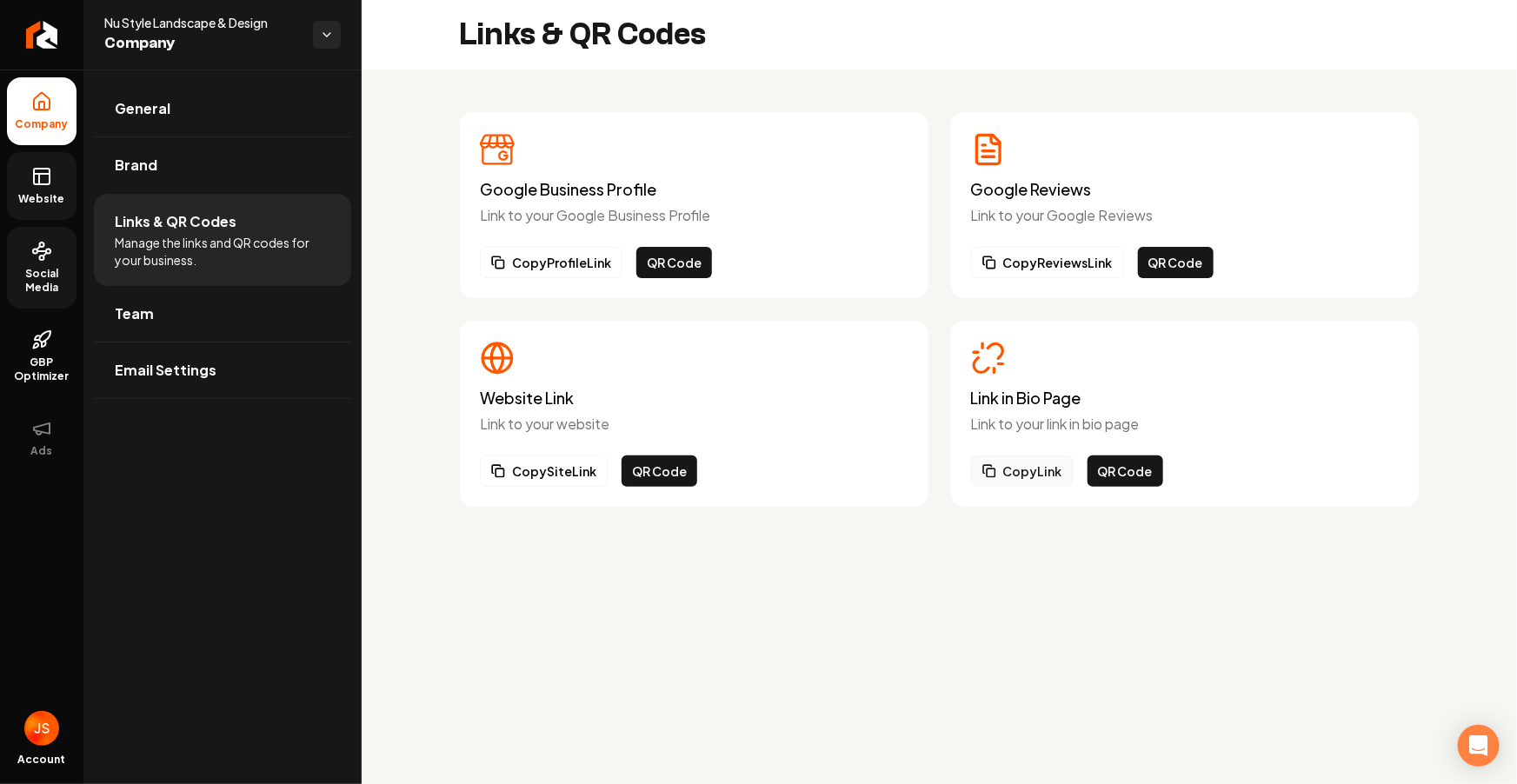
click at [1013, 470] on button "Copy Link" at bounding box center [1022, 471] width 103 height 31
click at [148, 111] on span "General" at bounding box center [142, 108] width 55 height 21
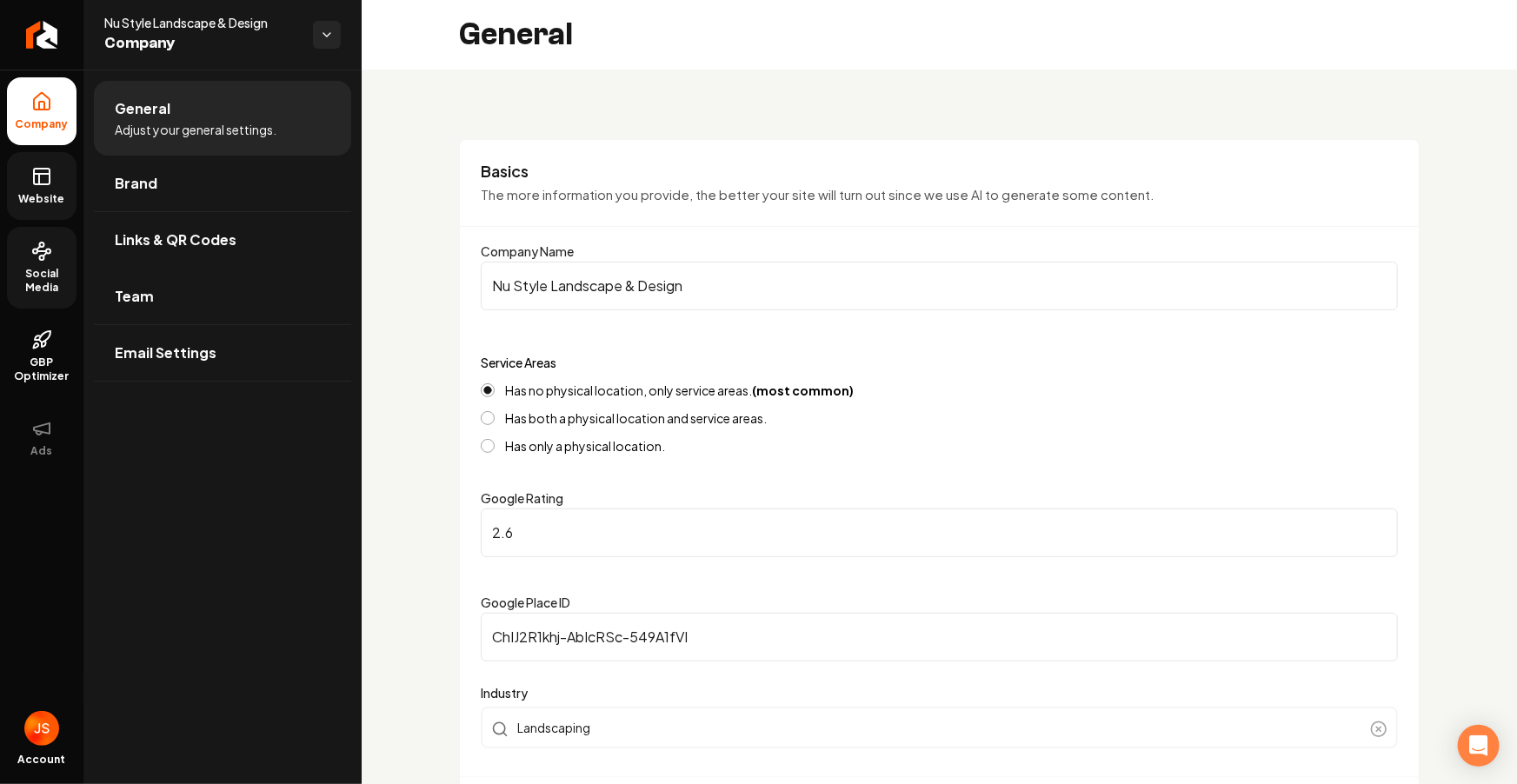
click at [674, 271] on input "Nu Style Landscape & Design" at bounding box center [939, 285] width 916 height 49
click at [685, 279] on input "Nu Style Landscape & Design" at bounding box center [939, 285] width 916 height 49
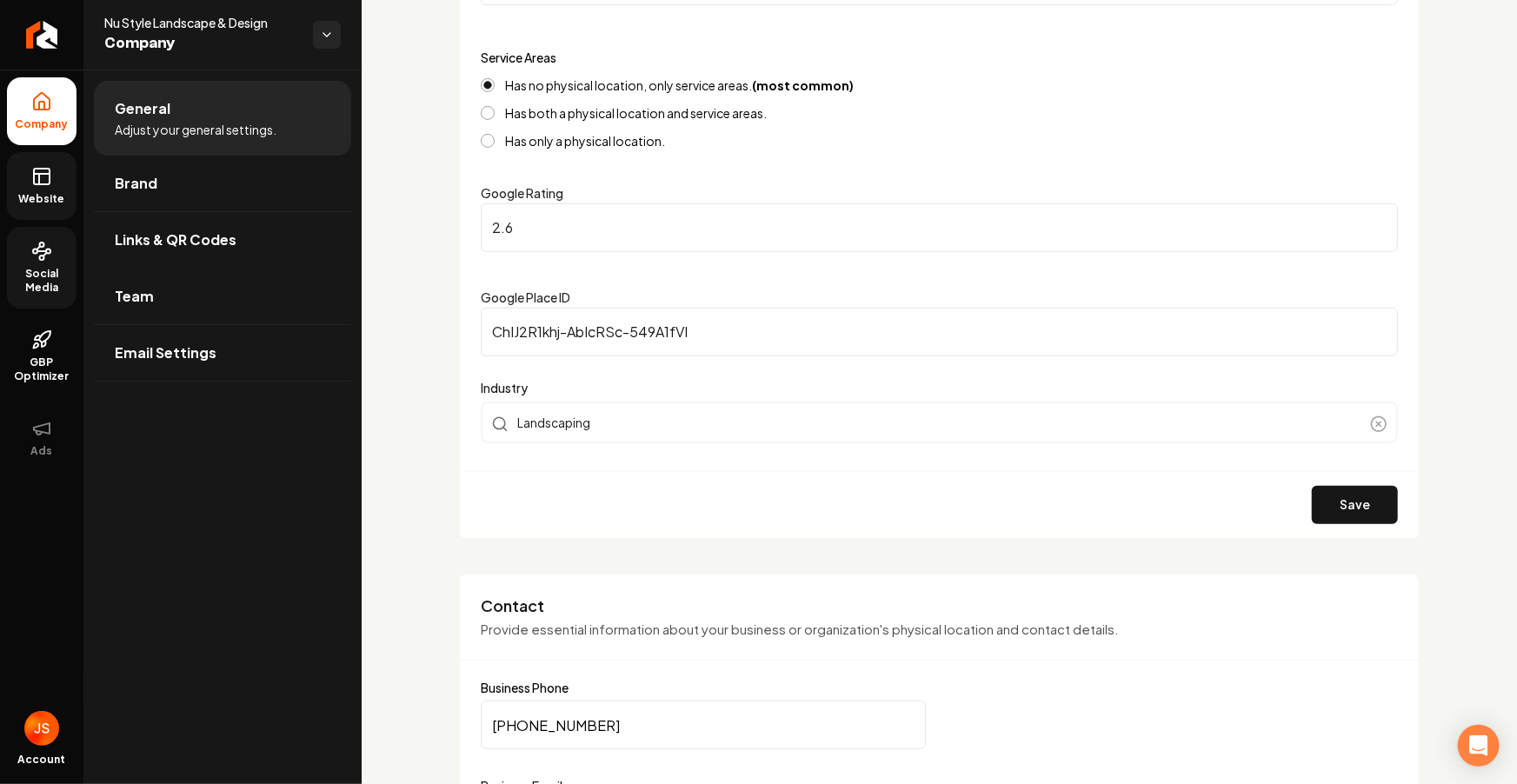
scroll to position [325, 0]
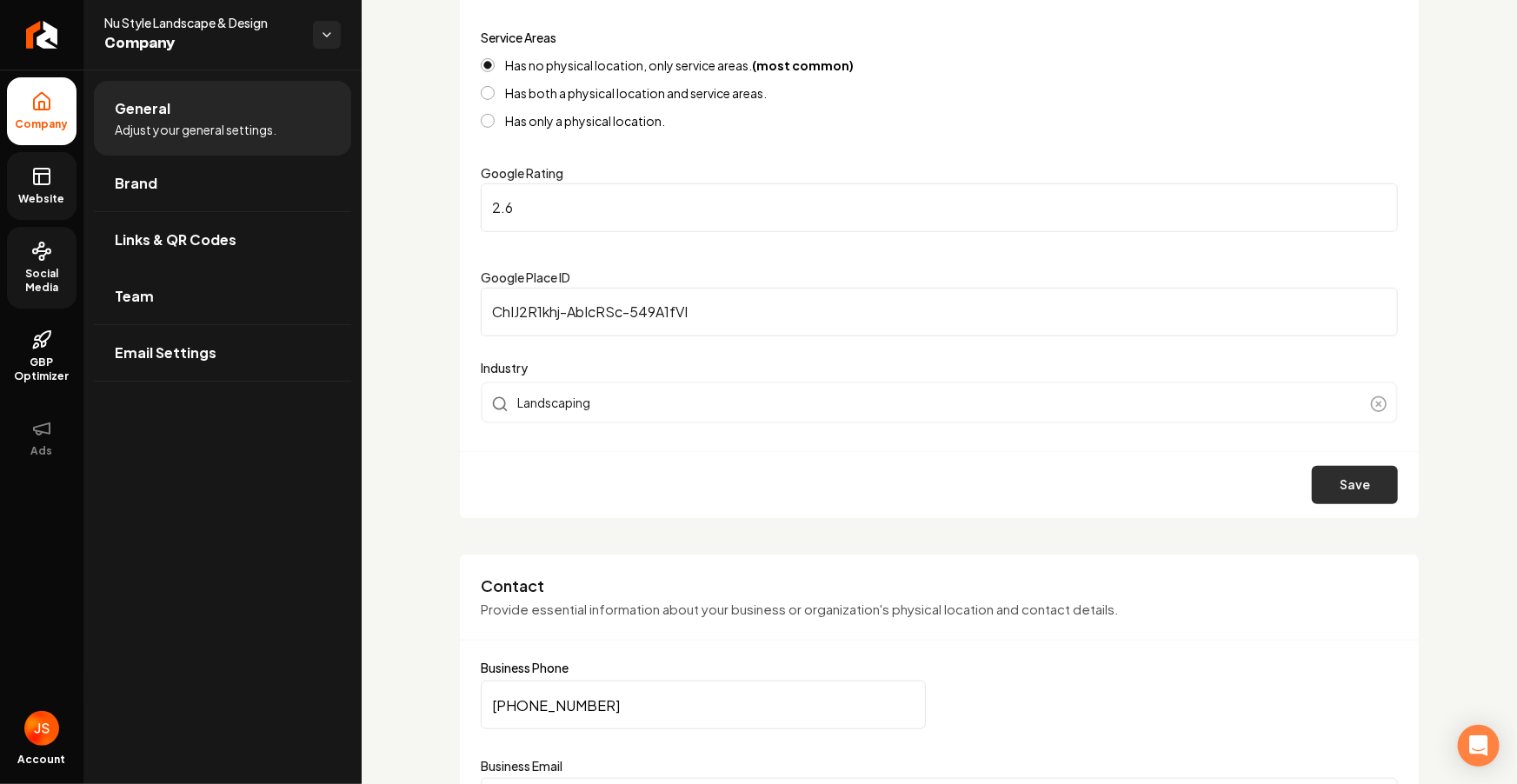
type input "Nu Style Landscape & Development"
click at [1340, 475] on button "Save" at bounding box center [1354, 484] width 86 height 38
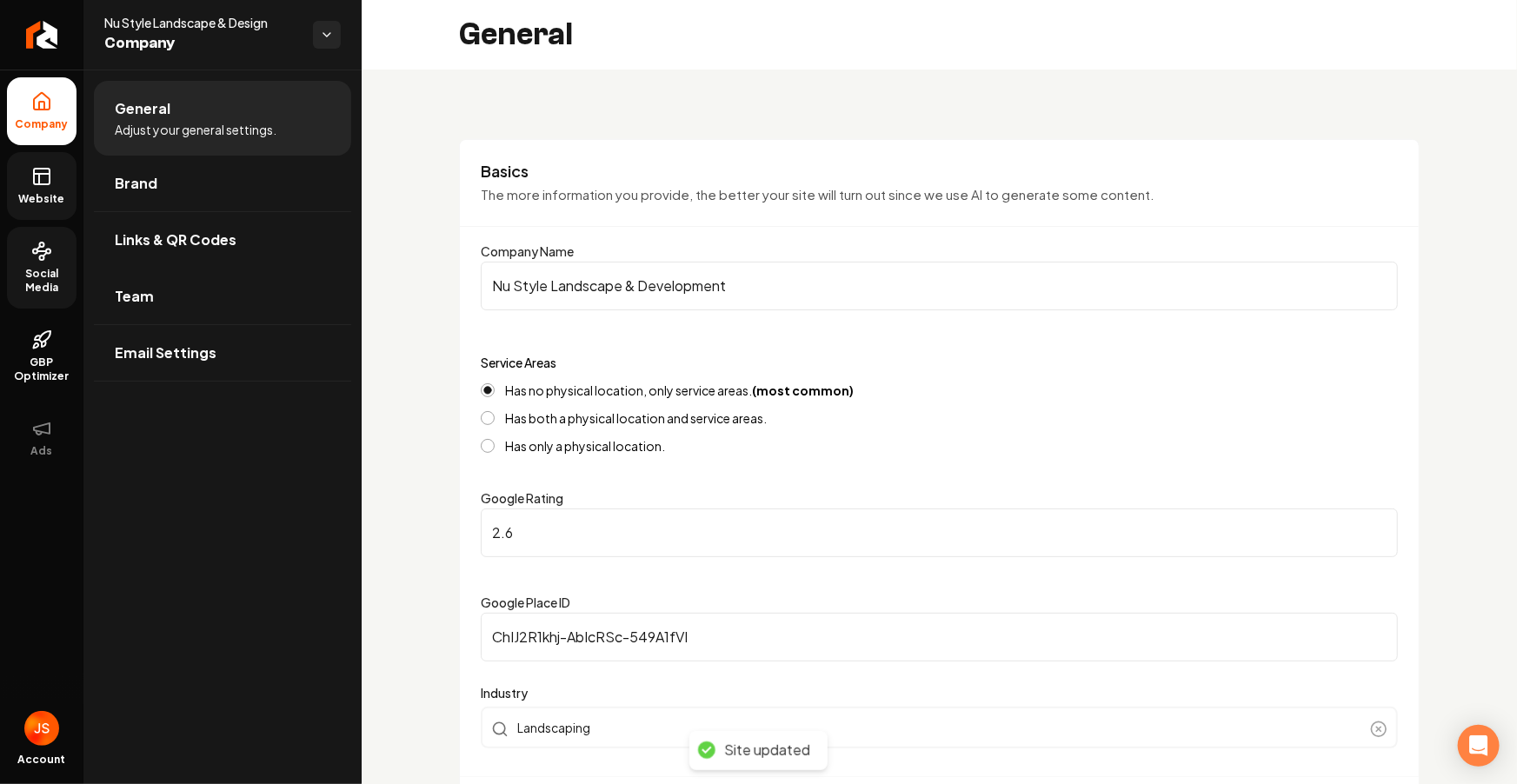
click at [659, 283] on input "Nu Style Landscape & Development" at bounding box center [939, 285] width 916 height 49
click at [39, 175] on icon at bounding box center [39, 178] width 0 height 10
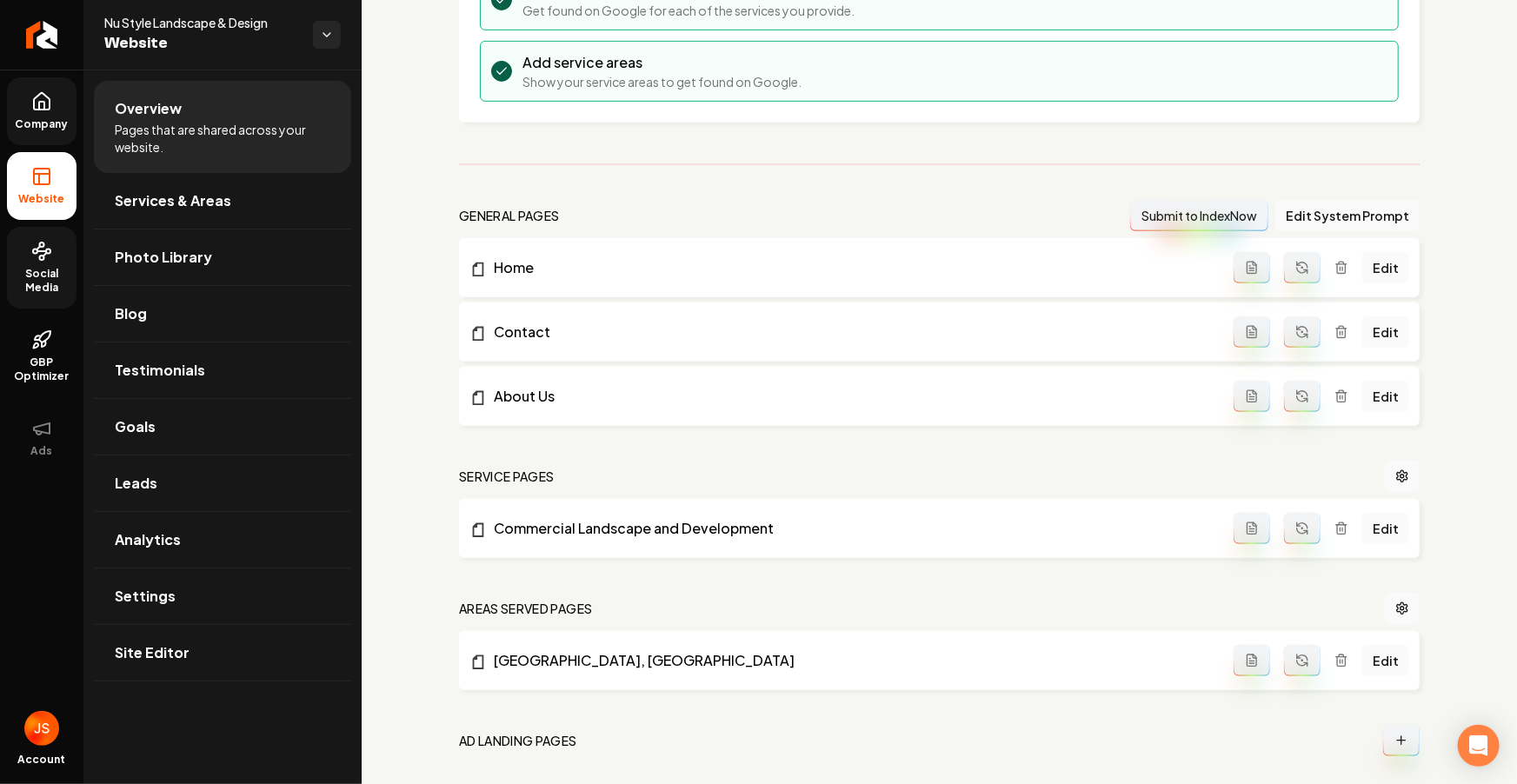
scroll to position [477, 0]
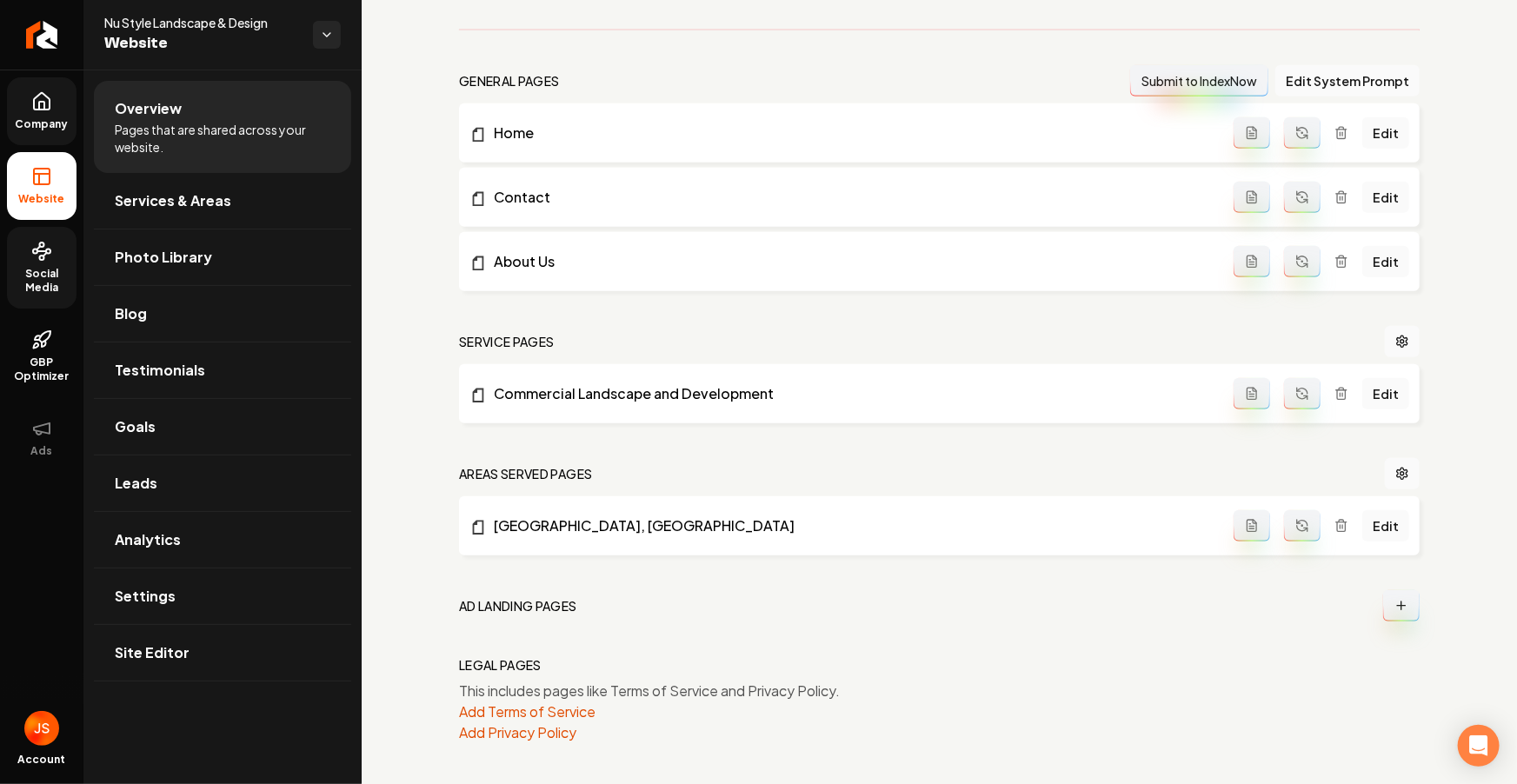
click at [65, 127] on span "Company" at bounding box center [42, 124] width 67 height 14
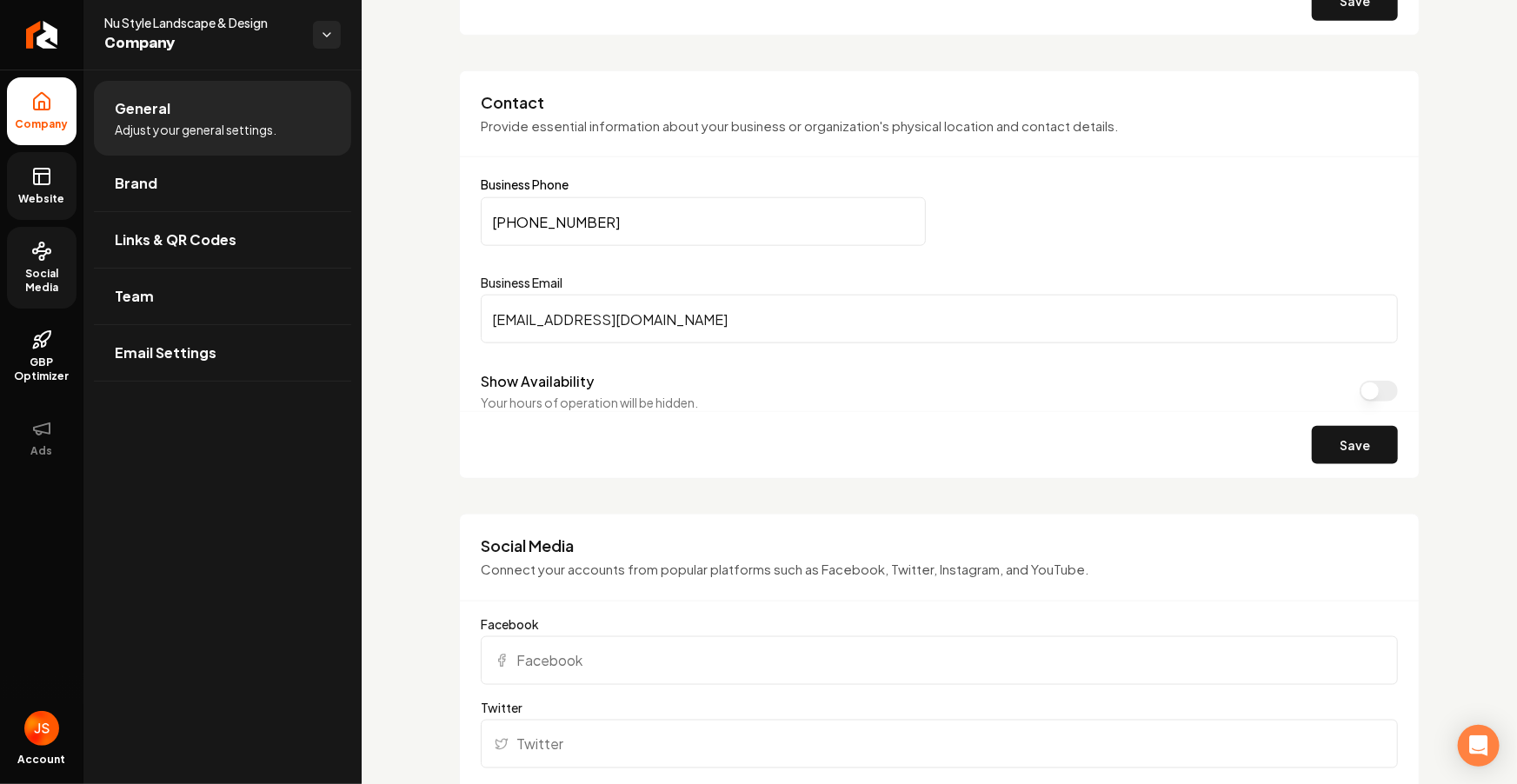
scroll to position [1140, 0]
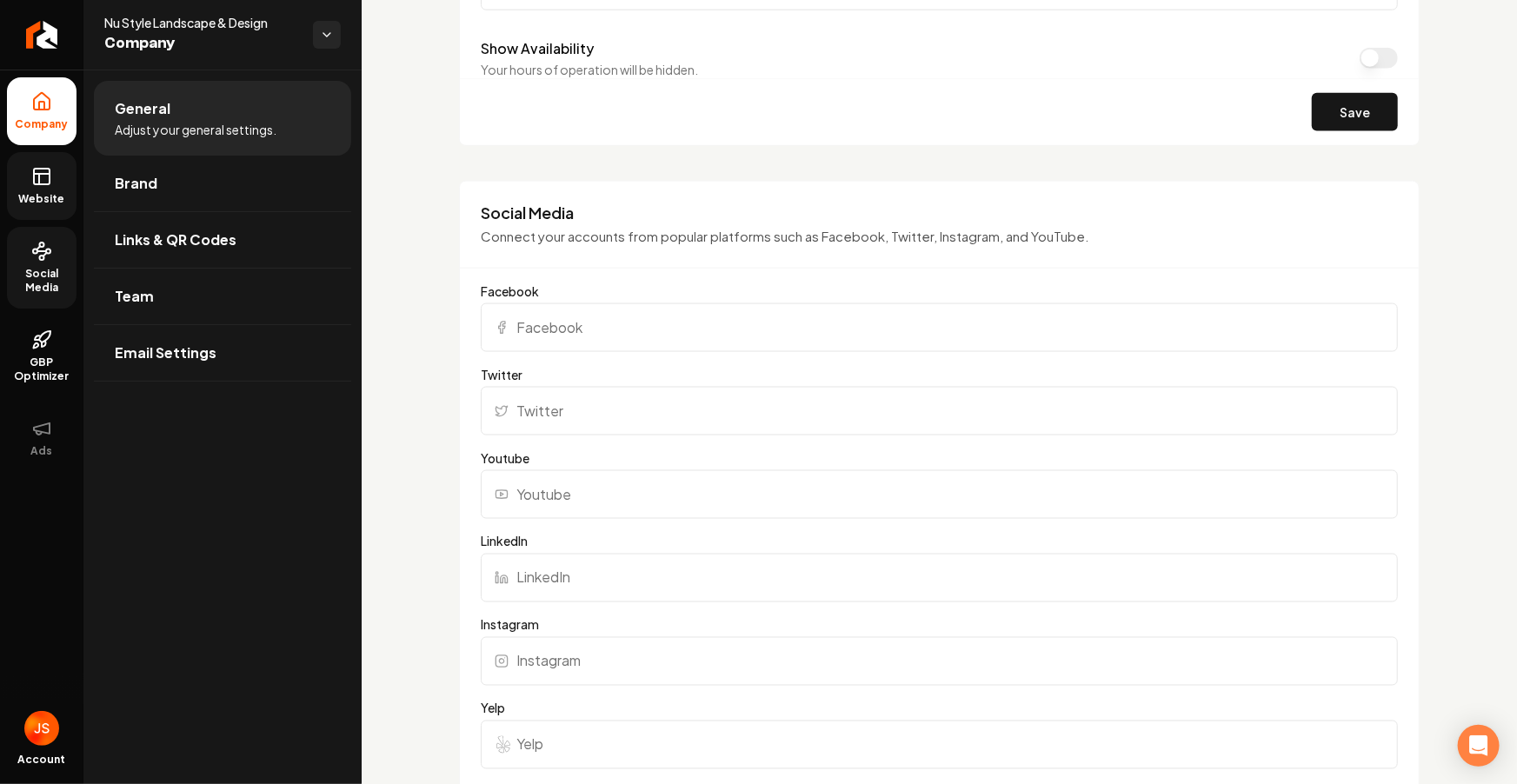
click at [540, 333] on input "Facebook" at bounding box center [939, 327] width 916 height 49
click at [674, 308] on input "Facebook" at bounding box center [939, 327] width 916 height 49
click at [657, 317] on input "Facebook" at bounding box center [939, 327] width 916 height 49
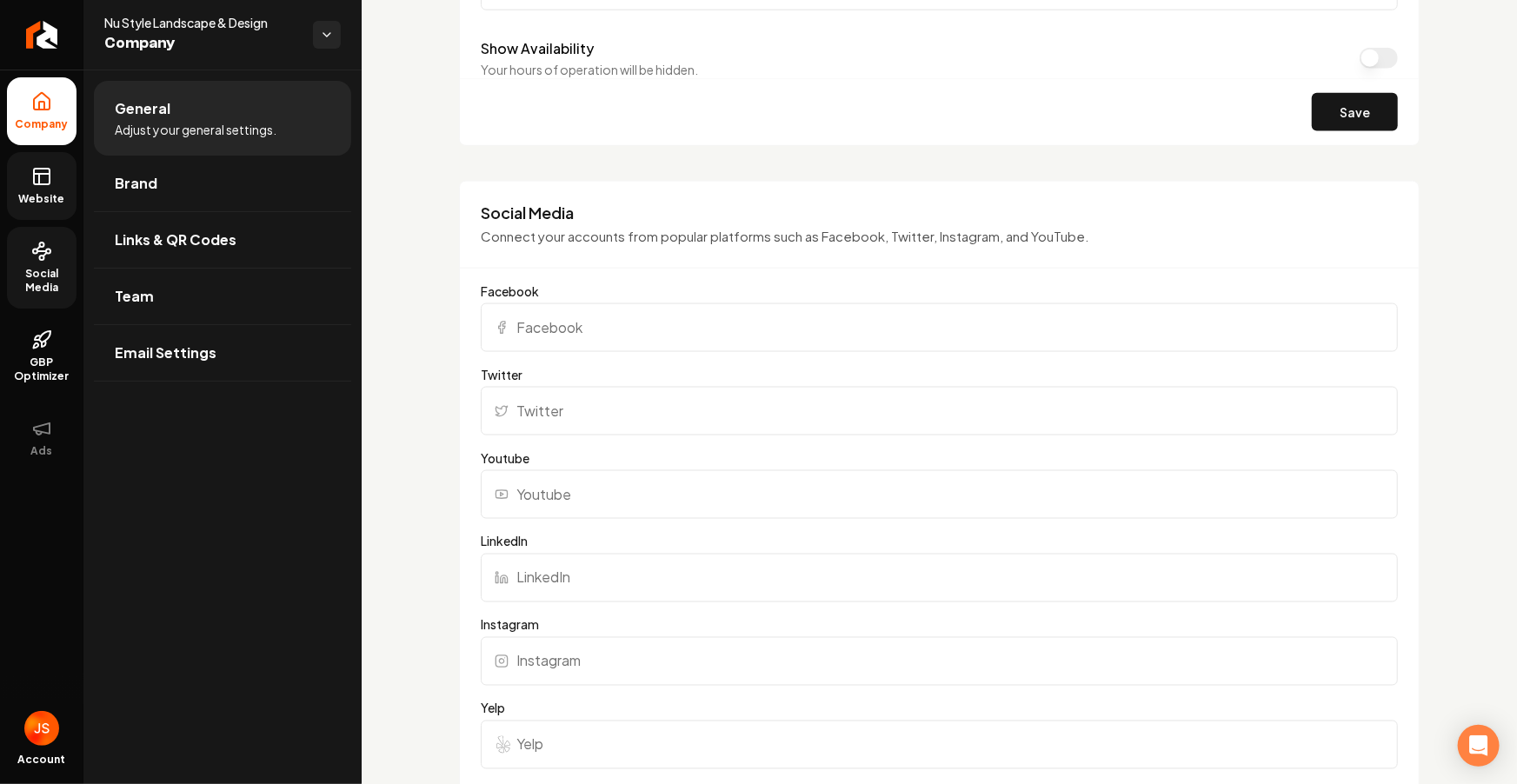
click at [657, 317] on input "Facebook" at bounding box center [939, 327] width 916 height 49
click at [625, 397] on input "Twitter" at bounding box center [939, 411] width 916 height 49
click at [604, 353] on form "Facebook Twitter Youtube LinkedIn Instagram Yelp TikTok Pinterest Nextdoor Bett…" at bounding box center [939, 747] width 916 height 929
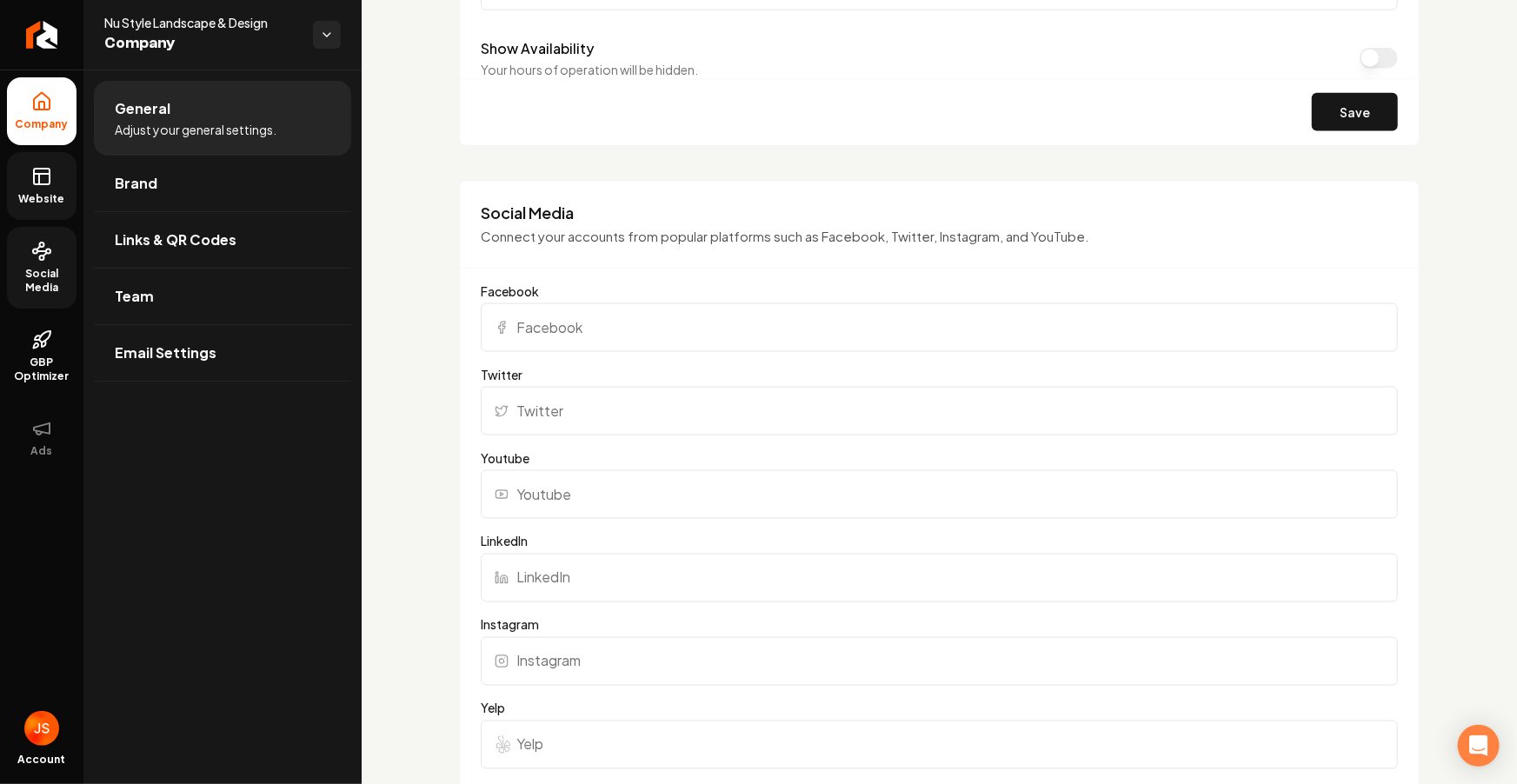
click at [597, 337] on input "Facebook" at bounding box center [939, 327] width 916 height 49
click at [589, 330] on input "Facebook" at bounding box center [939, 327] width 916 height 49
paste input "Nu Style Landscape & Development"
type input "Nu Style Landscape & Development"
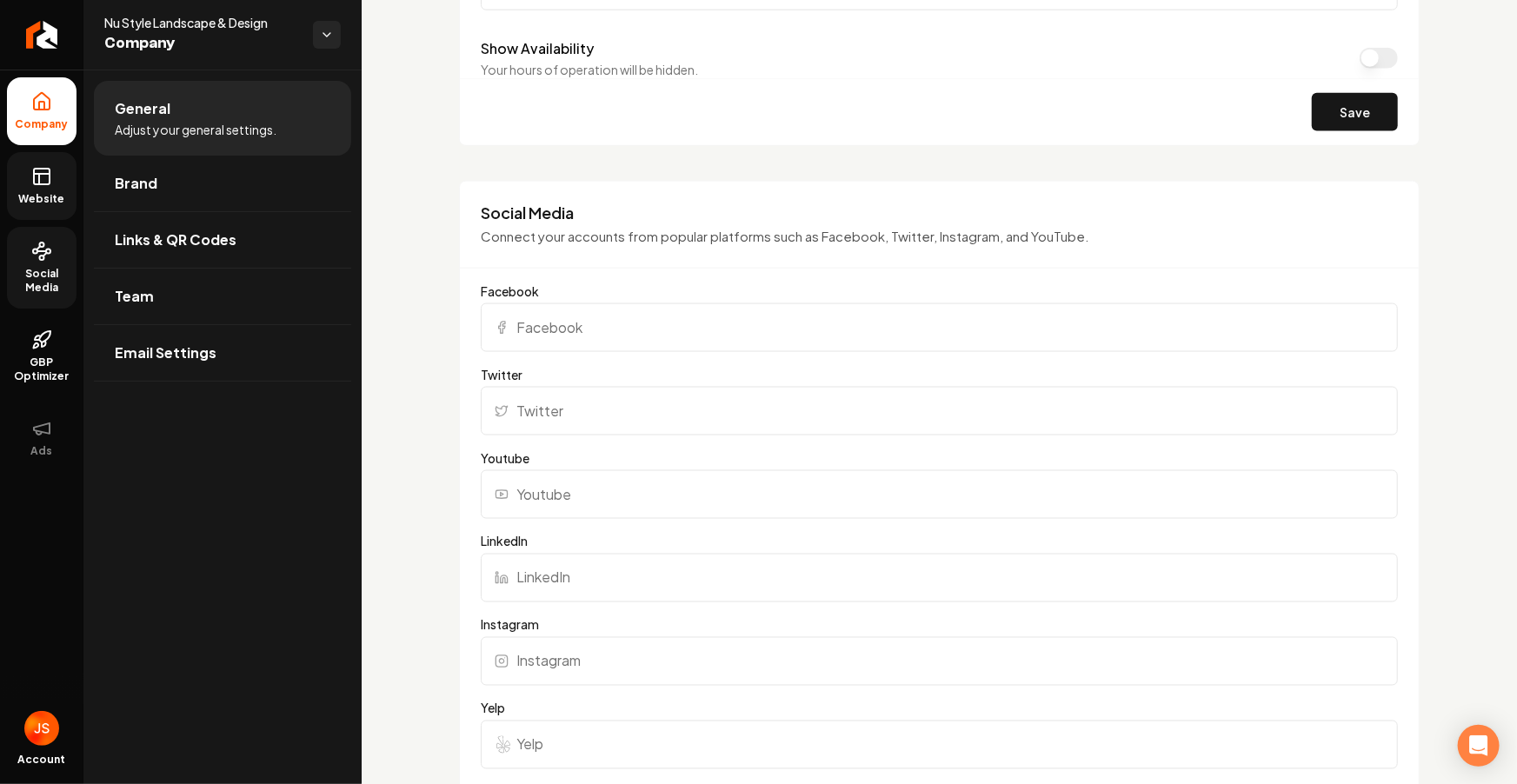
paste input "https://www.facebook.com/nustylelandscape/"
type input "https://www.facebook.com/nustylelandscape/"
click at [888, 268] on div "Social Media Connect your accounts from popular platforms such as Facebook, Twi…" at bounding box center [940, 696] width 961 height 1031
click at [568, 574] on input "LinkedIn" at bounding box center [939, 577] width 916 height 49
paste input "https://www.linkedin.com/in/nu-style-landscape-and-development-llc-a9b5b6192/"
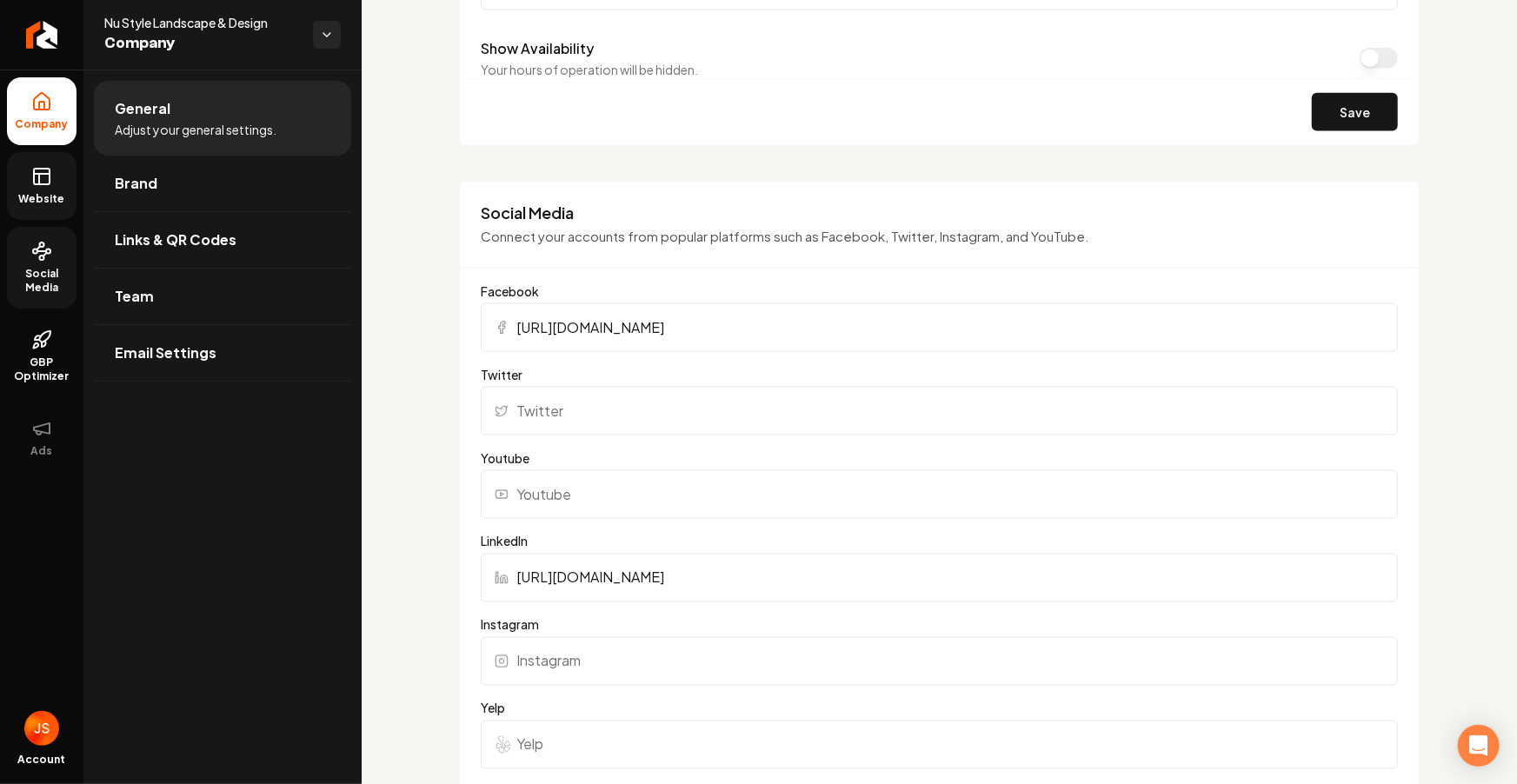
type input "https://www.linkedin.com/in/nu-style-landscape-and-development-llc-a9b5b6192/"
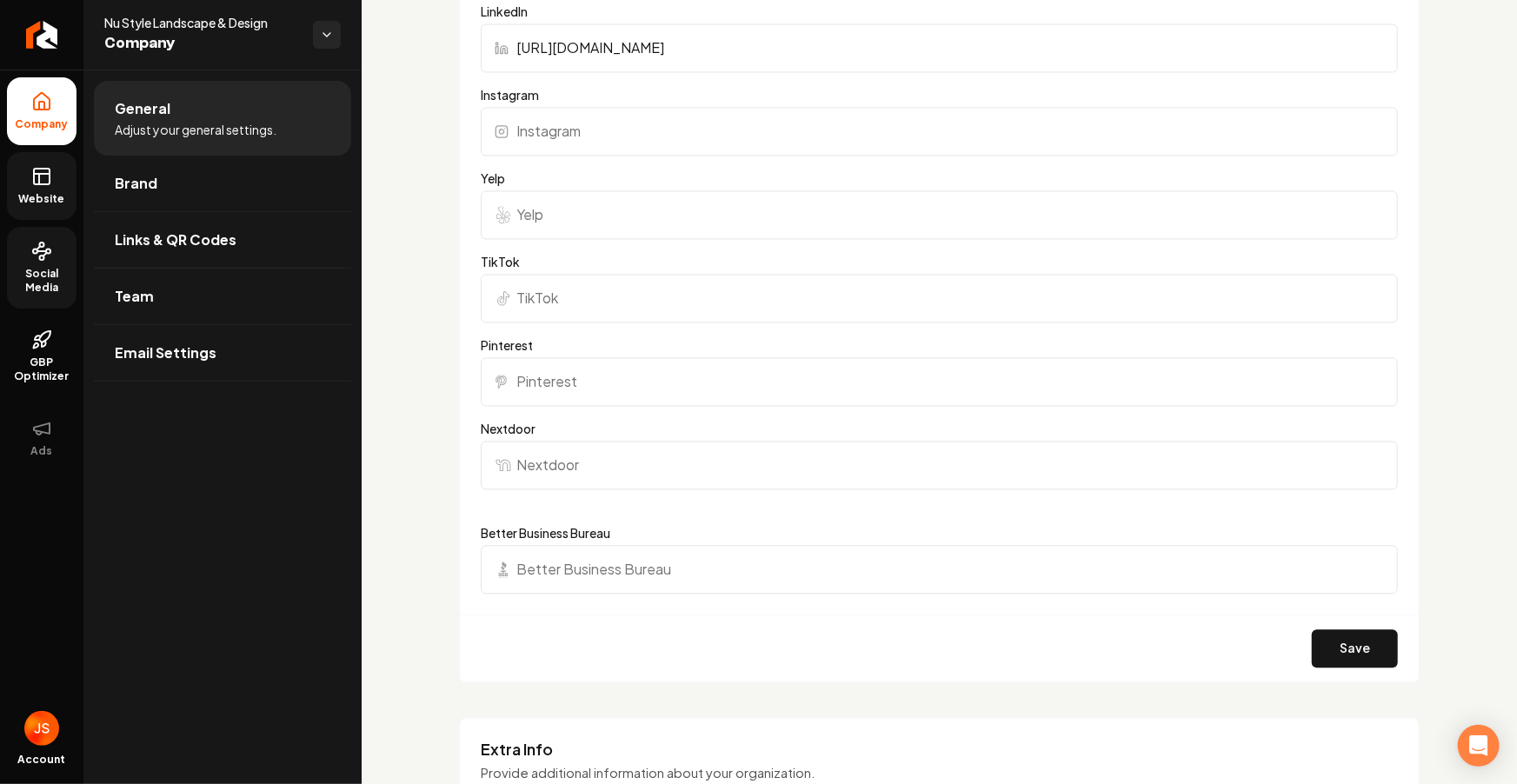
scroll to position [1124, 0]
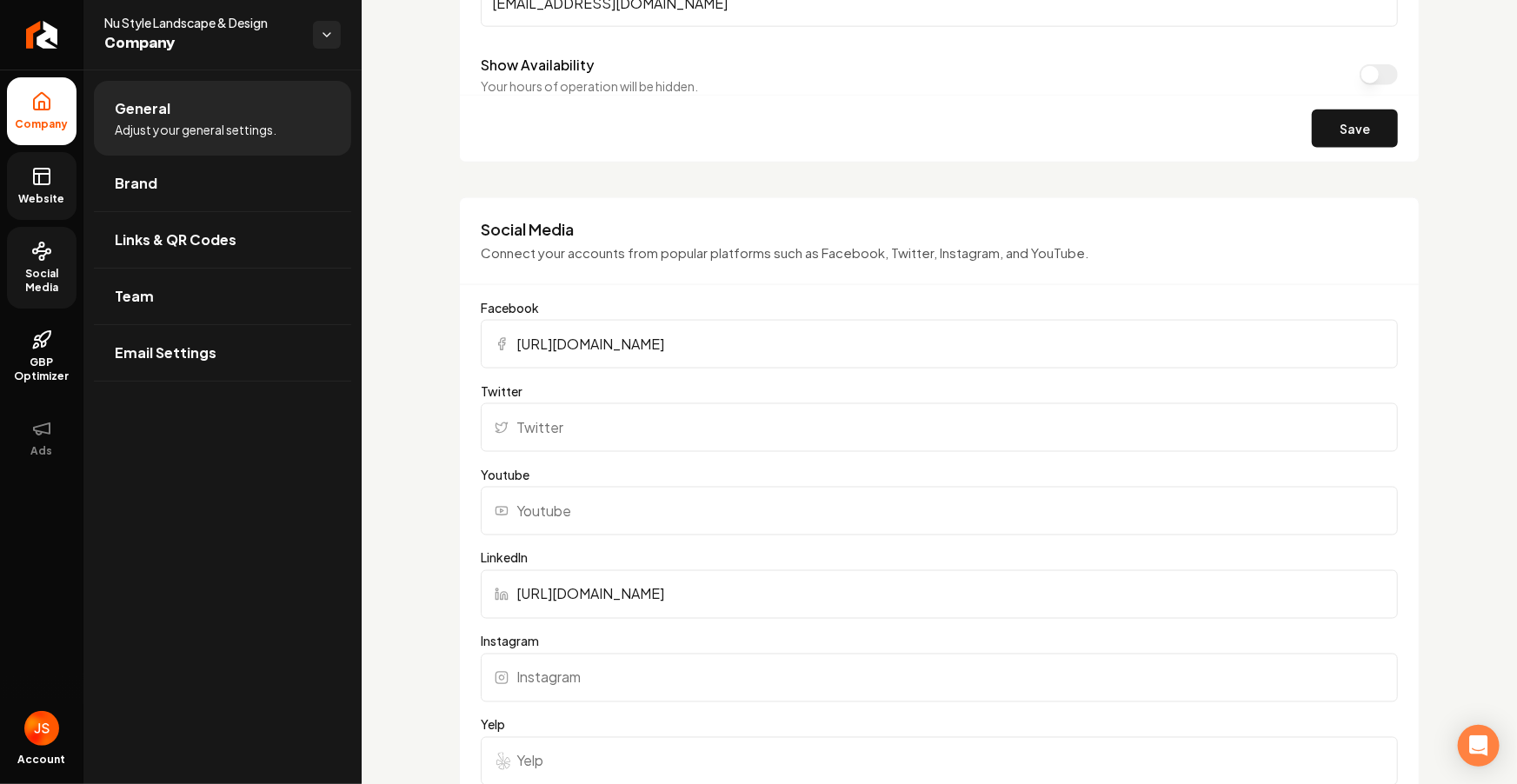
click at [530, 440] on input "Twitter" at bounding box center [939, 428] width 916 height 49
click at [618, 509] on input "Youtube" at bounding box center [939, 511] width 916 height 49
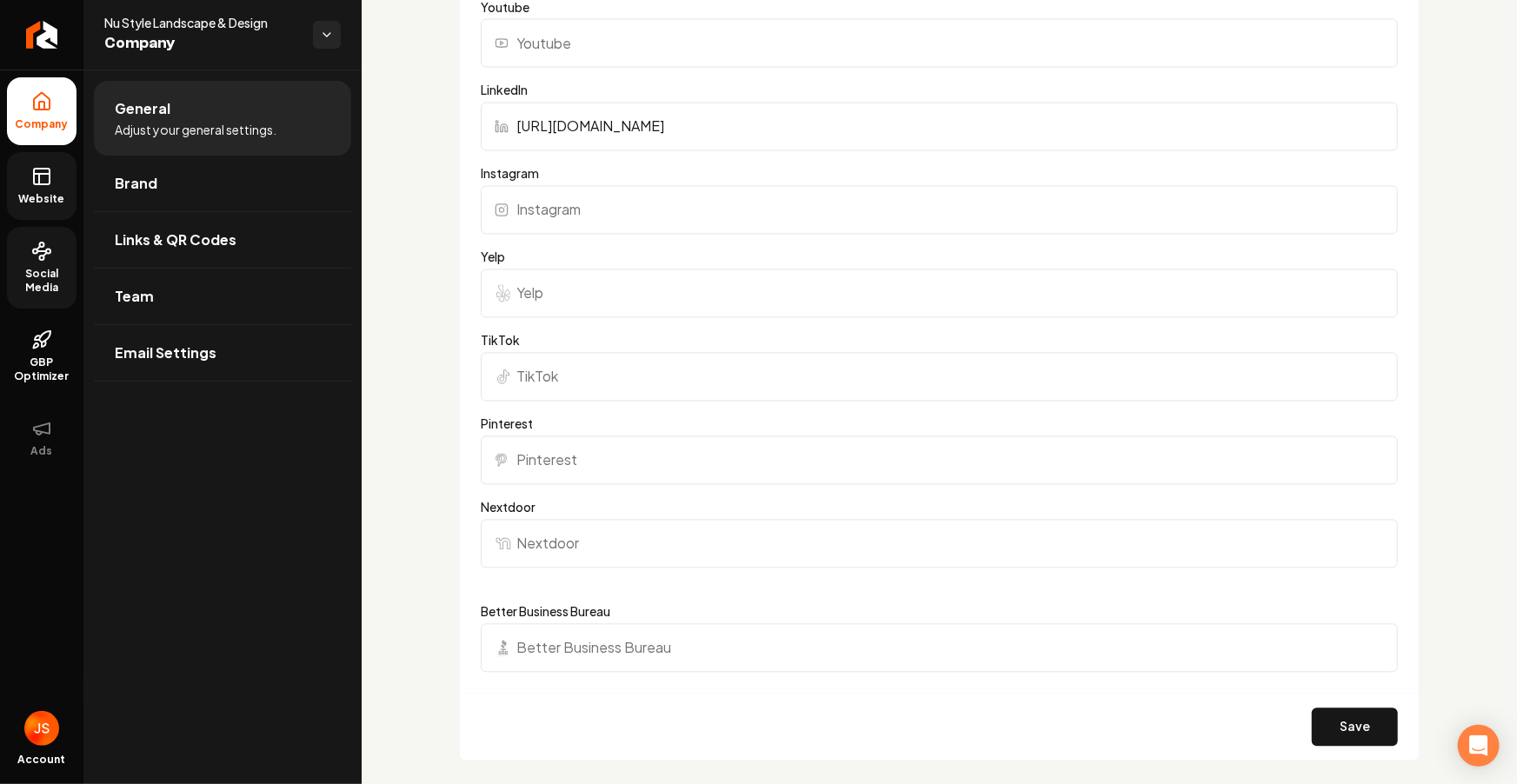
scroll to position [1597, 0]
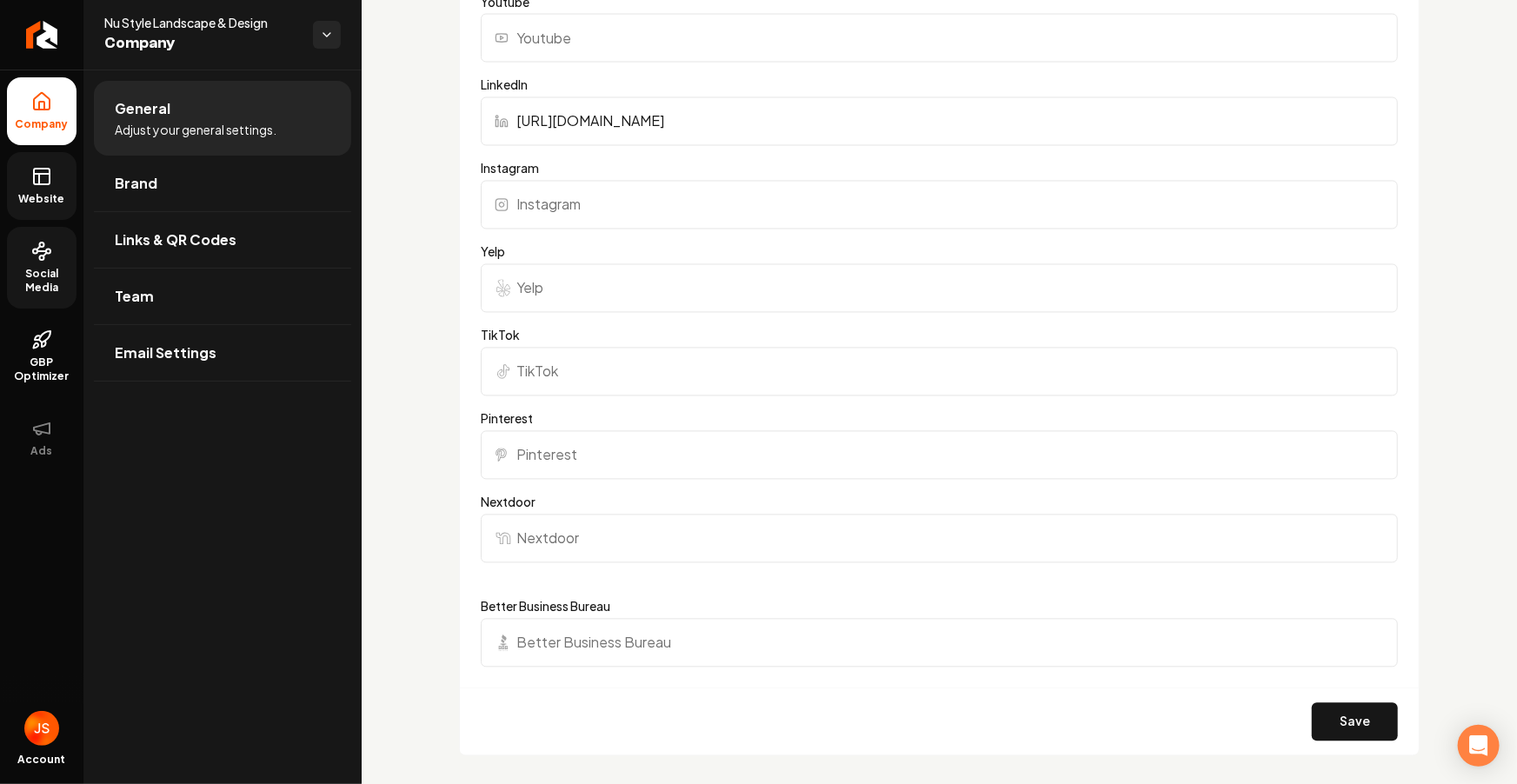
click at [551, 218] on input "Instagram" at bounding box center [939, 205] width 916 height 49
paste input "https://www.instagram.com/nustylelandscape/"
type input "https://www.instagram.com/nustylelandscape/"
click at [445, 257] on div "Basics The more information you provide, the better your site will turn out sin…" at bounding box center [939, 53] width 1155 height 3160
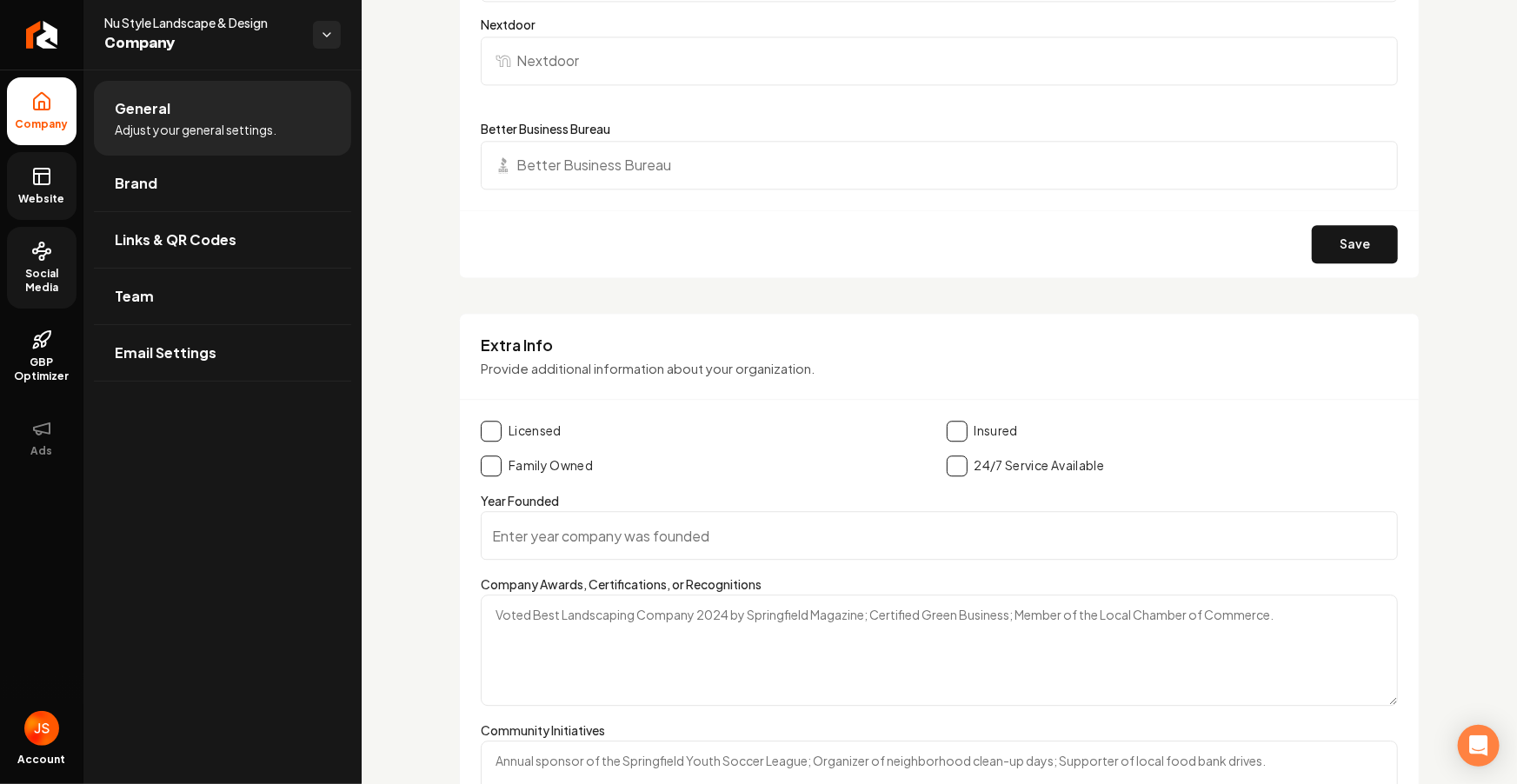
scroll to position [2269, 0]
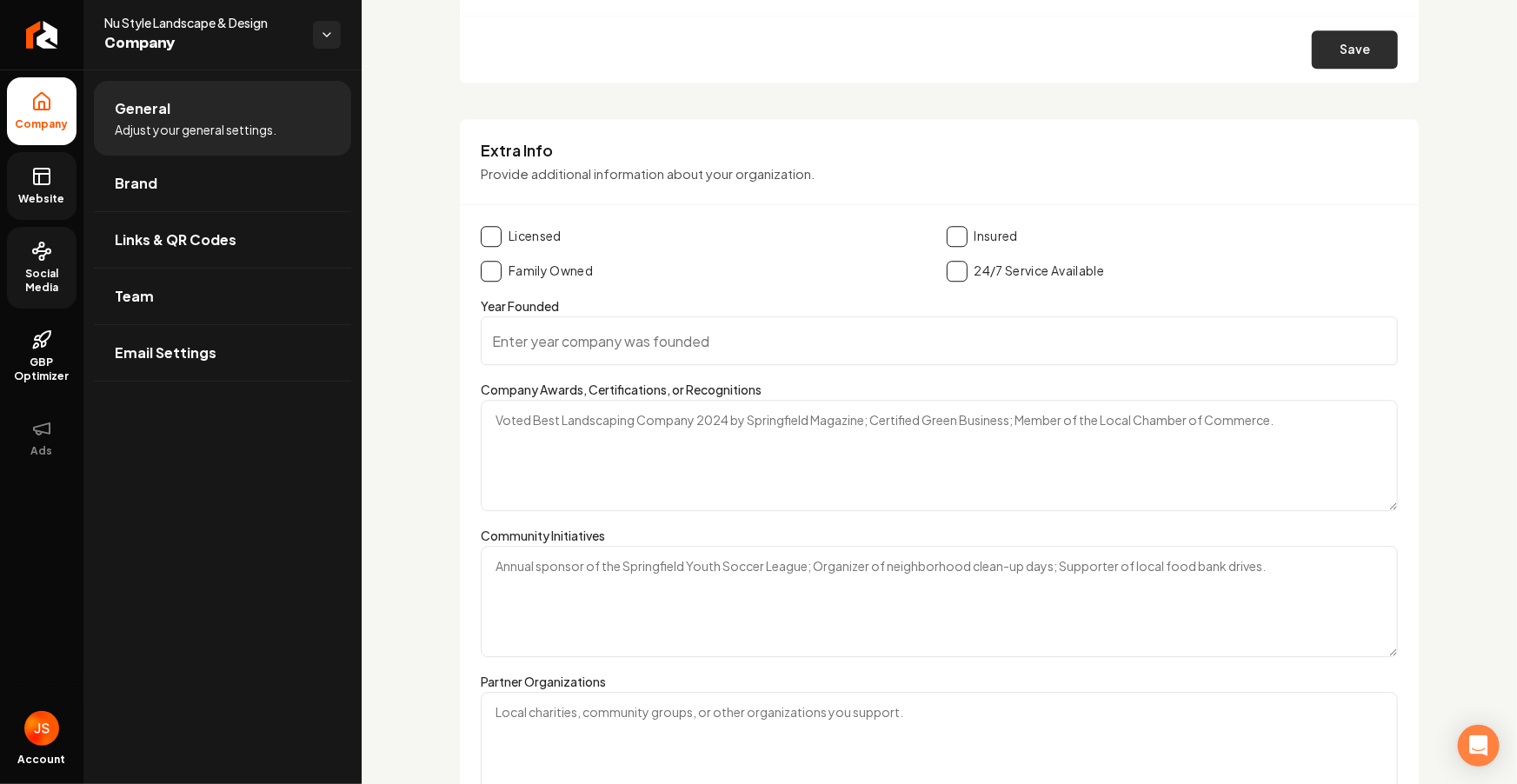
click at [1342, 57] on button "Save" at bounding box center [1354, 49] width 86 height 38
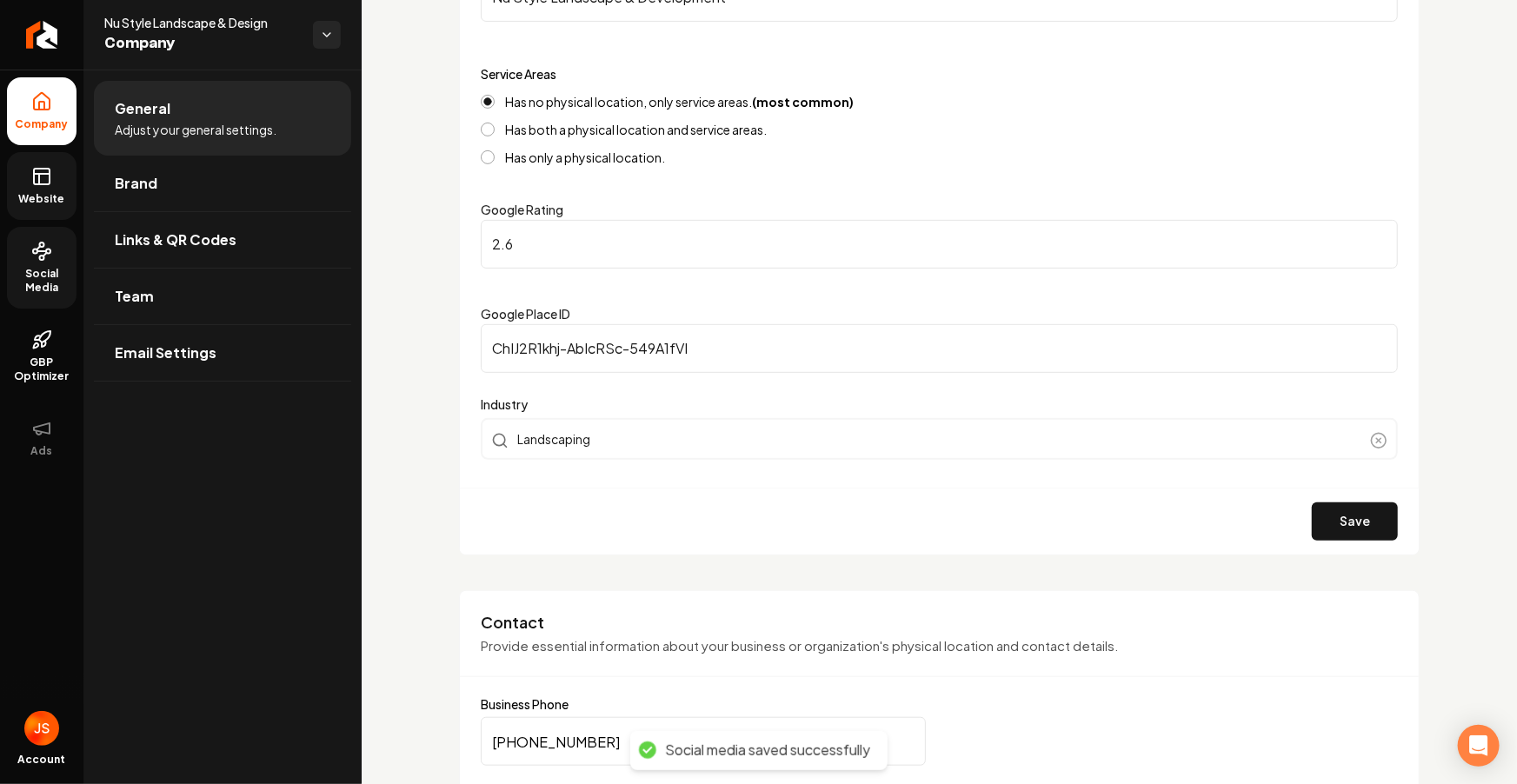
scroll to position [283, 0]
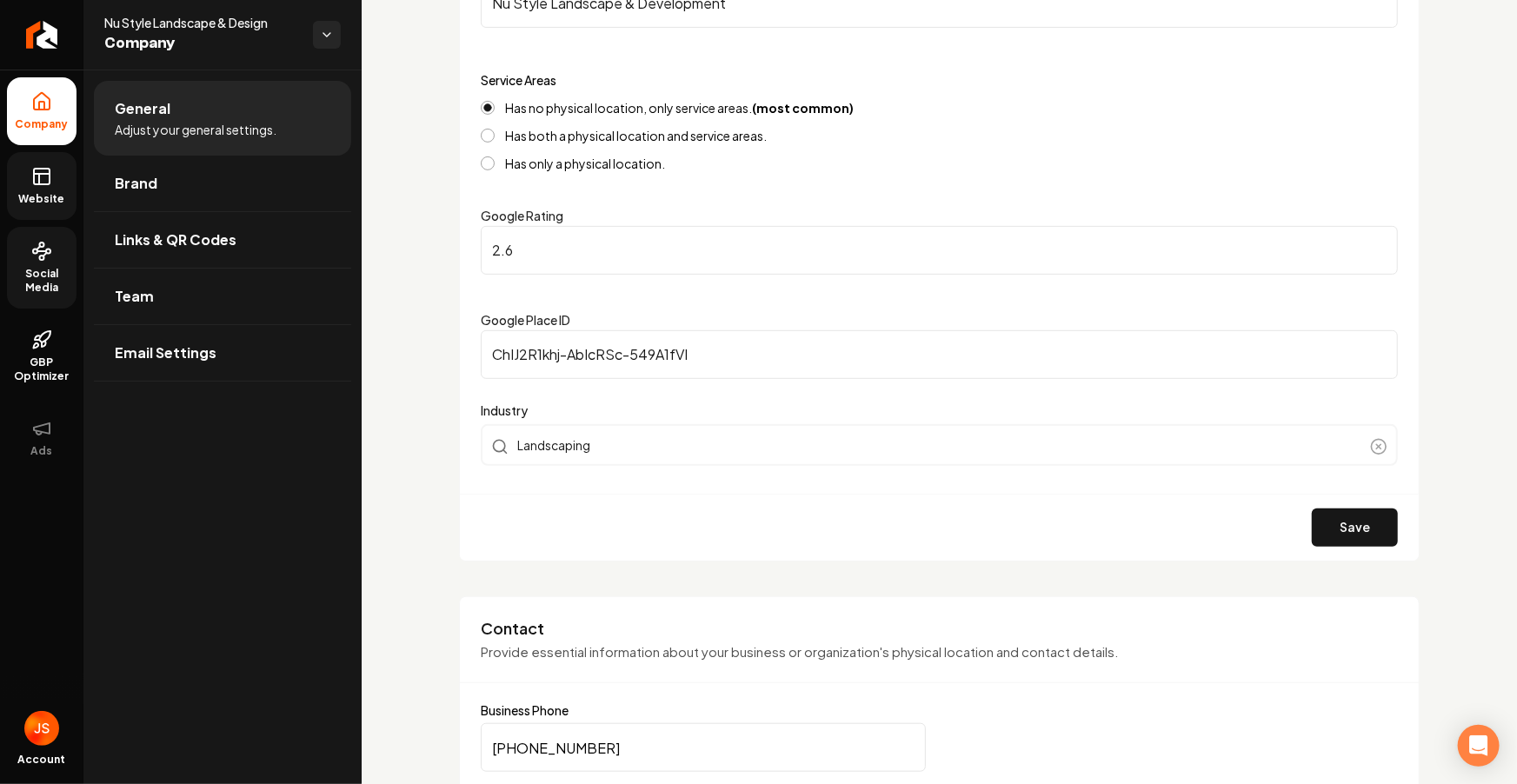
click at [46, 188] on link "Website" at bounding box center [42, 186] width 69 height 67
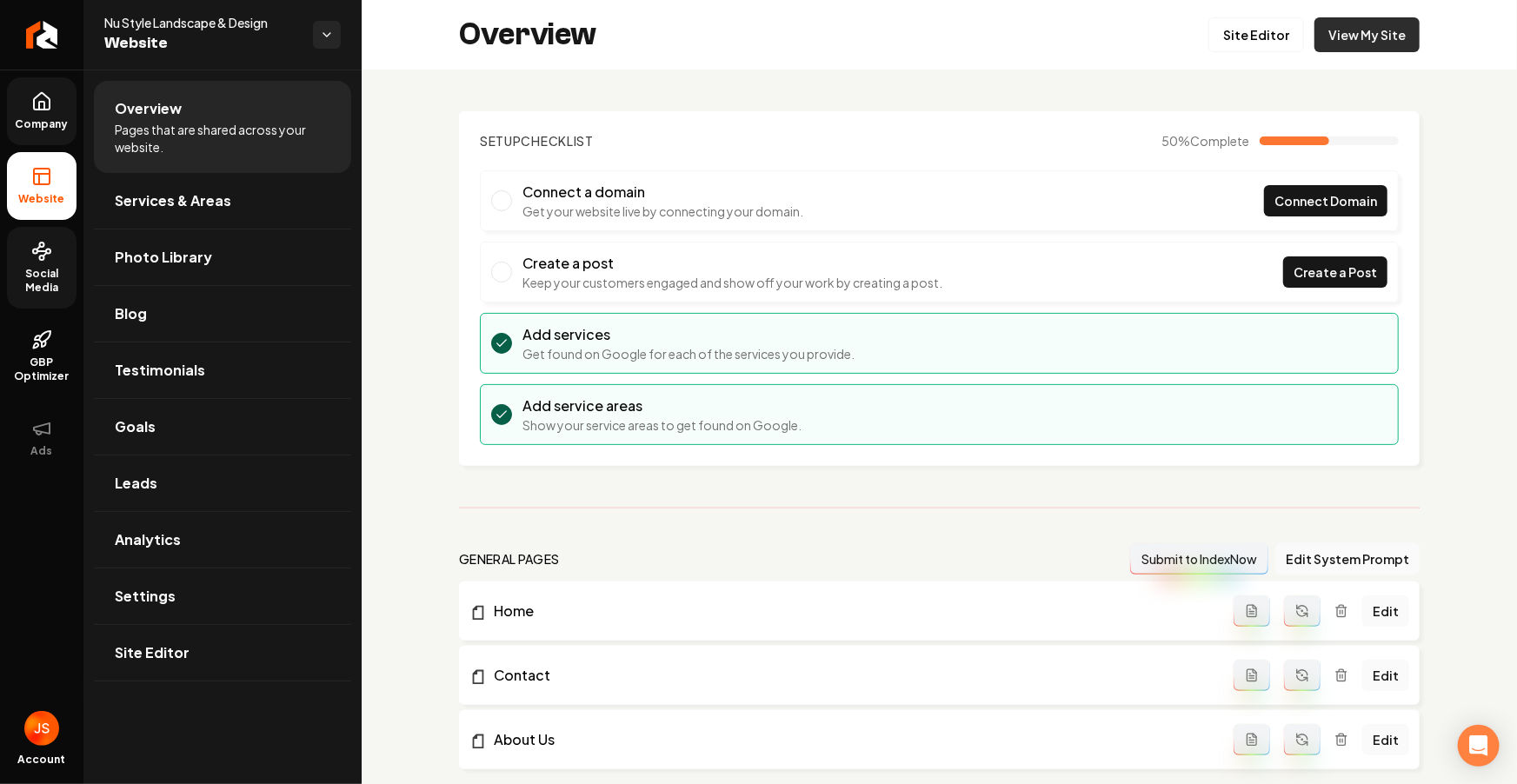
click at [1338, 42] on link "View My Site" at bounding box center [1366, 35] width 105 height 35
click at [1249, 36] on link "Site Editor" at bounding box center [1256, 35] width 95 height 35
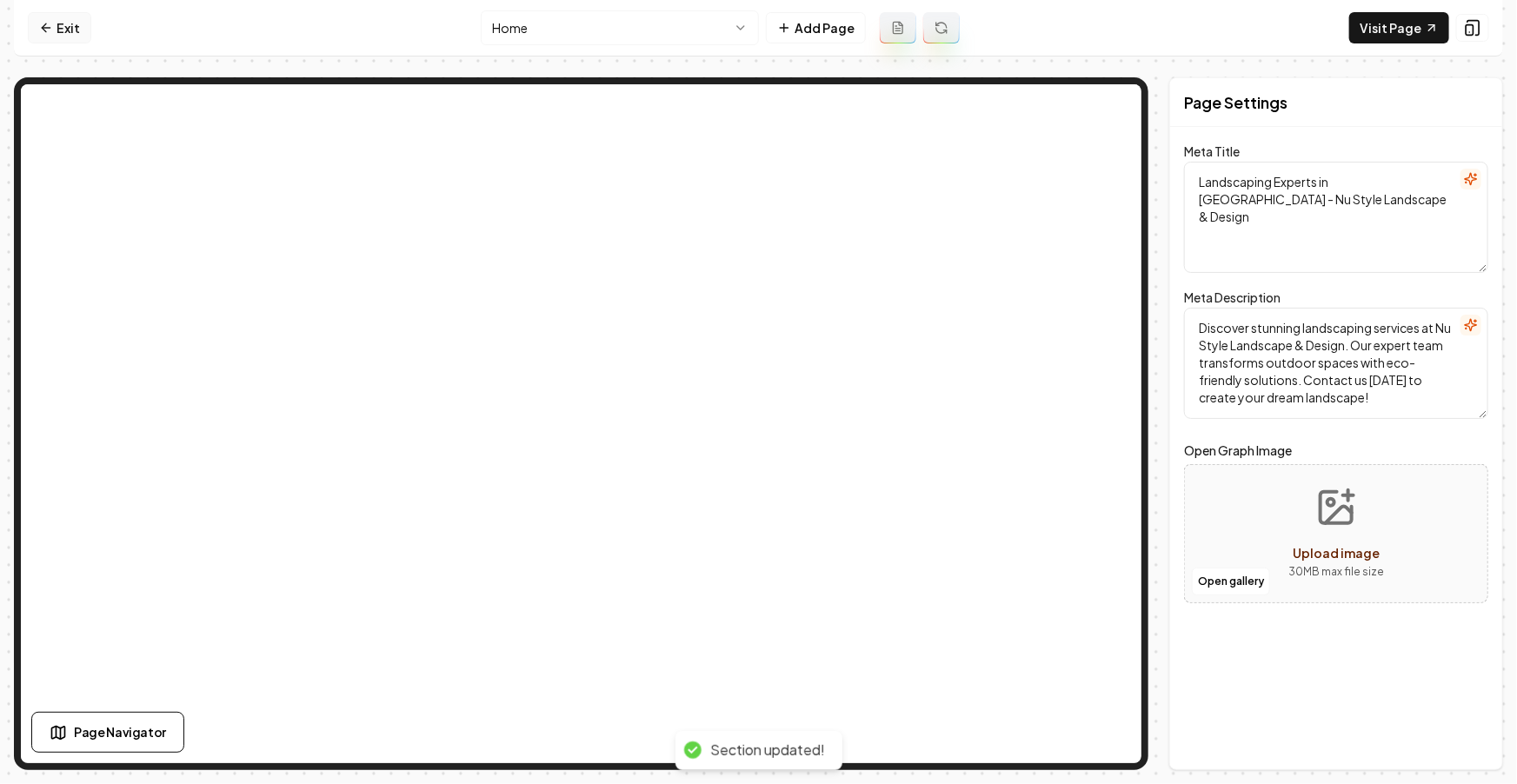
click at [77, 42] on link "Exit" at bounding box center [59, 28] width 64 height 31
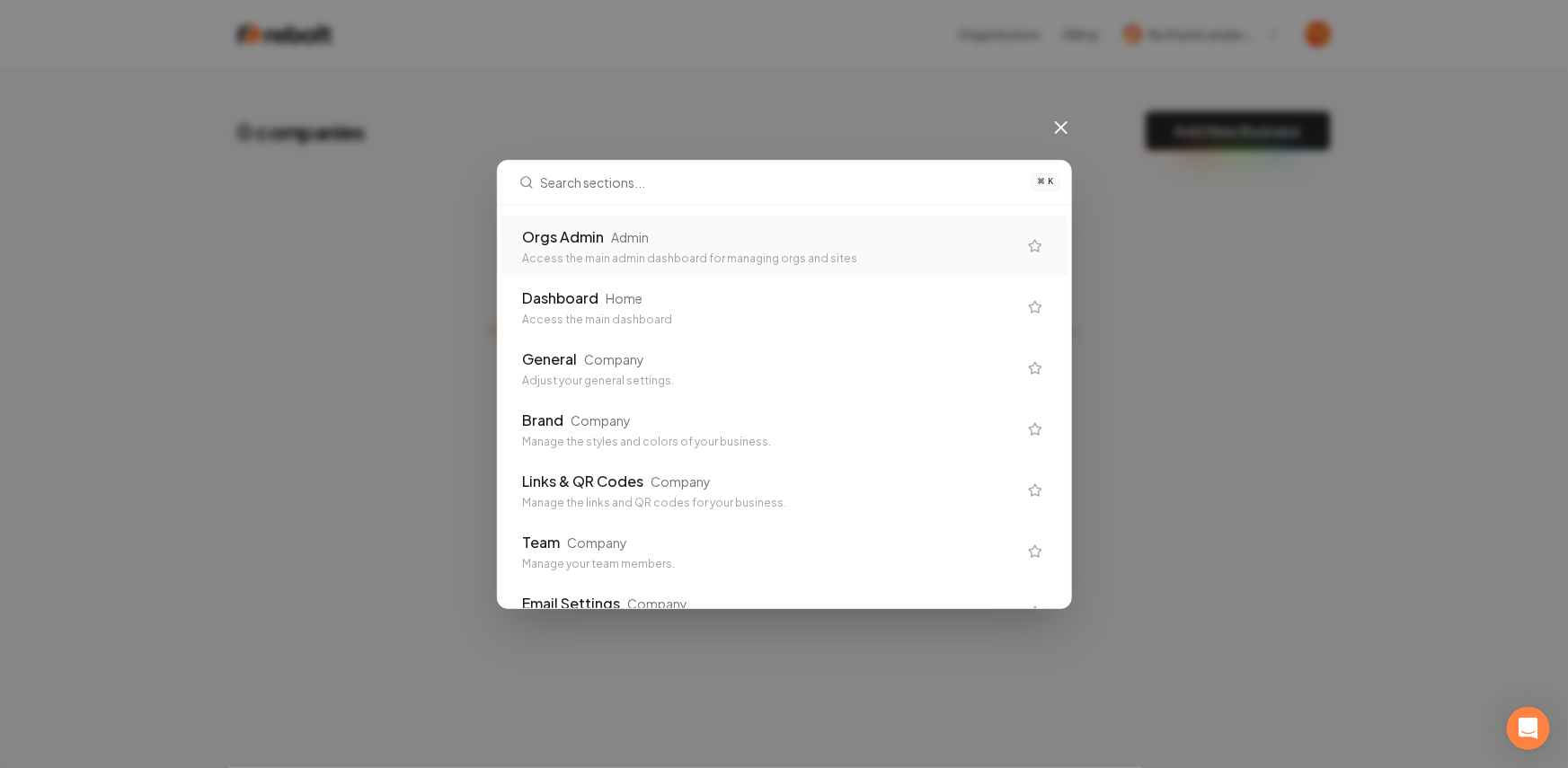
click at [656, 268] on div "Orgs Admin Admin Access the main admin dashboard for managing orgs and sites" at bounding box center [784, 246] width 566 height 61
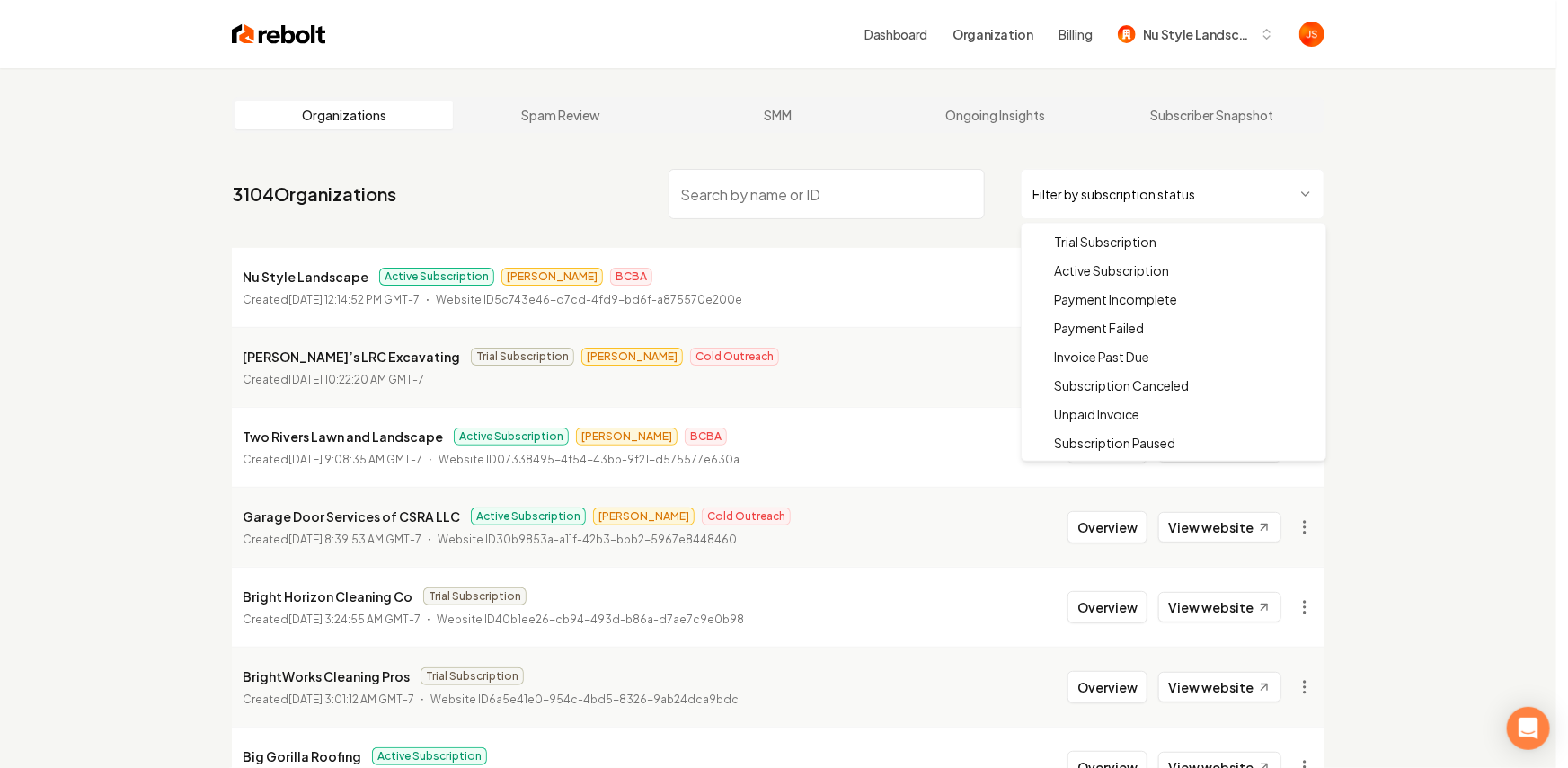
click at [1176, 203] on html "Dashboard Organization Billing Nu Style Landscape Organizations Spam Review SMM…" at bounding box center [784, 384] width 1568 height 768
drag, startPoint x: 1106, startPoint y: 269, endPoint x: 858, endPoint y: 189, distance: 260.6
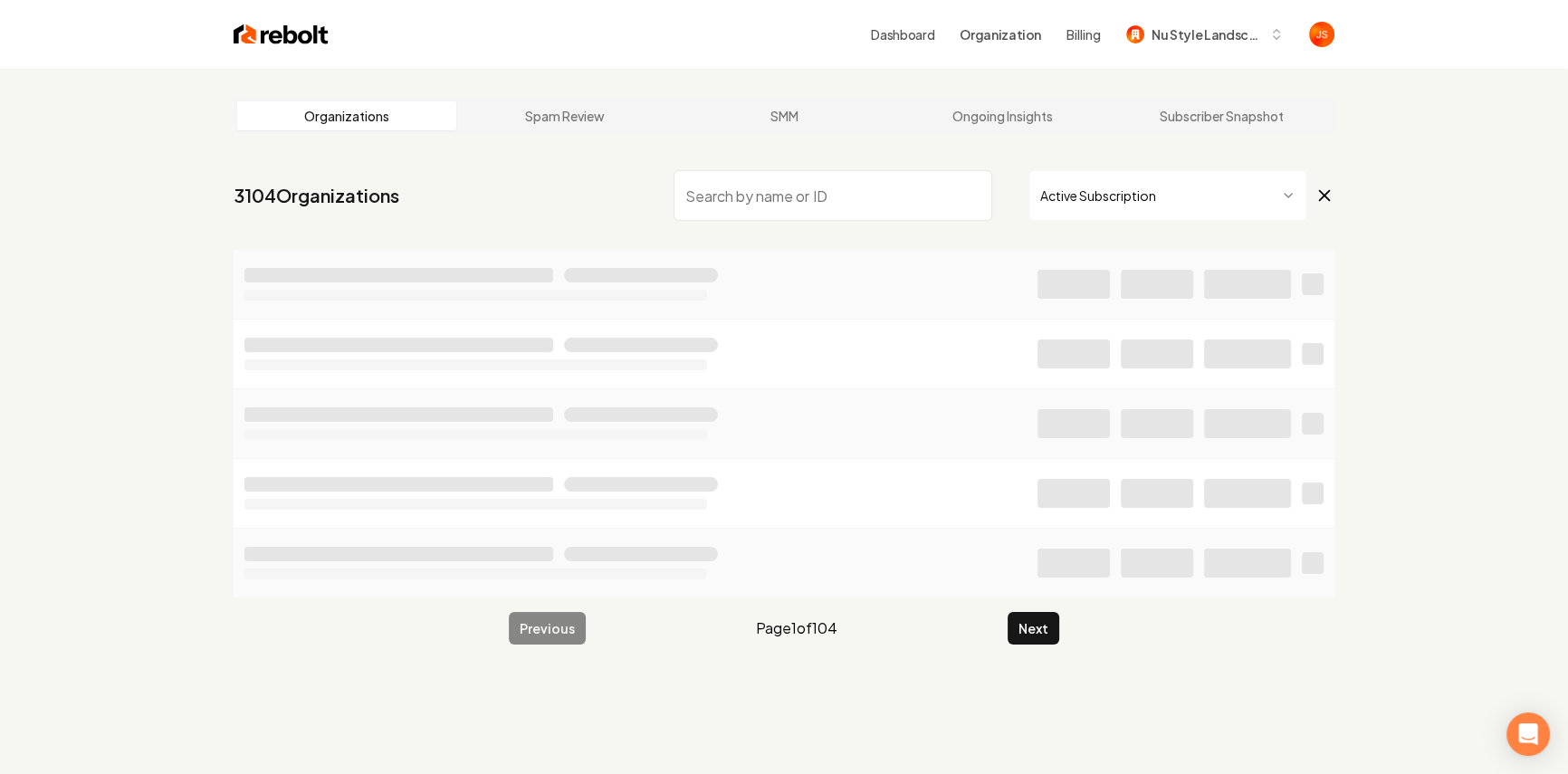
click at [859, 189] on input "search" at bounding box center [833, 195] width 319 height 51
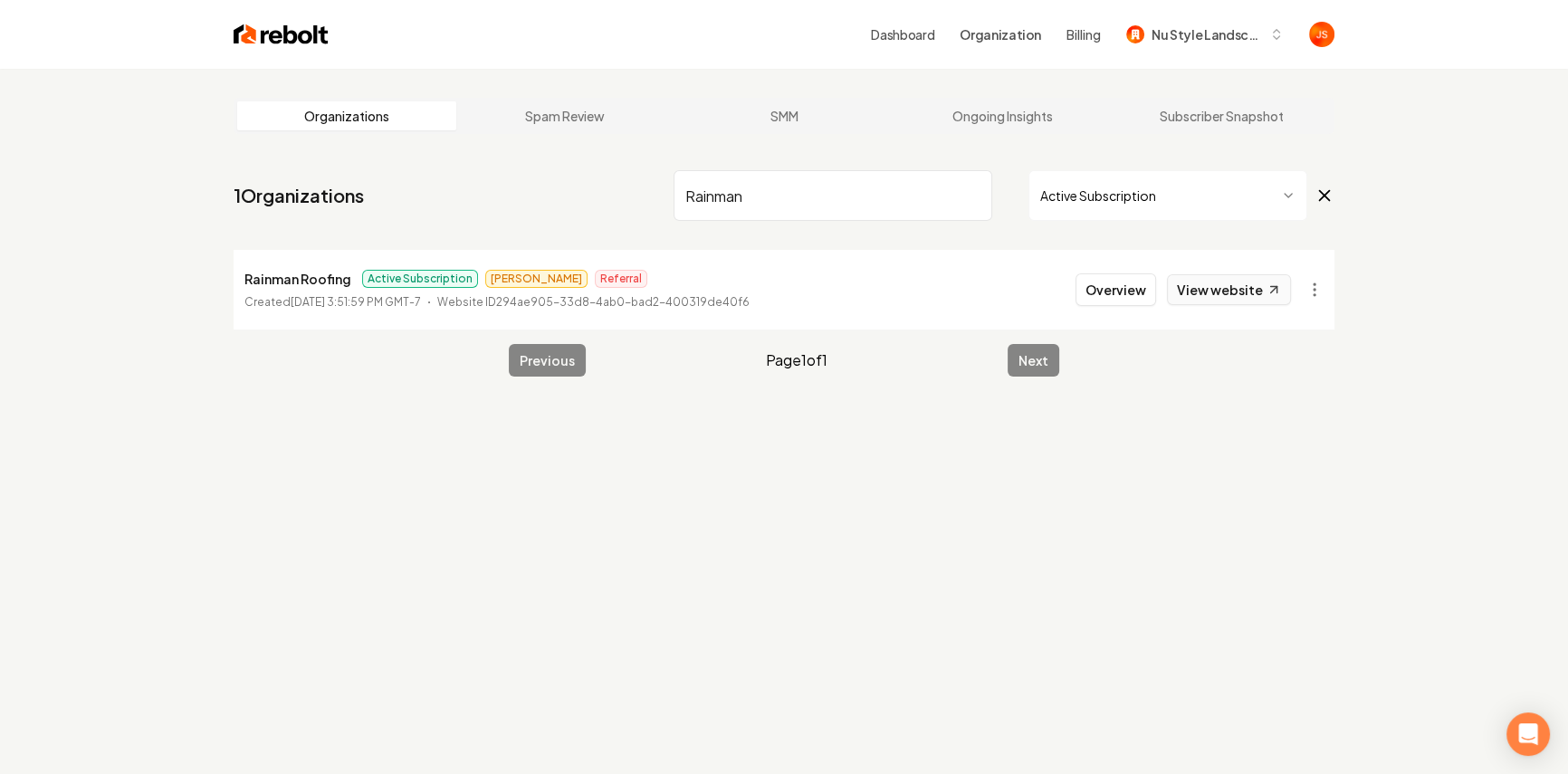
type input "Rainman"
click at [1261, 296] on link "View website" at bounding box center [1229, 290] width 124 height 31
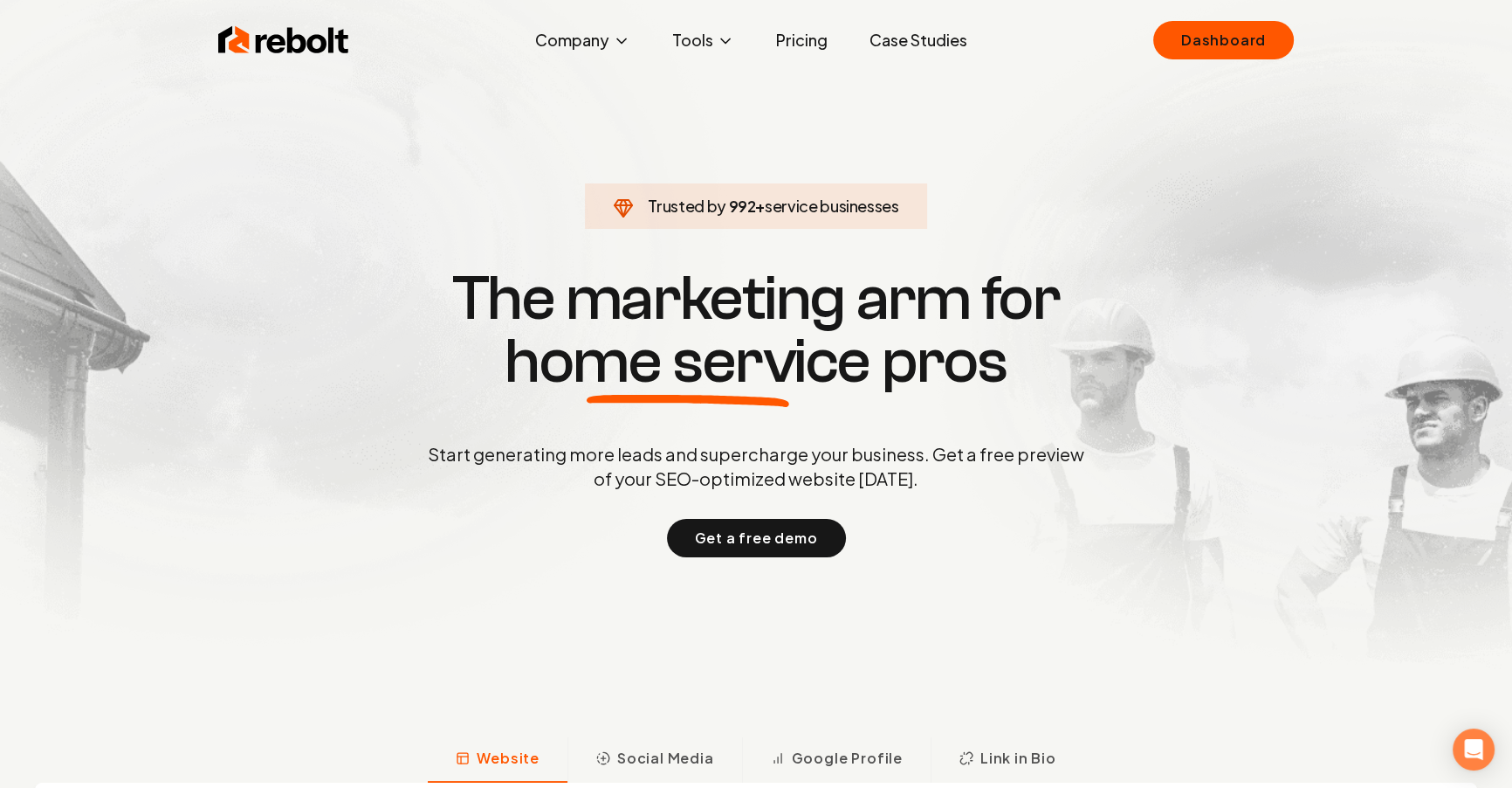
click at [800, 37] on link "Pricing" at bounding box center [802, 40] width 80 height 35
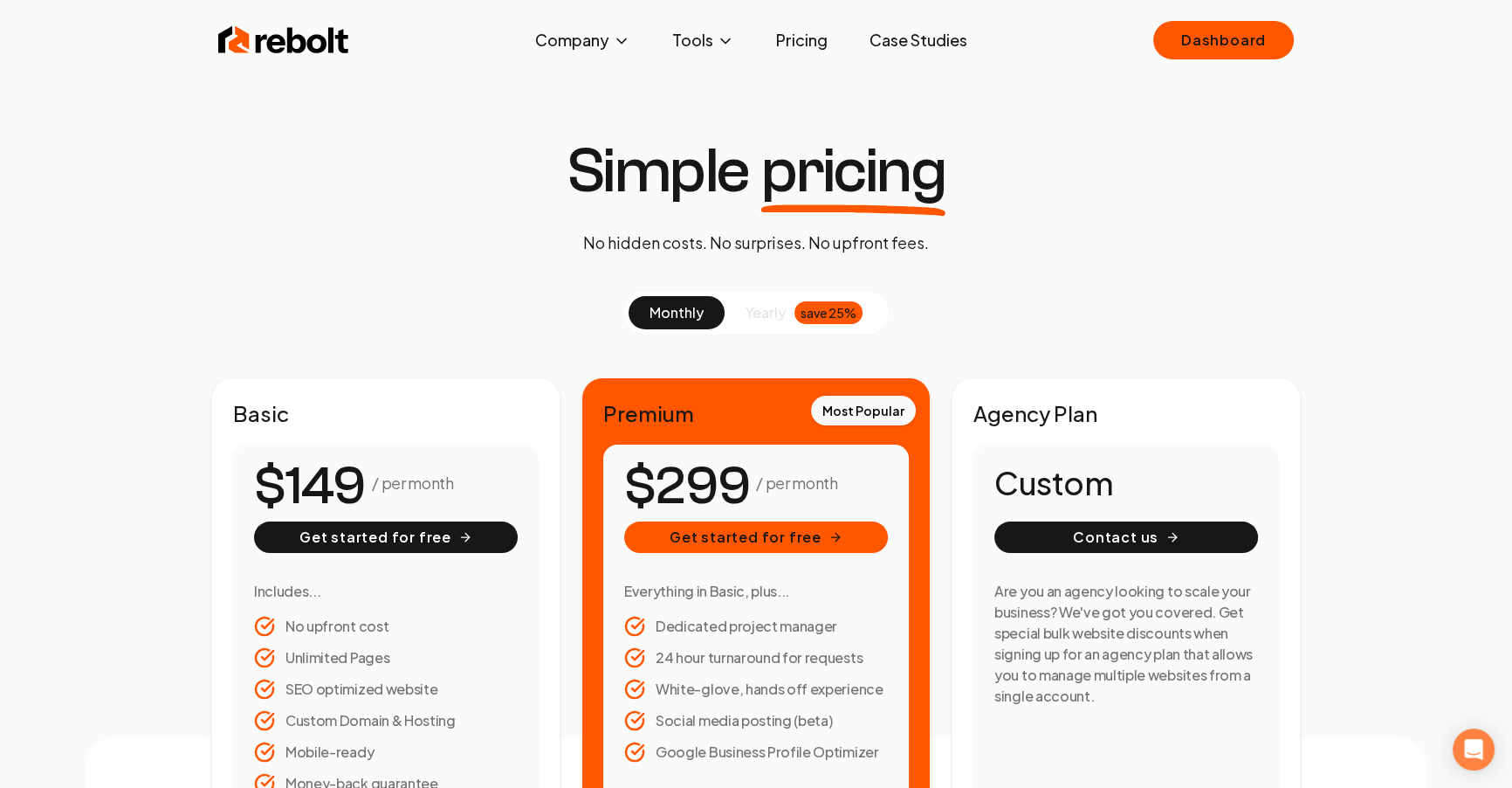
scroll to position [30, 0]
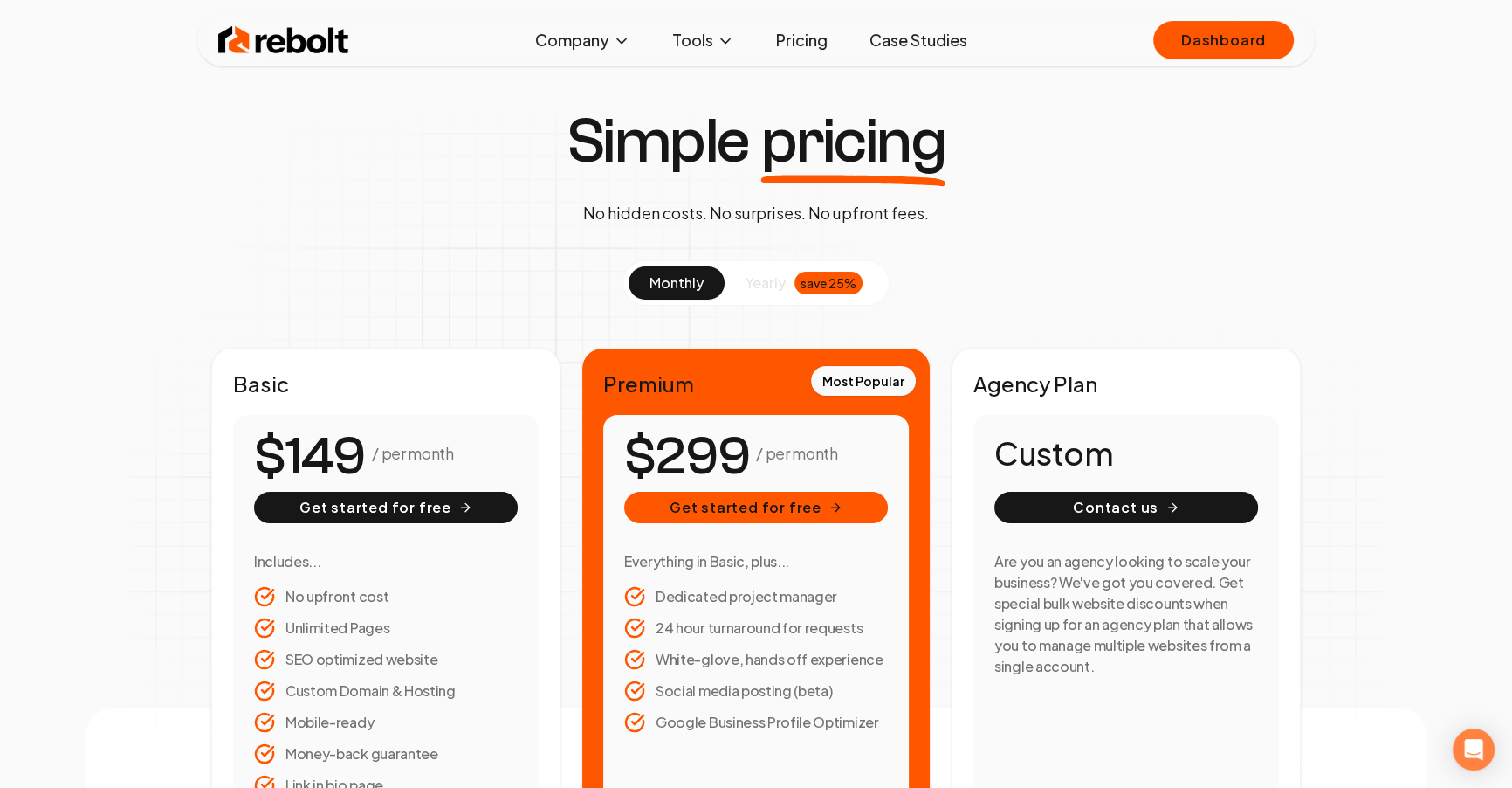
click at [248, 426] on div "/ per month Get started for free Includes... No upfront cost Unlimited Pages SE…" at bounding box center [385, 615] width 305 height 402
drag, startPoint x: 232, startPoint y: 439, endPoint x: 503, endPoint y: 445, distance: 271.1
click at [488, 459] on div "/ per month Get started for free Includes... No upfront cost Unlimited Pages SE…" at bounding box center [385, 615] width 305 height 402
click at [503, 445] on div "/ per month" at bounding box center [386, 456] width 264 height 42
click at [299, 432] on span "1" at bounding box center [293, 457] width 17 height 66
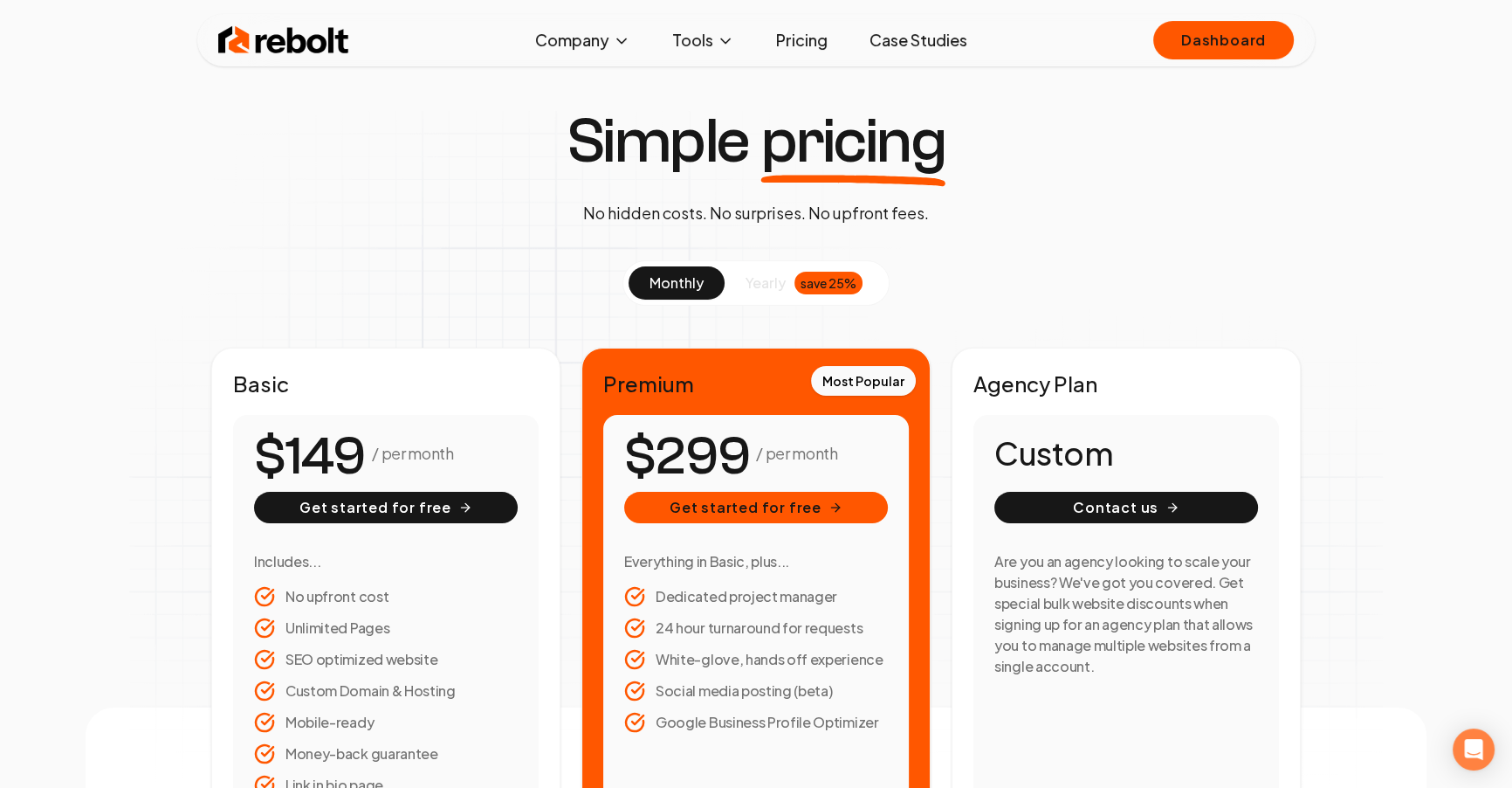
click at [266, 440] on span "$" at bounding box center [269, 457] width 31 height 52
drag, startPoint x: 246, startPoint y: 446, endPoint x: 524, endPoint y: 453, distance: 278.1
click at [524, 453] on div "/ per month Get started for free Includes... No upfront cost Unlimited Pages SE…" at bounding box center [385, 615] width 305 height 402
click at [523, 445] on div "/ per month Get started for free Includes... No upfront cost Unlimited Pages SE…" at bounding box center [385, 615] width 305 height 402
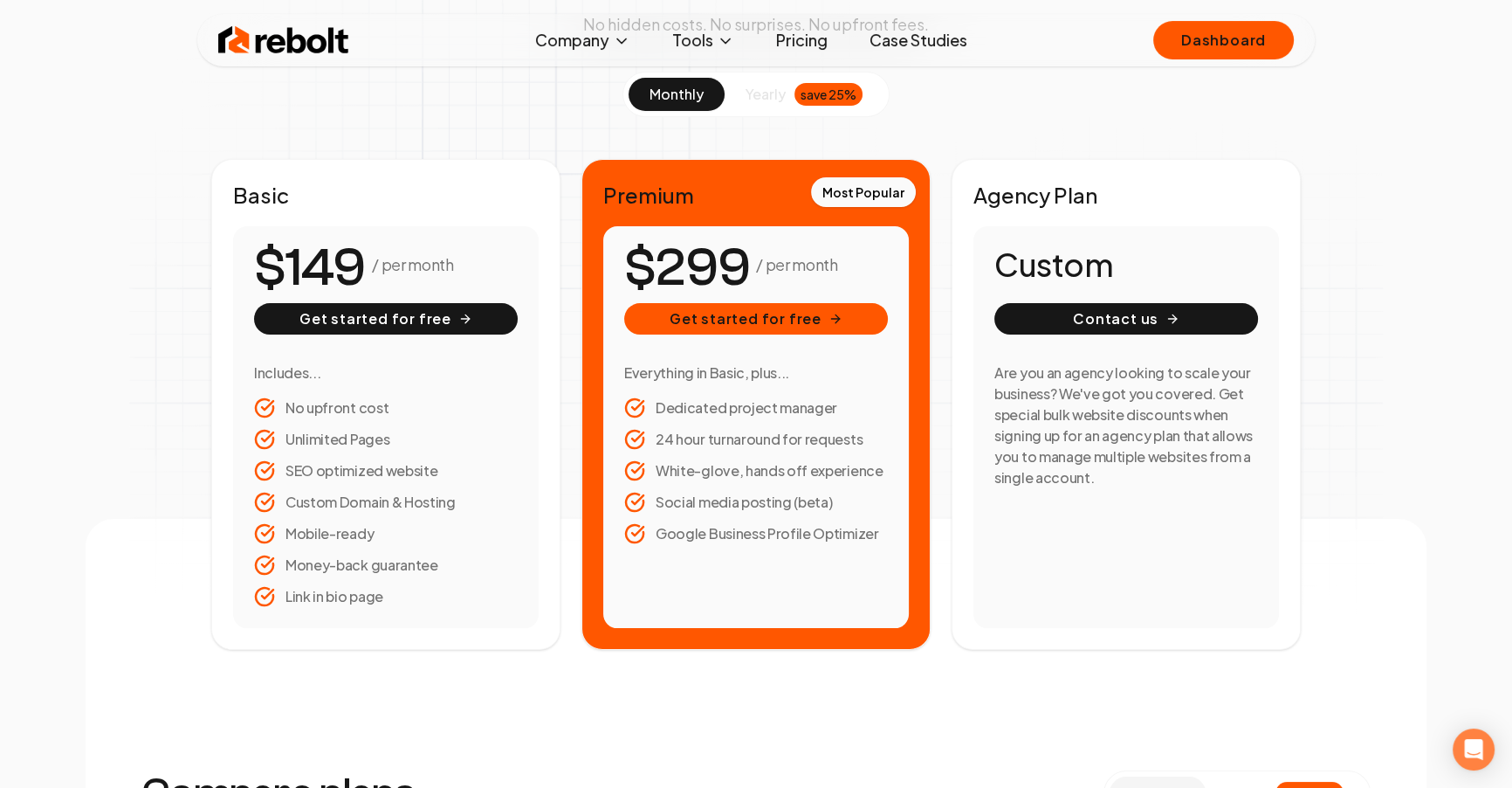
scroll to position [211, 0]
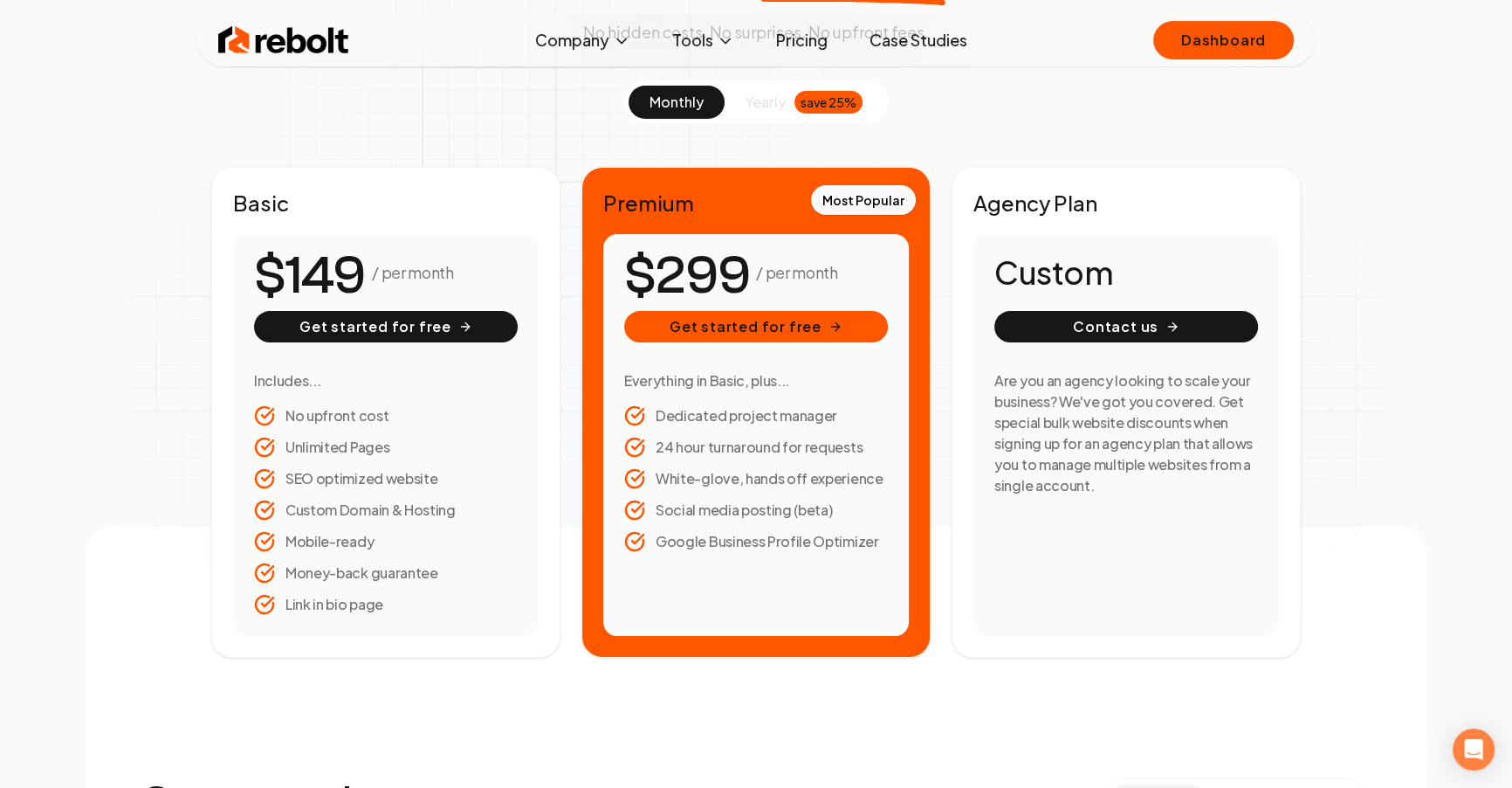
drag, startPoint x: 259, startPoint y: 264, endPoint x: 235, endPoint y: 222, distance: 48.4
click at [259, 262] on span "$" at bounding box center [269, 276] width 31 height 52
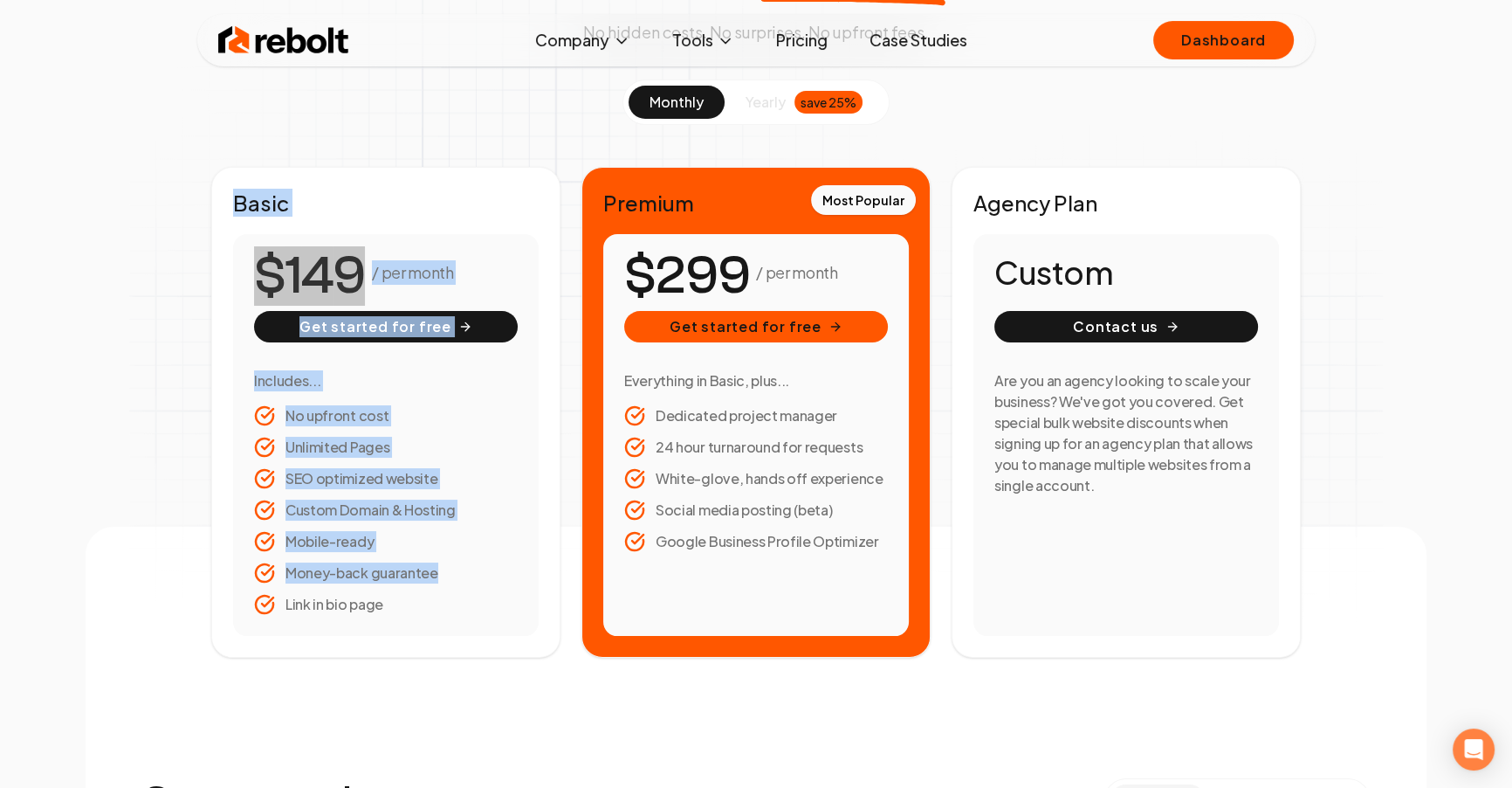
drag, startPoint x: 342, startPoint y: 247, endPoint x: 415, endPoint y: 604, distance: 364.4
click at [419, 603] on div "Basic / per month Get started for free Includes... No upfront cost Unlimited Pa…" at bounding box center [386, 412] width 349 height 491
click at [414, 604] on li "Link in bio page" at bounding box center [386, 604] width 264 height 21
drag, startPoint x: 410, startPoint y: 596, endPoint x: 274, endPoint y: 199, distance: 419.6
click at [274, 200] on div "Basic / per month Get started for free Includes... No upfront cost Unlimited Pa…" at bounding box center [386, 412] width 349 height 491
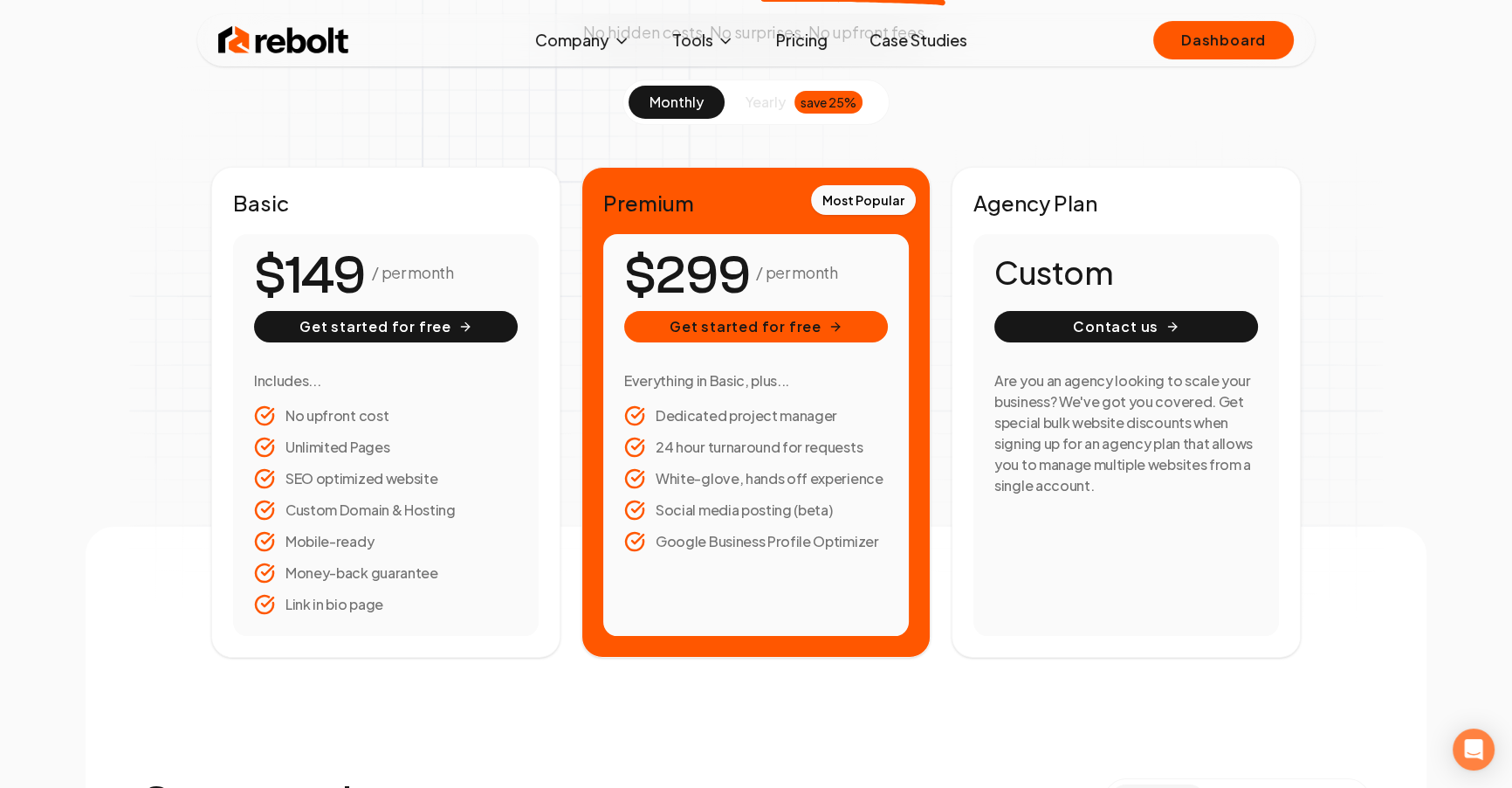
drag, startPoint x: 272, startPoint y: 191, endPoint x: 243, endPoint y: 197, distance: 29.6
click at [270, 191] on h2 "Basic" at bounding box center [385, 202] width 305 height 28
click at [243, 197] on h2 "Basic" at bounding box center [385, 202] width 305 height 28
drag, startPoint x: 232, startPoint y: 197, endPoint x: 394, endPoint y: 247, distance: 169.5
click at [394, 247] on div "Basic / per month Get started for free Includes... No upfront cost Unlimited Pa…" at bounding box center [386, 412] width 349 height 491
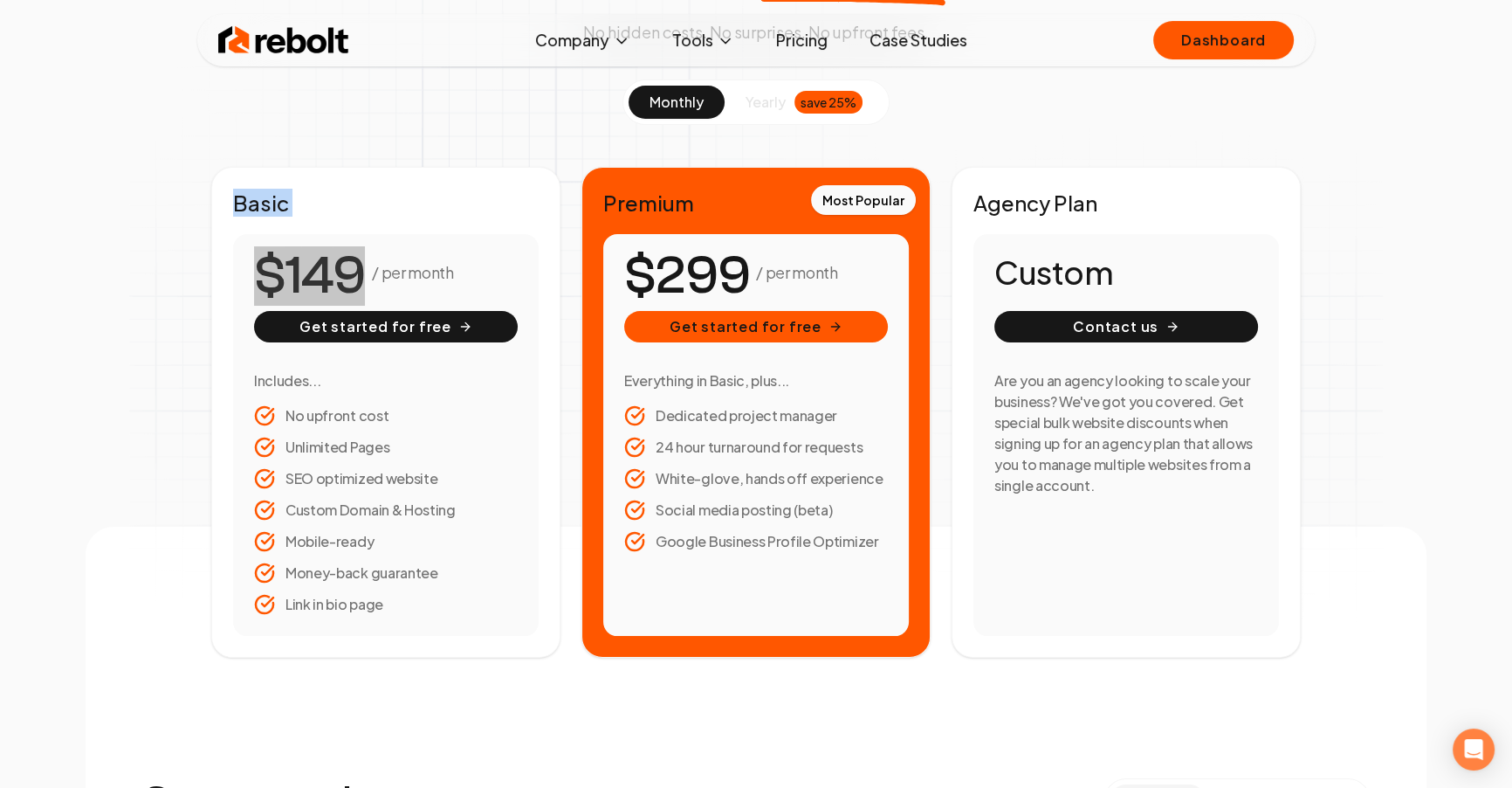
click at [394, 247] on div "/ per month Get started for free Includes... No upfront cost Unlimited Pages SE…" at bounding box center [385, 434] width 305 height 402
click at [383, 256] on span "0 1 2 3 4 5 6 7 8 9 0 1 2 3 4 5 6 7 8 9 0 1 2 3 4 5 6 7 8 9" at bounding box center [324, 276] width 133 height 79
click at [362, 263] on span "9" at bounding box center [348, 276] width 32 height 66
drag, startPoint x: 282, startPoint y: 238, endPoint x: 265, endPoint y: 218, distance: 26.2
click at [282, 237] on span "0 1 2 3 4 5 6 7 8 9 0 1 2 3 4 5 6 7 8 9 0 1 2 3 4 5 6 7 8 9" at bounding box center [324, 276] width 133 height 79
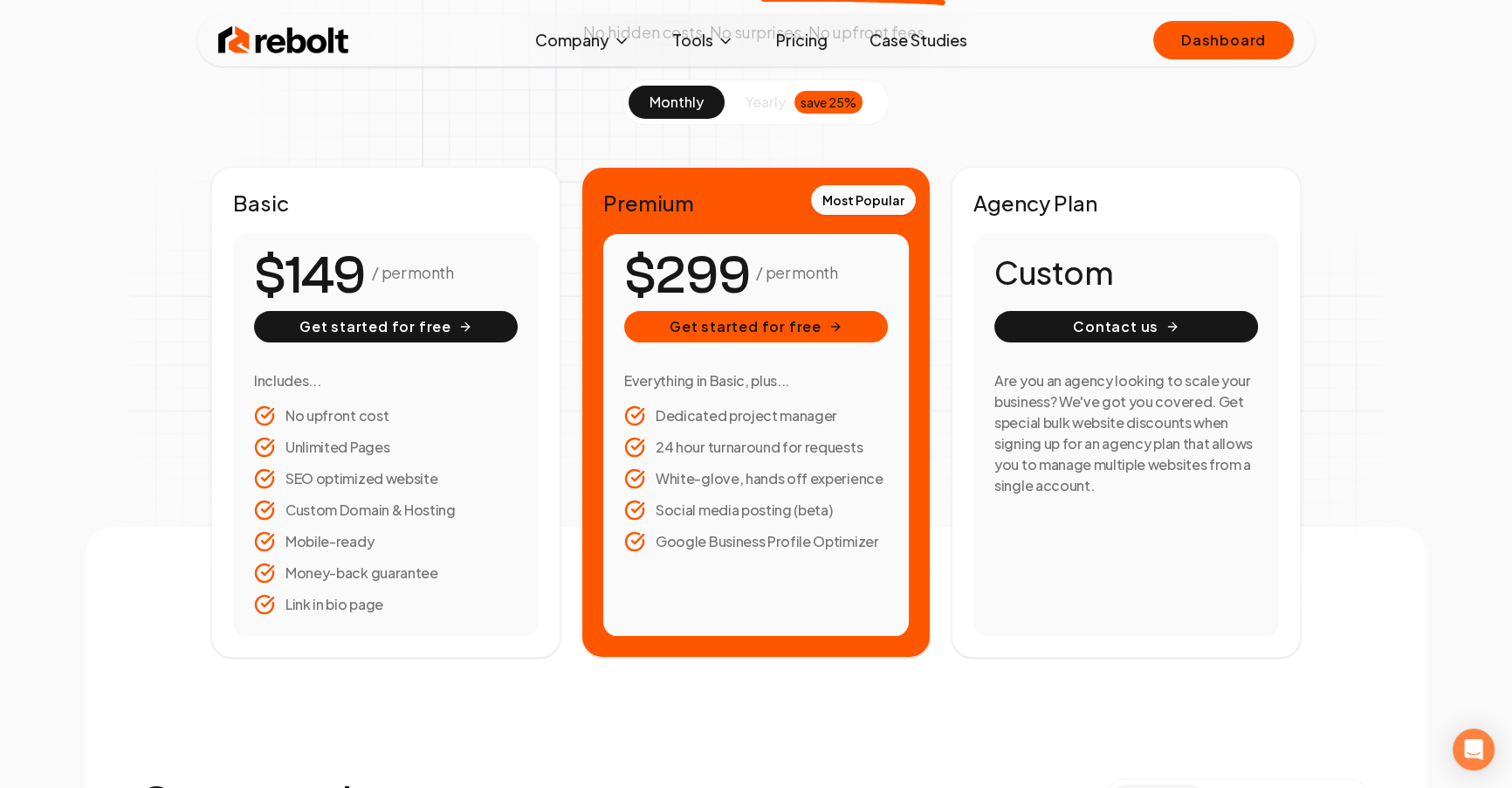
click at [239, 195] on h2 "Basic" at bounding box center [385, 202] width 305 height 28
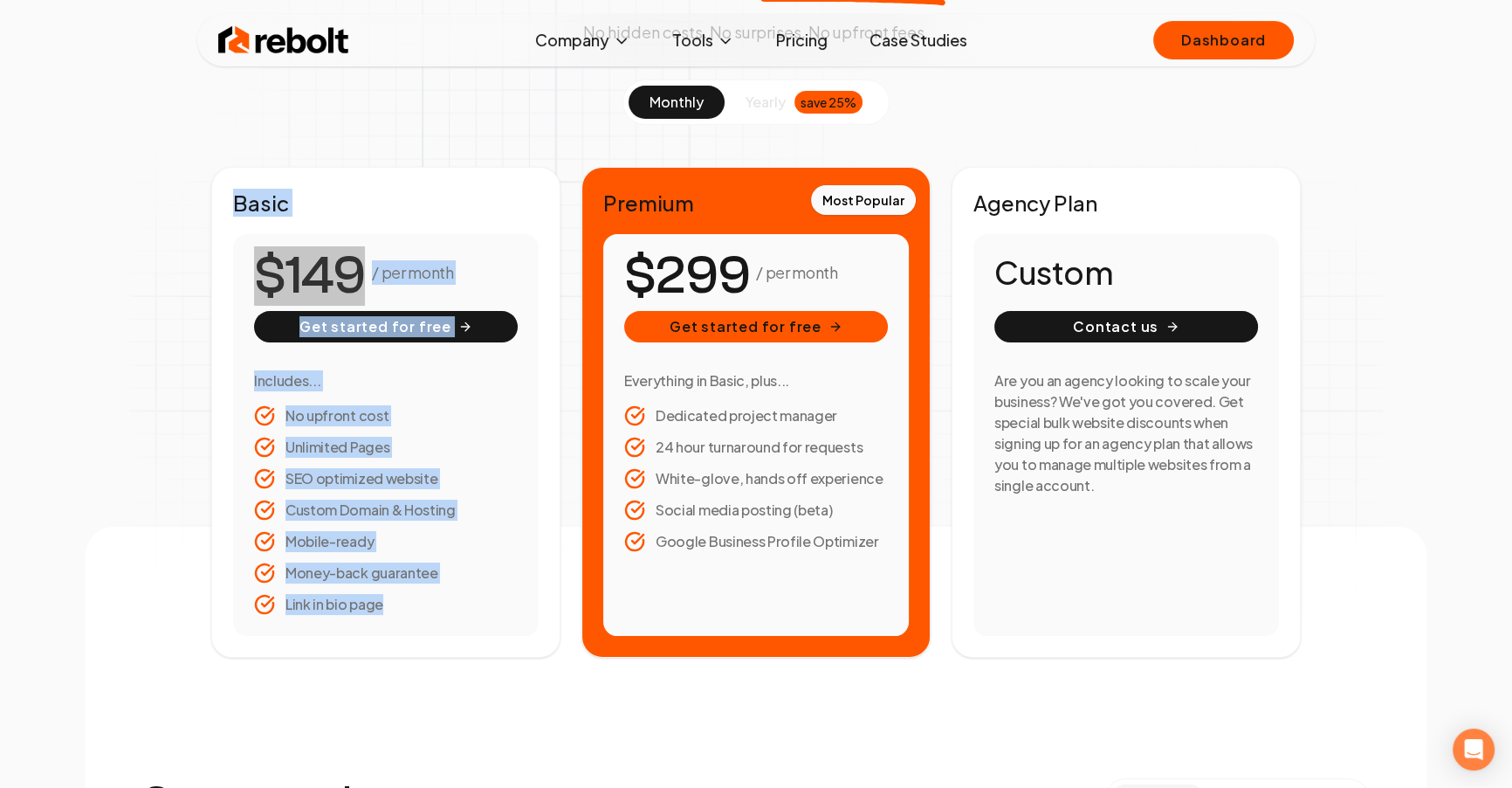
drag, startPoint x: 236, startPoint y: 196, endPoint x: 406, endPoint y: 614, distance: 451.2
click at [406, 614] on div "Basic / per month Get started for free Includes... No upfront cost Unlimited Pa…" at bounding box center [386, 412] width 349 height 491
click at [406, 614] on div "/ per month Get started for free Includes... No upfront cost Unlimited Pages SE…" at bounding box center [385, 434] width 305 height 402
drag, startPoint x: 402, startPoint y: 612, endPoint x: 213, endPoint y: 197, distance: 456.0
click at [213, 198] on div "Basic / per month Get started for free Includes... No upfront cost Unlimited Pa…" at bounding box center [386, 412] width 349 height 491
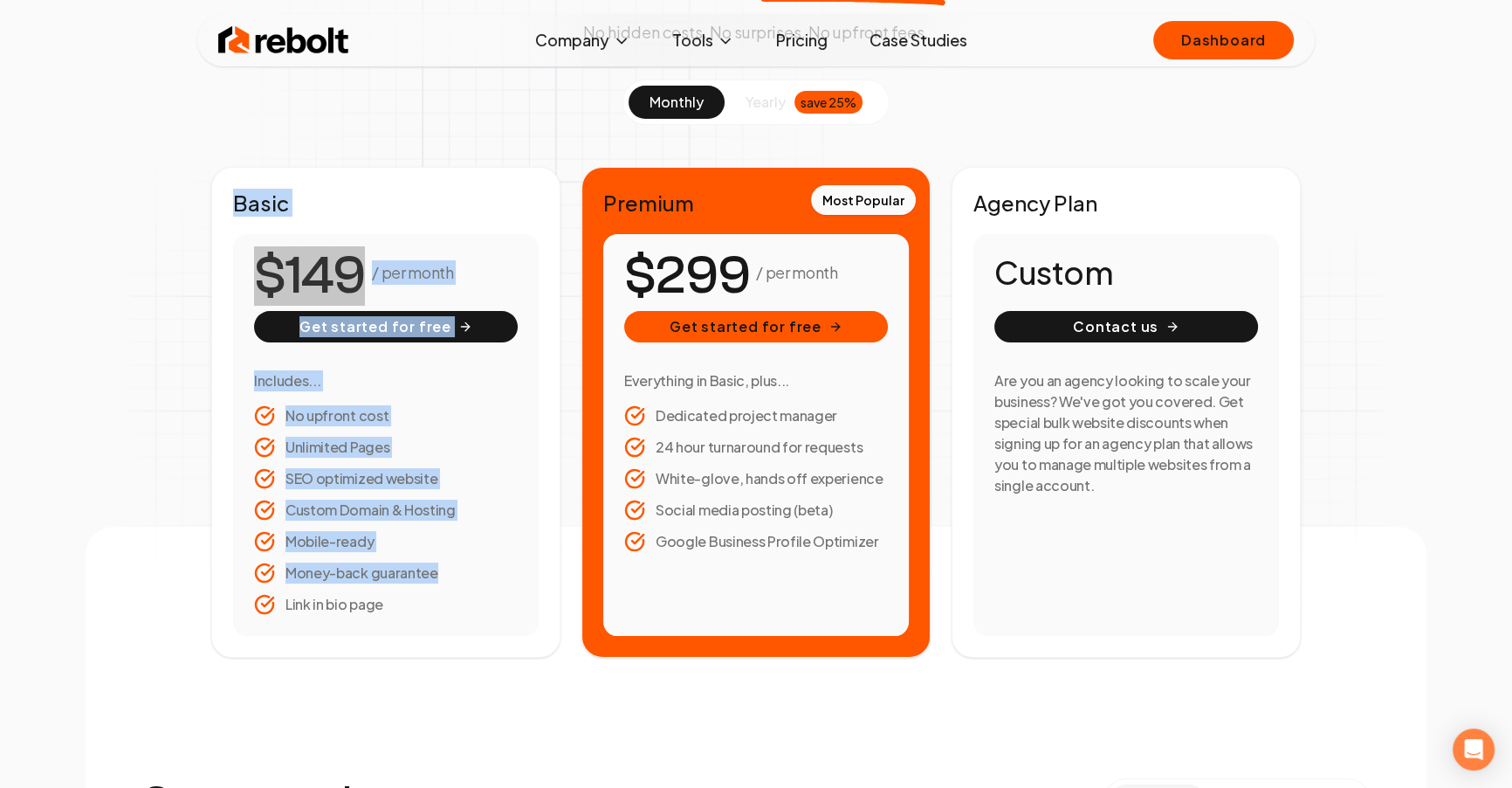
click at [215, 195] on div "Basic / per month Get started for free Includes... No upfront cost Unlimited Pa…" at bounding box center [386, 412] width 349 height 491
drag, startPoint x: 215, startPoint y: 195, endPoint x: 396, endPoint y: 593, distance: 437.2
click at [388, 634] on div "Basic / per month Get started for free Includes... No upfront cost Unlimited Pa…" at bounding box center [386, 412] width 349 height 491
click at [396, 594] on li "Link in bio page" at bounding box center [386, 604] width 264 height 21
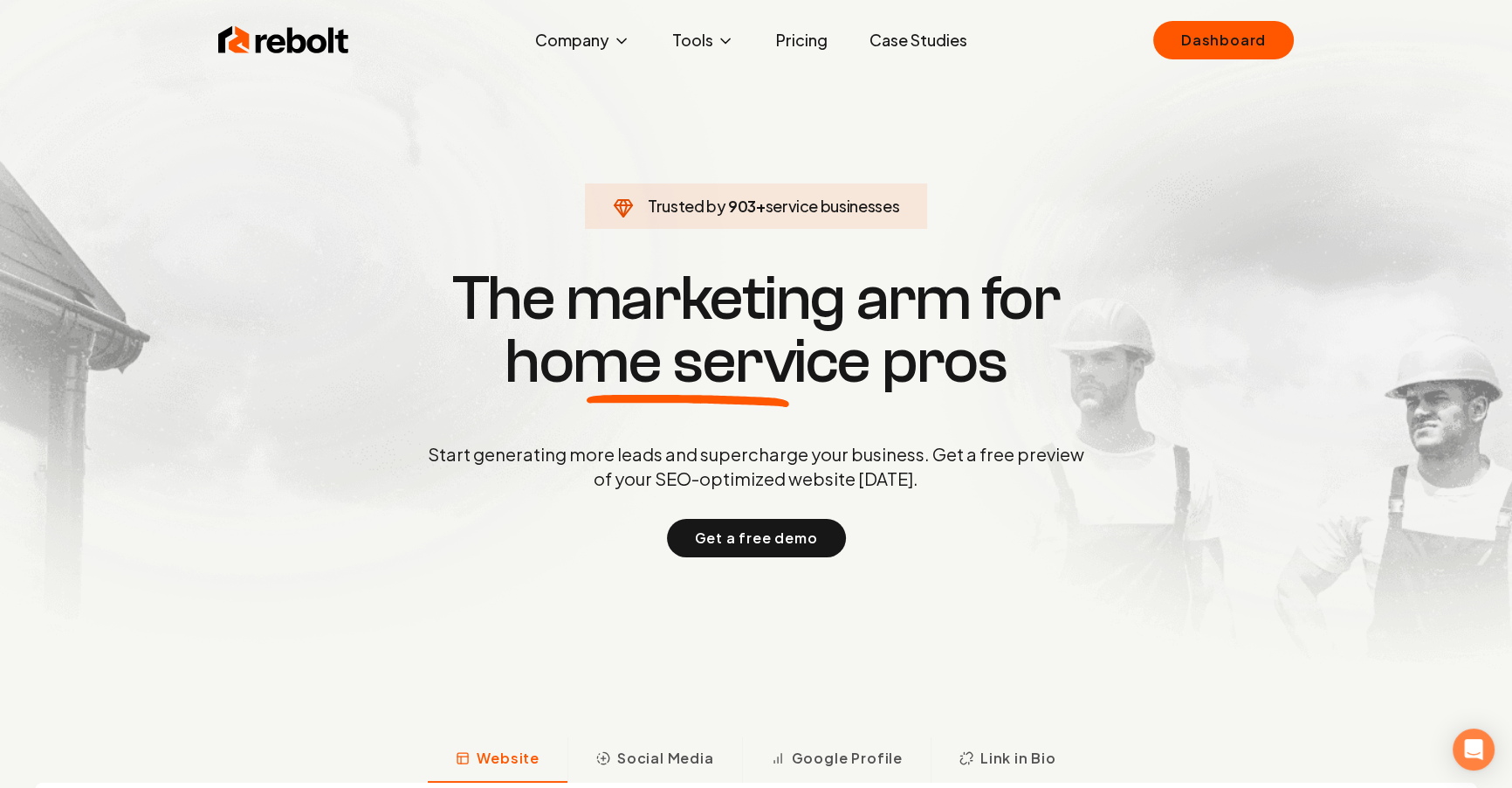
click at [824, 32] on link "Pricing" at bounding box center [802, 40] width 80 height 35
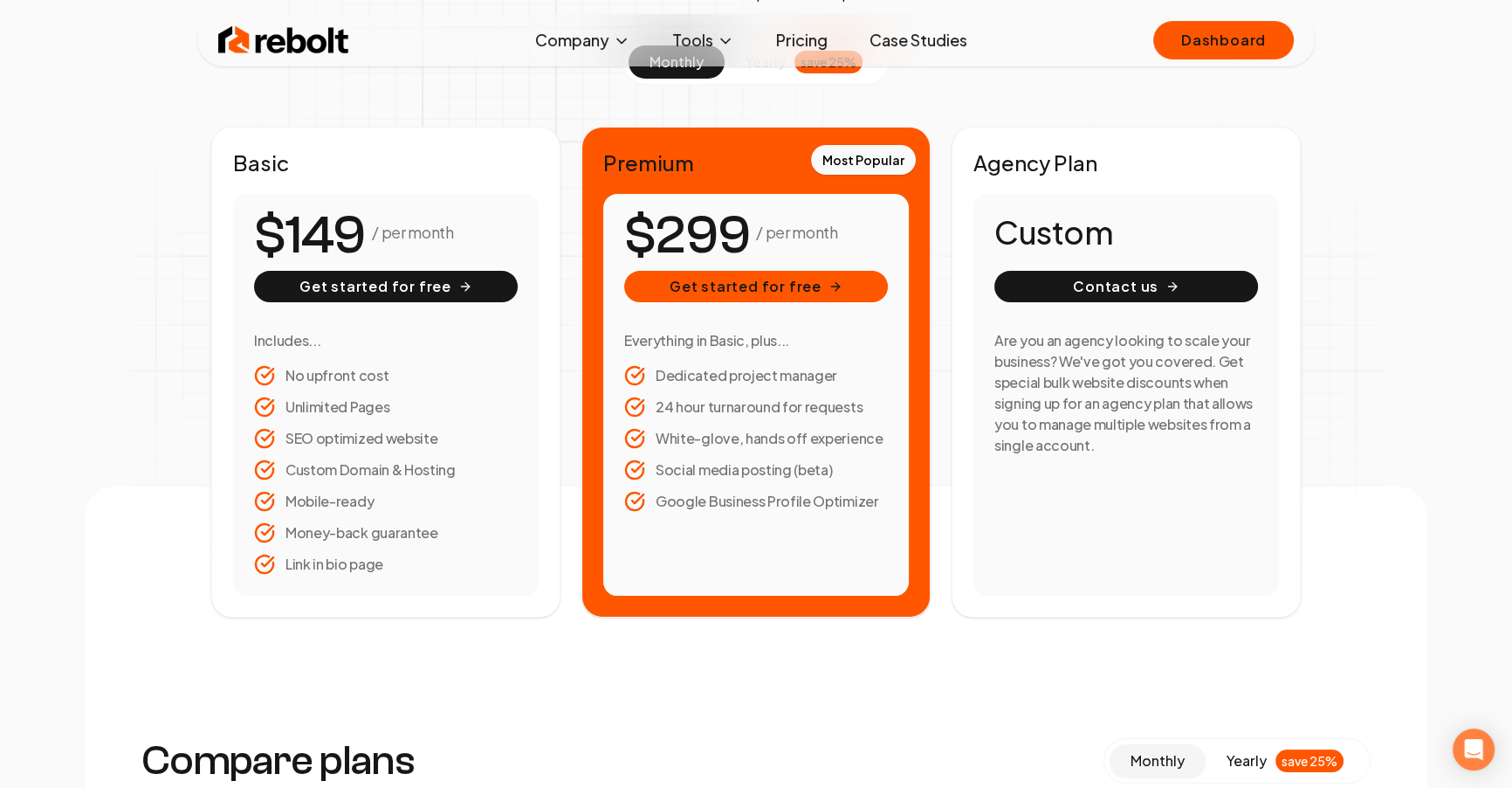
scroll to position [259, 0]
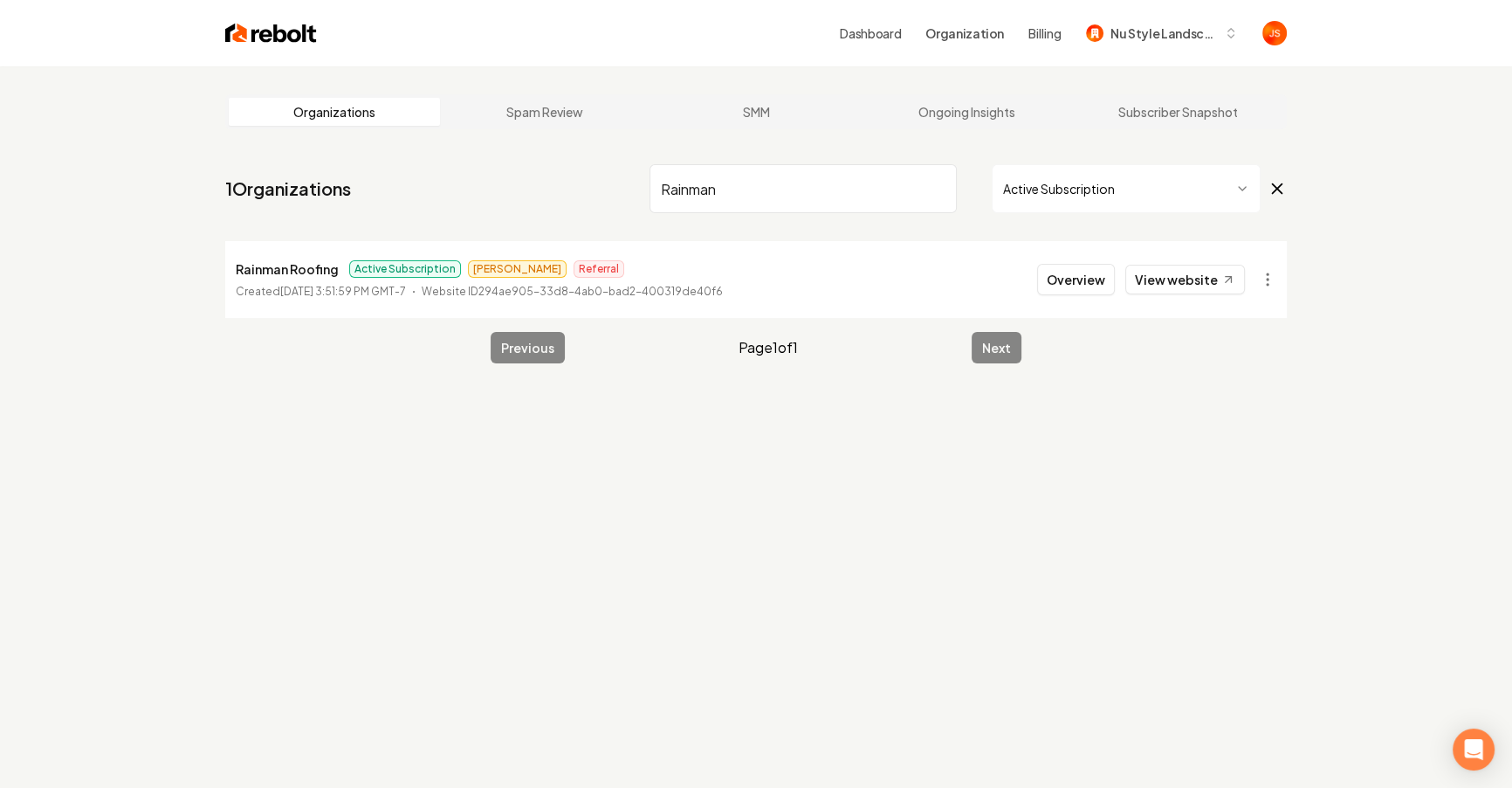
drag, startPoint x: 884, startPoint y: 240, endPoint x: 902, endPoint y: 226, distance: 22.8
click at [889, 235] on main "Organizations Spam Review SMM Ongoing Insights Subscriber Snapshot 1 Organizati…" at bounding box center [756, 228] width 1118 height 325
click at [939, 199] on input "Rainman" at bounding box center [803, 188] width 307 height 49
click at [940, 198] on input "Rainman" at bounding box center [803, 188] width 307 height 49
click at [943, 187] on input "Rainman" at bounding box center [803, 188] width 307 height 49
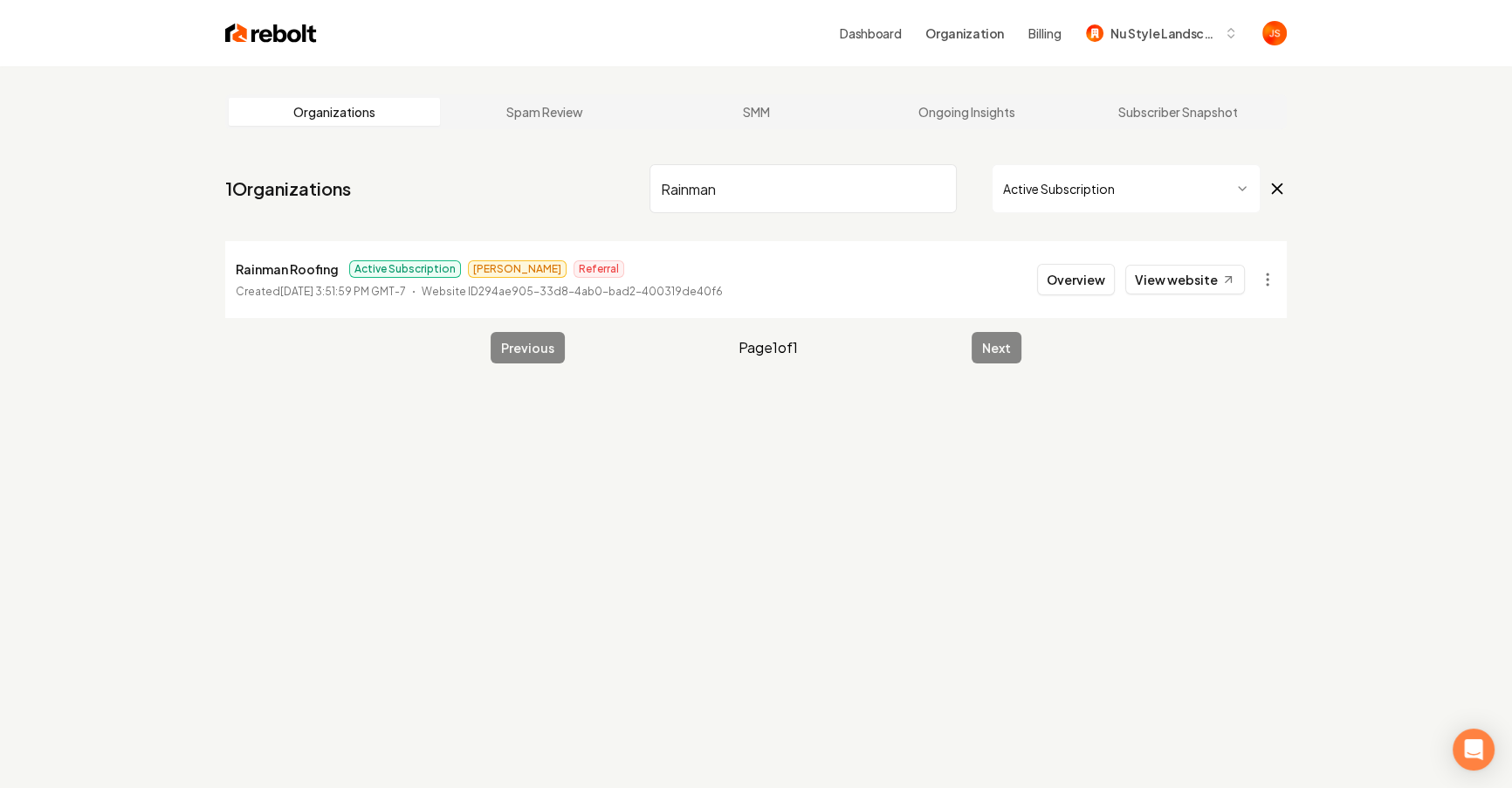
type input "RainmanR"
click at [941, 188] on input "RainmanR" at bounding box center [803, 188] width 307 height 49
type input "Restora"
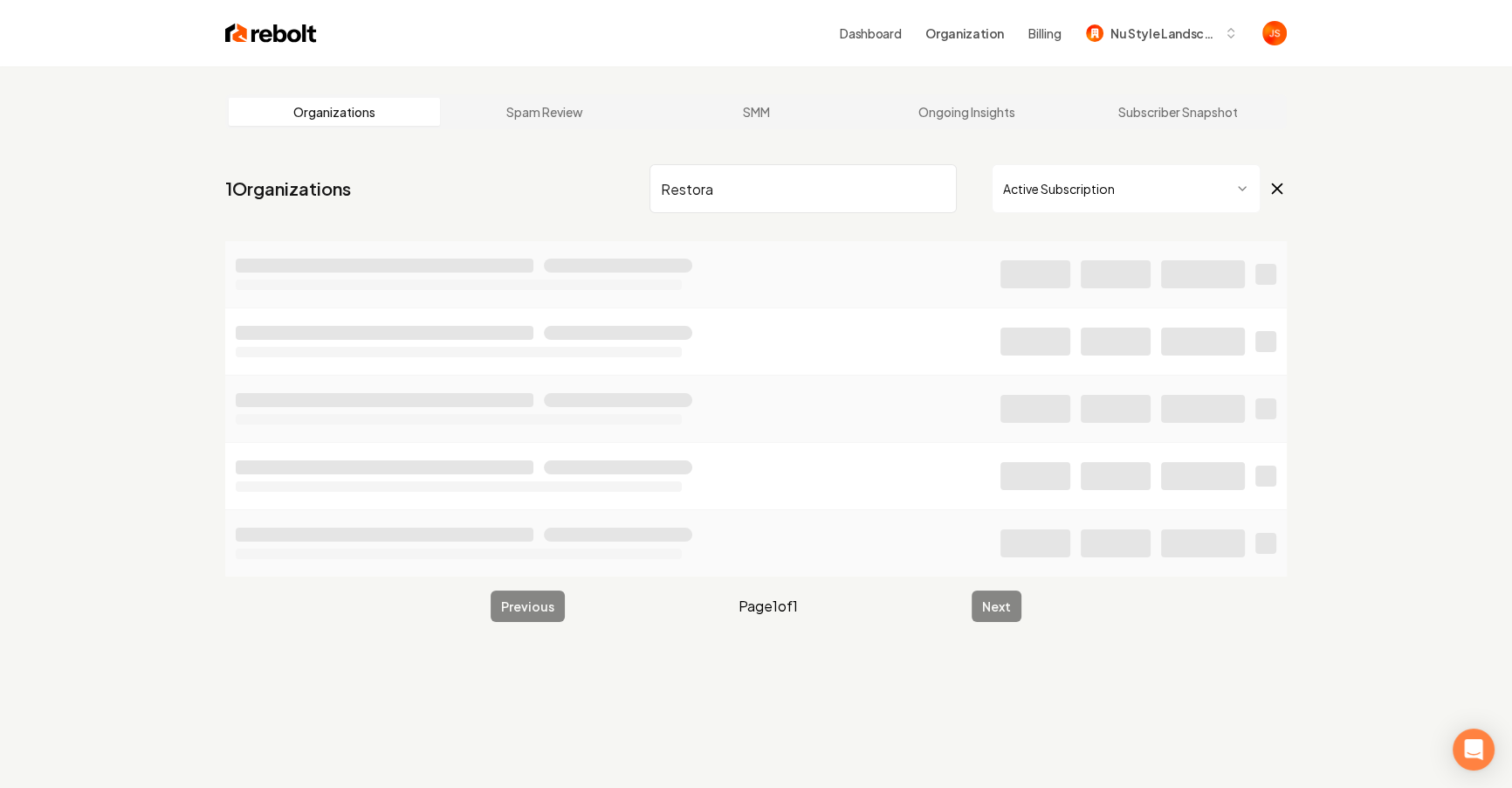
click at [950, 188] on input "Restora" at bounding box center [803, 188] width 307 height 49
click at [938, 184] on input "Restora" at bounding box center [803, 188] width 307 height 49
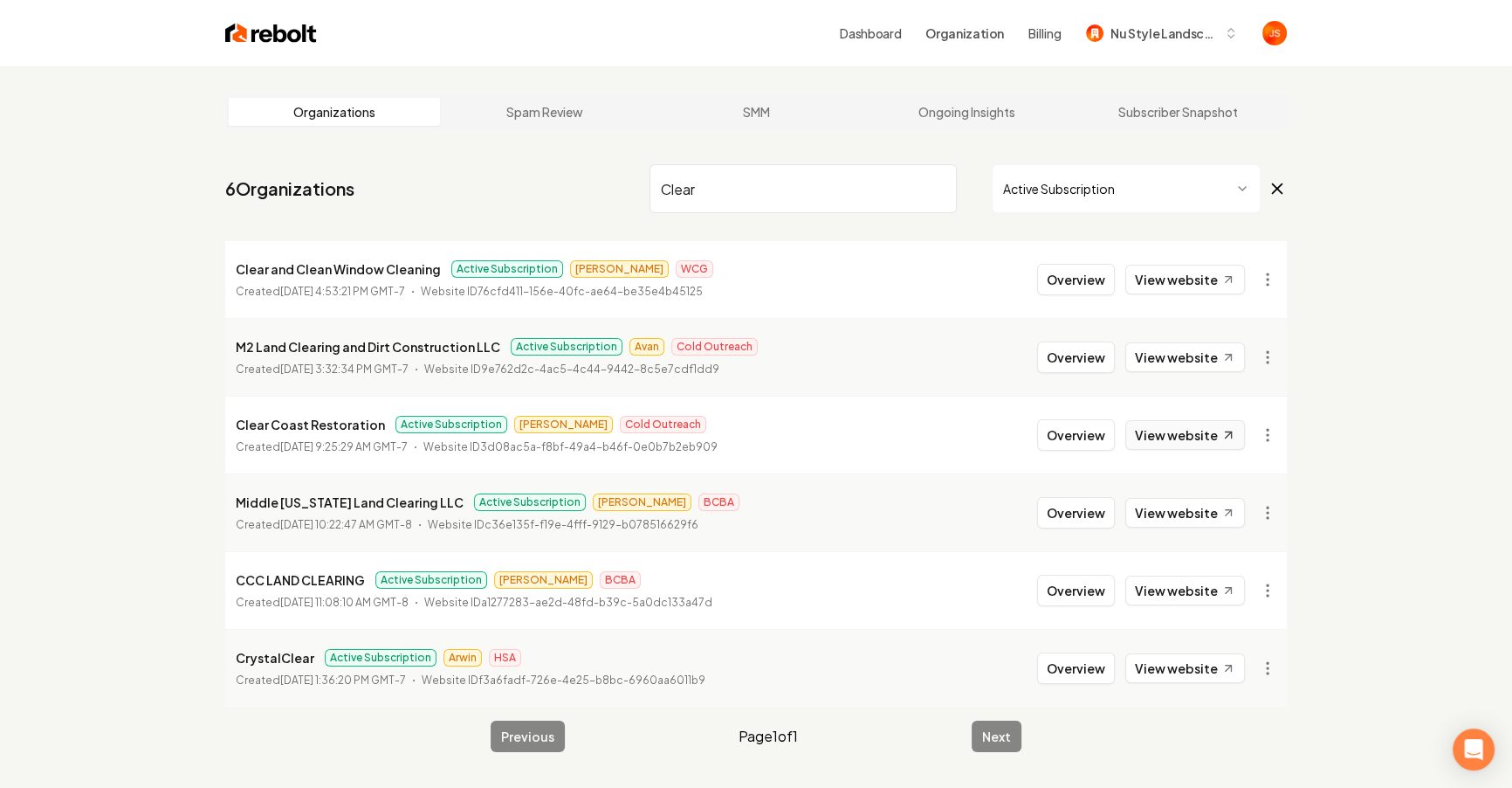
type input "Clear"
click at [1221, 433] on icon at bounding box center [1229, 435] width 15 height 15
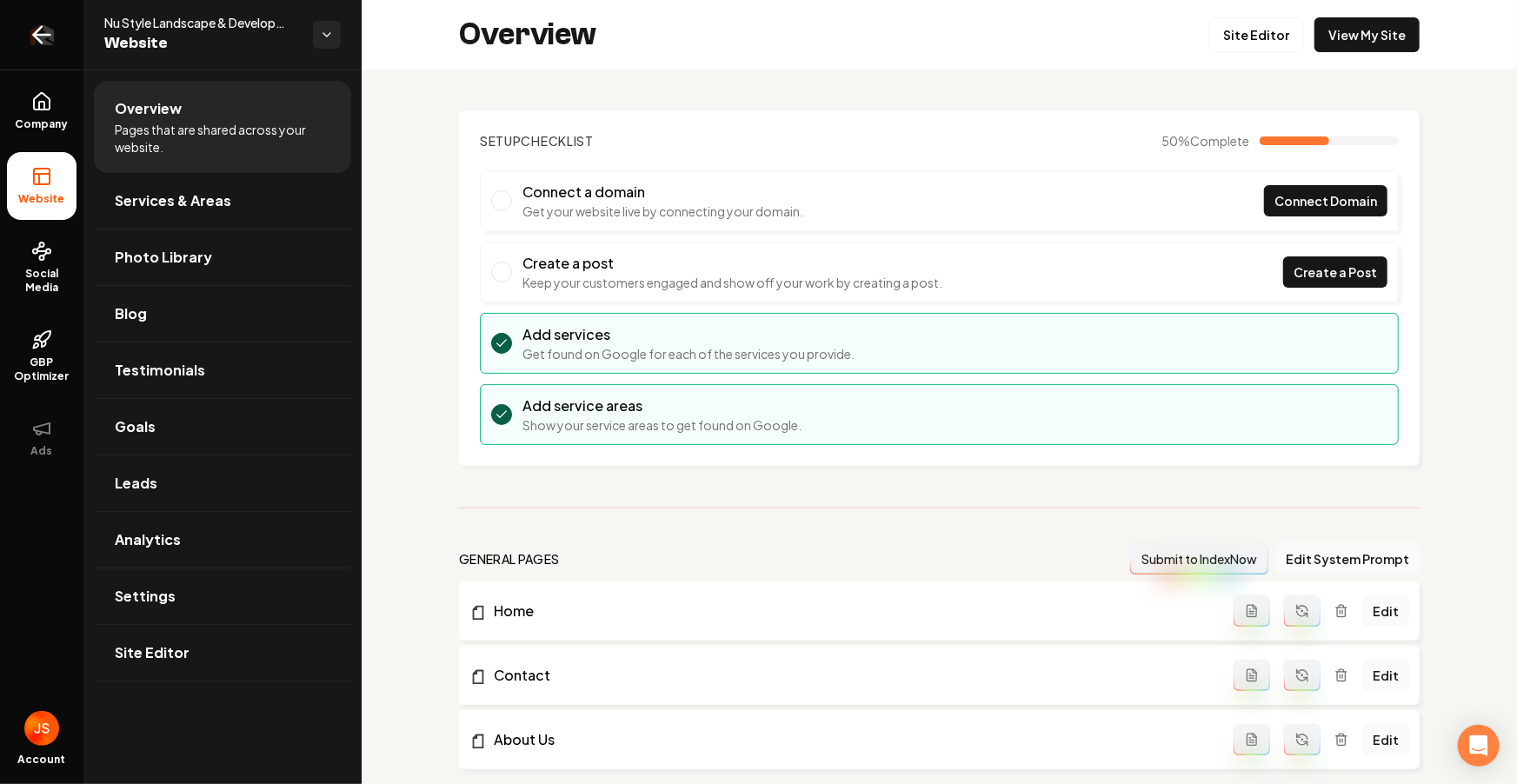
click at [31, 25] on icon "Return to dashboard" at bounding box center [42, 35] width 28 height 28
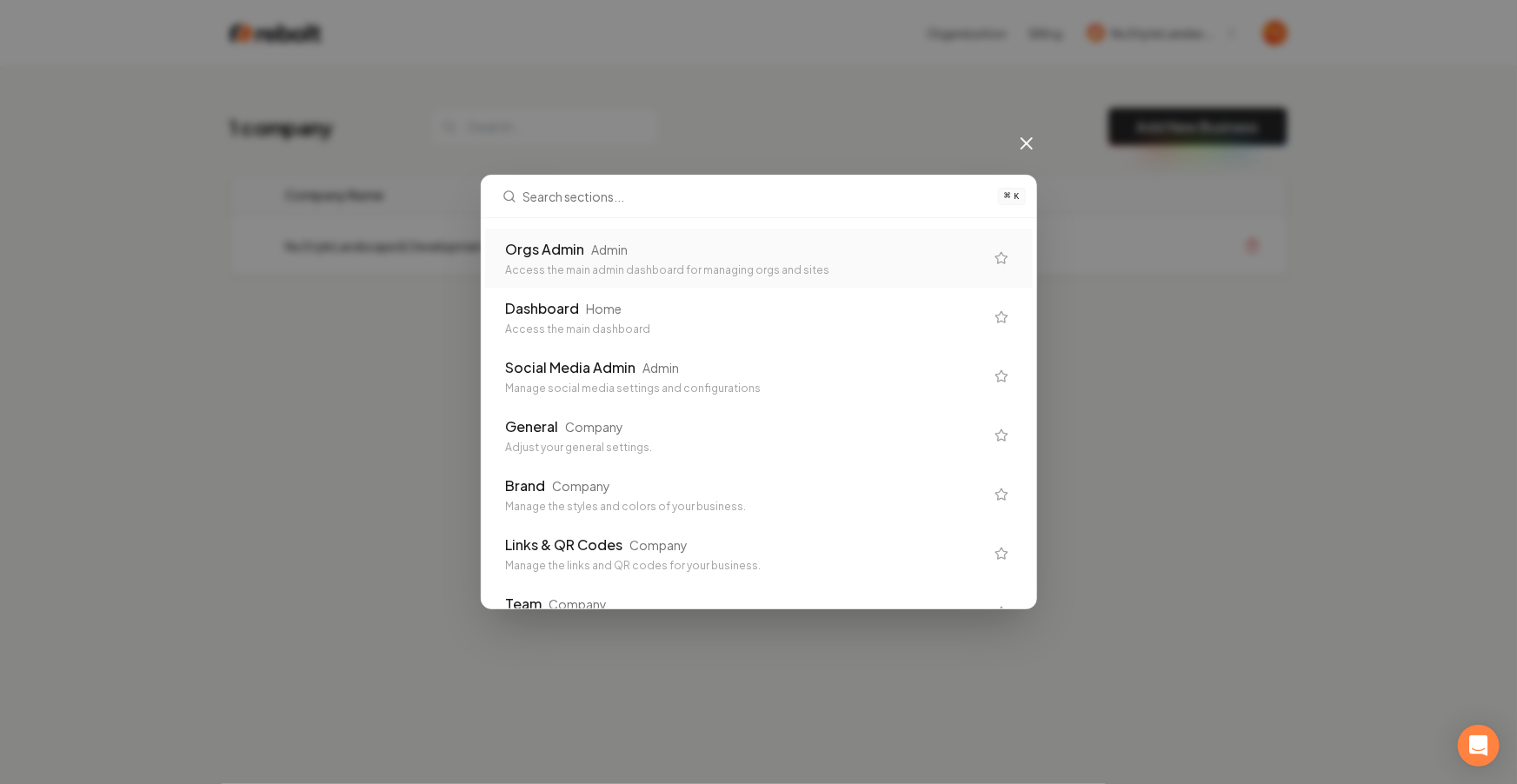
click at [550, 250] on div "Orgs Admin" at bounding box center [546, 249] width 79 height 21
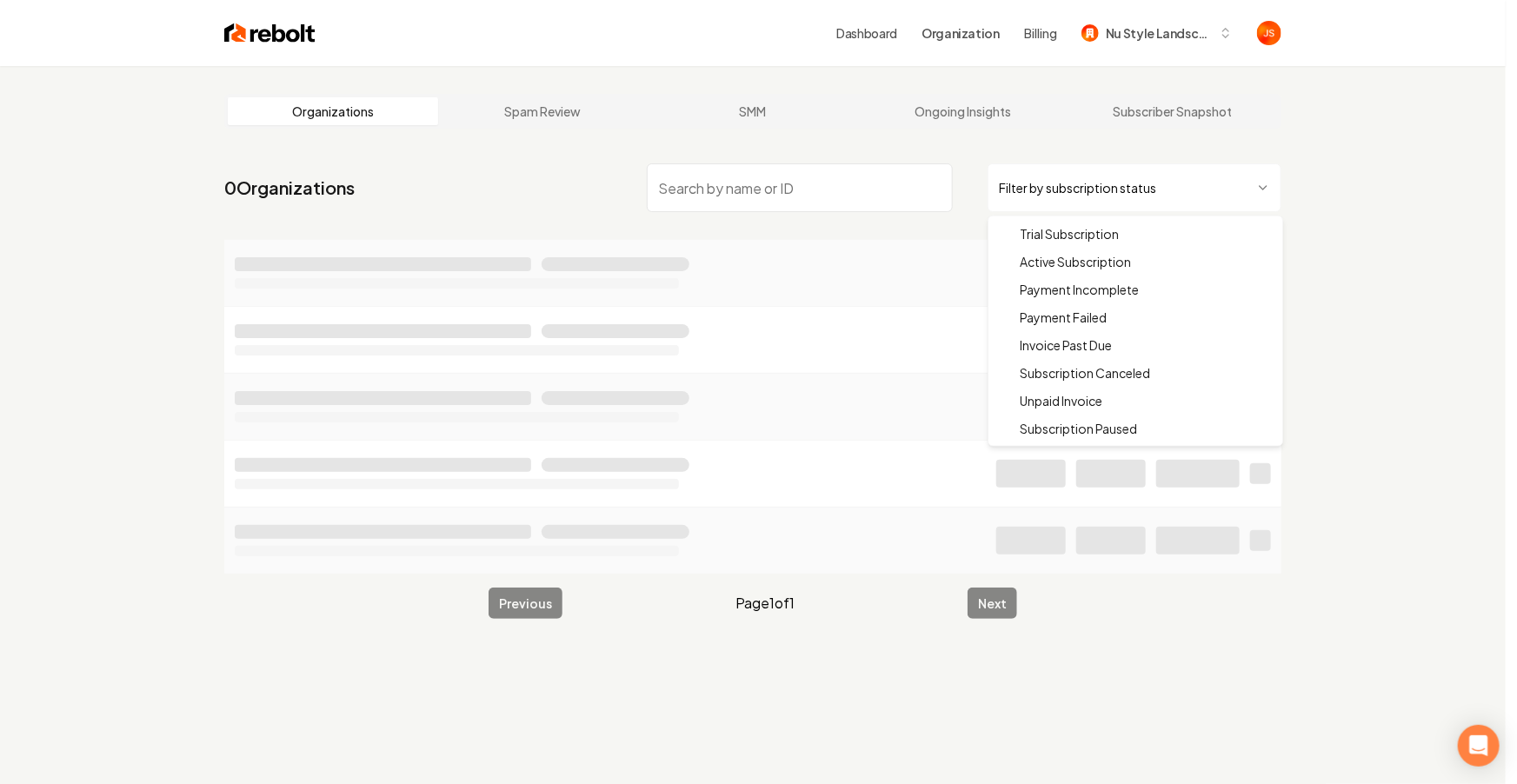
click at [1080, 176] on html "Dashboard Organization Billing Nu Style Landscape Organizations Spam Review SMM…" at bounding box center [758, 392] width 1517 height 784
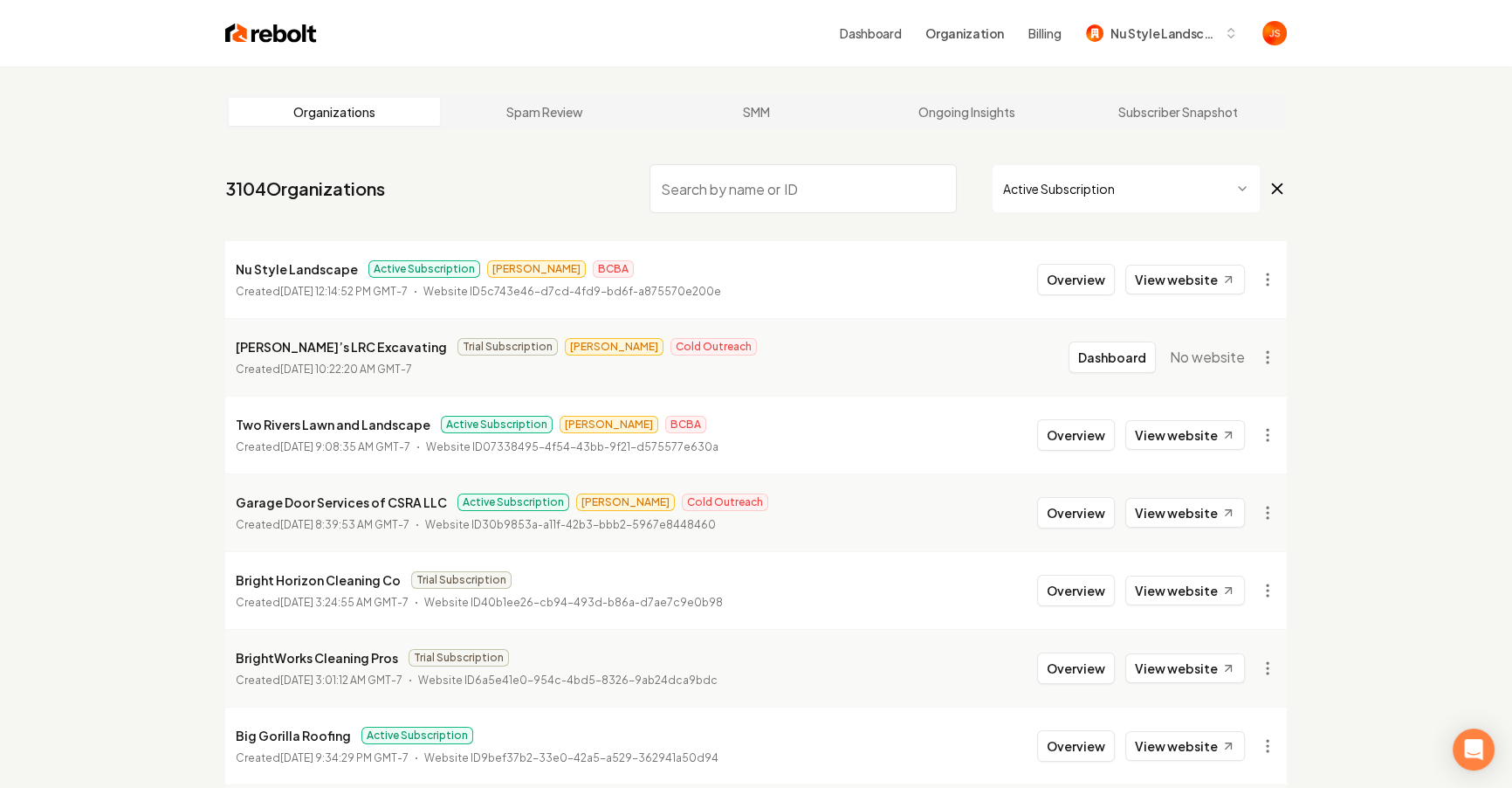
click at [864, 208] on input "search" at bounding box center [803, 188] width 307 height 49
click at [854, 199] on input "search" at bounding box center [803, 188] width 307 height 49
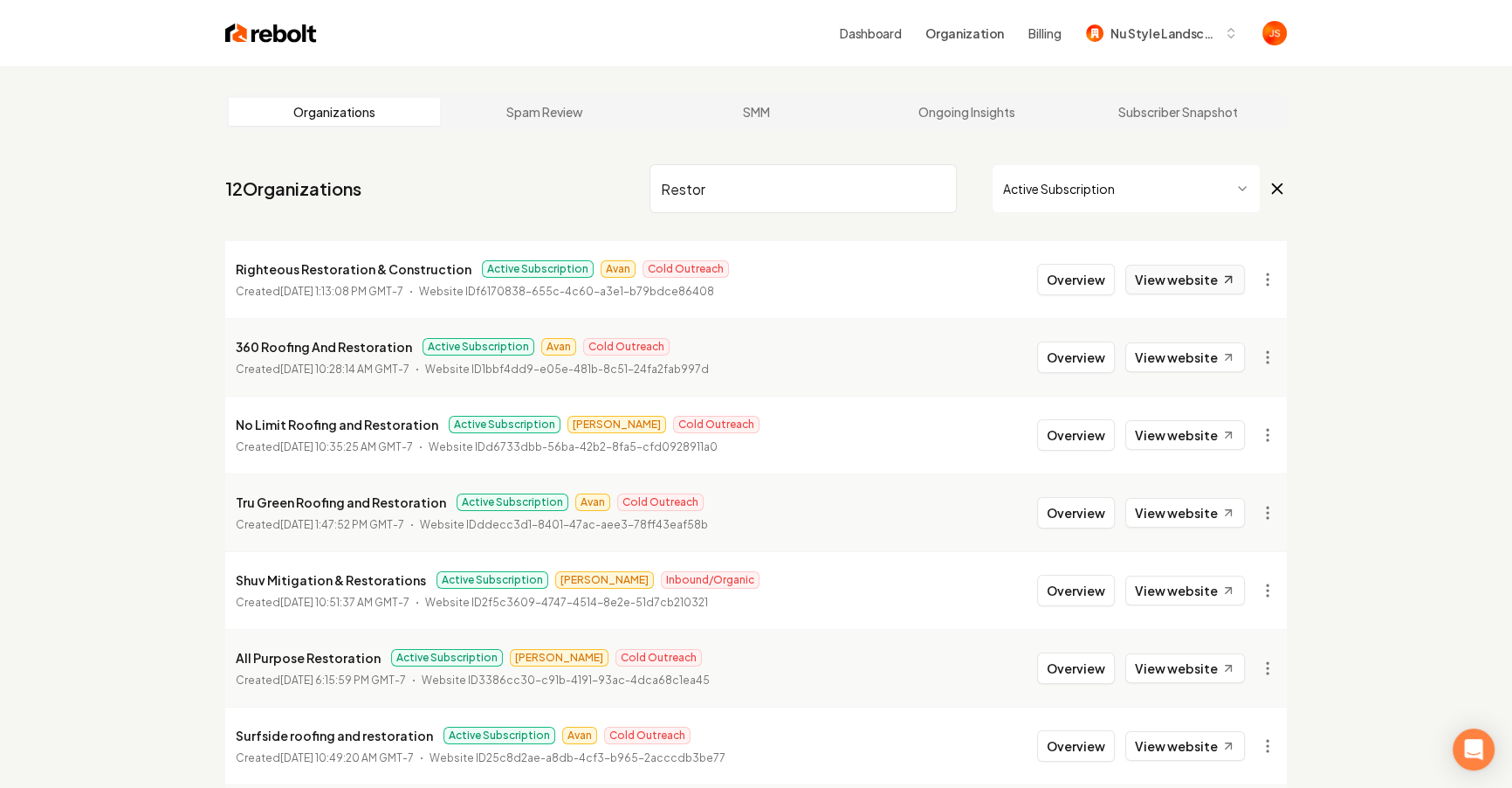
type input "Restor"
click at [1187, 288] on link "View website" at bounding box center [1185, 279] width 120 height 30
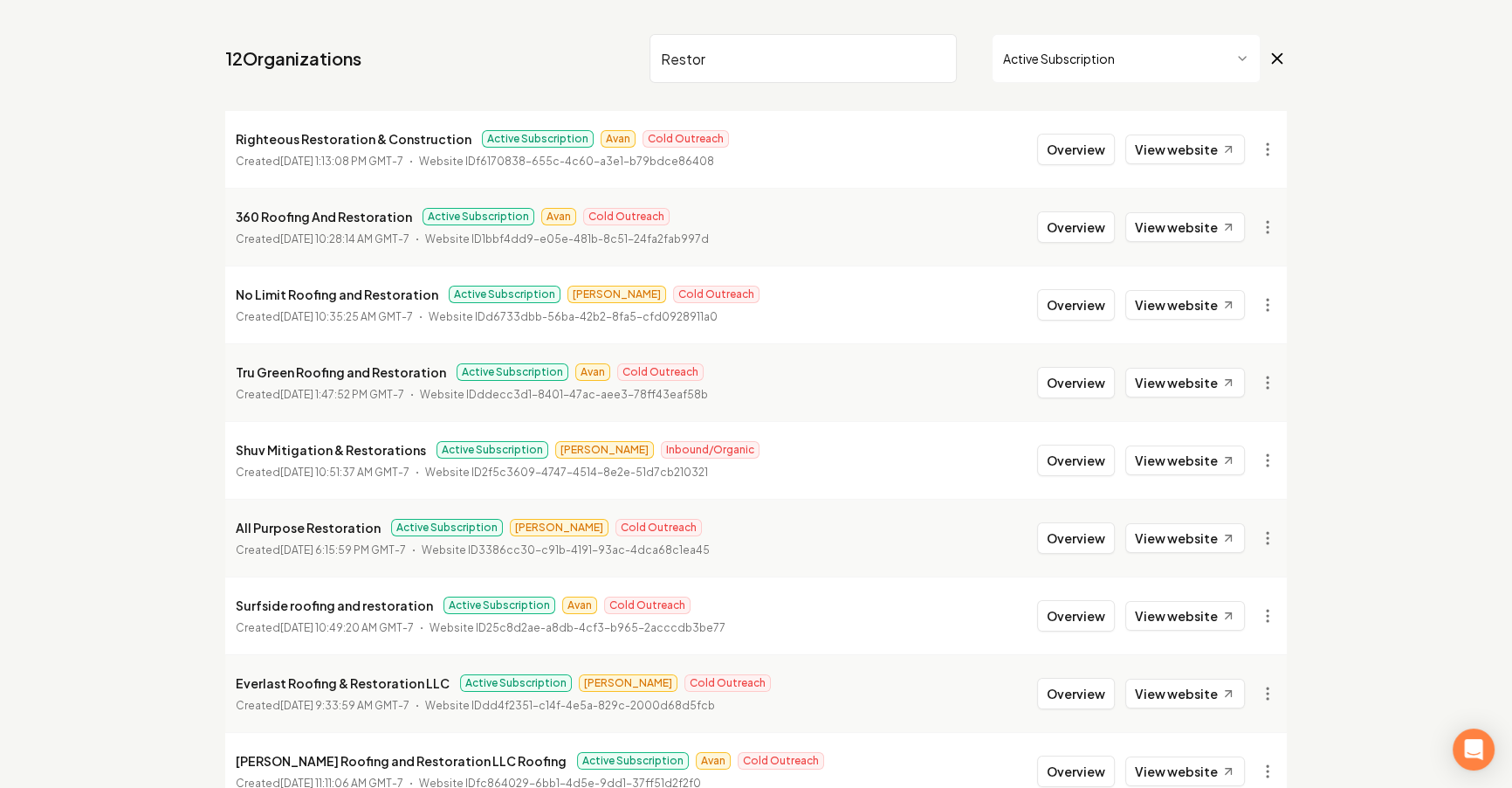
scroll to position [129, 0]
click at [1179, 454] on link "View website" at bounding box center [1185, 461] width 120 height 30
click at [738, 64] on input "Restor" at bounding box center [803, 59] width 307 height 49
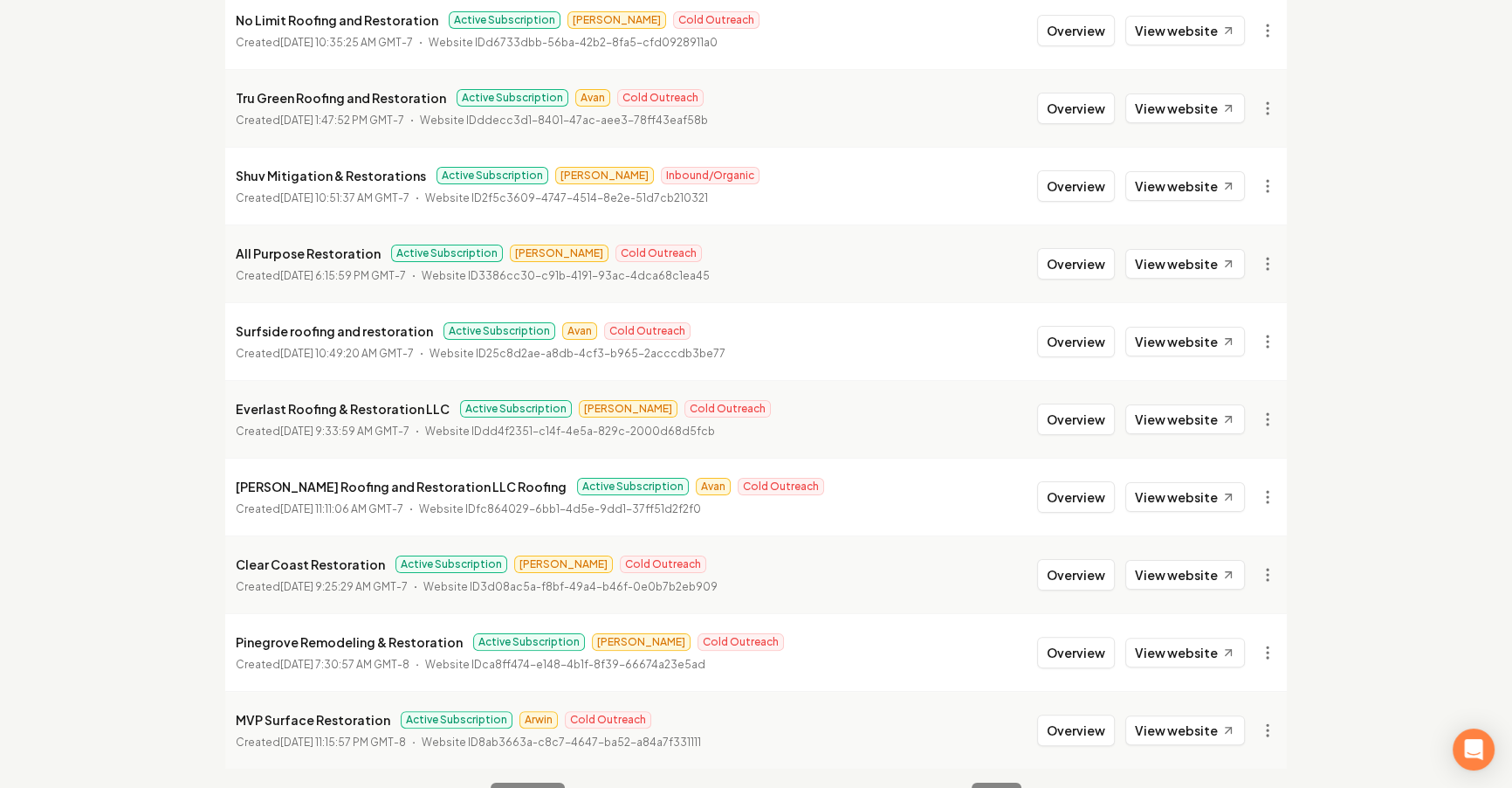
scroll to position [414, 0]
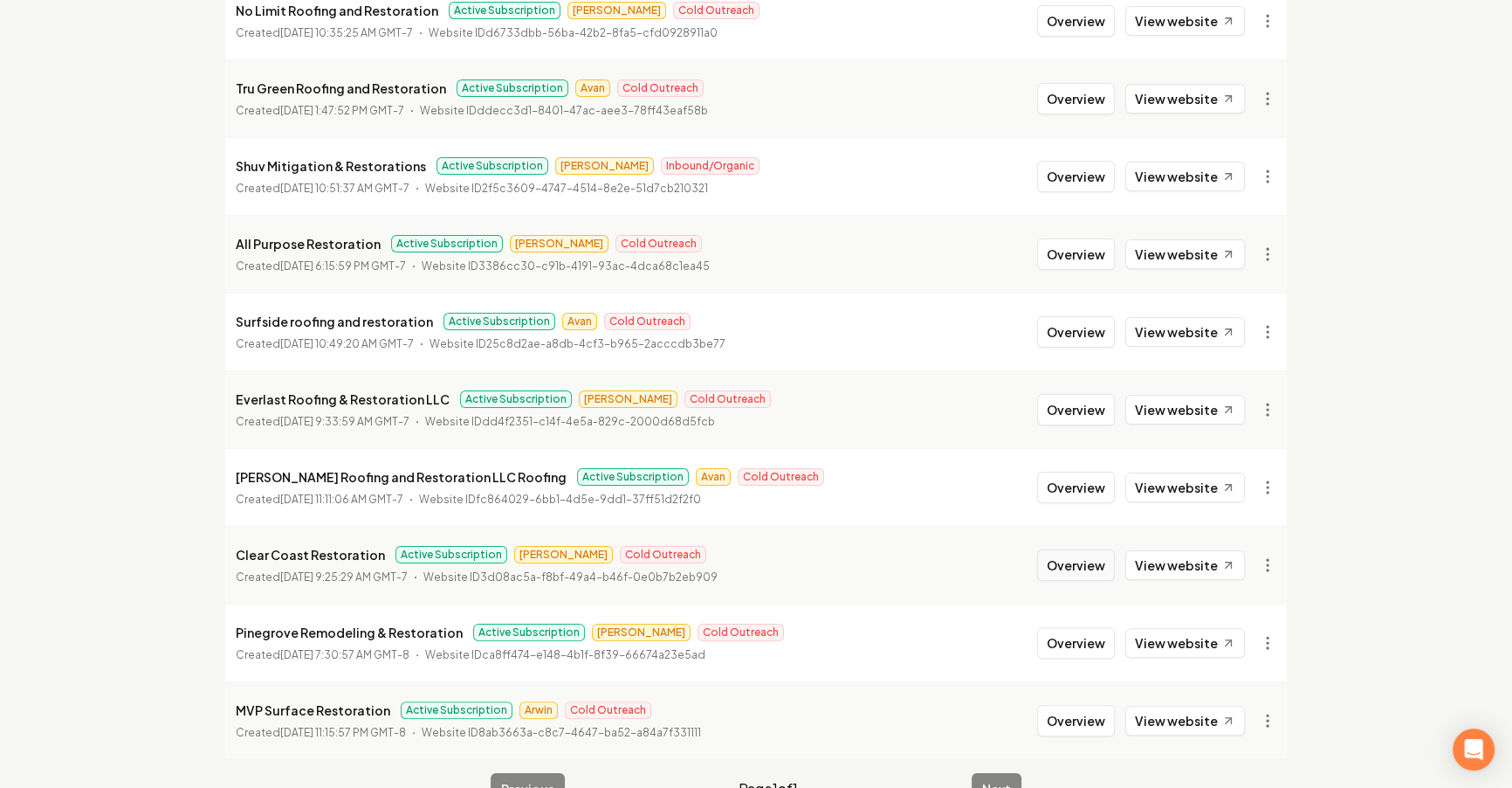
click at [1046, 571] on button "Overview" at bounding box center [1077, 565] width 78 height 32
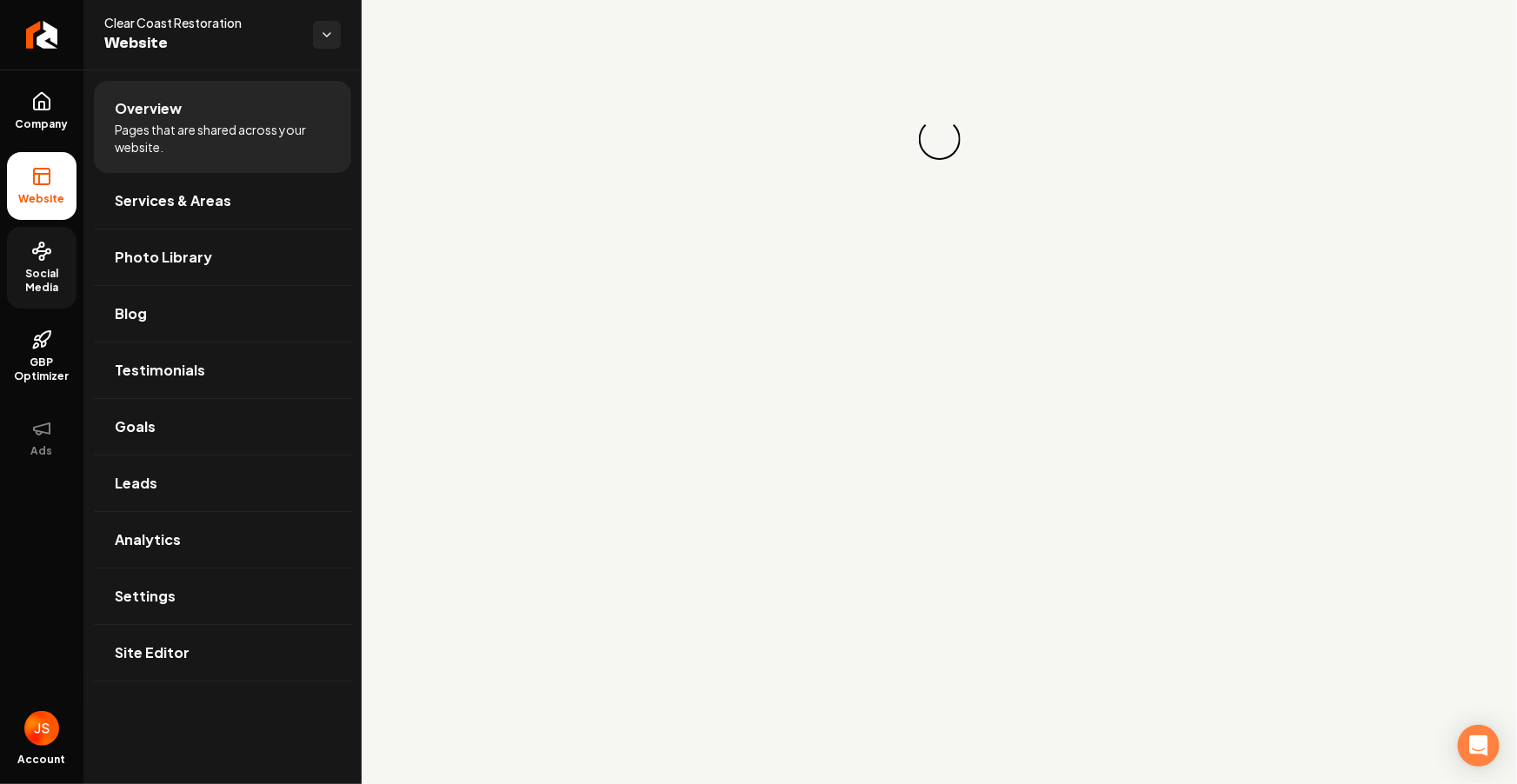
click at [43, 271] on span "Social Media" at bounding box center [42, 281] width 69 height 28
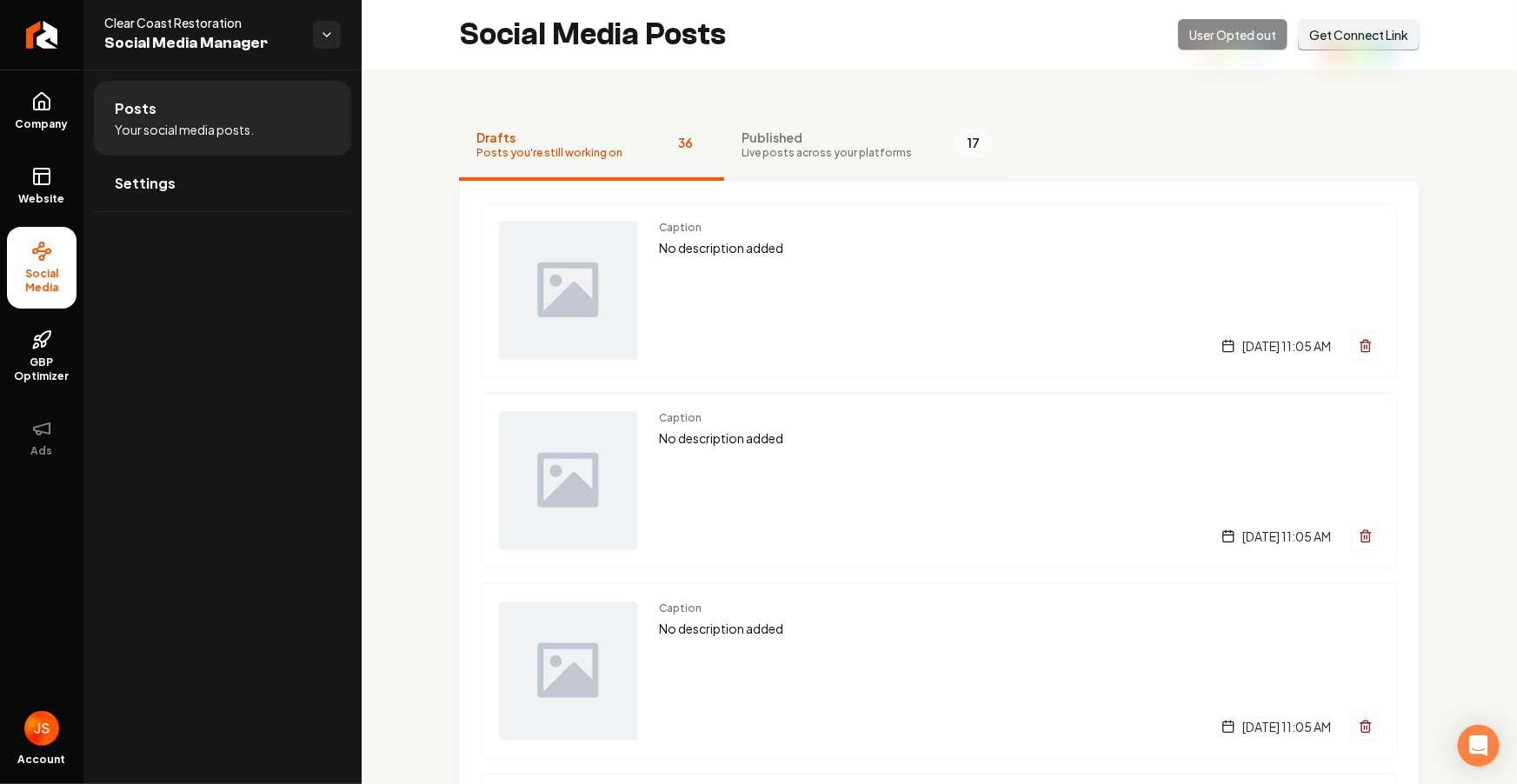
click at [856, 146] on span "Live posts across your platforms" at bounding box center [826, 152] width 170 height 14
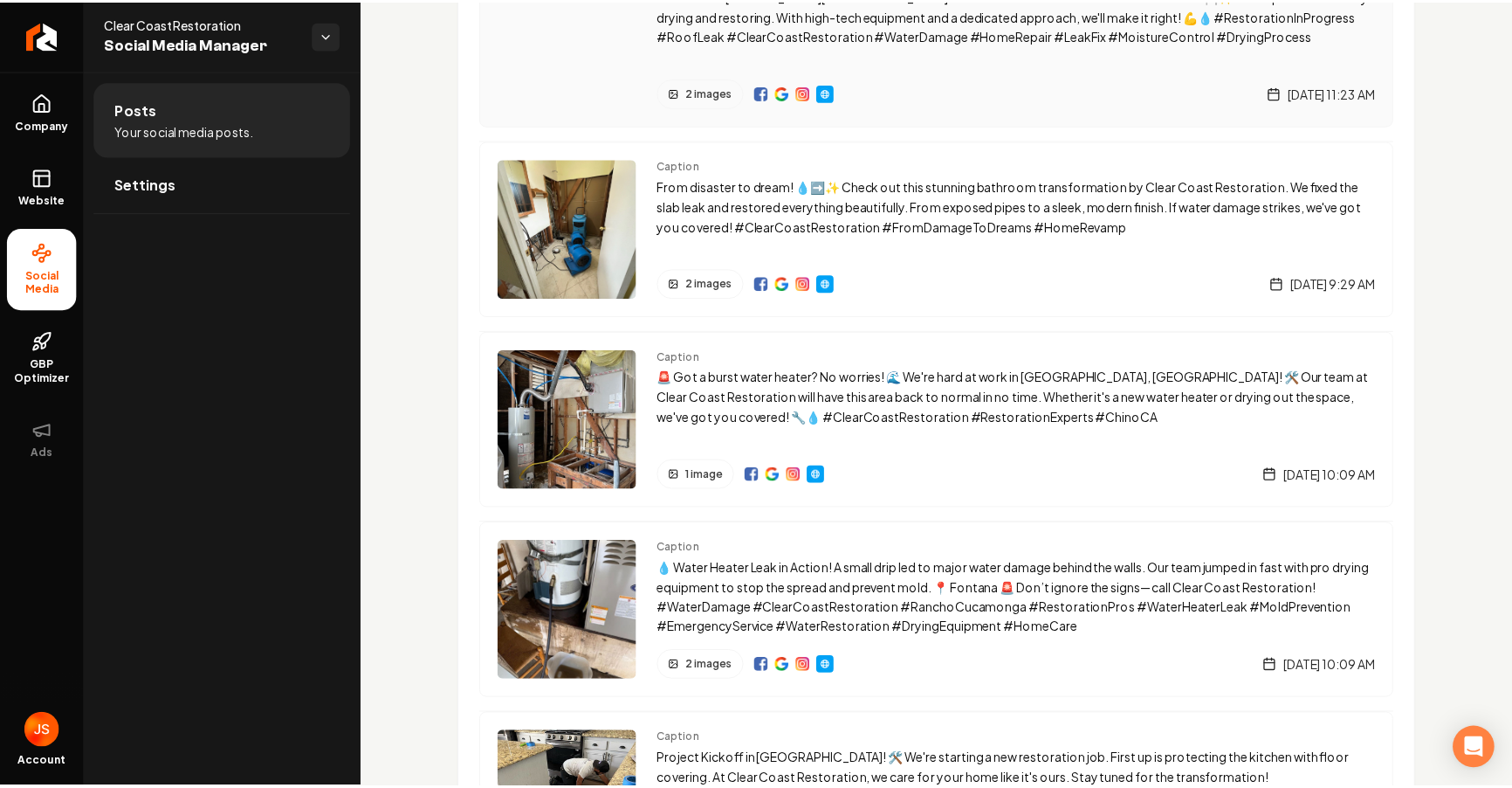
scroll to position [288, 0]
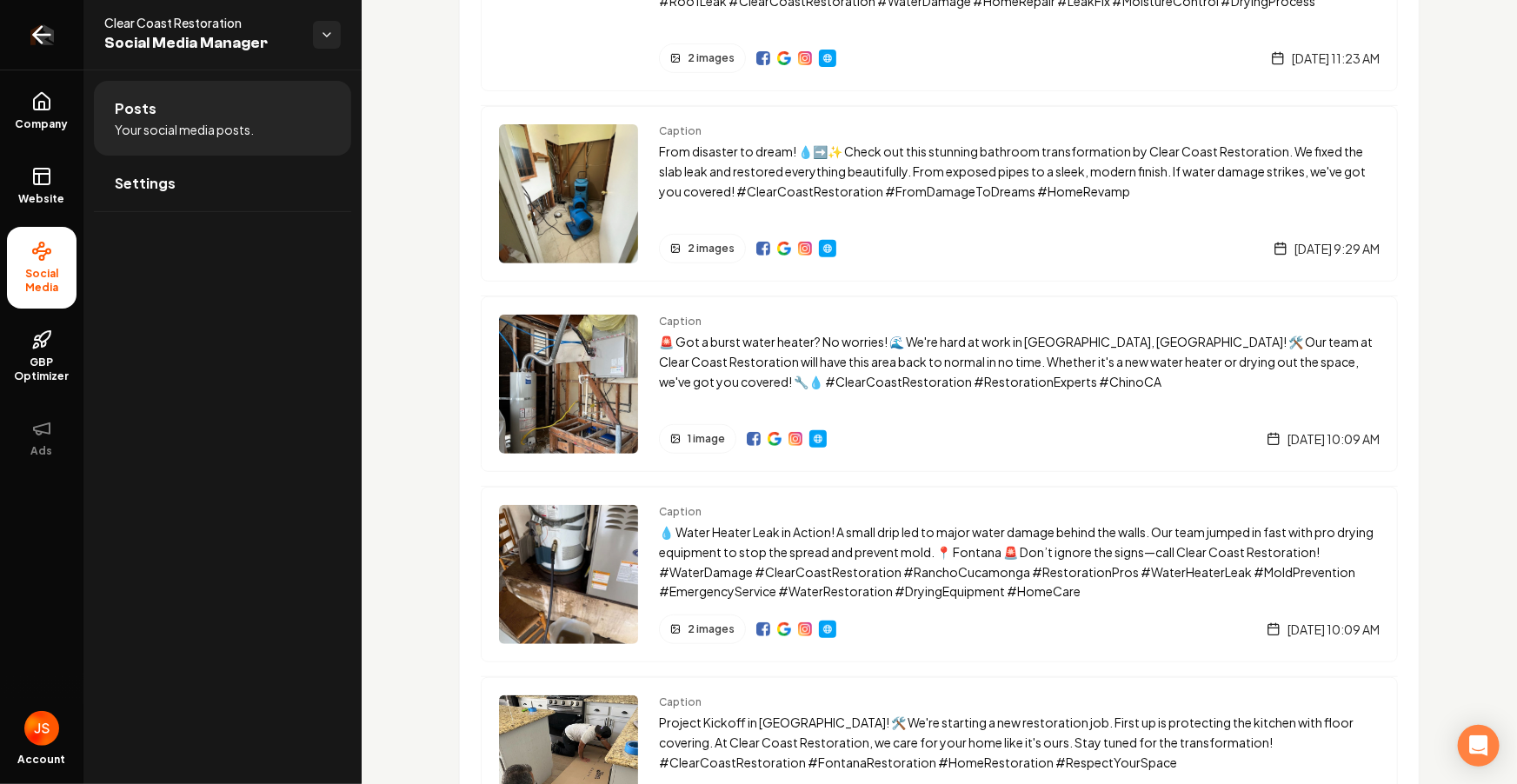
click at [8, 22] on link "Return to dashboard" at bounding box center [42, 34] width 83 height 69
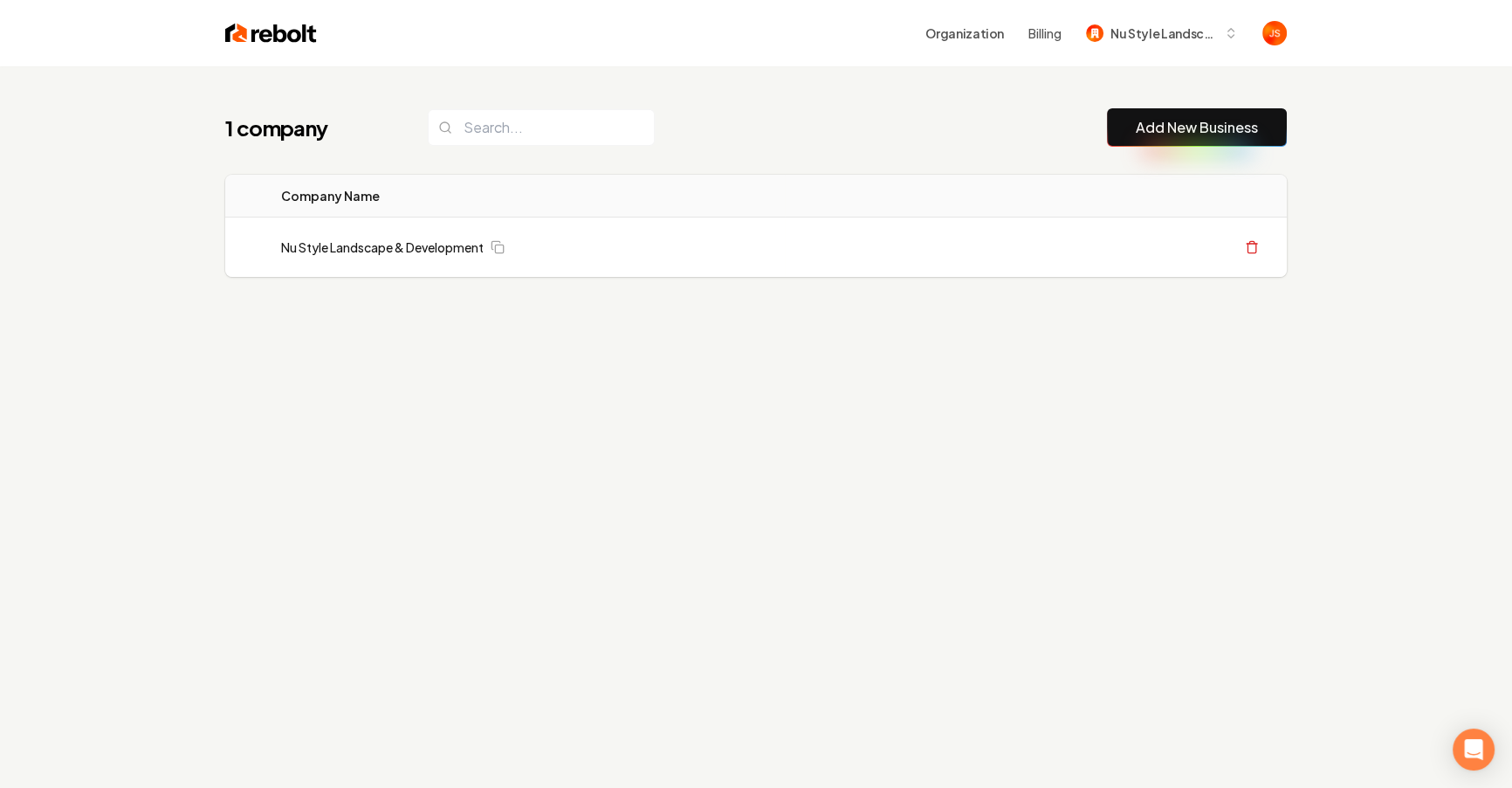
click at [980, 149] on div "1 company Add New Business Logo Company Name Actions Nu Style Landscape & Devel…" at bounding box center [756, 226] width 1118 height 322
click at [786, 166] on div "1 company Add New Business Logo Company Name Actions Nu Style Landscape & Devel…" at bounding box center [756, 226] width 1118 height 322
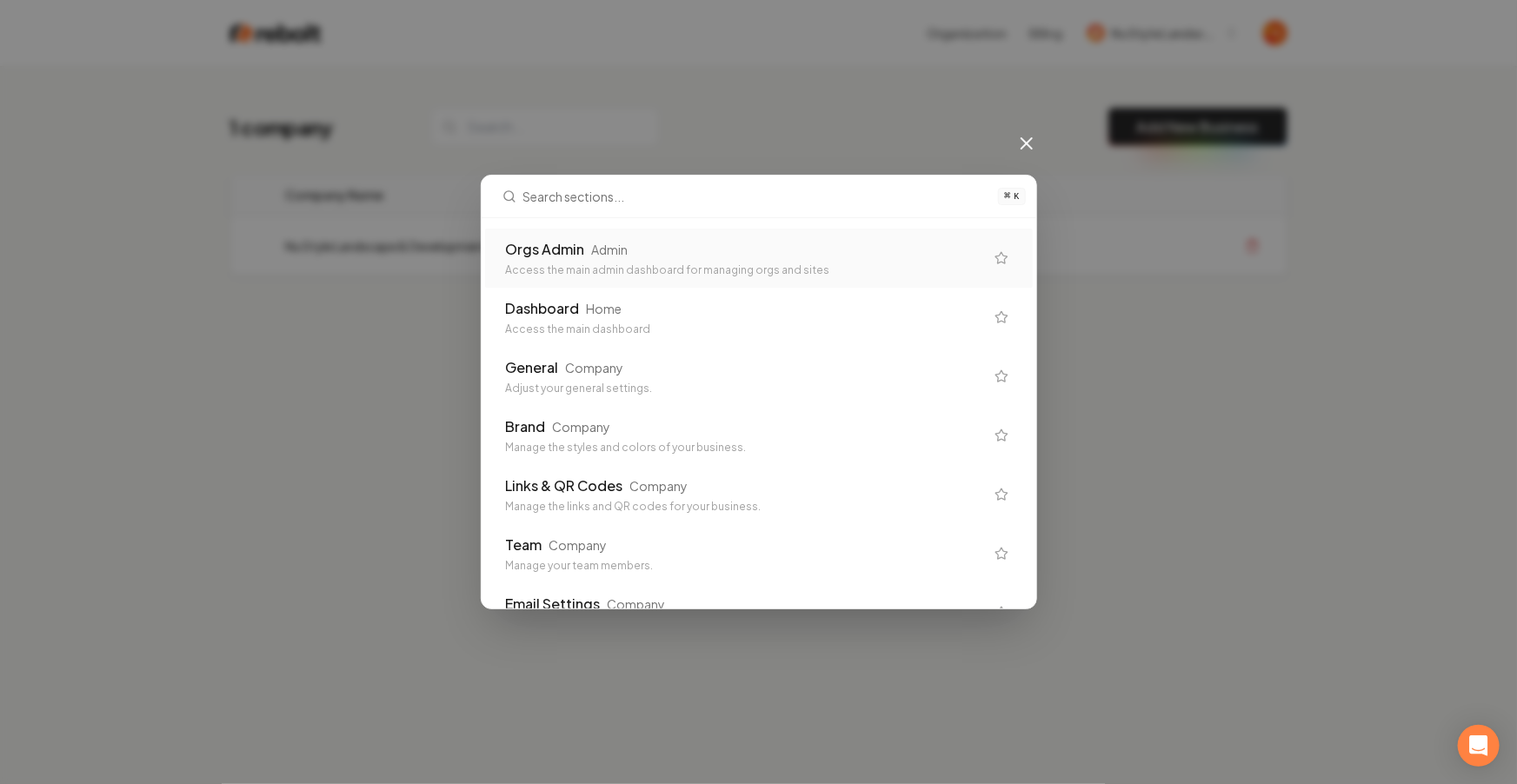
click at [760, 240] on div "Orgs Admin Admin" at bounding box center [745, 249] width 478 height 21
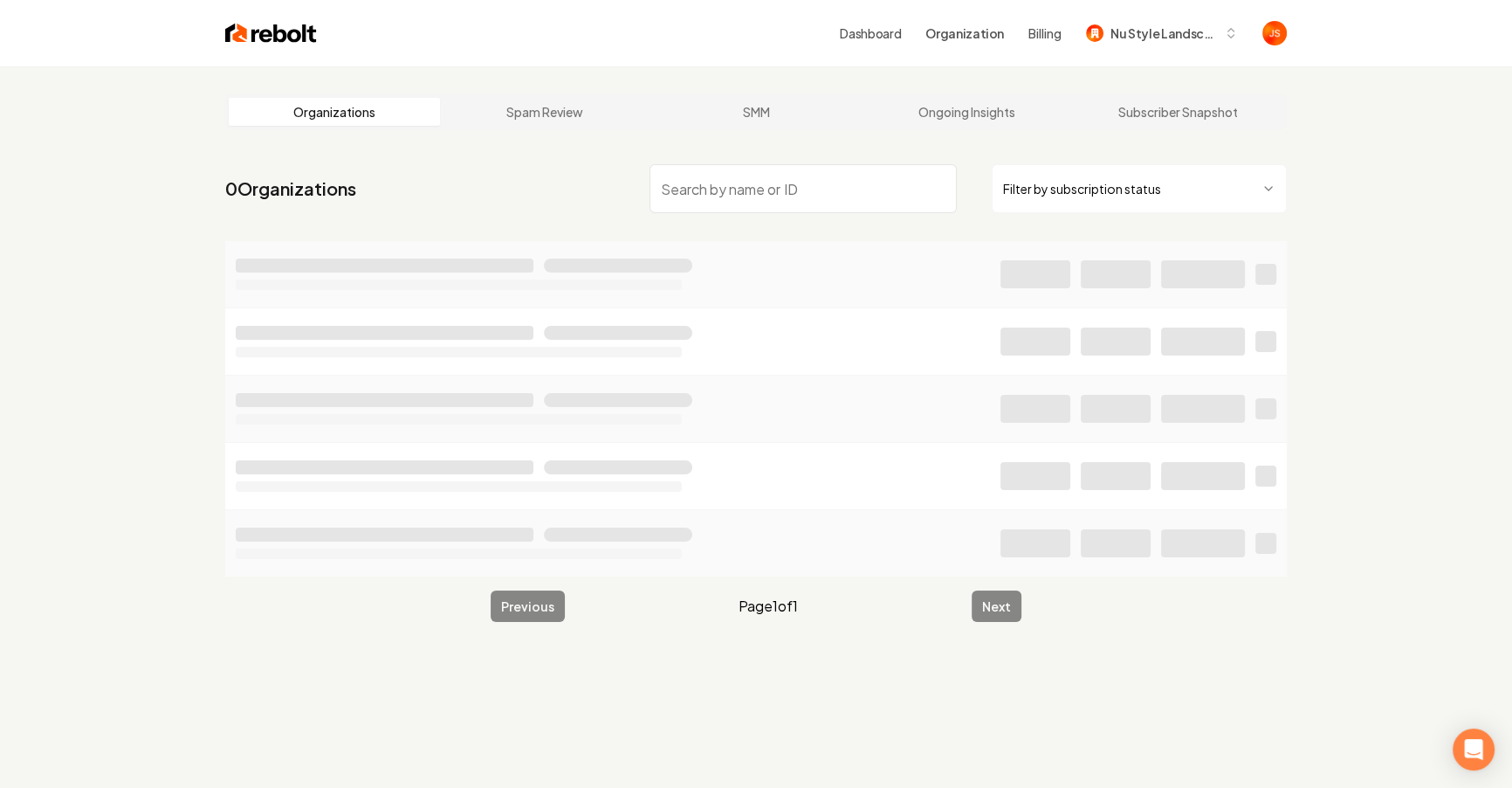
click at [1117, 211] on html "Dashboard Organization Billing Nu Style Landscape Organizations Spam Review SMM…" at bounding box center [756, 394] width 1512 height 788
click at [847, 207] on input "search" at bounding box center [803, 188] width 307 height 49
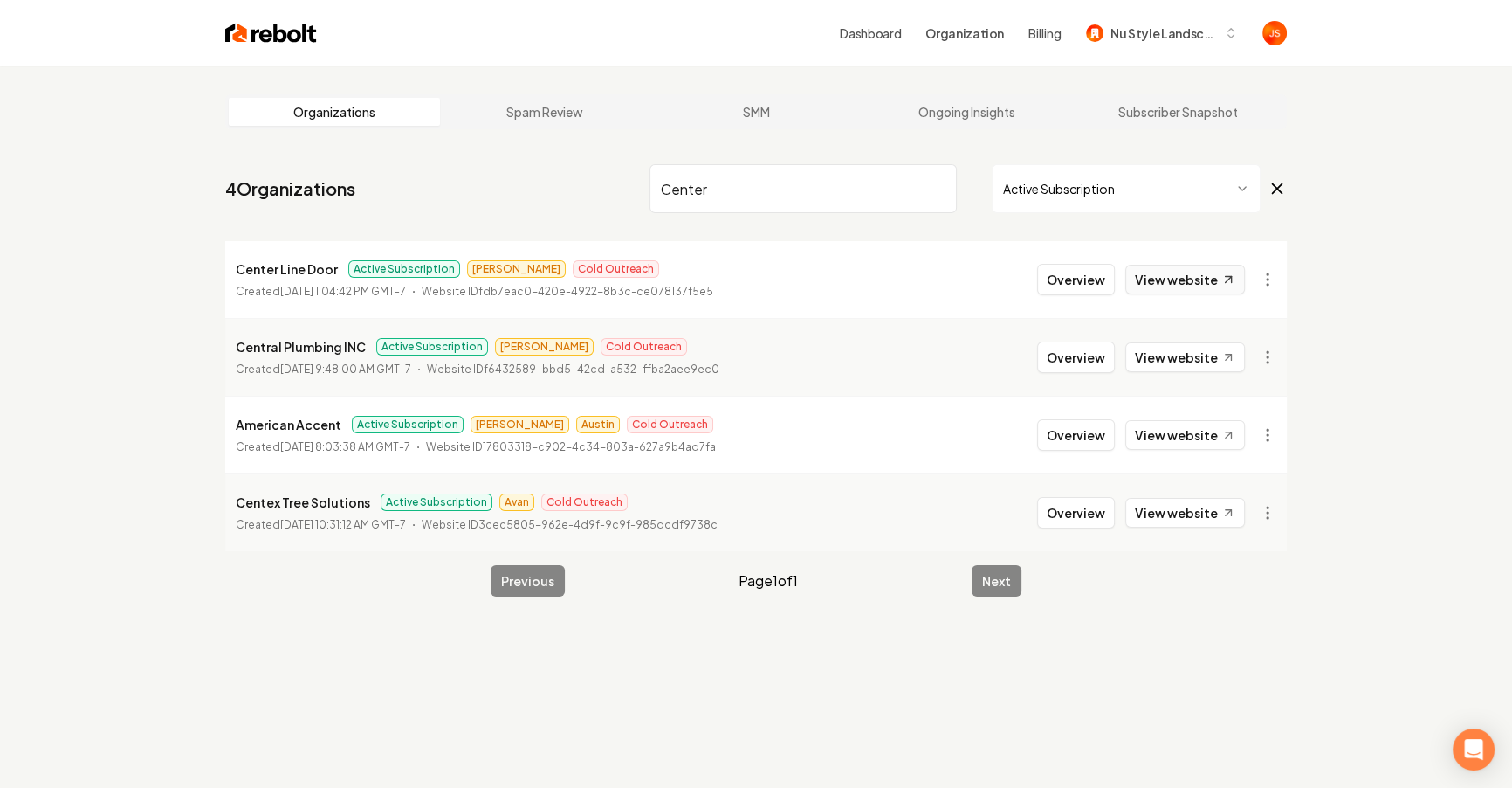
type input "Center"
click at [1187, 291] on link "View website" at bounding box center [1185, 279] width 120 height 30
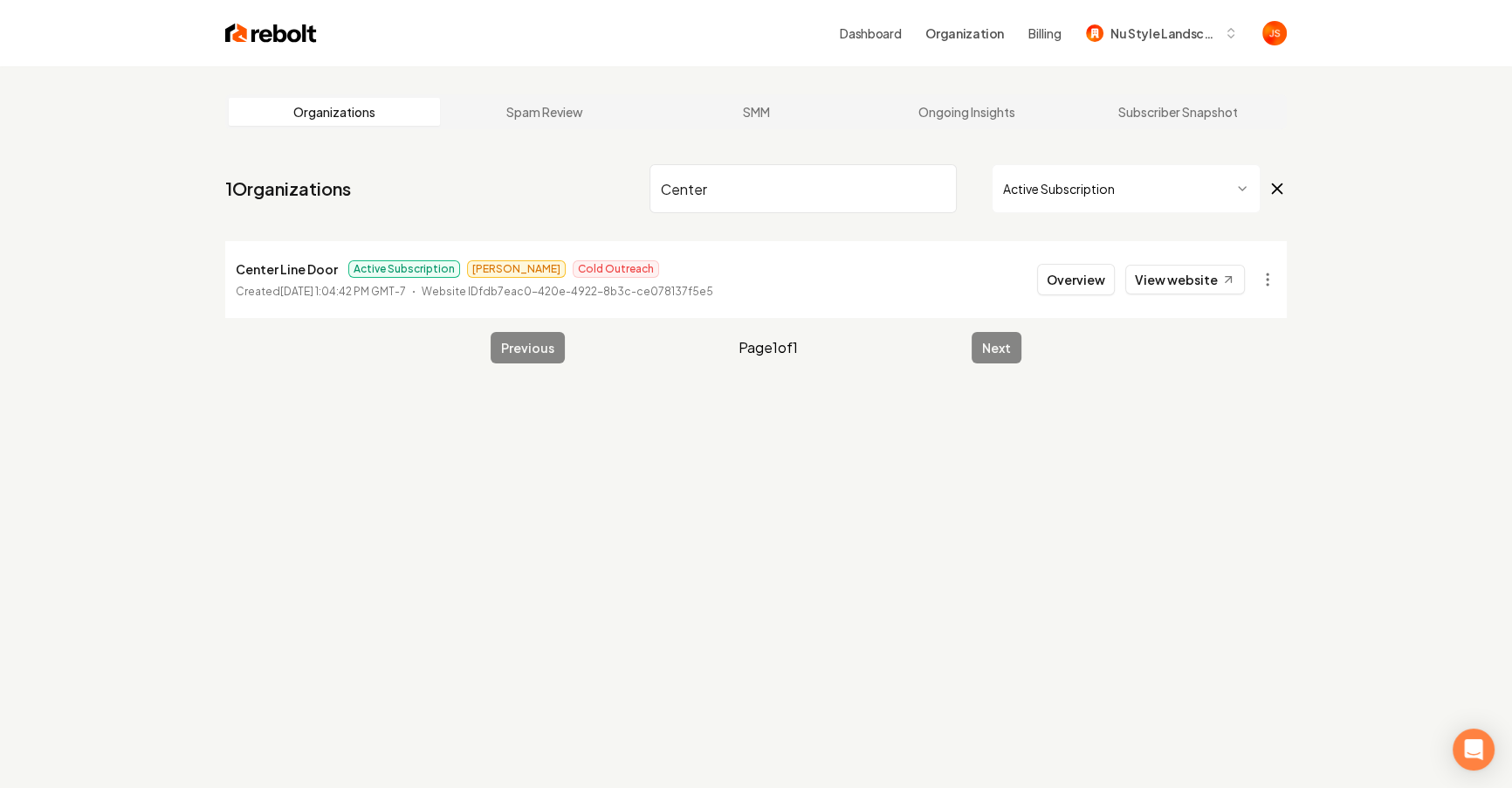
click at [940, 181] on input "Center" at bounding box center [803, 188] width 307 height 49
click at [936, 195] on input "Center" at bounding box center [803, 188] width 307 height 49
click at [942, 187] on input "Center" at bounding box center [803, 188] width 307 height 49
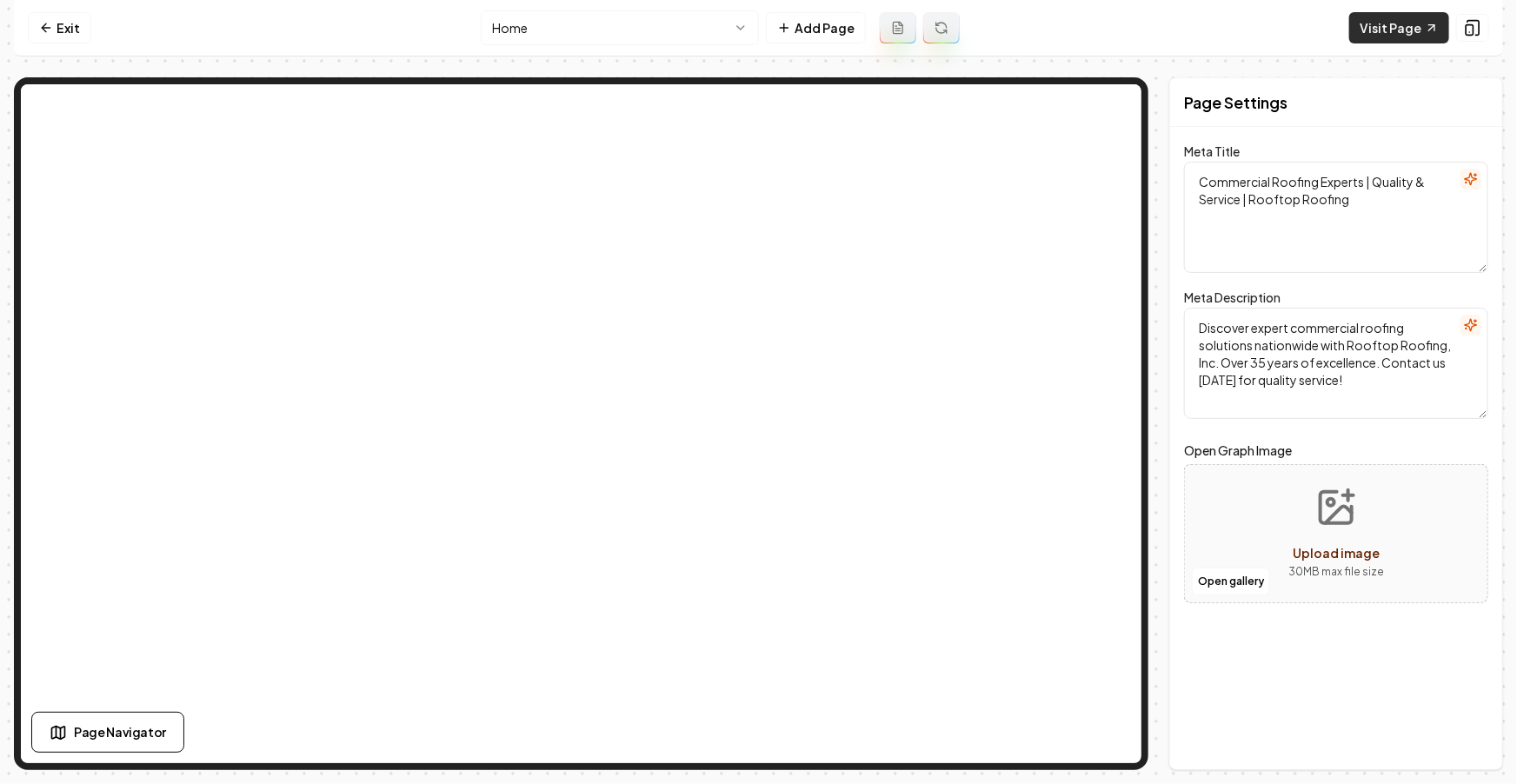
click at [1388, 39] on link "Visit Page" at bounding box center [1399, 28] width 100 height 31
click at [46, 28] on icon at bounding box center [45, 28] width 7 height 0
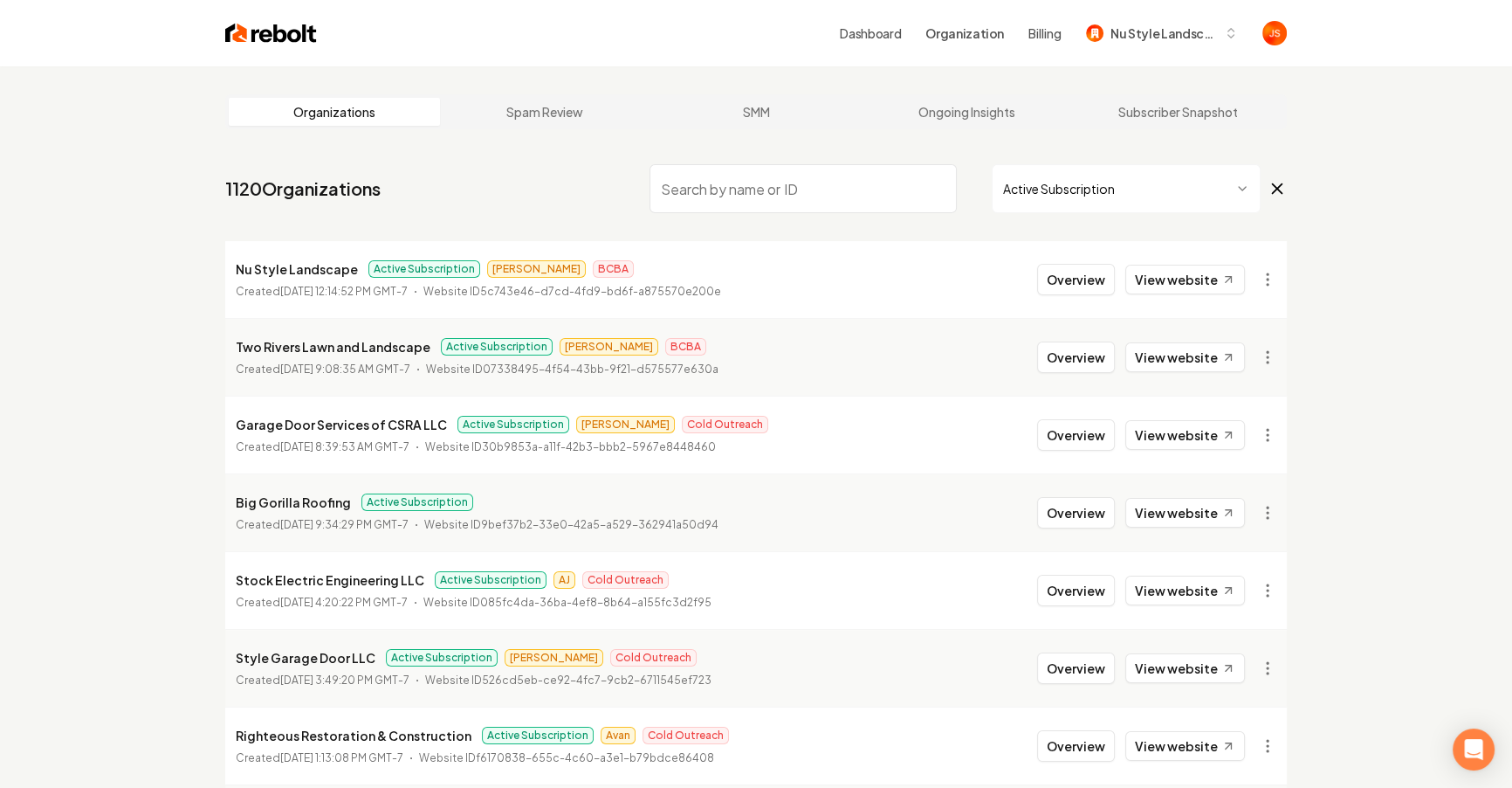
click at [842, 182] on input "search" at bounding box center [803, 188] width 307 height 49
type input "Epoxy"
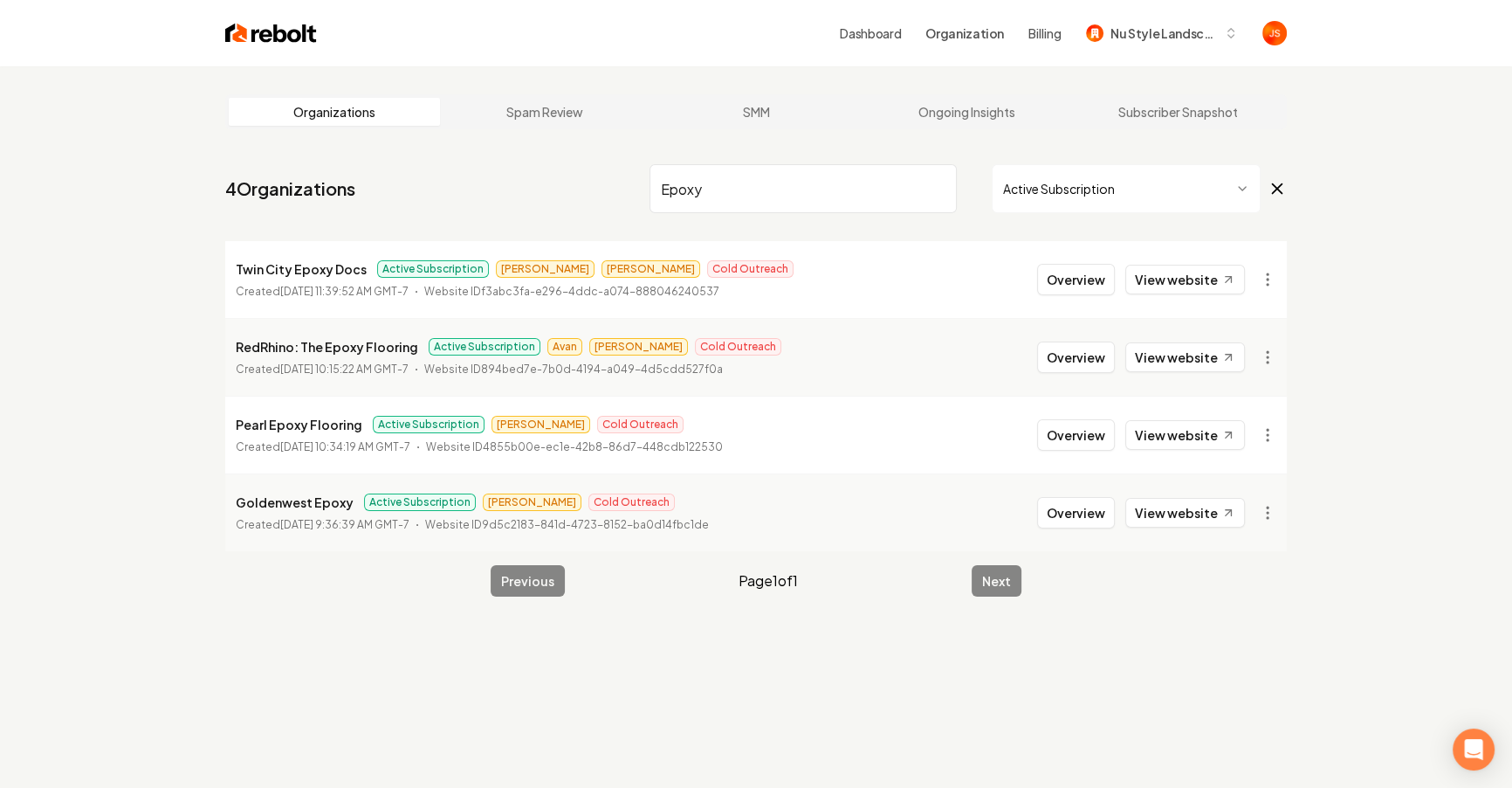
click at [926, 196] on input "Epoxy" at bounding box center [803, 188] width 307 height 49
click at [937, 192] on input "Epoxy" at bounding box center [803, 188] width 307 height 49
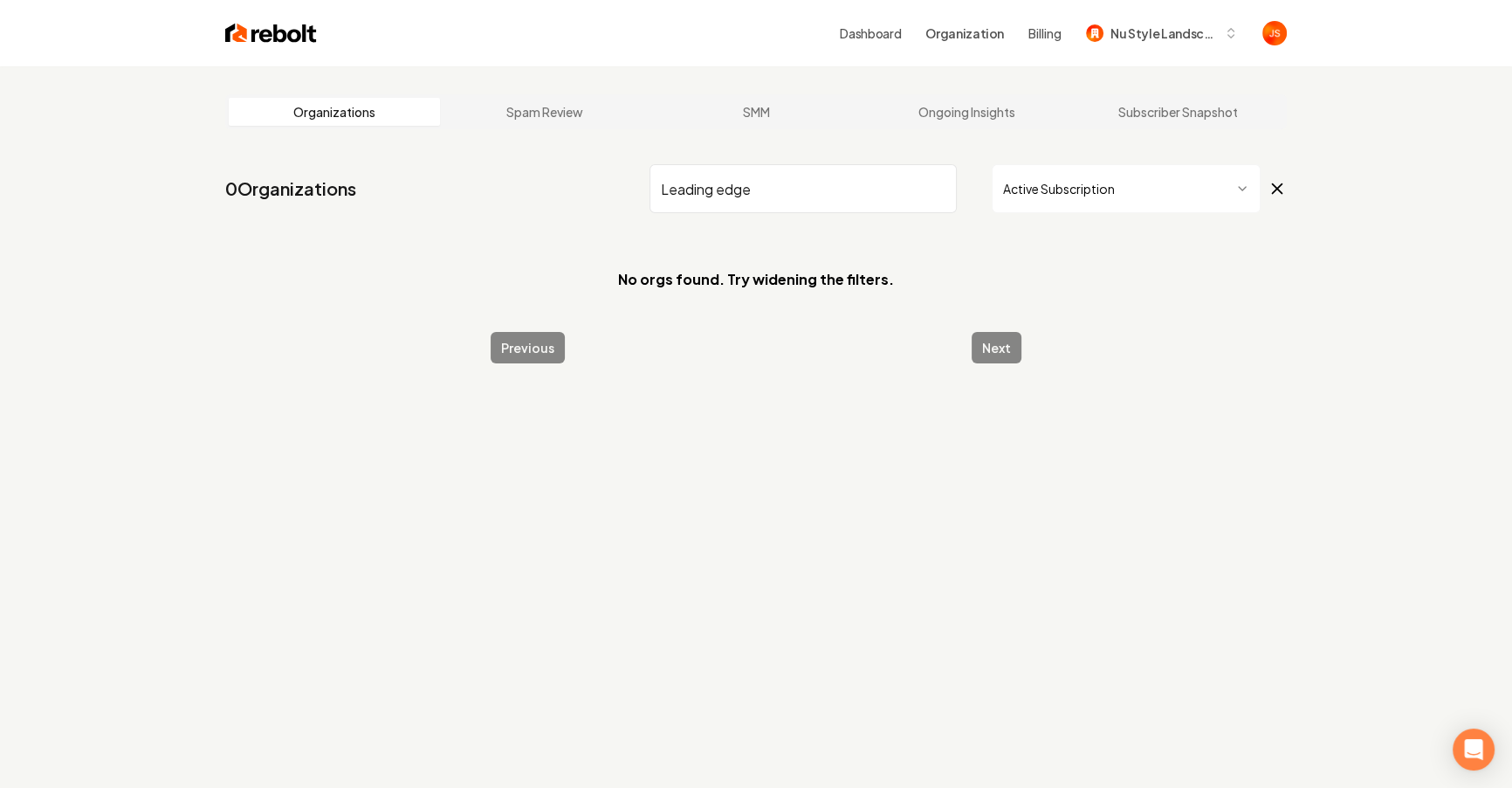
drag, startPoint x: 828, startPoint y: 175, endPoint x: 803, endPoint y: 184, distance: 26.6
click at [827, 175] on input "Leading edge" at bounding box center [803, 188] width 307 height 49
drag, startPoint x: 803, startPoint y: 184, endPoint x: 731, endPoint y: 182, distance: 72.0
click at [731, 182] on input "Leading edge" at bounding box center [803, 188] width 307 height 49
type input "Leading"
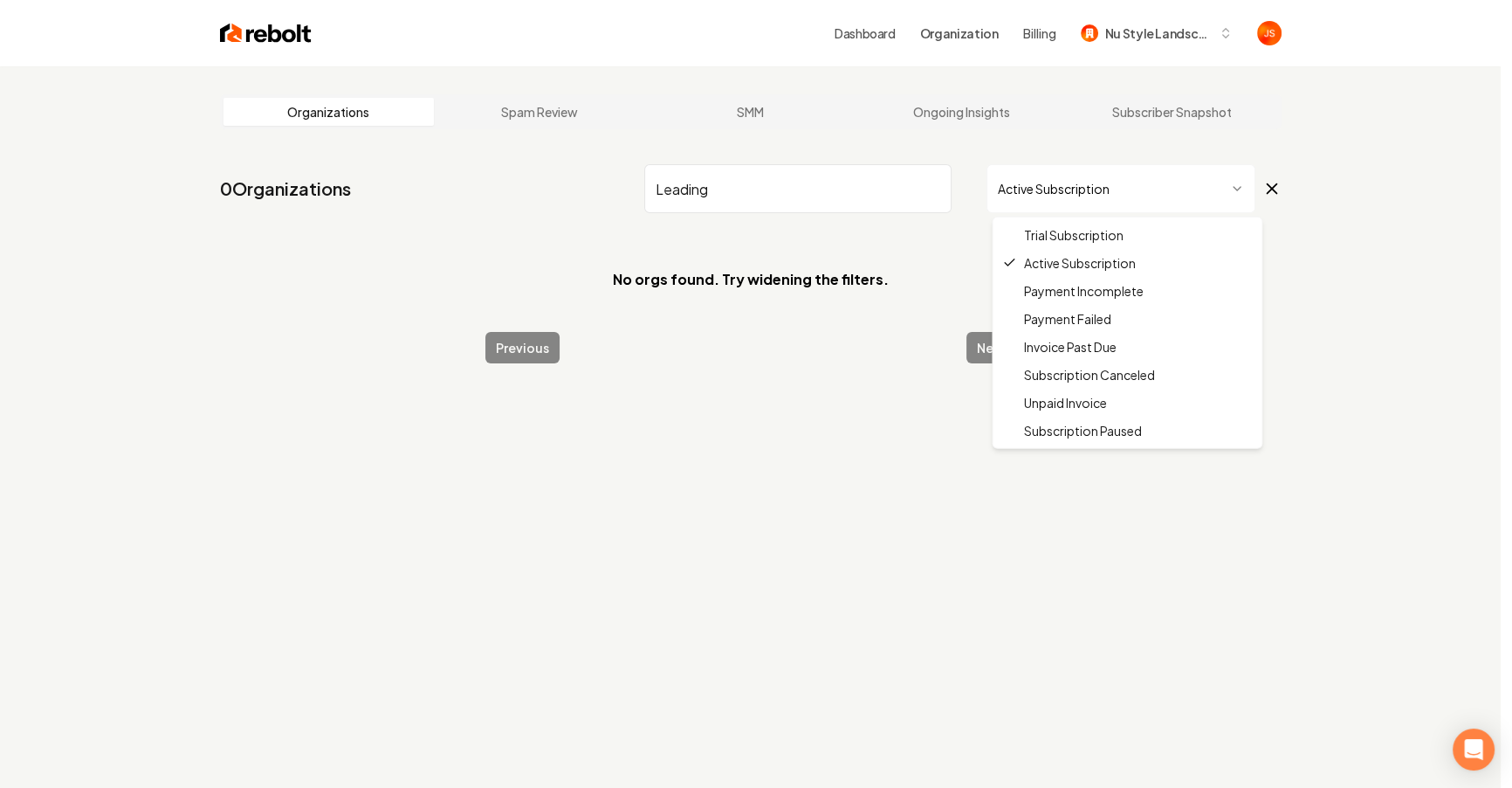
click at [1098, 191] on html "Dashboard Organization Billing Nu Style Landscape Organizations Spam Review SMM…" at bounding box center [756, 394] width 1512 height 788
click at [1065, 200] on html "Dashboard Organization Billing Nu Style Landscape Organizations Spam Review SMM…" at bounding box center [762, 394] width 1524 height 788
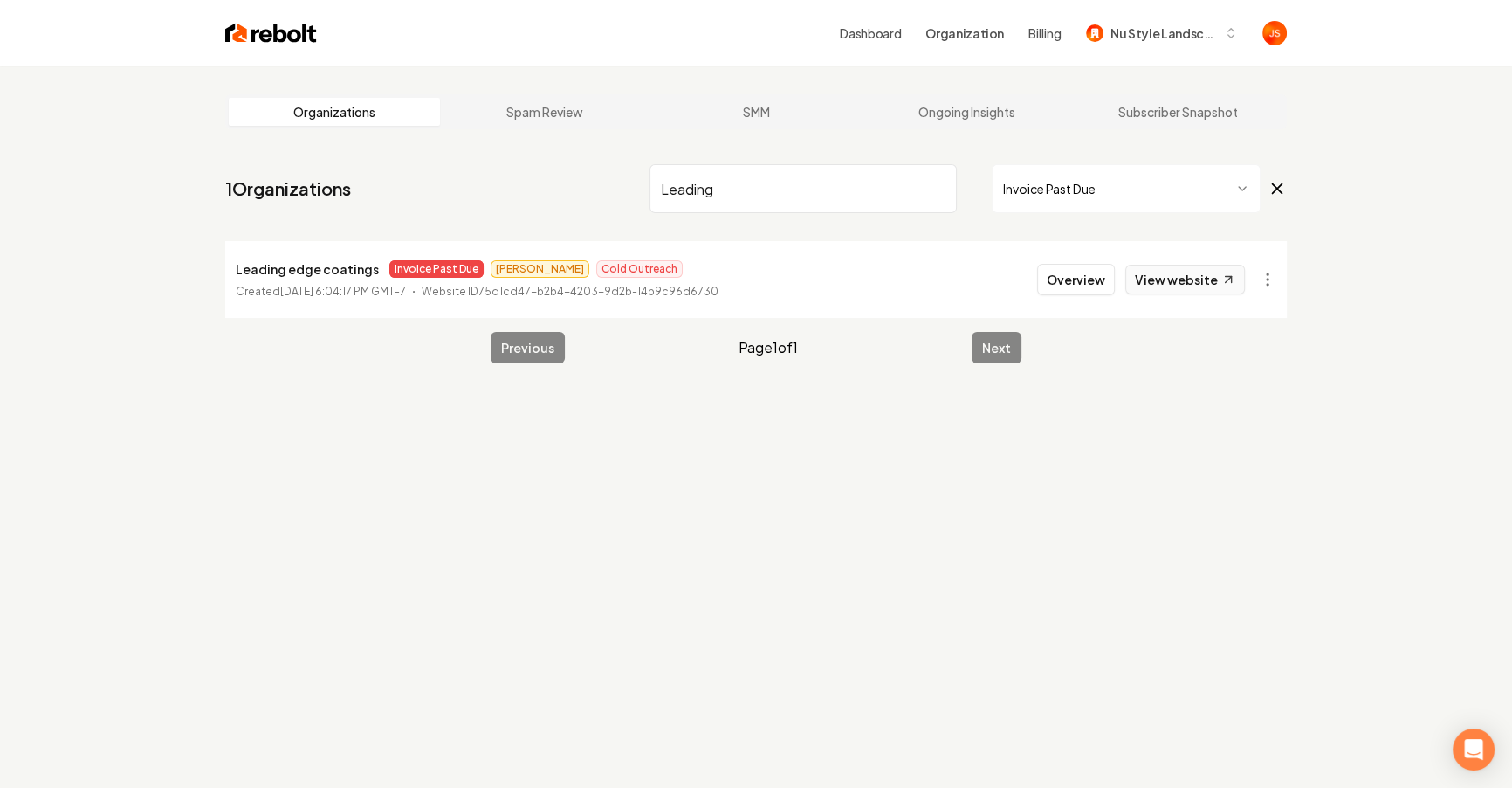
click at [1182, 271] on link "View website" at bounding box center [1185, 279] width 120 height 30
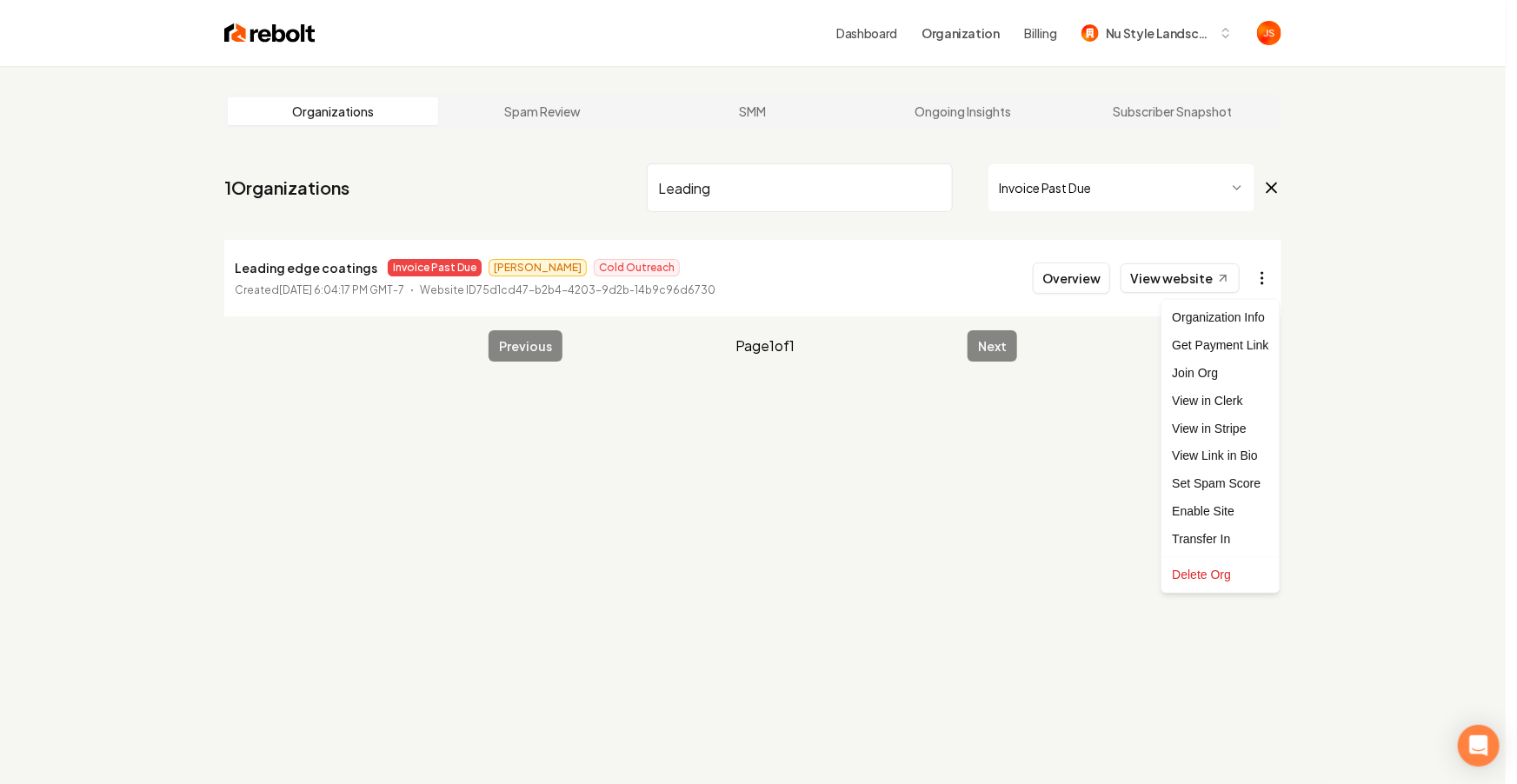
click at [1255, 274] on html "Dashboard Organization Billing Nu Style Landscape Organizations Spam Review SMM…" at bounding box center [758, 392] width 1517 height 784
click at [1232, 425] on link "View in Stripe" at bounding box center [1220, 428] width 110 height 28
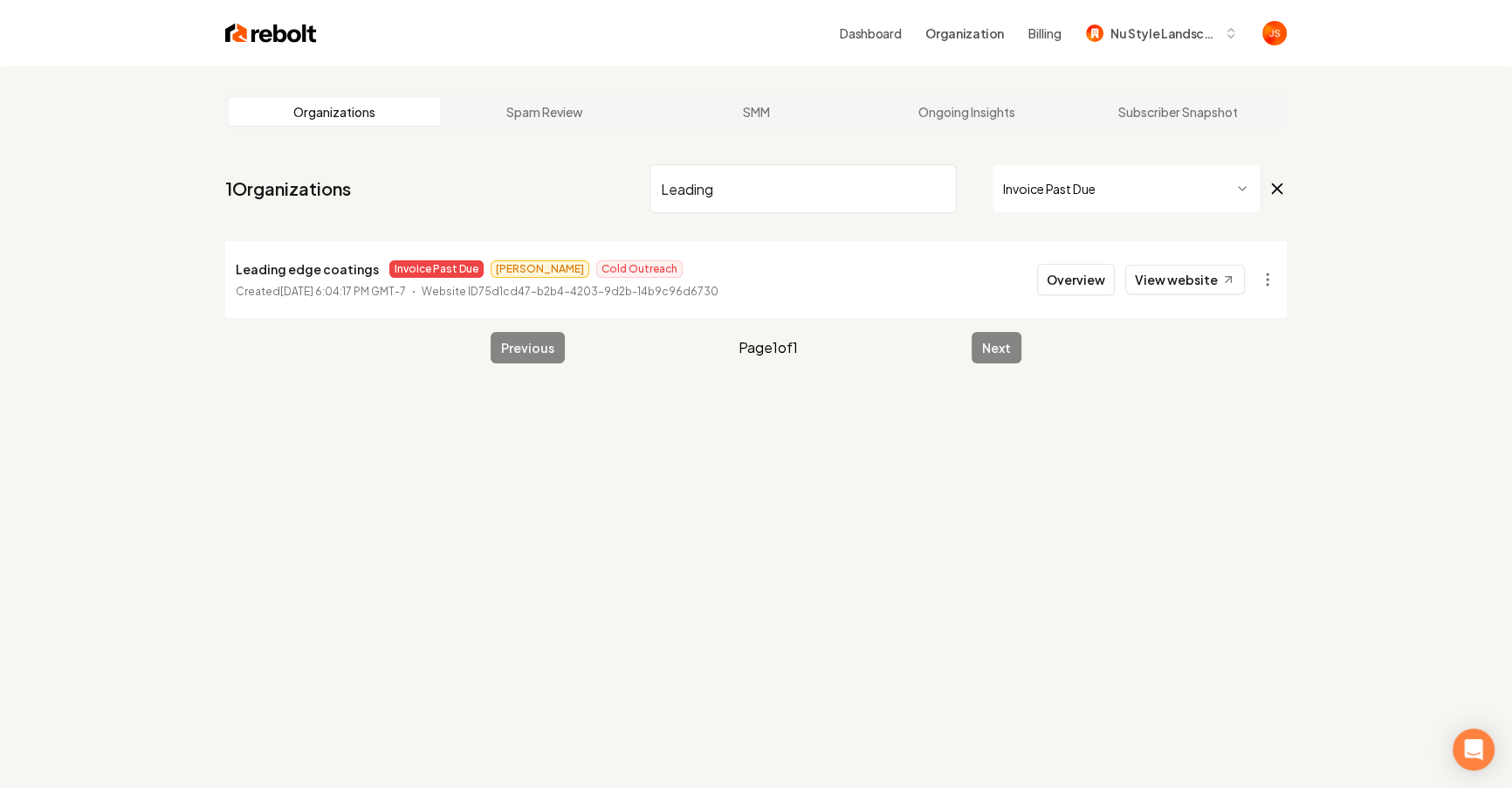
click at [924, 199] on input "Leading" at bounding box center [803, 188] width 307 height 49
click at [934, 190] on input "Leading" at bounding box center [803, 188] width 307 height 49
click at [1028, 191] on html "Dashboard Organization Billing Nu Style Landscape Organizations Spam Review SMM…" at bounding box center [756, 394] width 1512 height 788
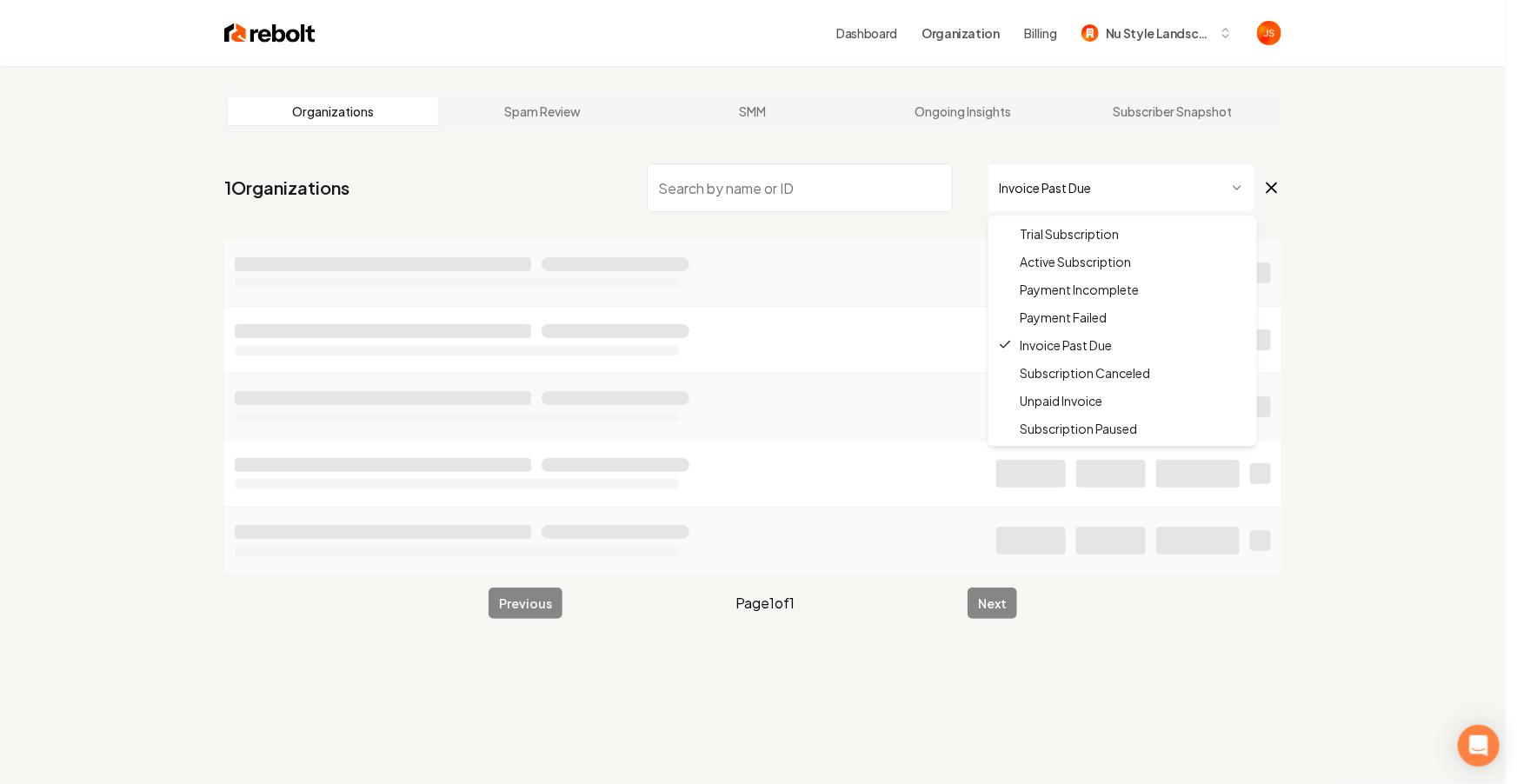
drag, startPoint x: 1035, startPoint y: 257, endPoint x: 953, endPoint y: 230, distance: 86.3
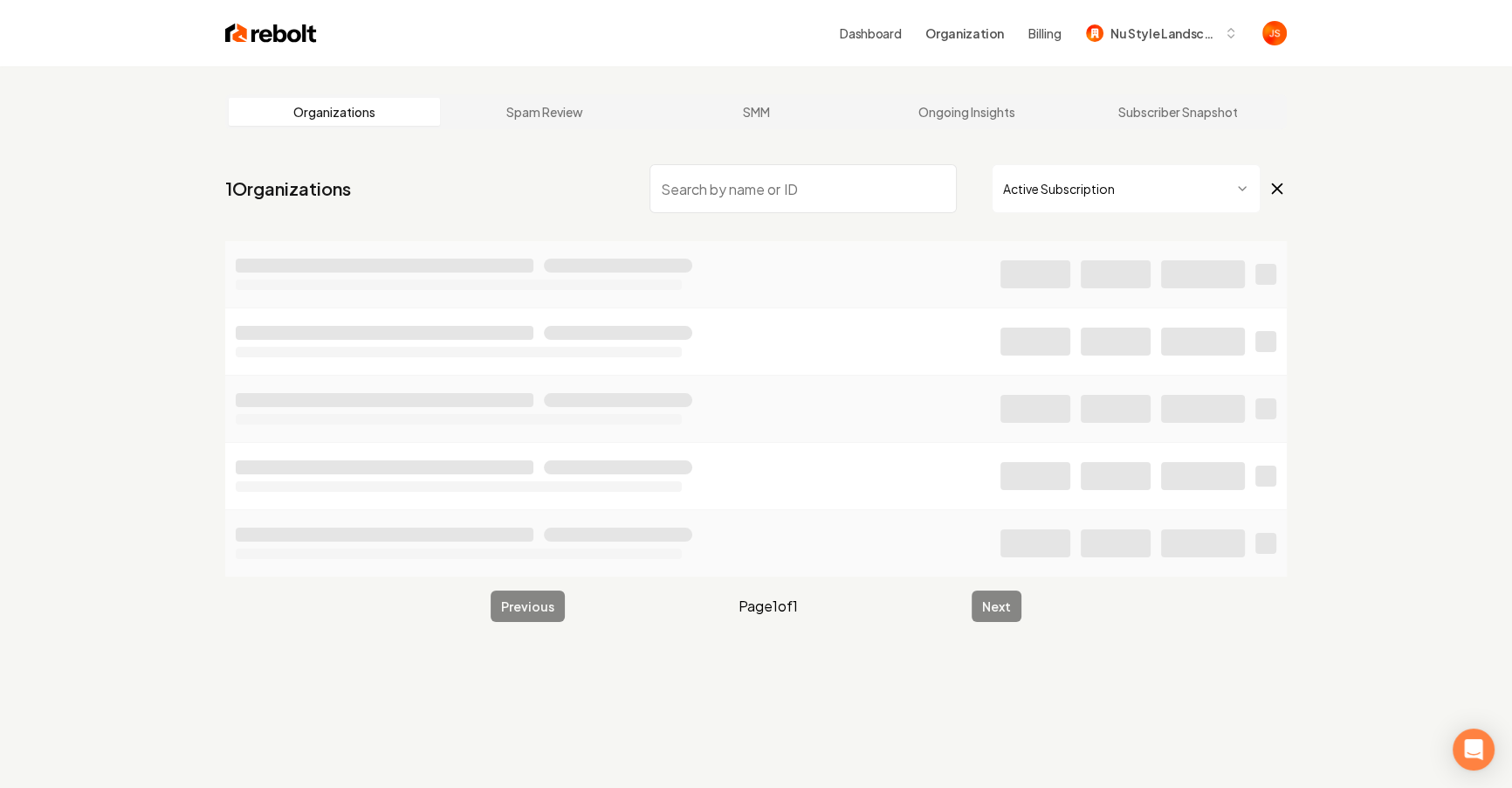
click at [889, 207] on input "search" at bounding box center [803, 188] width 307 height 49
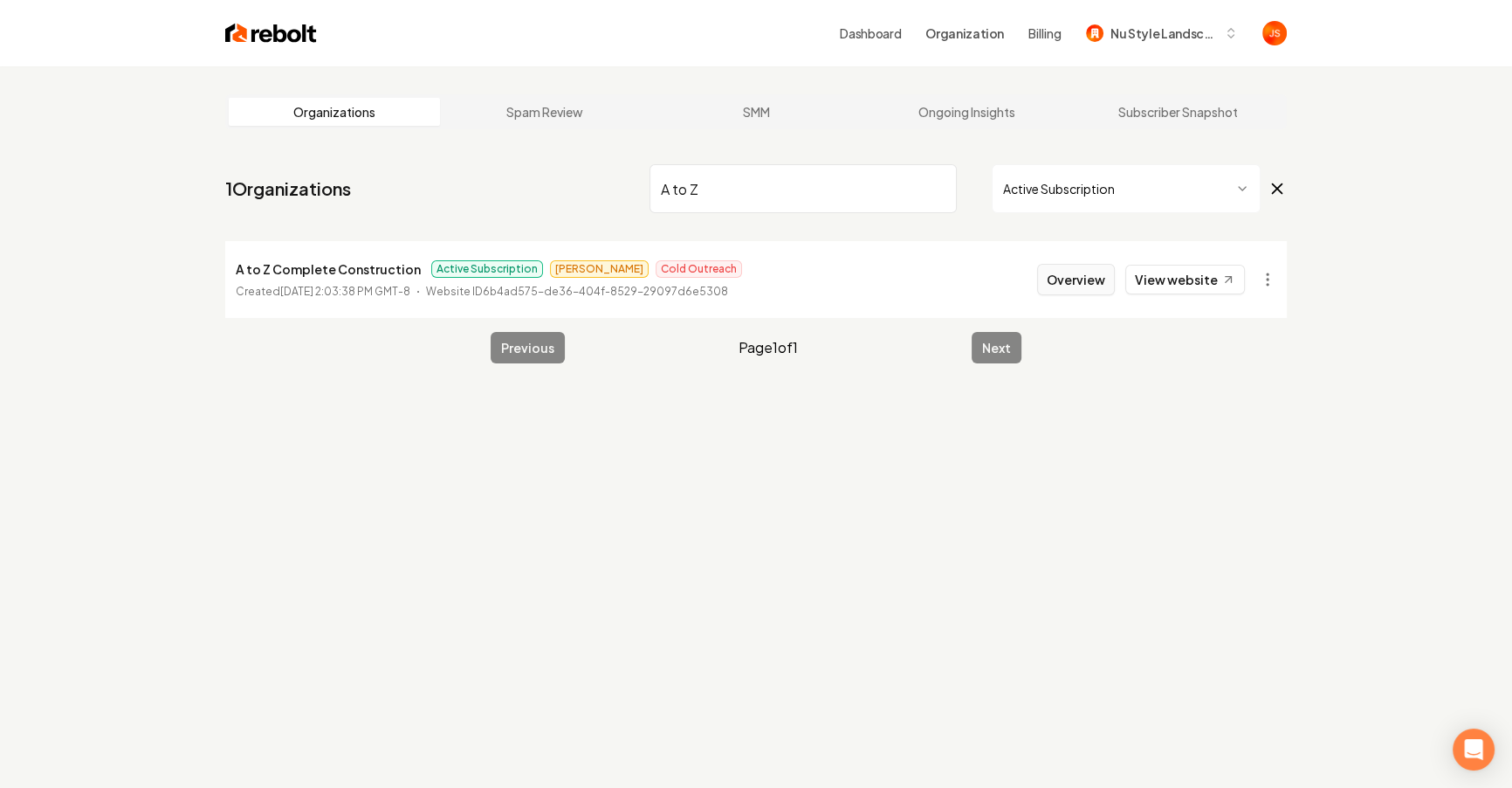
type input "A to Z"
click at [1077, 272] on button "Overview" at bounding box center [1077, 279] width 78 height 32
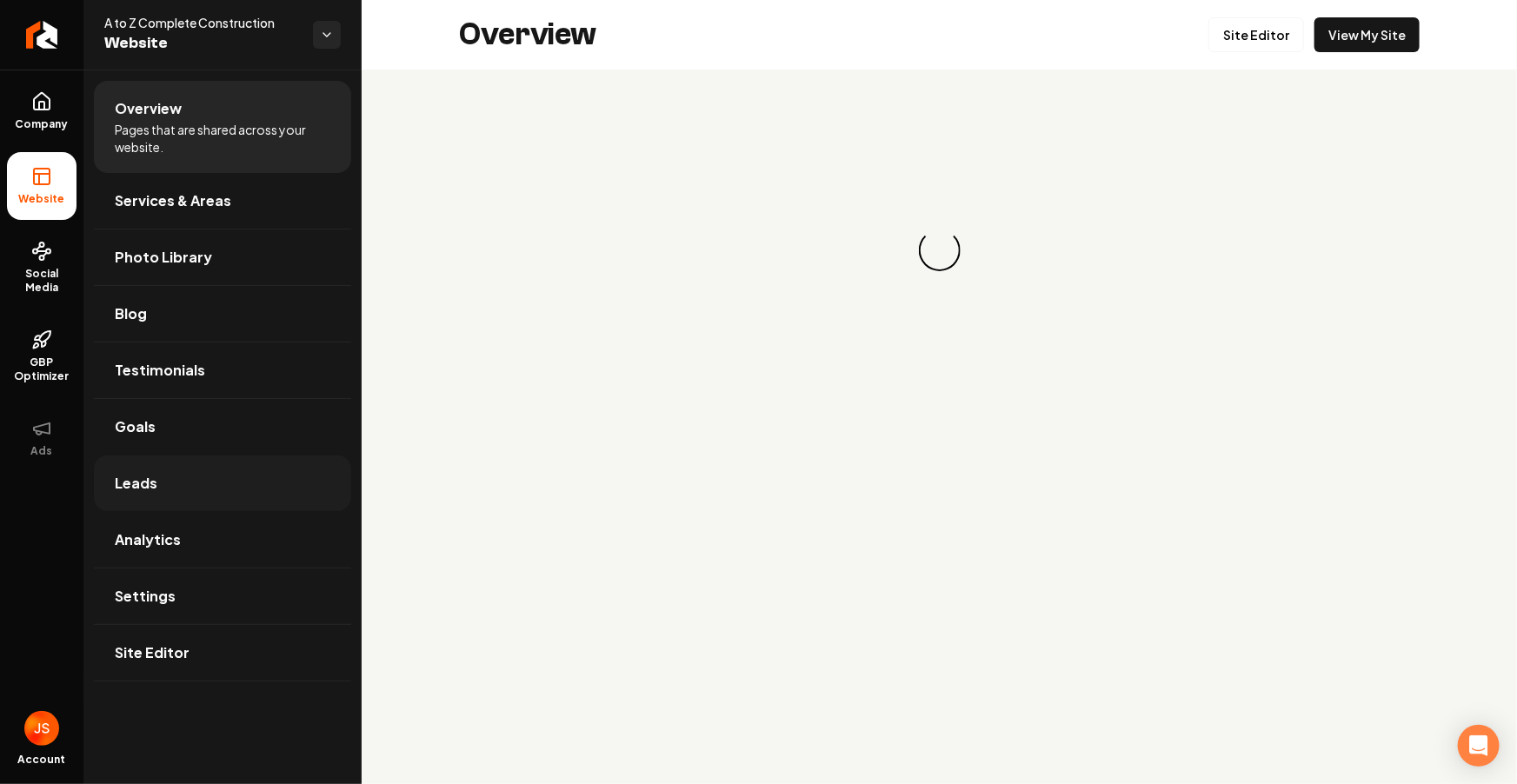
click at [148, 492] on span "Leads" at bounding box center [136, 483] width 42 height 21
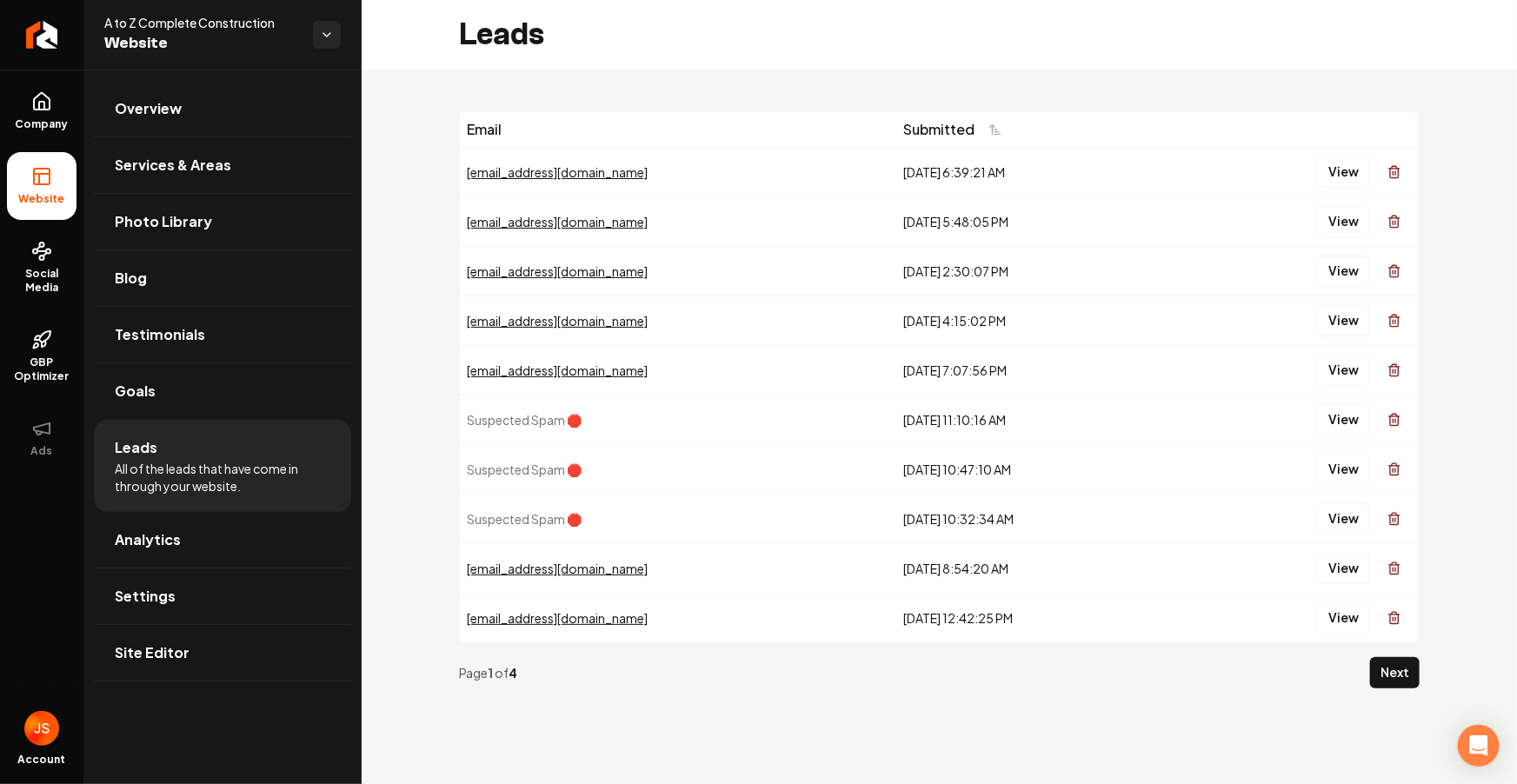
click at [563, 173] on div "sarahnettles@hotmail.com" at bounding box center [677, 172] width 422 height 18
click at [557, 169] on div "sarahnettles@hotmail.com" at bounding box center [677, 172] width 422 height 18
click at [1320, 171] on button "View" at bounding box center [1342, 172] width 53 height 31
click at [1338, 216] on button "View" at bounding box center [1342, 222] width 53 height 31
click at [1347, 268] on button "View" at bounding box center [1342, 271] width 53 height 31
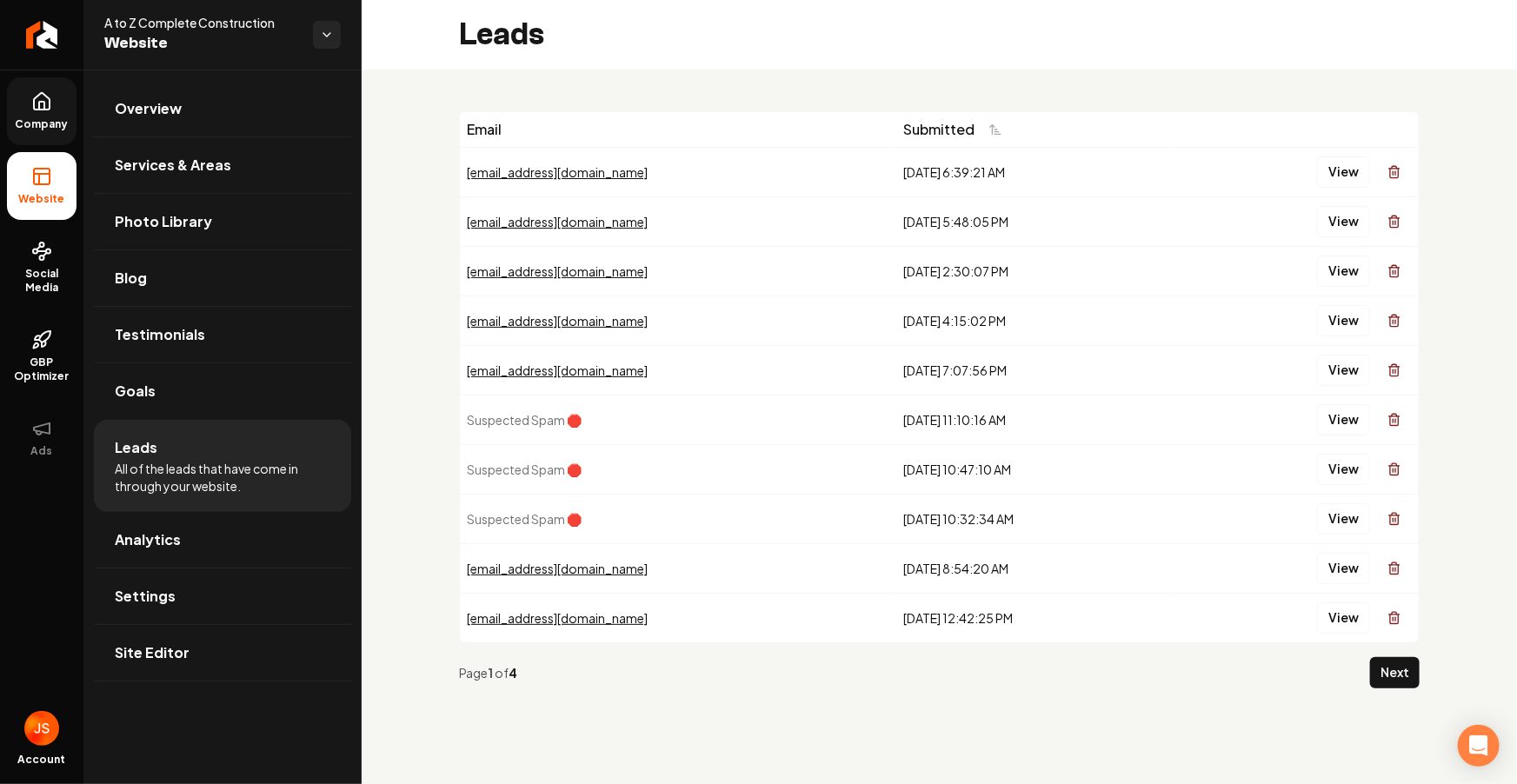
click at [58, 95] on link "Company" at bounding box center [42, 111] width 69 height 67
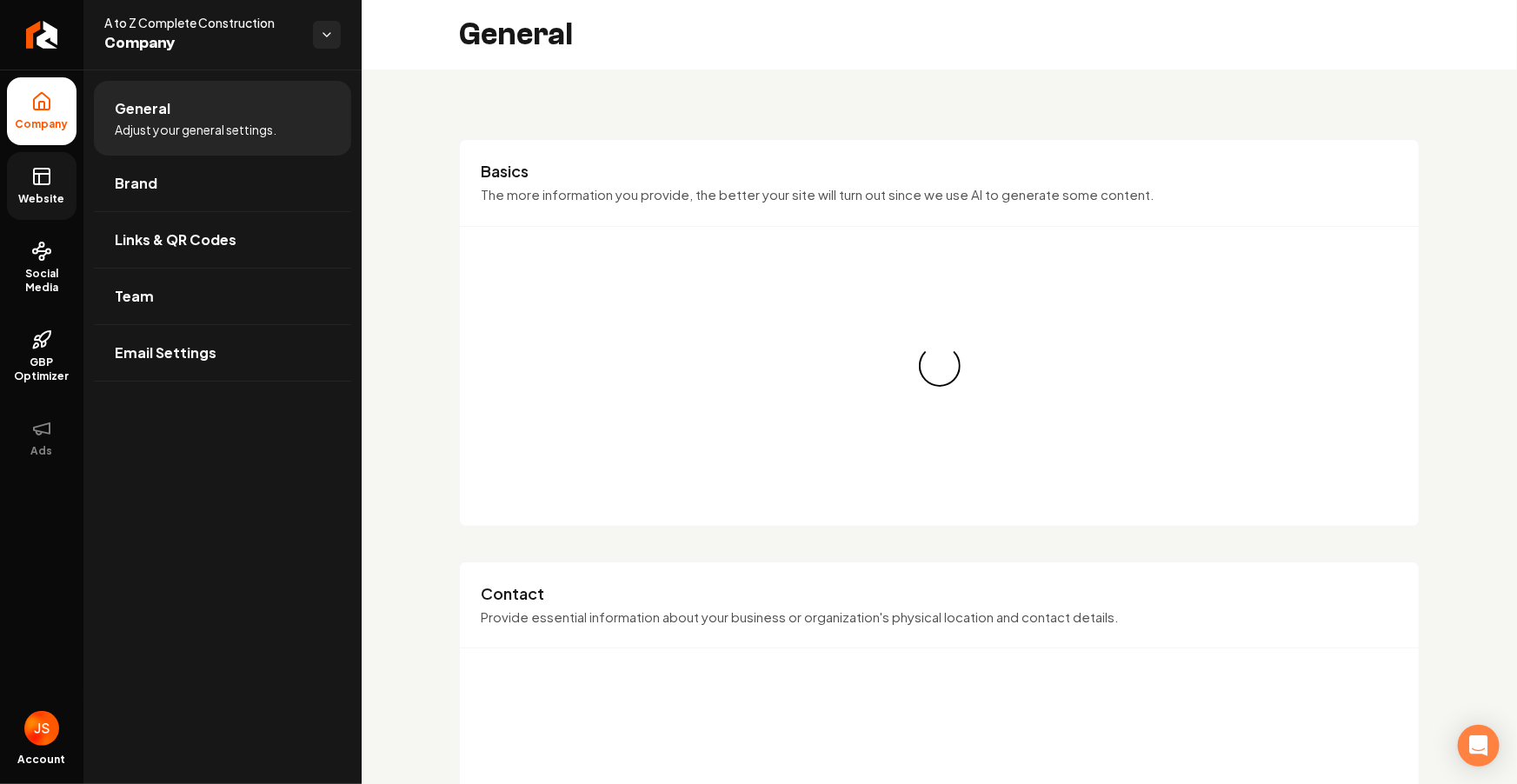
click at [45, 193] on span "Website" at bounding box center [42, 199] width 60 height 14
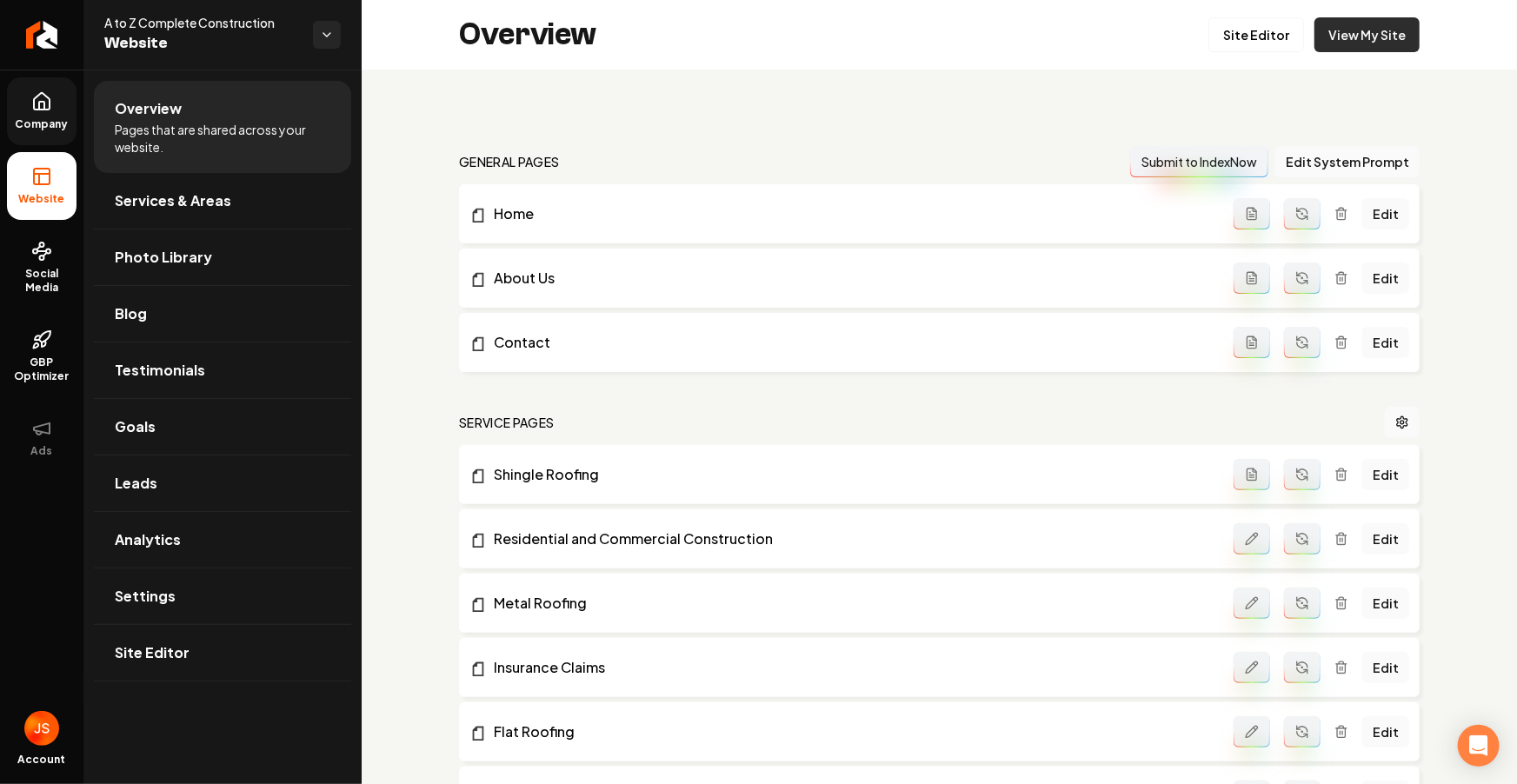
click at [1331, 37] on link "View My Site" at bounding box center [1366, 35] width 105 height 35
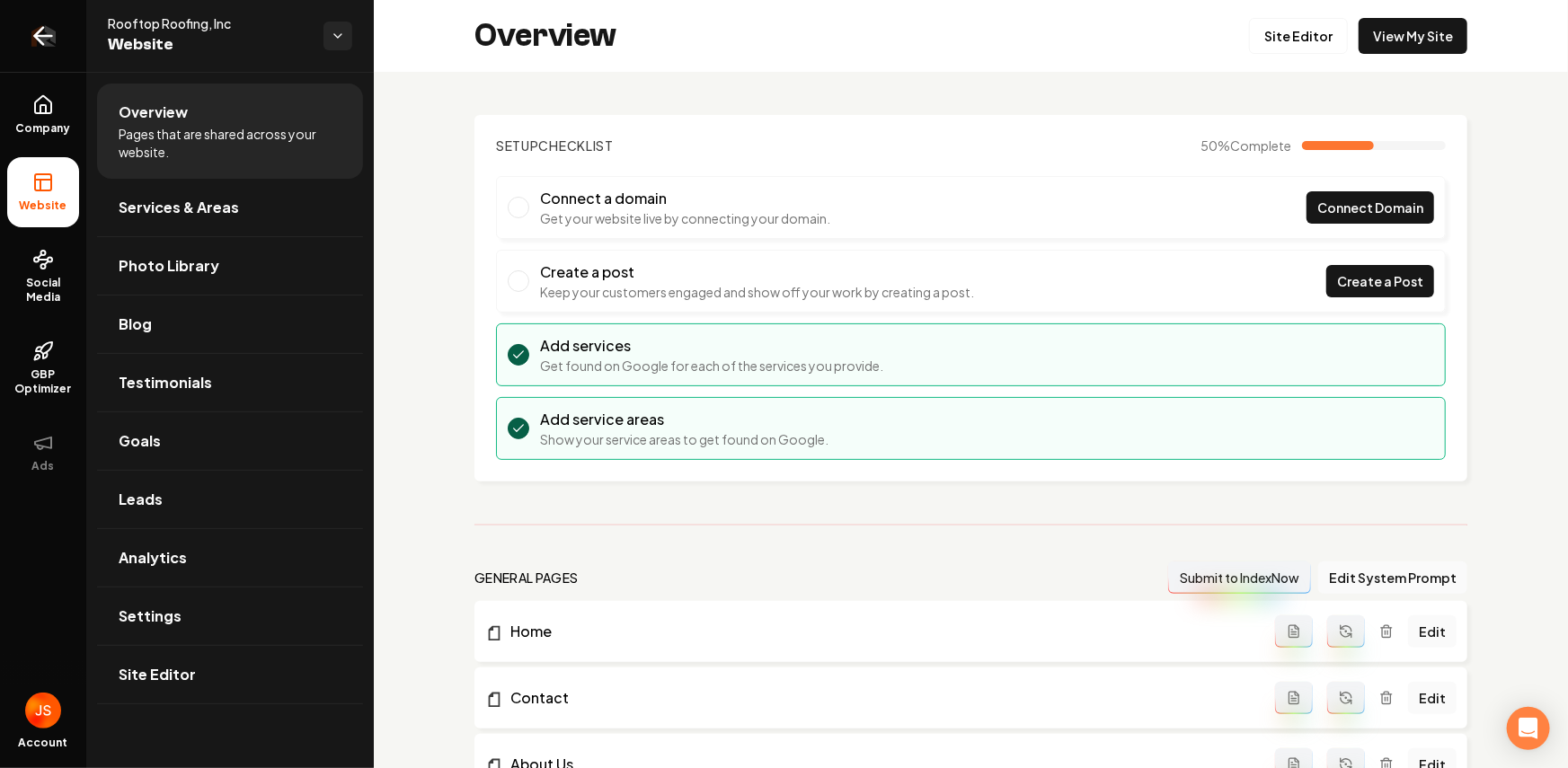
click at [65, 51] on link "Return to dashboard" at bounding box center [43, 35] width 86 height 72
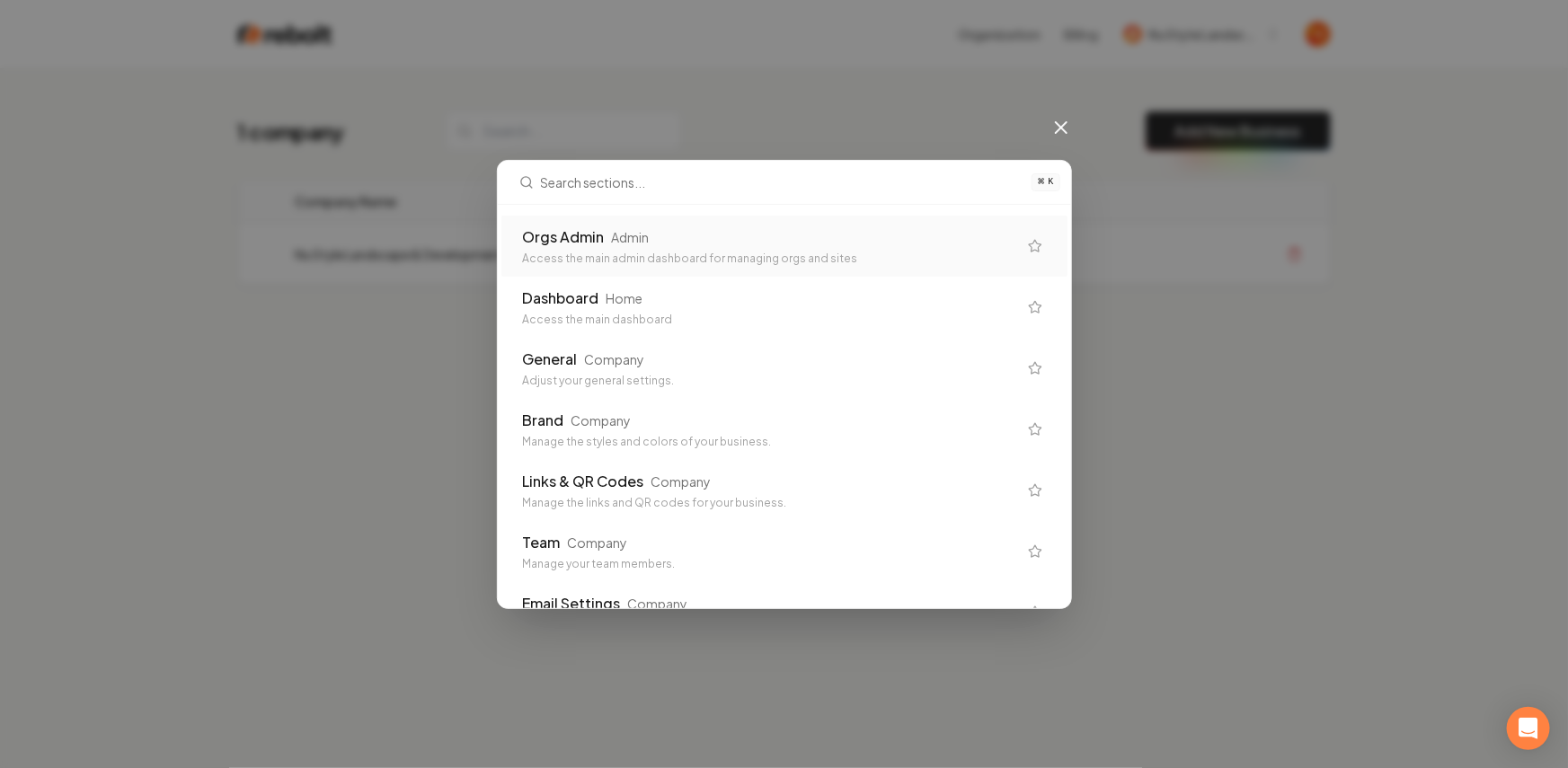
click at [690, 251] on div "Access the main admin dashboard for managing orgs and sites" at bounding box center [770, 258] width 494 height 14
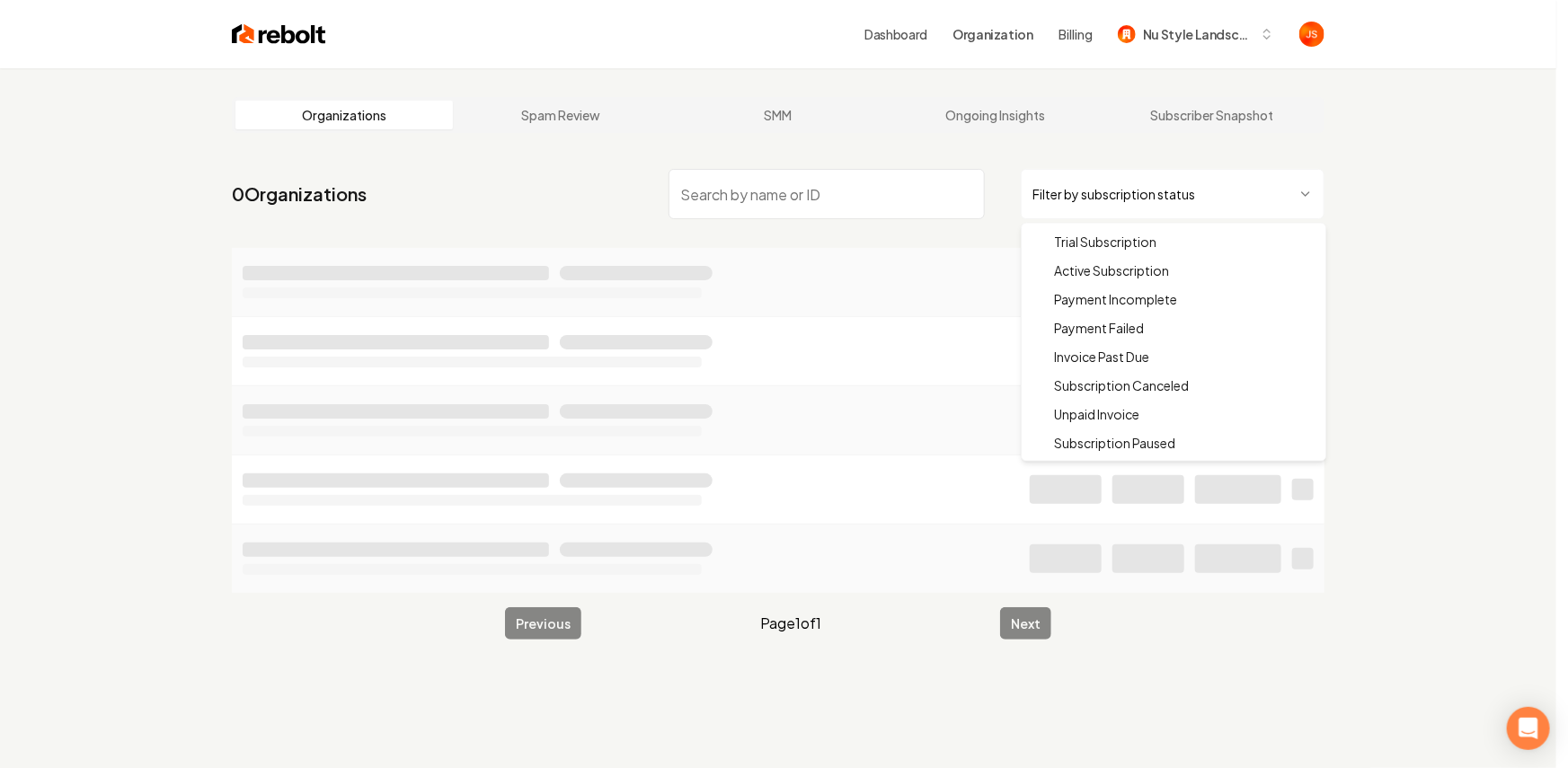
click at [1110, 189] on html "Dashboard Organization Billing Nu Style Landscape Organizations Spam Review SMM…" at bounding box center [784, 384] width 1568 height 768
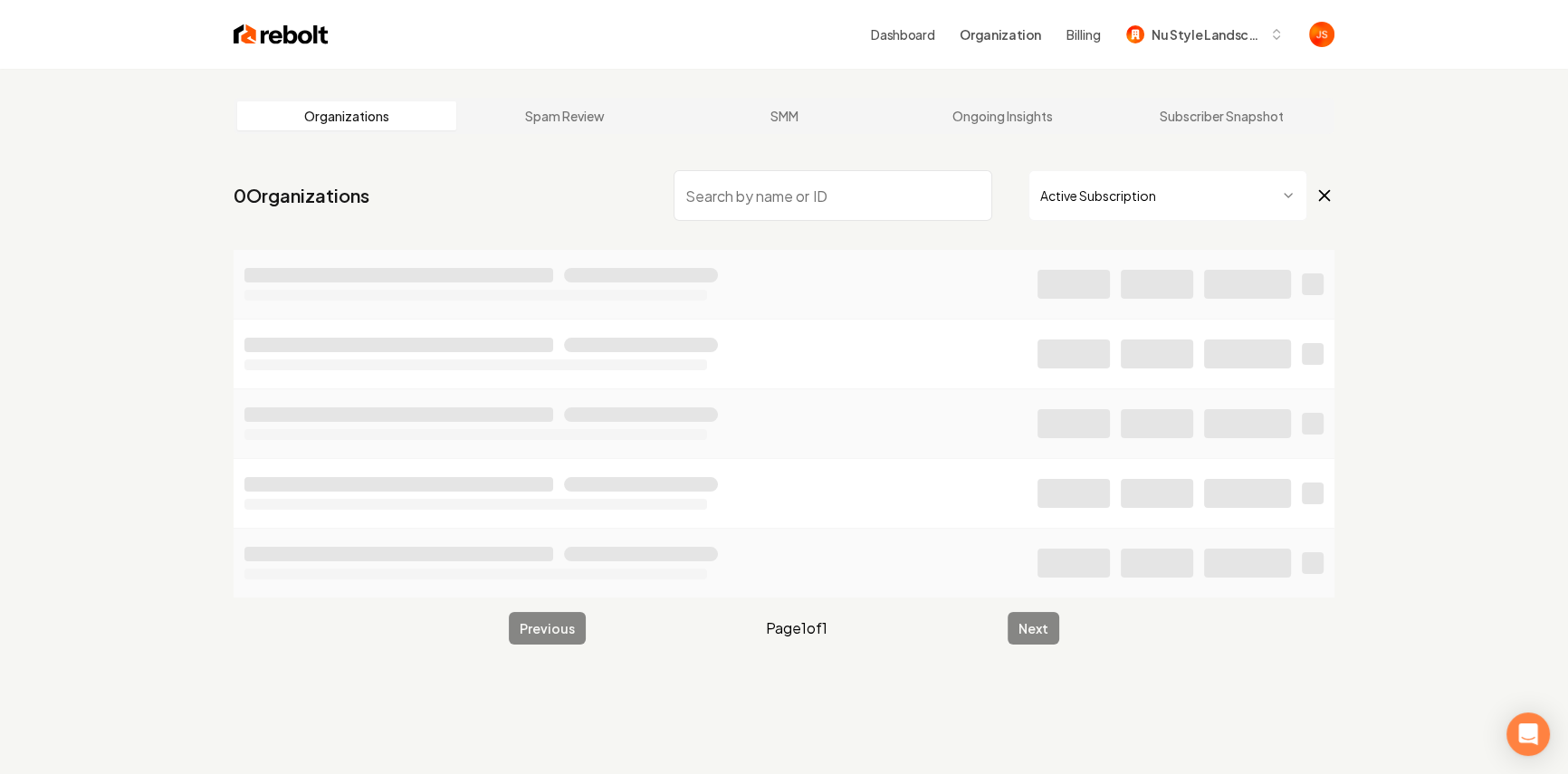
click at [932, 219] on input "search" at bounding box center [833, 195] width 319 height 51
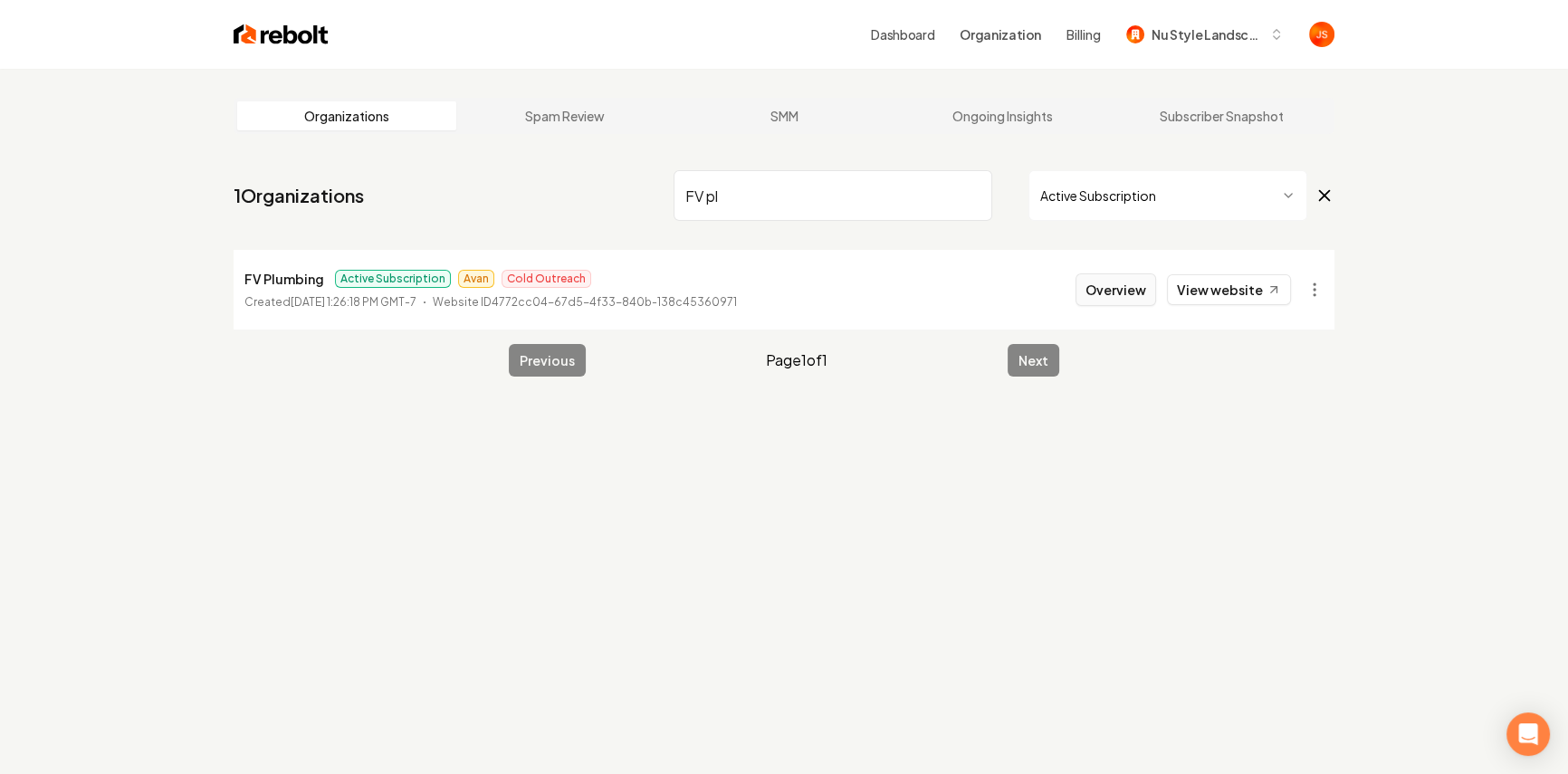
type input "FV pl"
click at [1136, 287] on button "Overview" at bounding box center [1117, 290] width 81 height 33
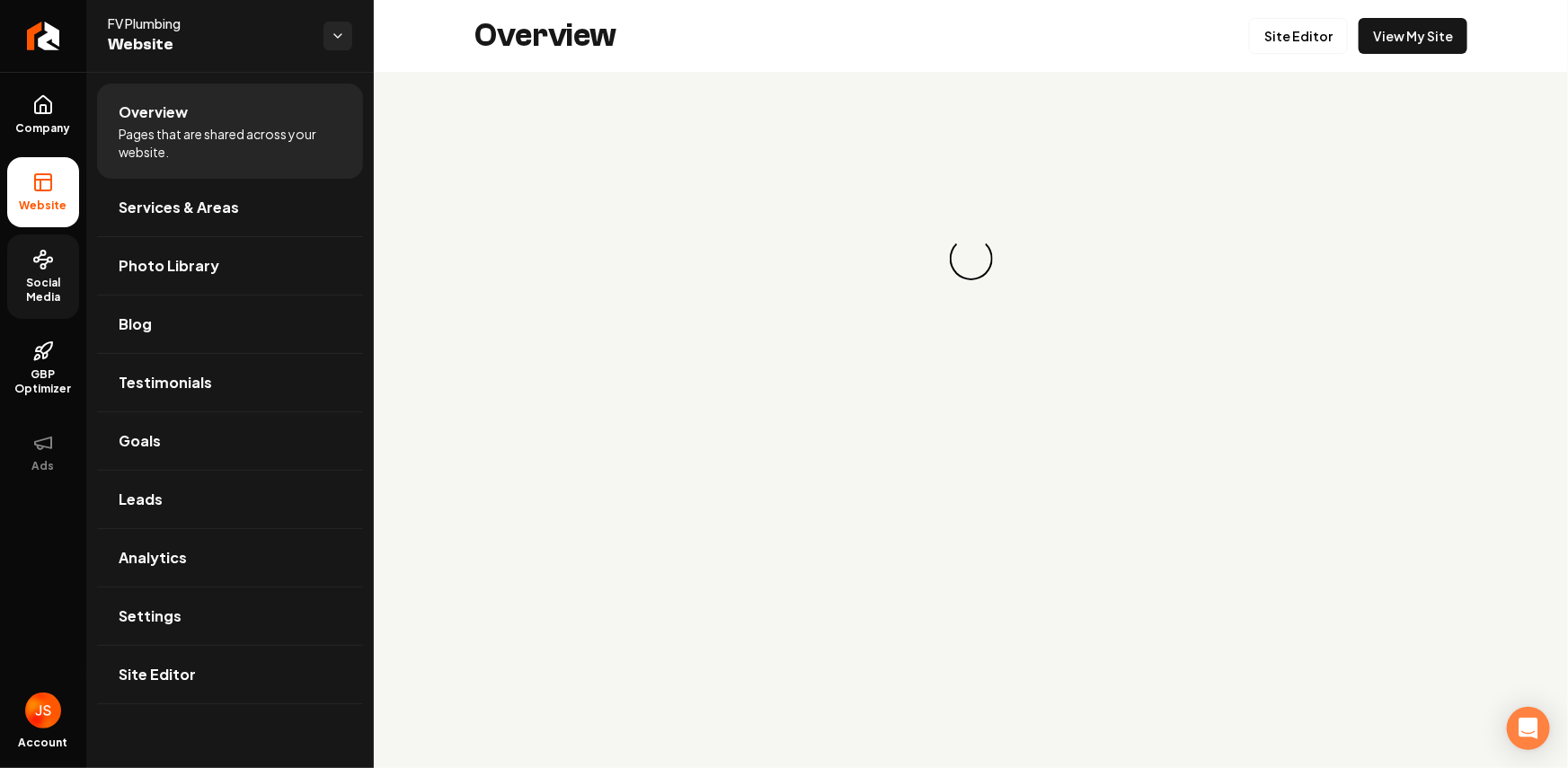
click at [35, 281] on span "Social Media" at bounding box center [43, 290] width 72 height 29
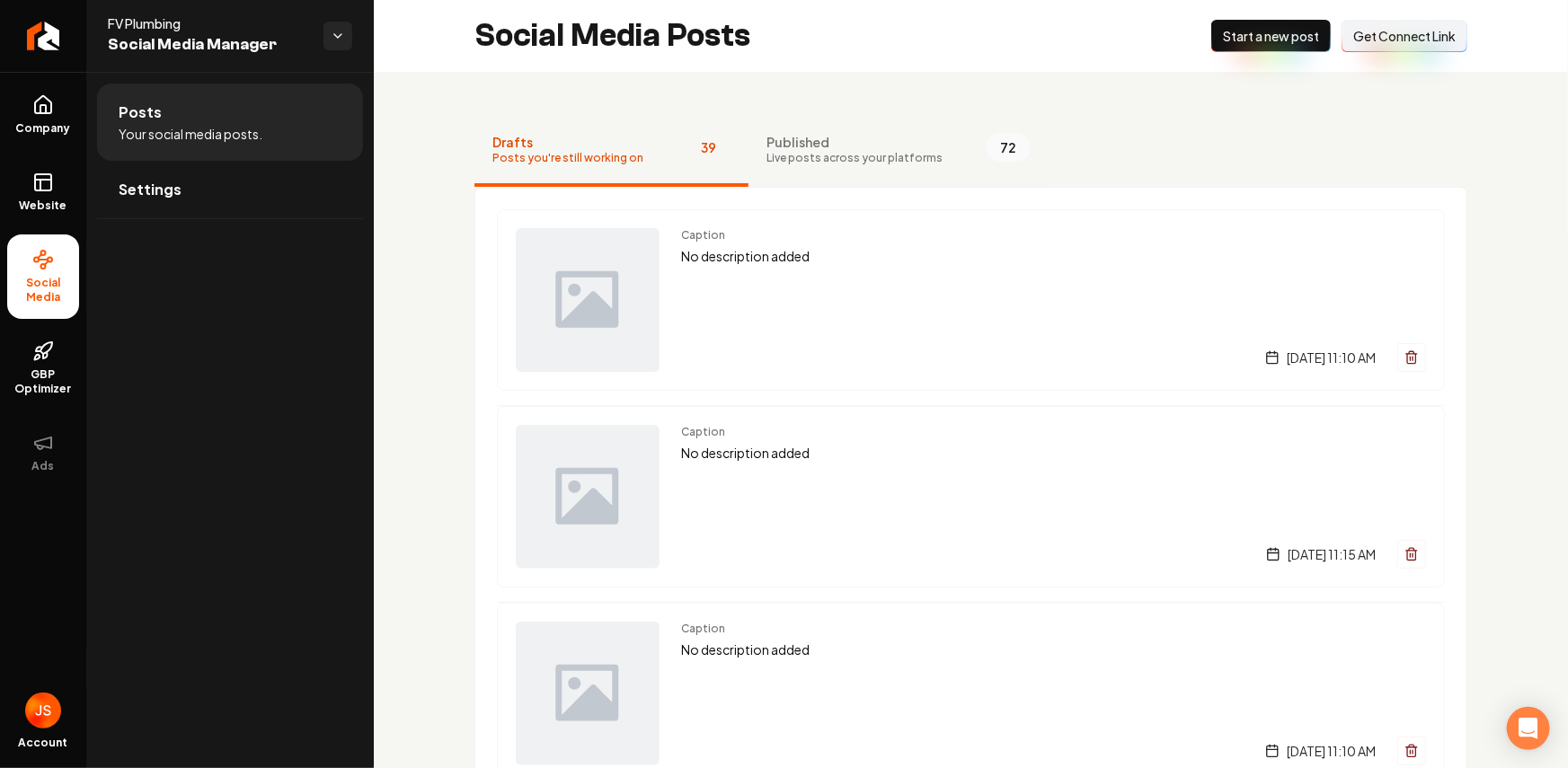
click at [766, 145] on span "Published" at bounding box center [854, 141] width 176 height 18
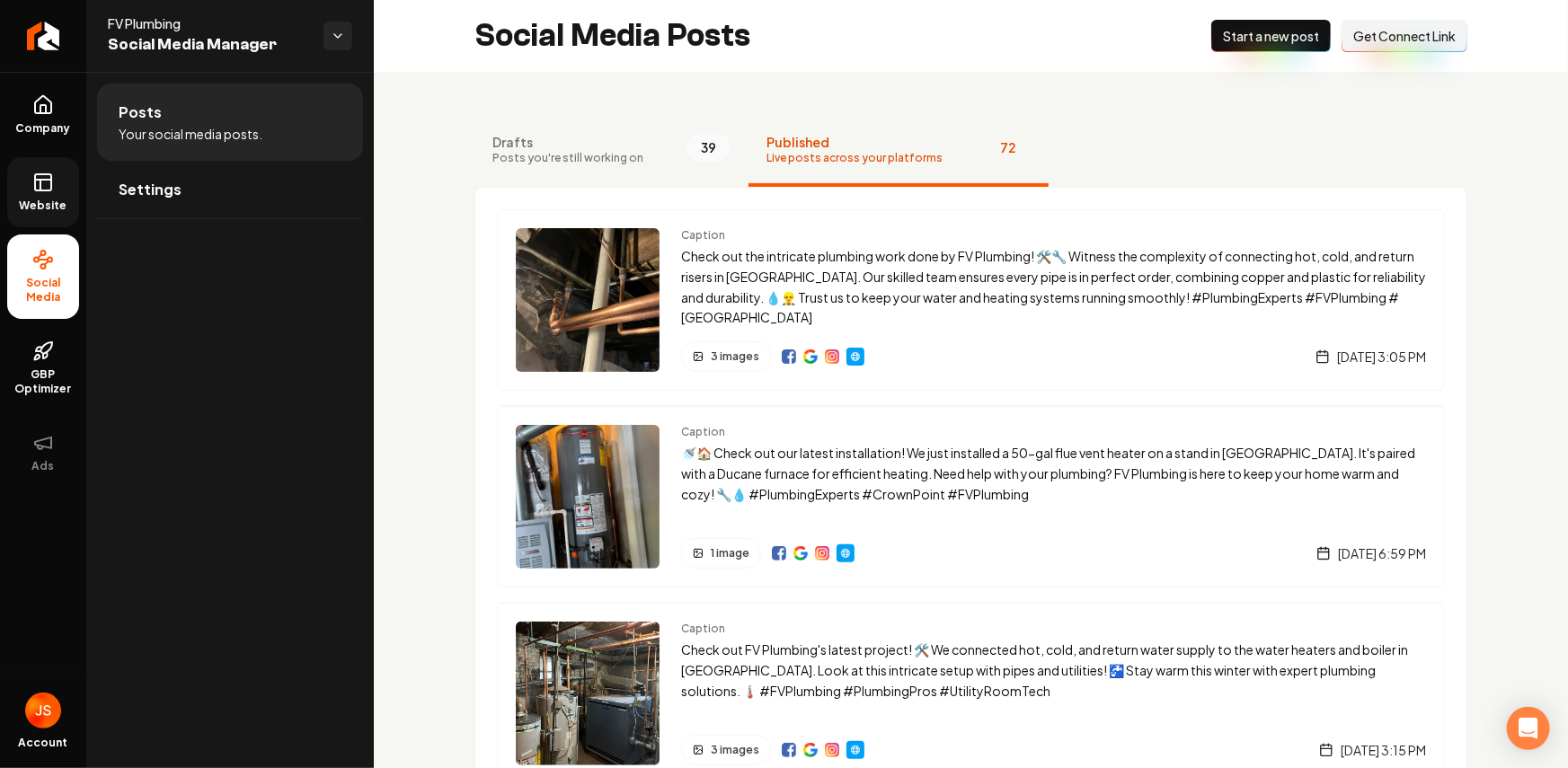
click at [40, 187] on icon at bounding box center [40, 184] width 0 height 11
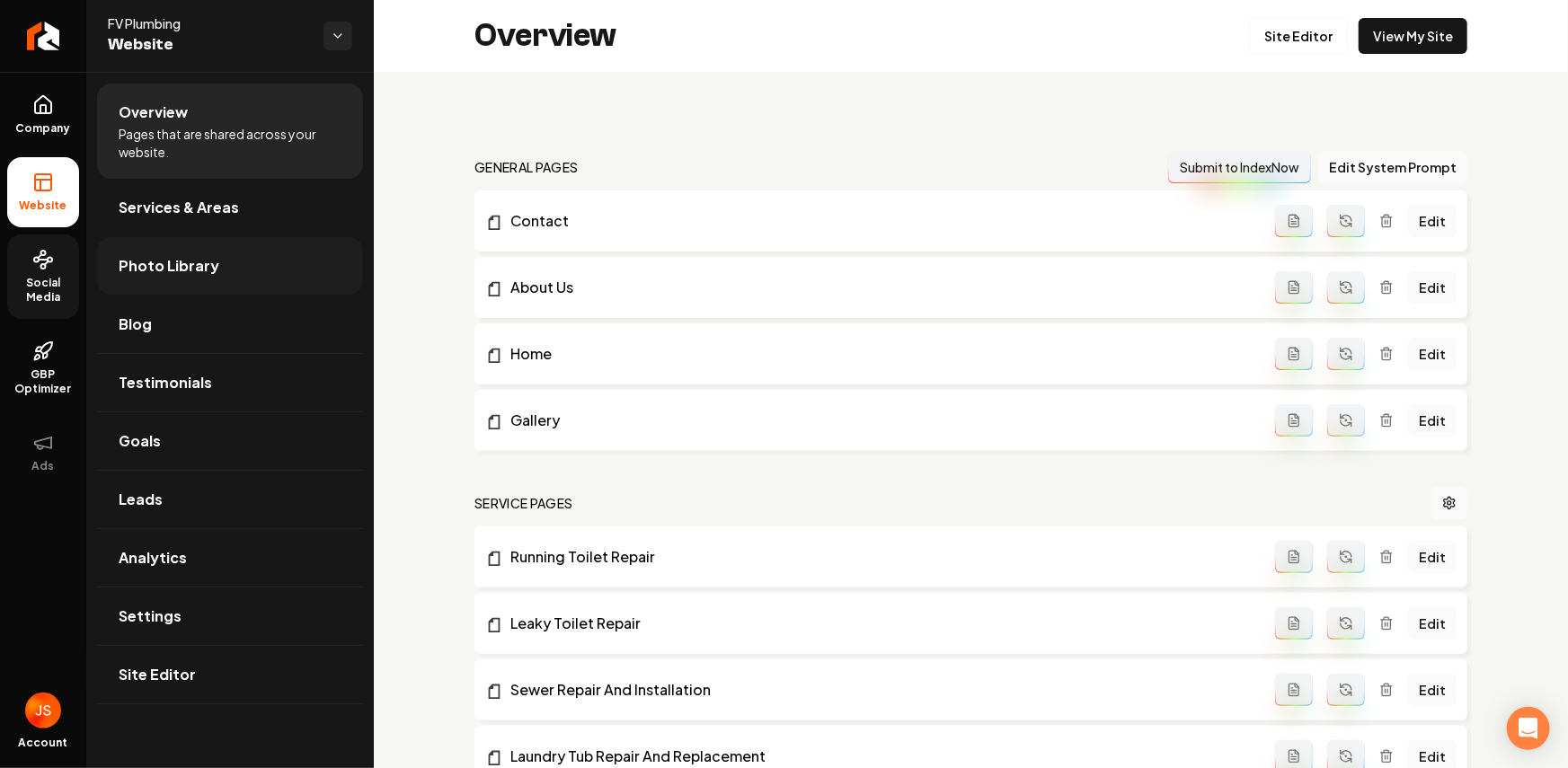
click at [235, 264] on link "Photo Library" at bounding box center [230, 266] width 265 height 57
